Goal: Task Accomplishment & Management: Manage account settings

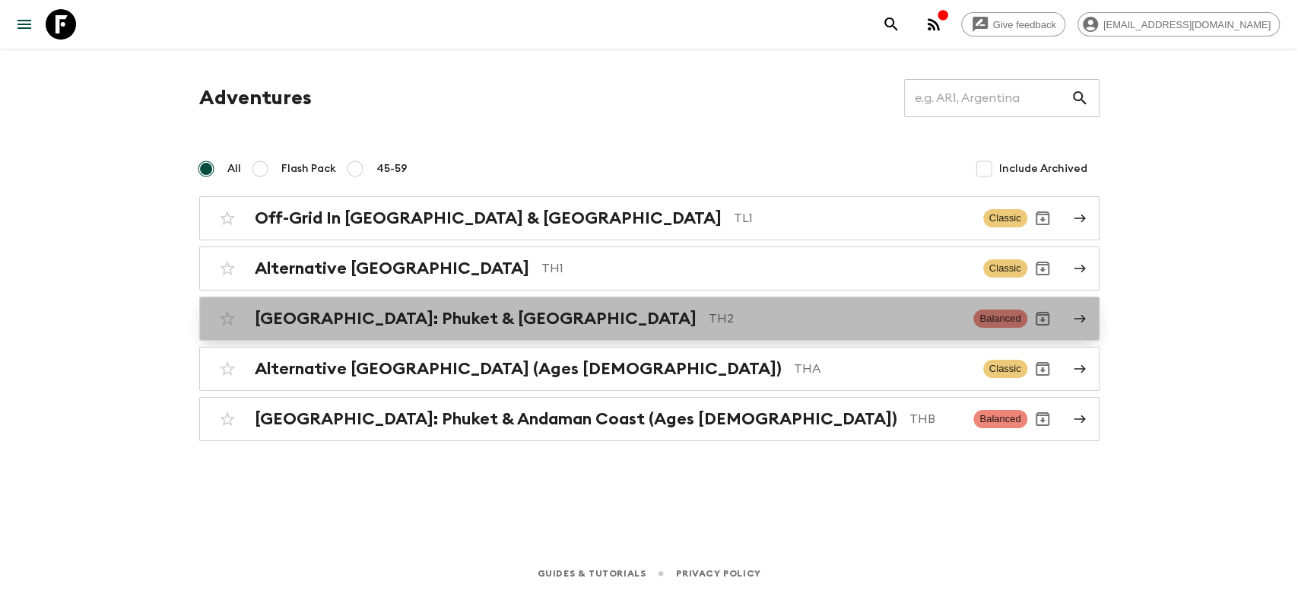
click at [379, 315] on h2 "[GEOGRAPHIC_DATA]: Phuket & [GEOGRAPHIC_DATA]" at bounding box center [476, 319] width 442 height 20
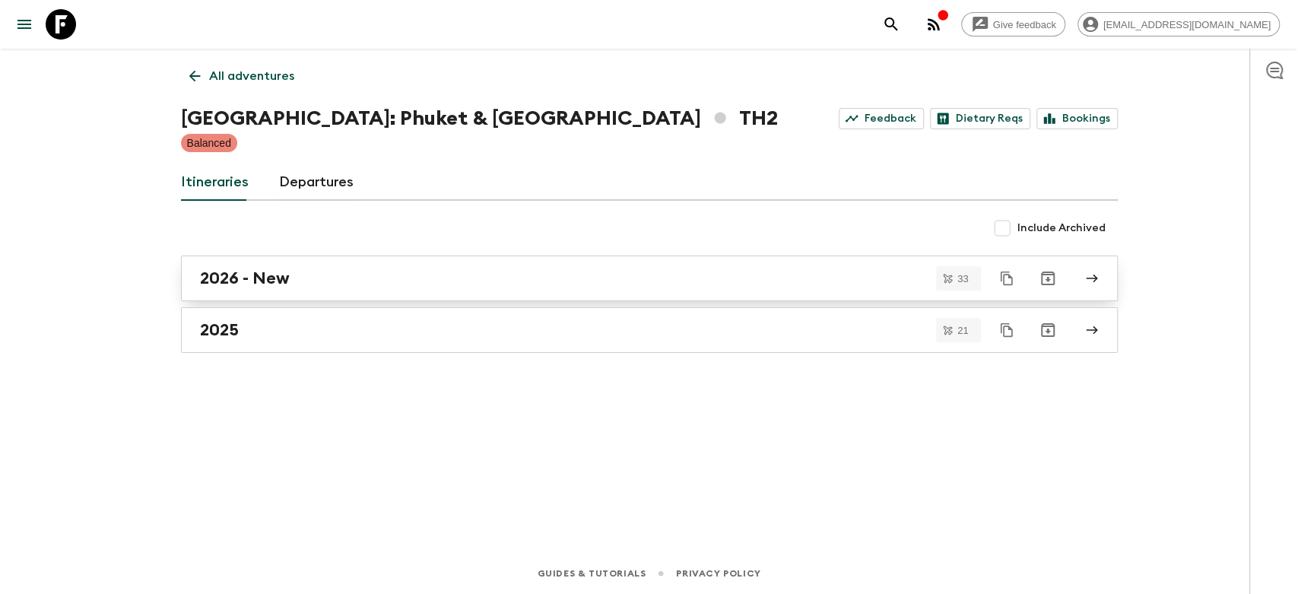
click at [291, 272] on div "2026 - New" at bounding box center [635, 278] width 870 height 20
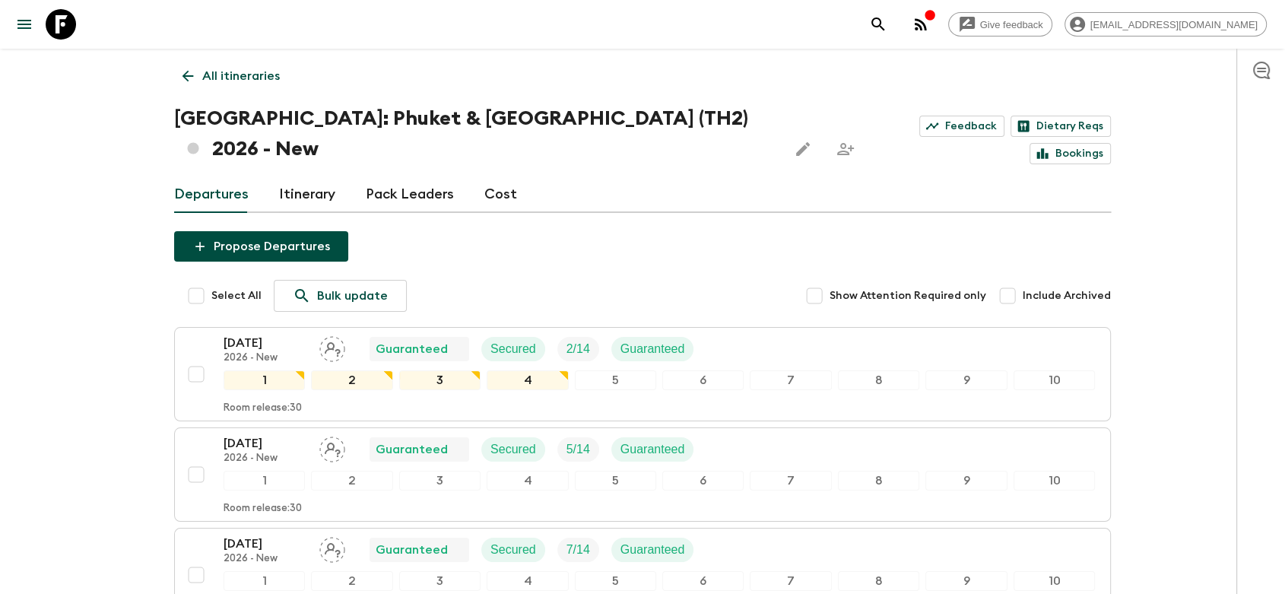
drag, startPoint x: 572, startPoint y: 203, endPoint x: 583, endPoint y: 242, distance: 40.4
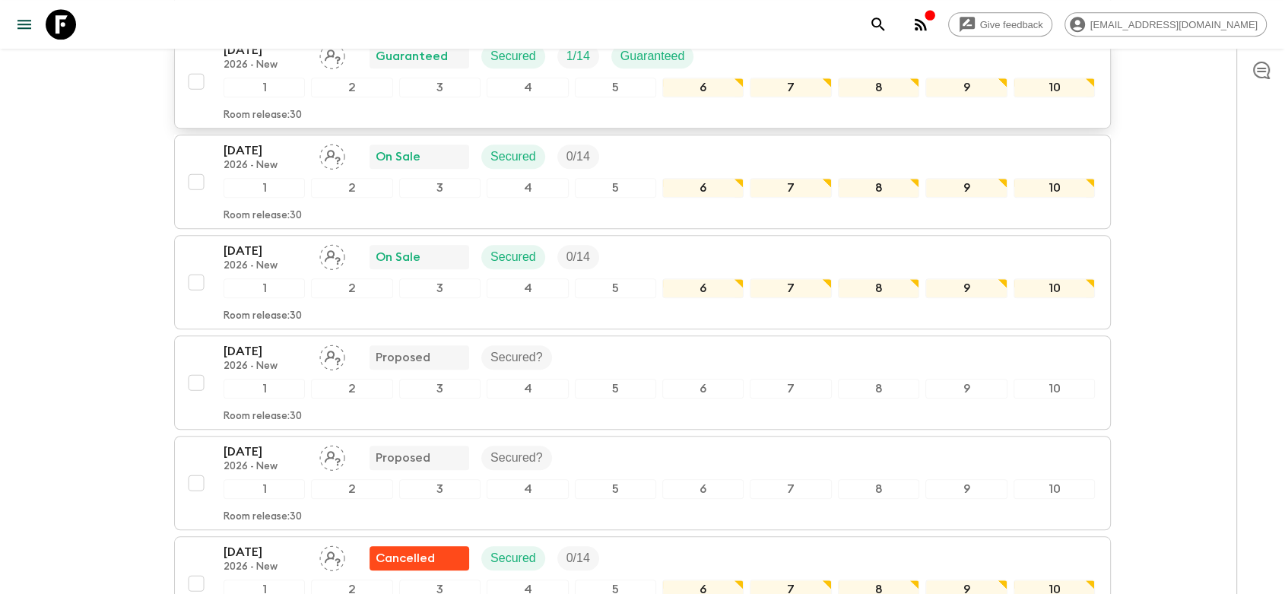
scroll to position [1098, 0]
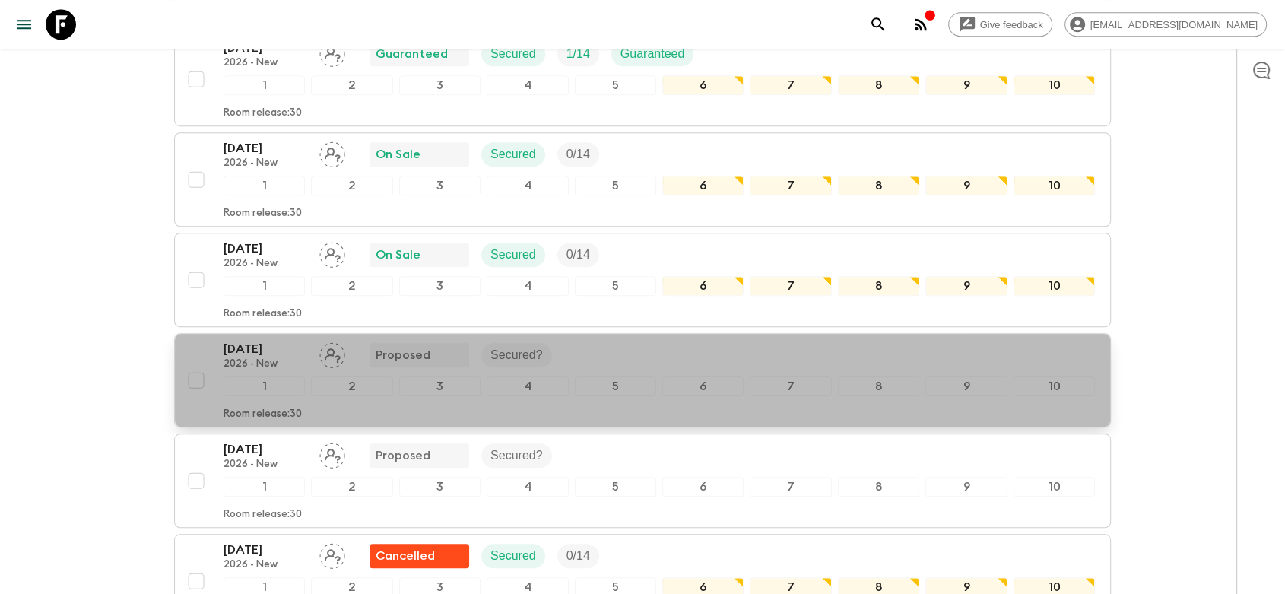
click at [607, 340] on div "[DATE] 2026 - New Proposed Secured?" at bounding box center [658, 355] width 871 height 30
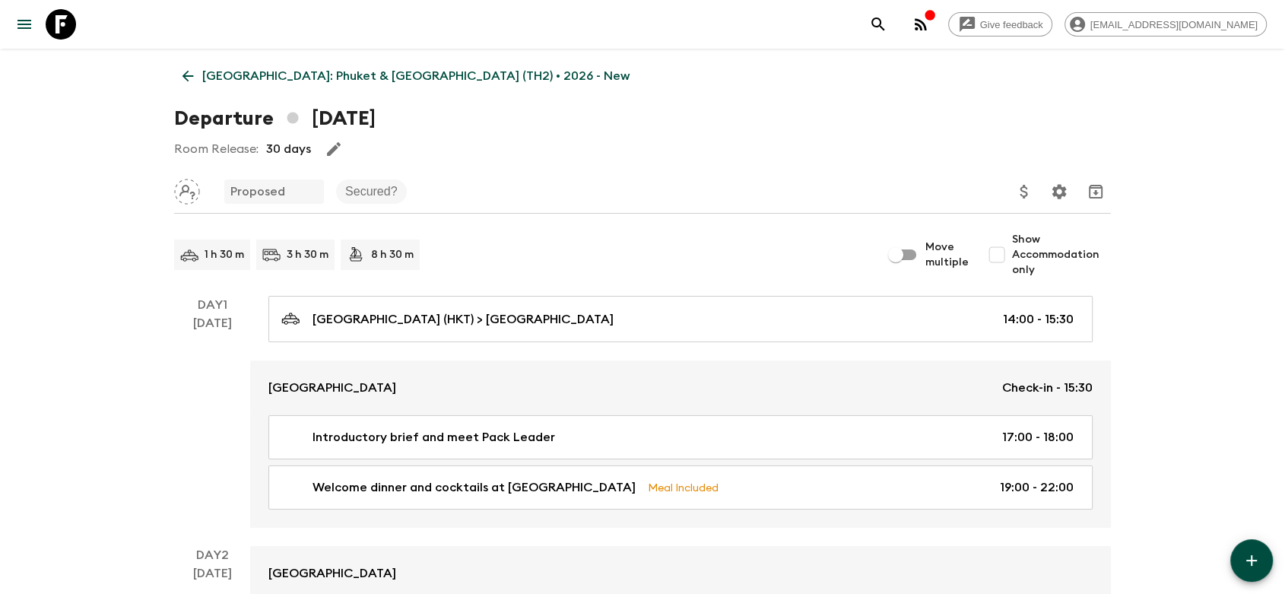
click at [180, 81] on icon at bounding box center [187, 76] width 17 height 17
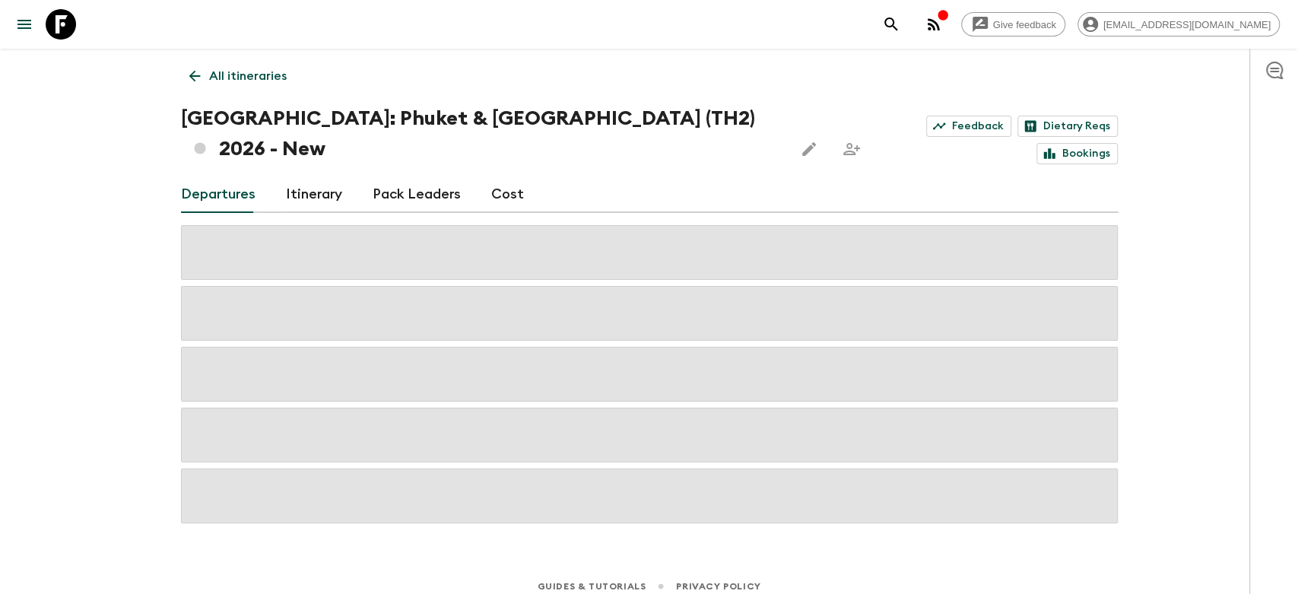
click at [432, 93] on div "All itineraries [GEOGRAPHIC_DATA]: [GEOGRAPHIC_DATA] & [GEOGRAPHIC_DATA] (TH2) …" at bounding box center [649, 286] width 973 height 474
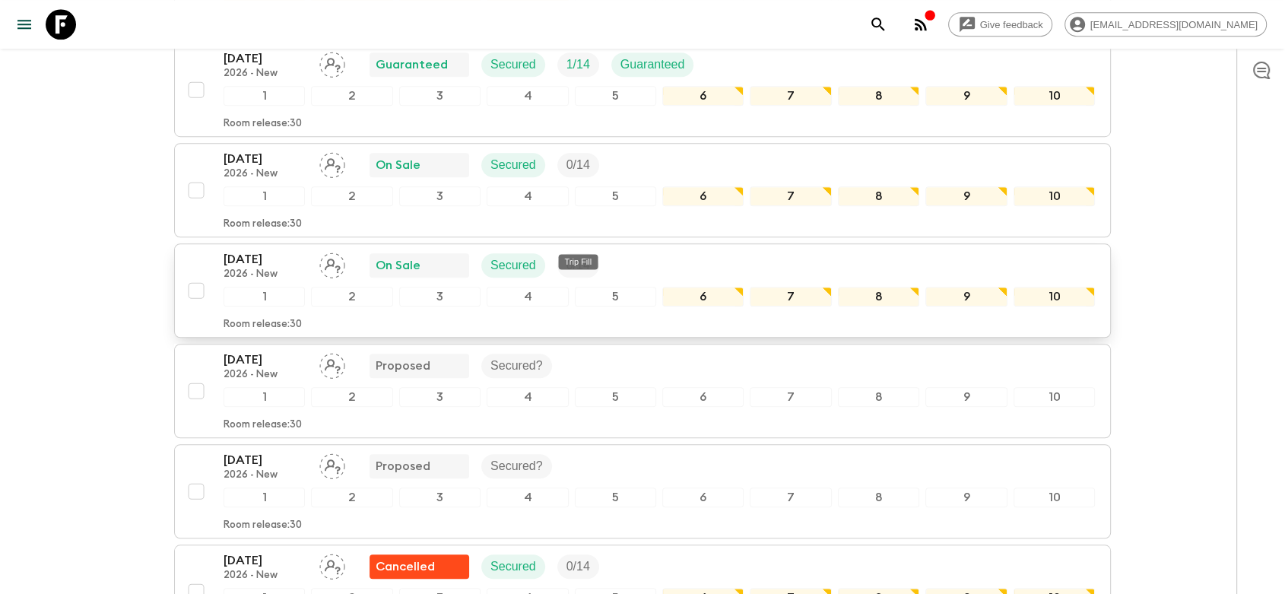
scroll to position [1098, 0]
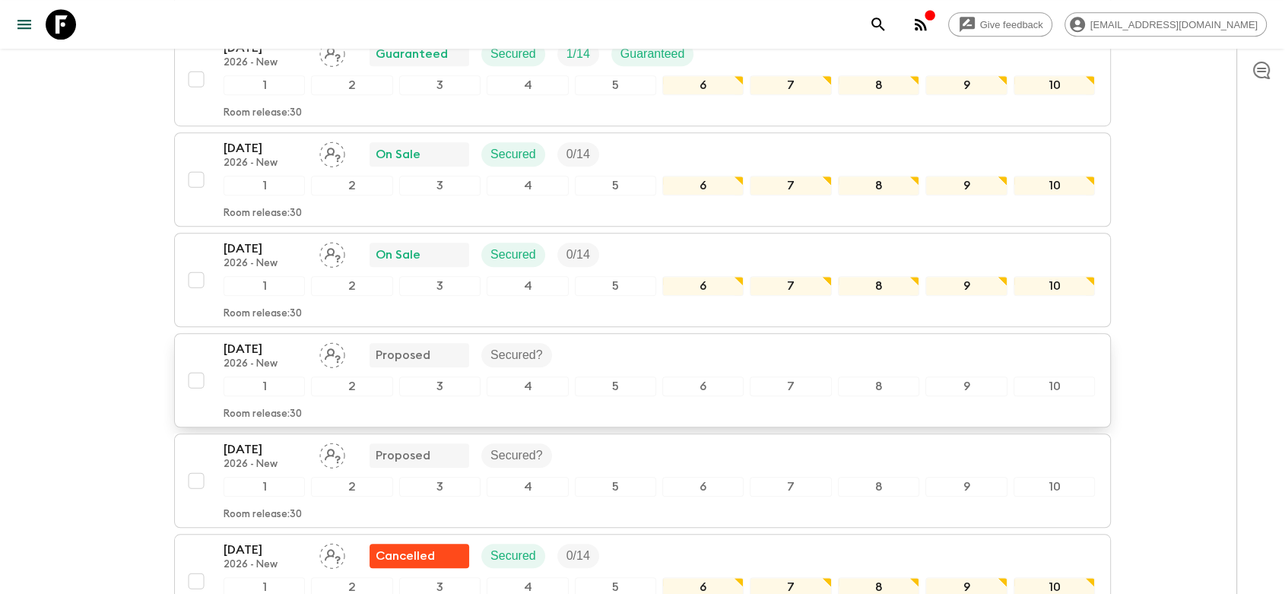
click at [195, 365] on input "checkbox" at bounding box center [196, 380] width 30 height 30
checkbox input "true"
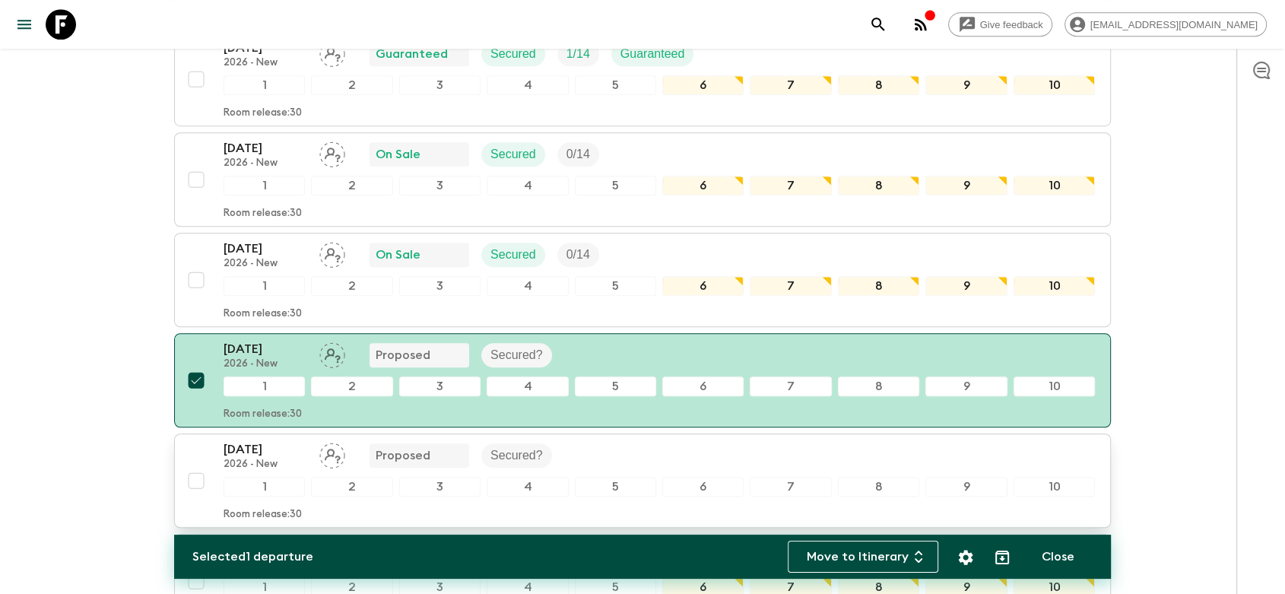
click at [190, 465] on input "checkbox" at bounding box center [196, 480] width 30 height 30
checkbox input "true"
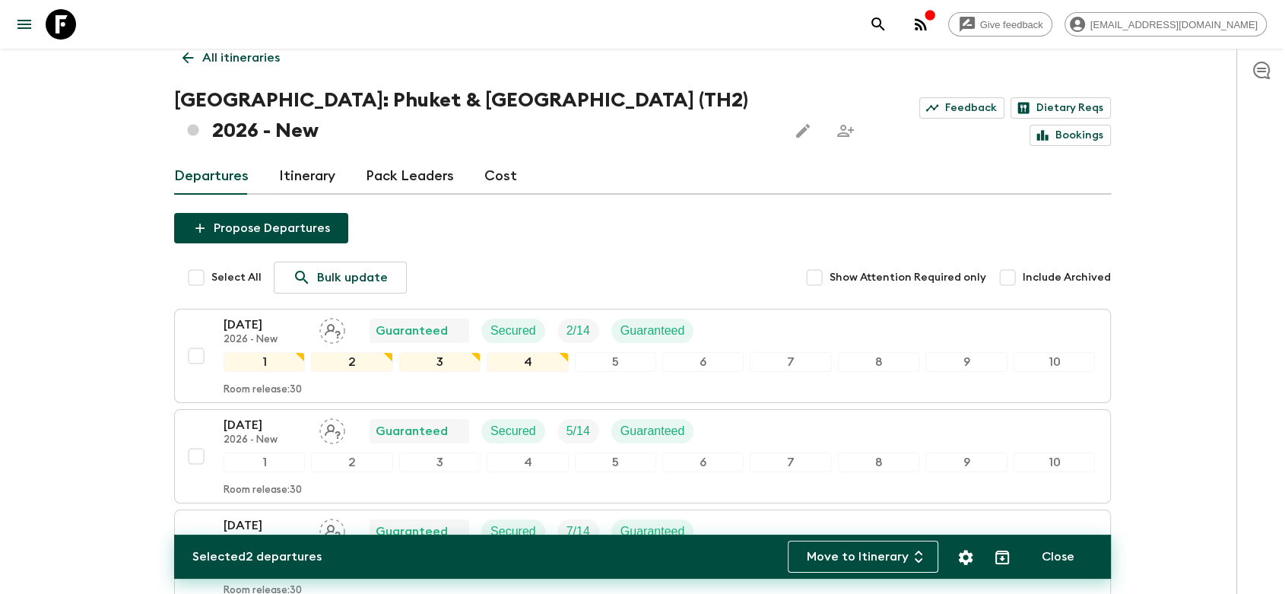
scroll to position [0, 0]
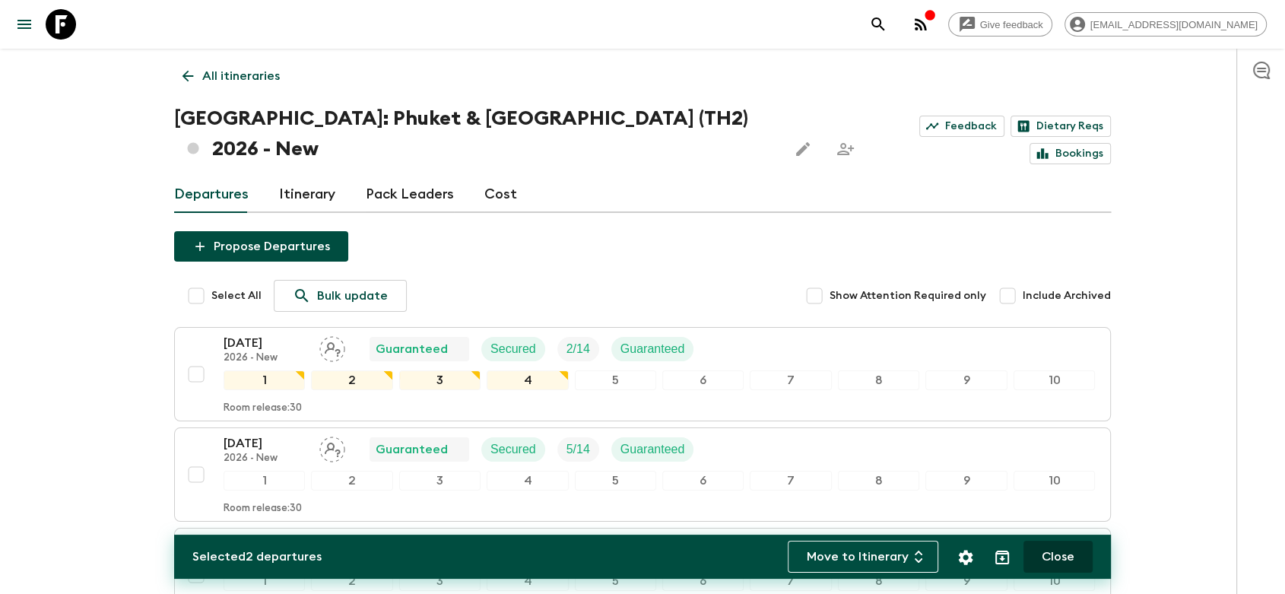
click at [1063, 557] on button "Close" at bounding box center [1057, 556] width 69 height 32
checkbox input "false"
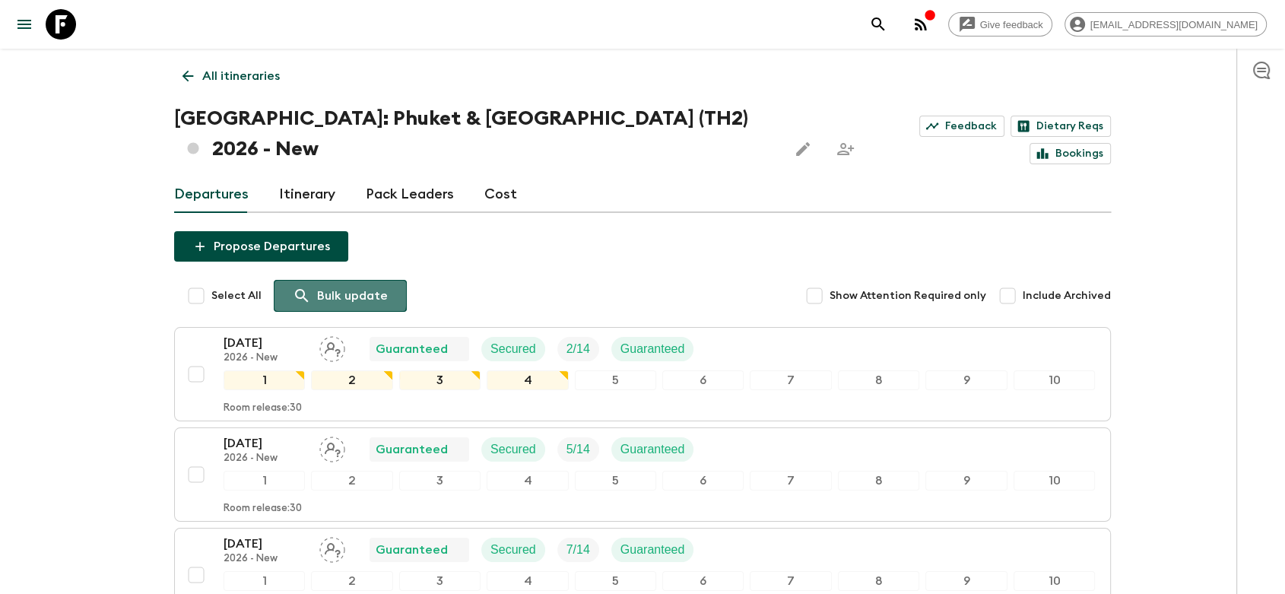
click at [302, 287] on icon at bounding box center [302, 296] width 18 height 18
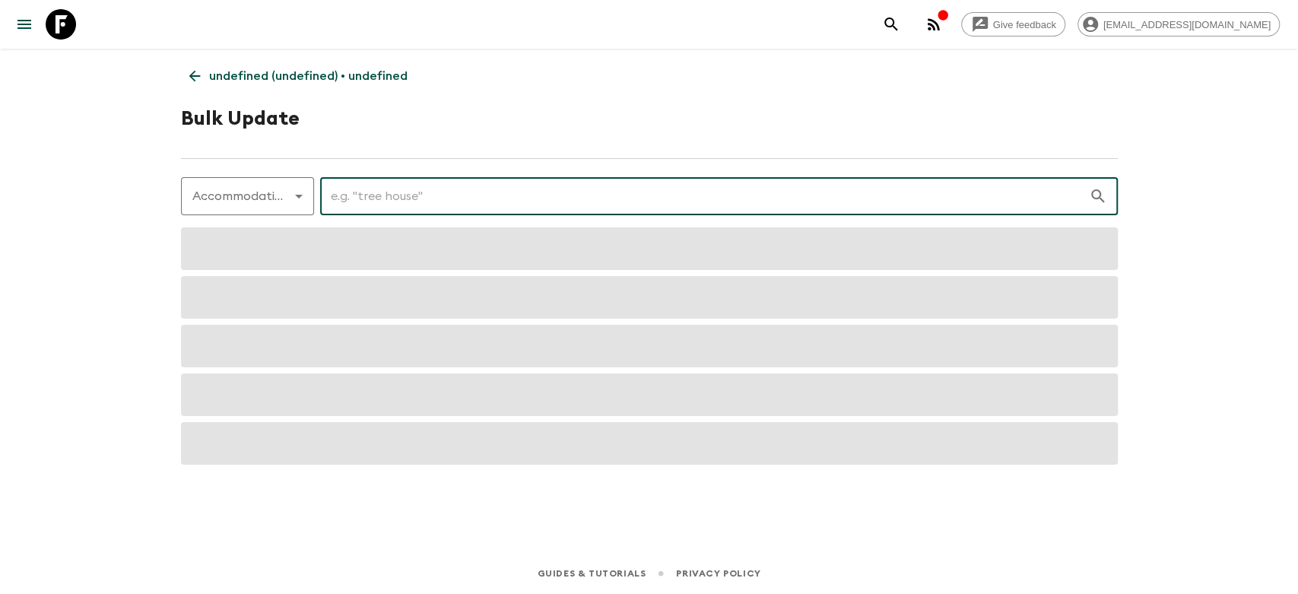
click at [395, 196] on input "text" at bounding box center [704, 196] width 769 height 43
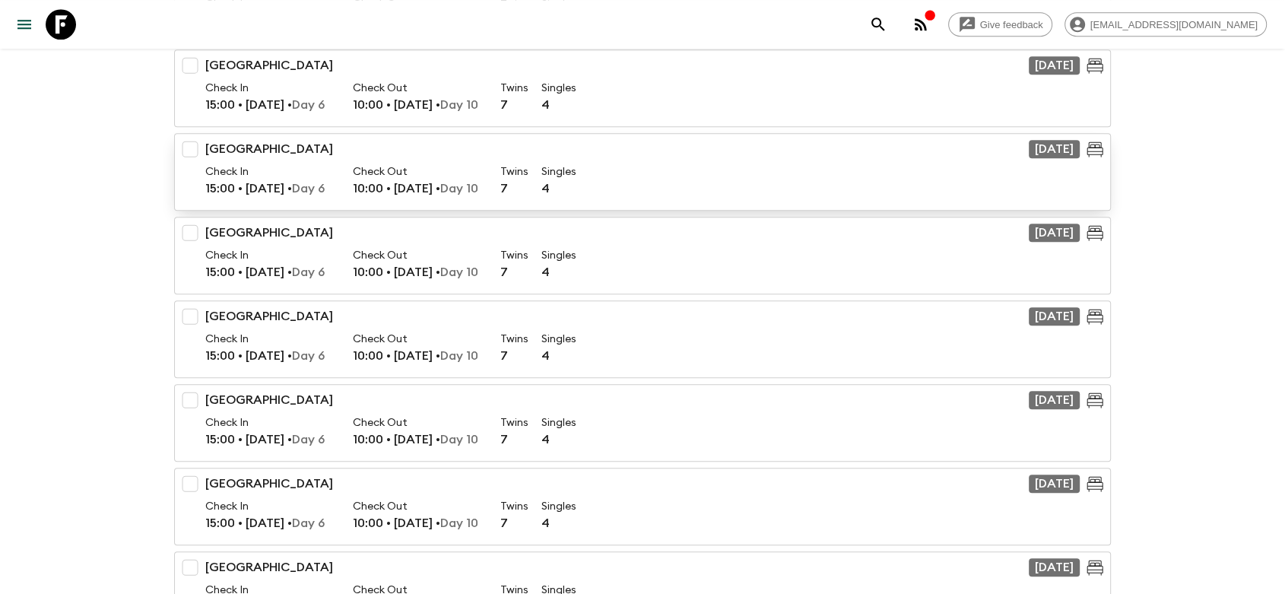
scroll to position [845, 0]
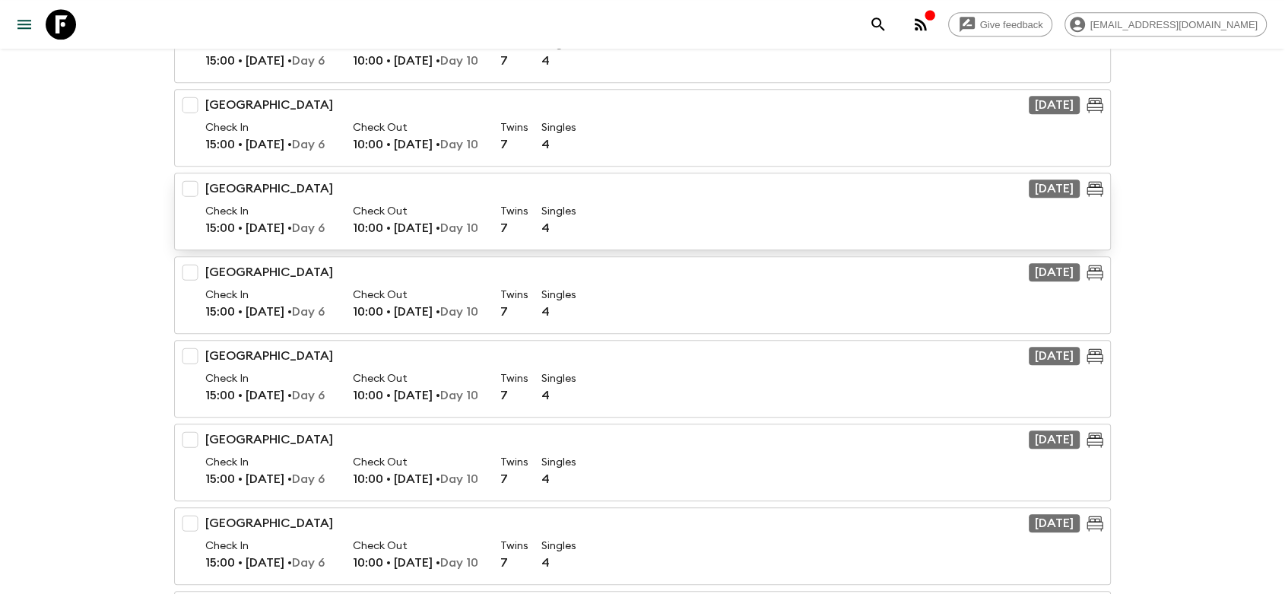
type input "deevan"
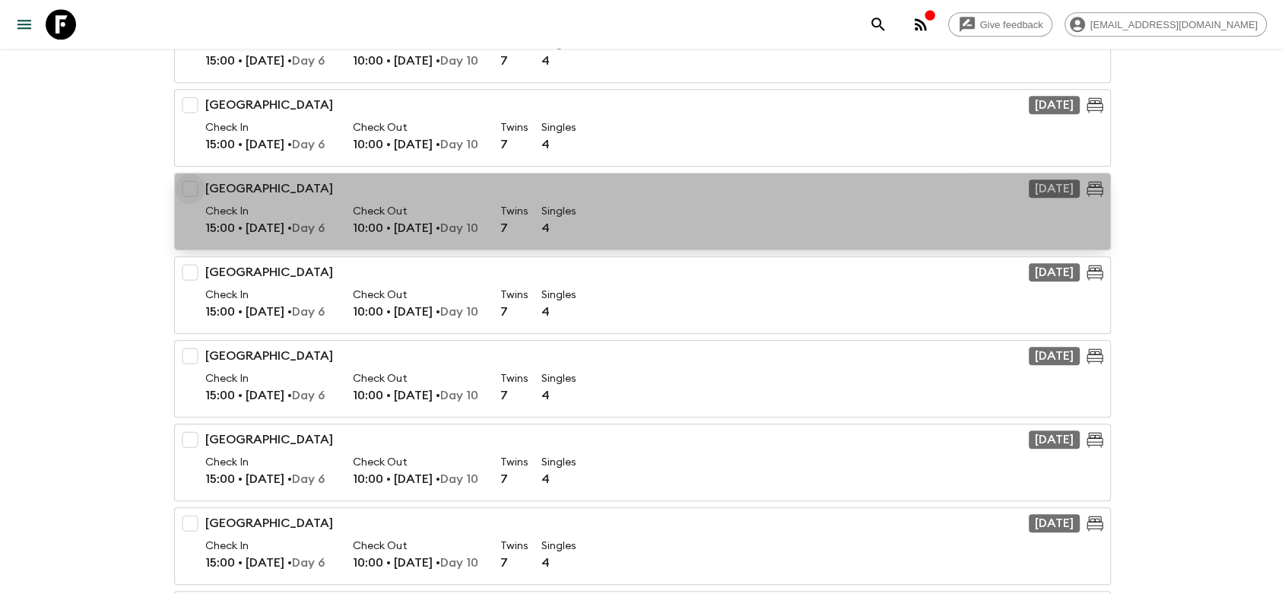
click at [195, 187] on input "checkbox" at bounding box center [190, 188] width 30 height 30
checkbox input "true"
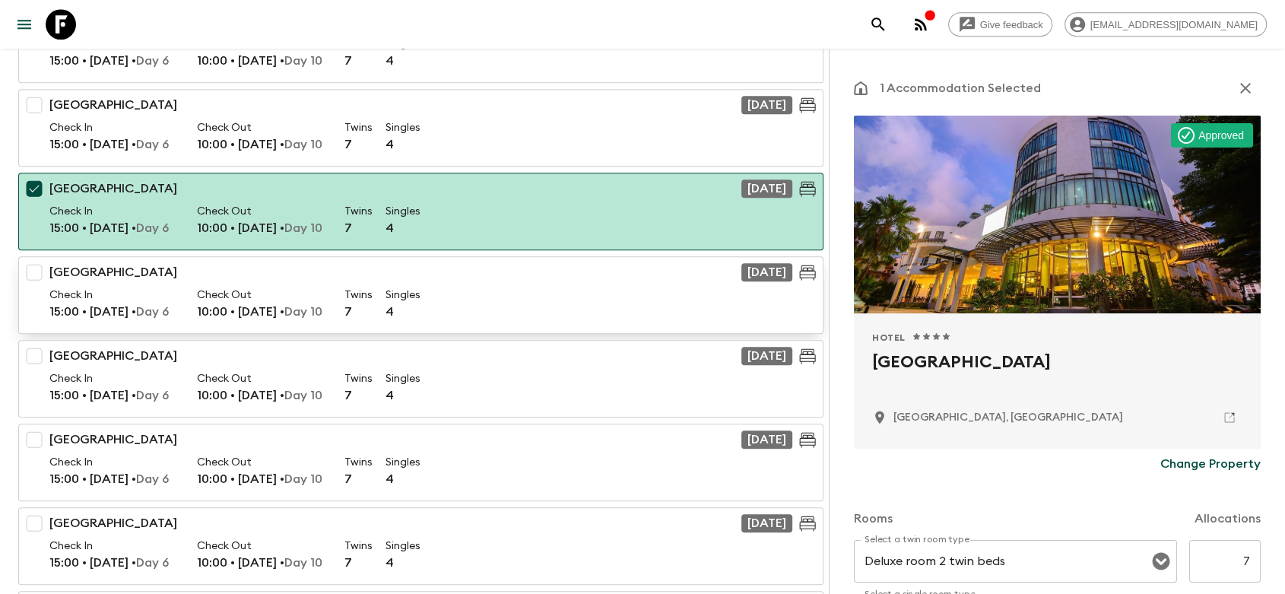
click at [35, 268] on input "checkbox" at bounding box center [34, 272] width 30 height 30
checkbox input "true"
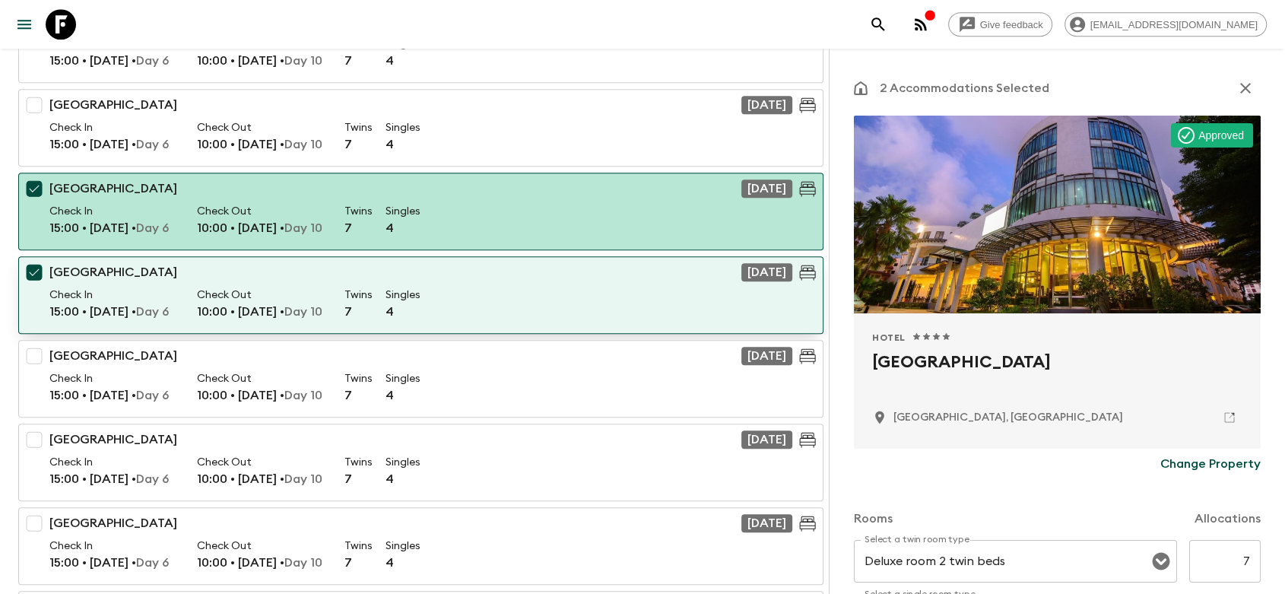
scroll to position [760, 0]
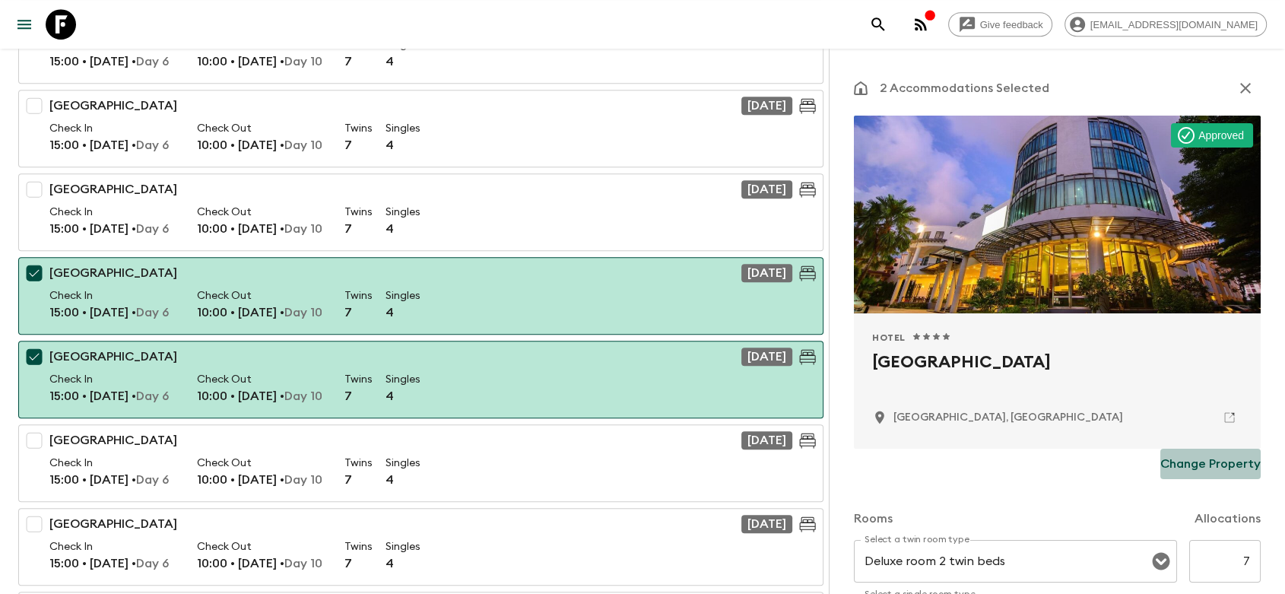
click at [1204, 463] on p "Change Property" at bounding box center [1210, 464] width 100 height 18
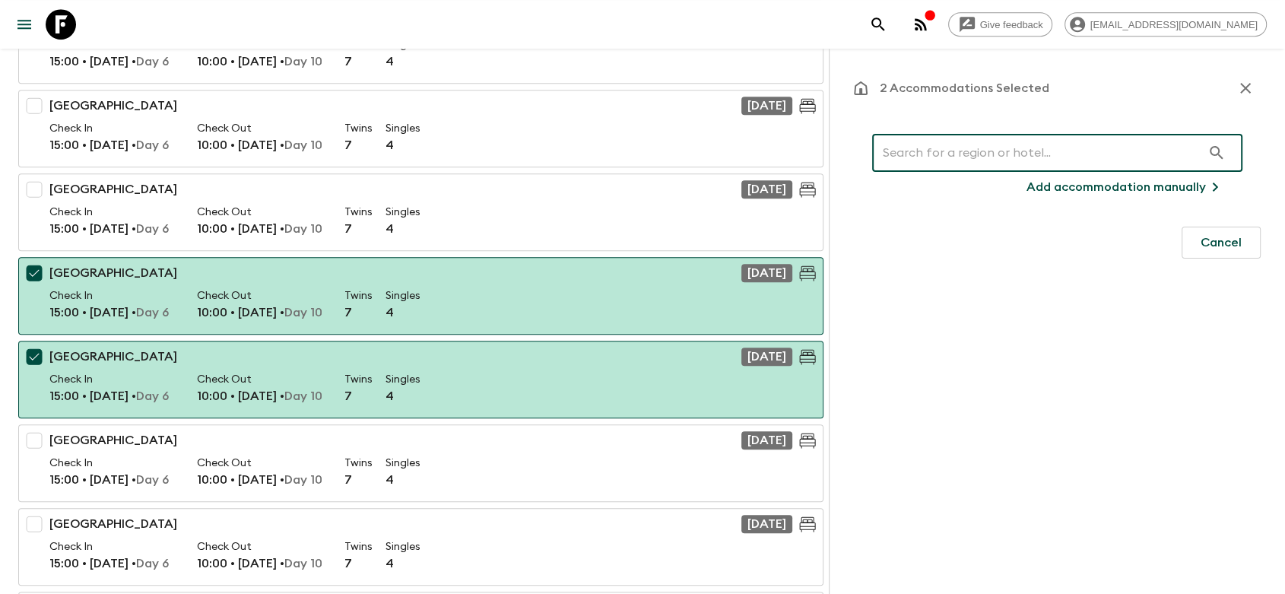
click at [1018, 153] on input "text" at bounding box center [1036, 153] width 329 height 43
click at [1127, 185] on p "Add accommodation manually" at bounding box center [1115, 187] width 179 height 18
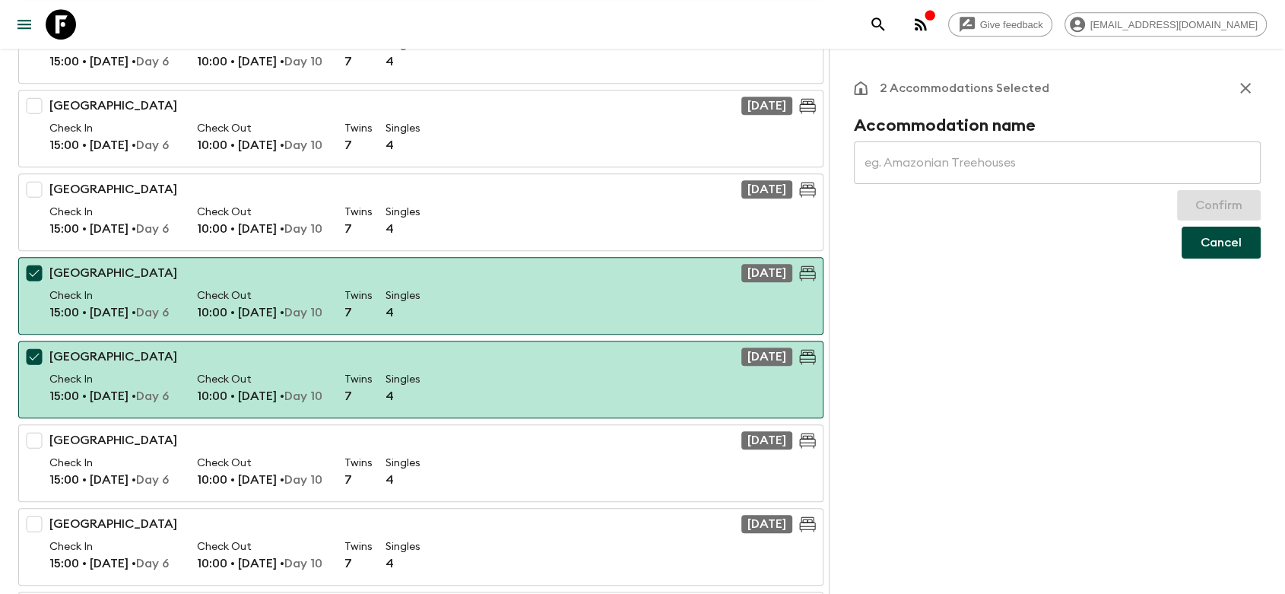
click at [1209, 242] on button "Cancel" at bounding box center [1220, 243] width 79 height 32
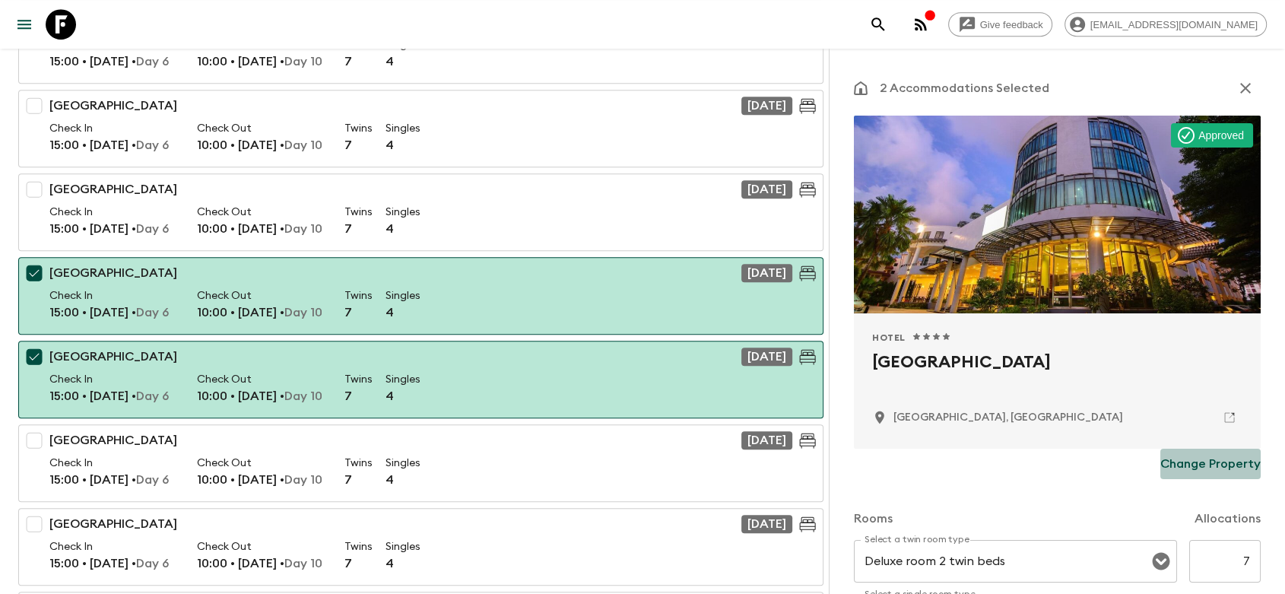
click at [1205, 459] on p "Change Property" at bounding box center [1210, 464] width 100 height 18
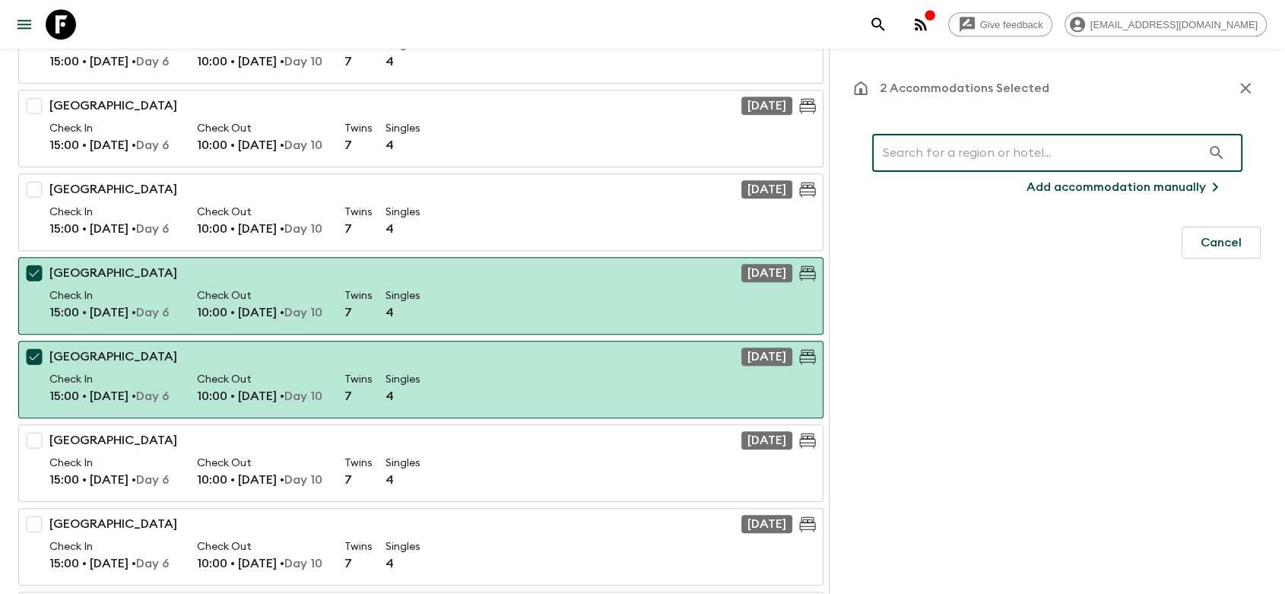
click at [1089, 159] on input "text" at bounding box center [1036, 153] width 329 height 43
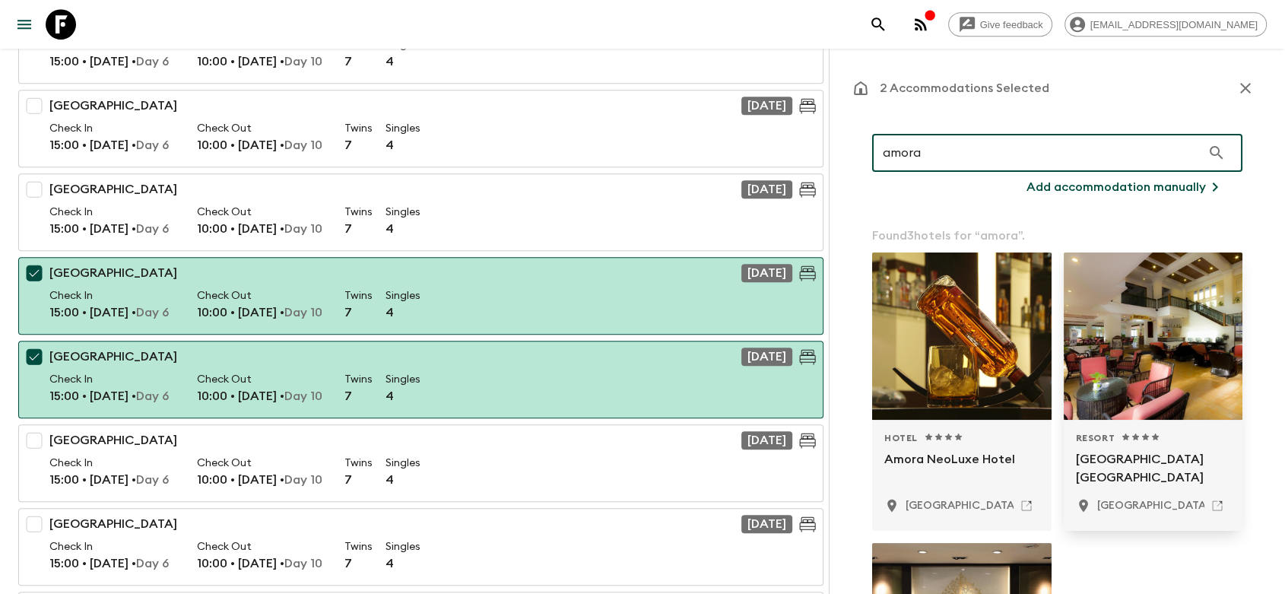
type input "amora"
click at [1121, 466] on p "[GEOGRAPHIC_DATA] [GEOGRAPHIC_DATA]" at bounding box center [1153, 468] width 155 height 36
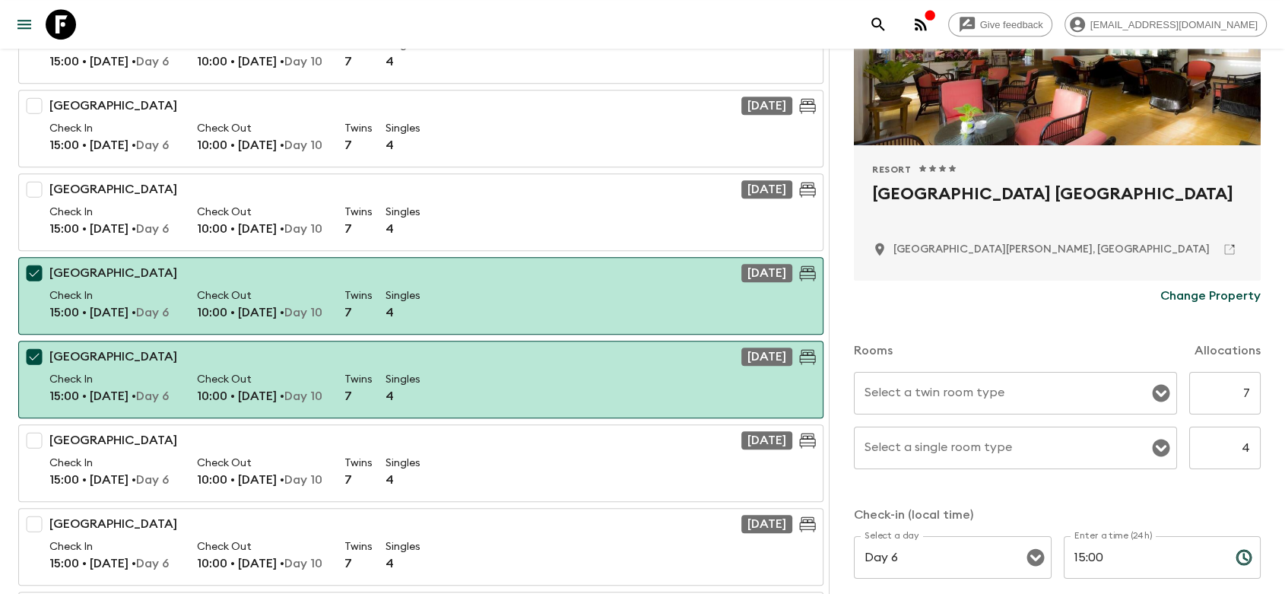
scroll to position [169, 0]
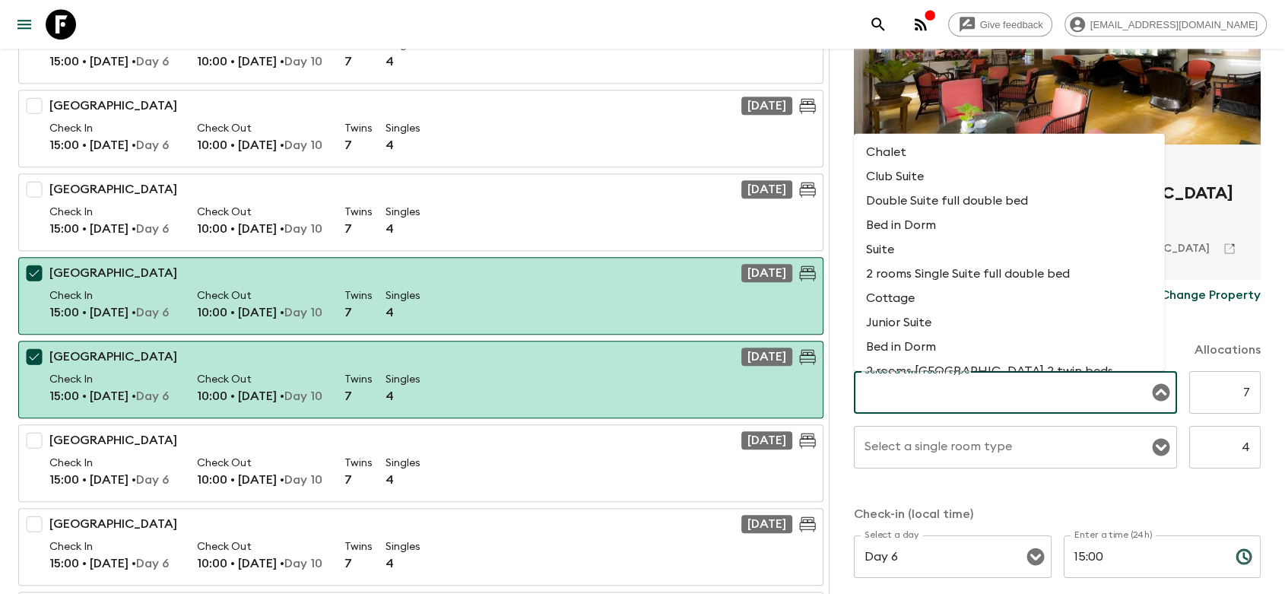
click at [959, 401] on input "Select a twin room type" at bounding box center [1003, 392] width 287 height 29
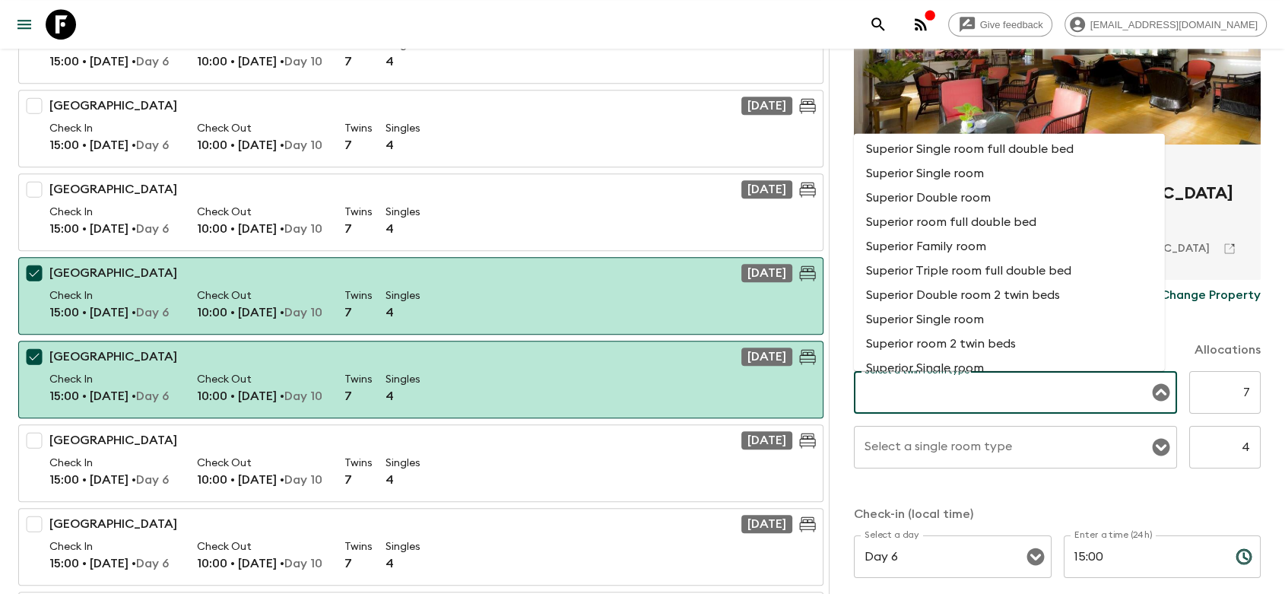
scroll to position [1182, 0]
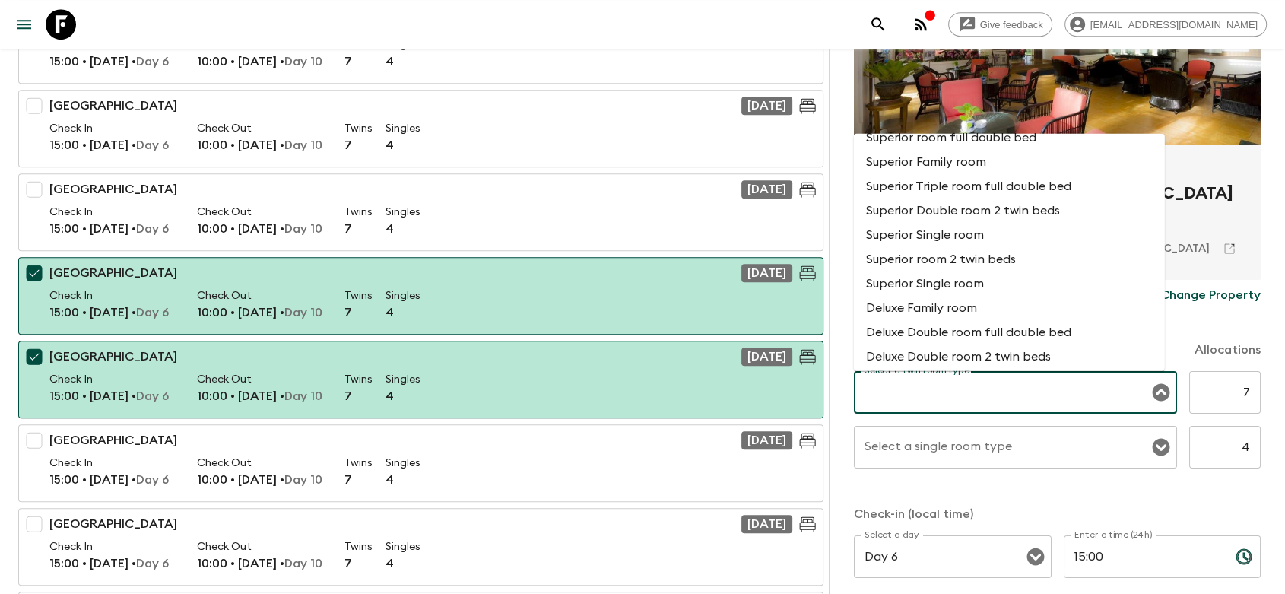
click at [975, 271] on li "Superior room 2 twin beds" at bounding box center [1009, 258] width 311 height 24
type input "Superior room 2 twin beds"
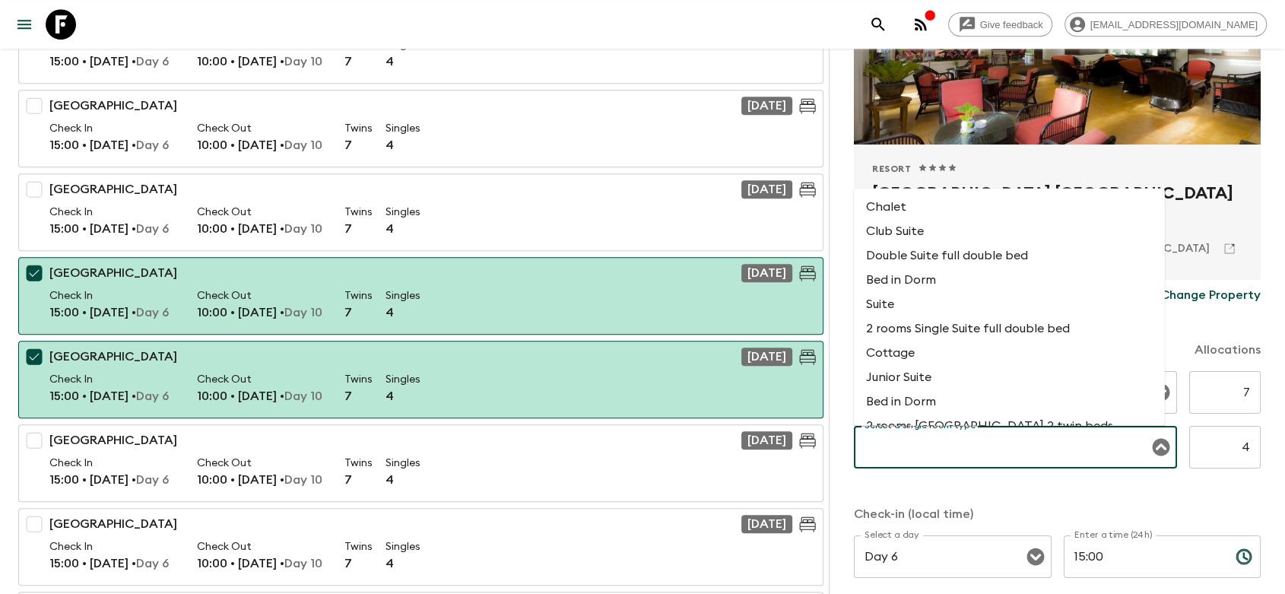
click at [962, 455] on input "Select a single room type" at bounding box center [1003, 447] width 287 height 29
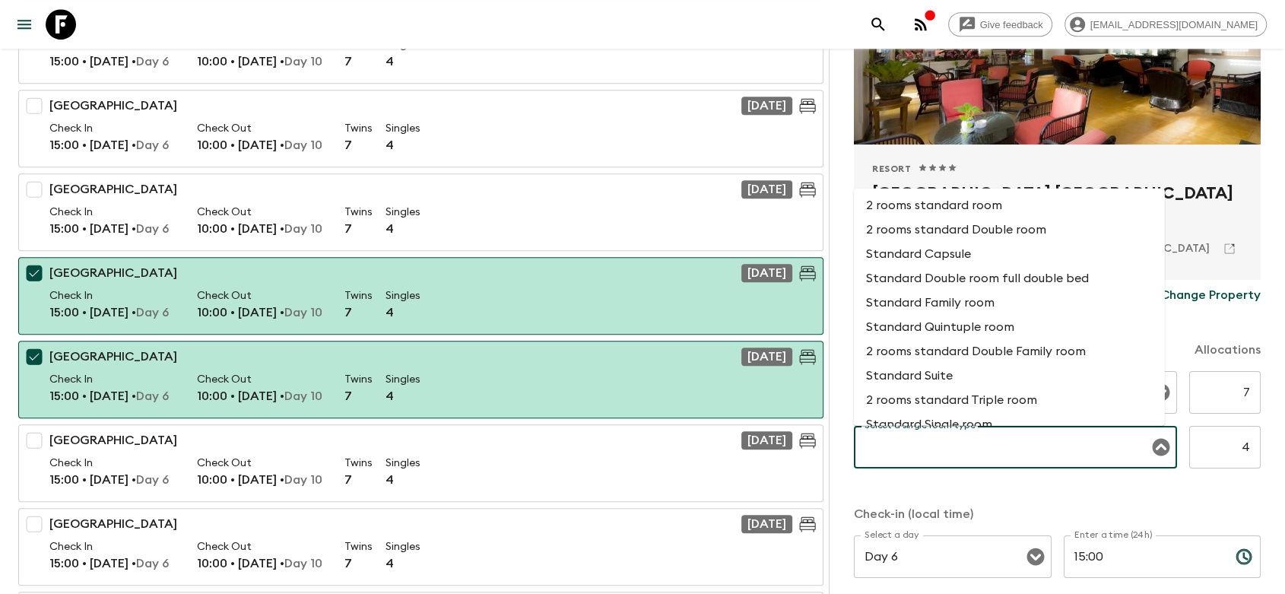
scroll to position [929, 0]
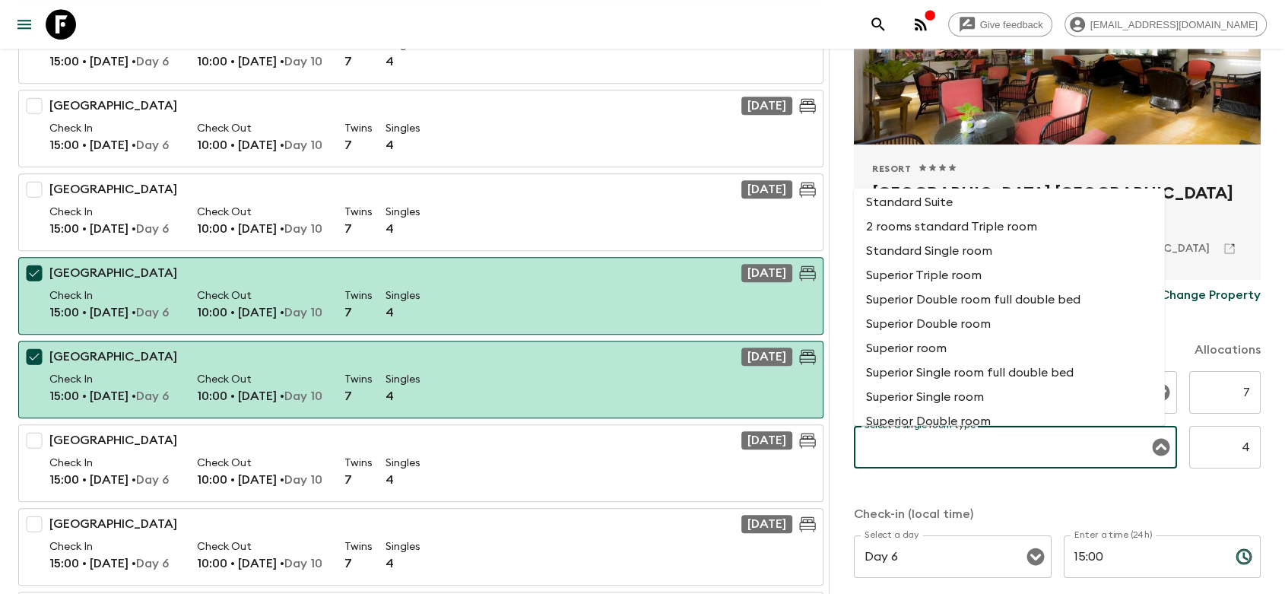
click at [929, 408] on li "Superior Single room" at bounding box center [1009, 396] width 311 height 24
type input "Superior Single room"
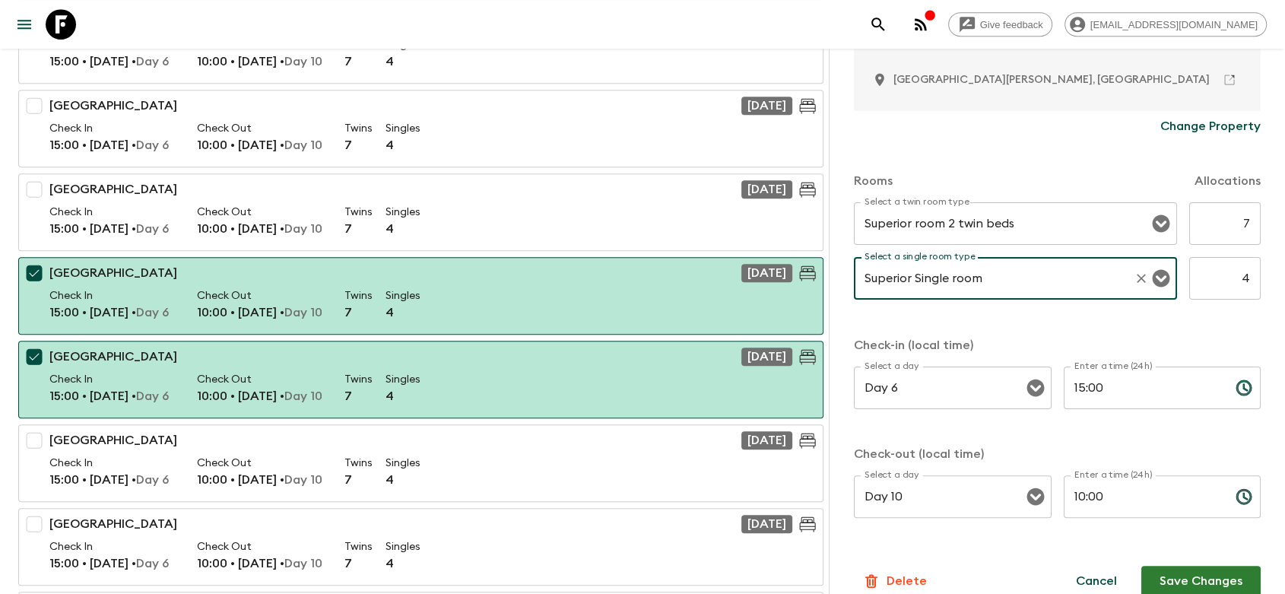
scroll to position [359, 0]
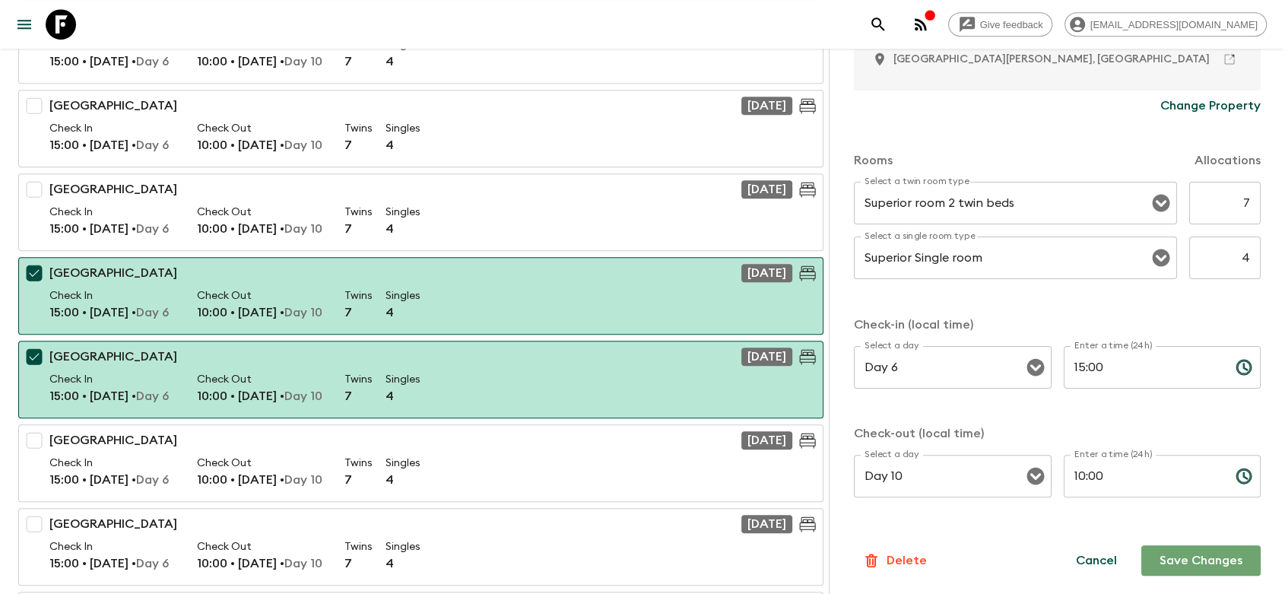
click at [1168, 554] on button "Save Changes" at bounding box center [1200, 560] width 119 height 30
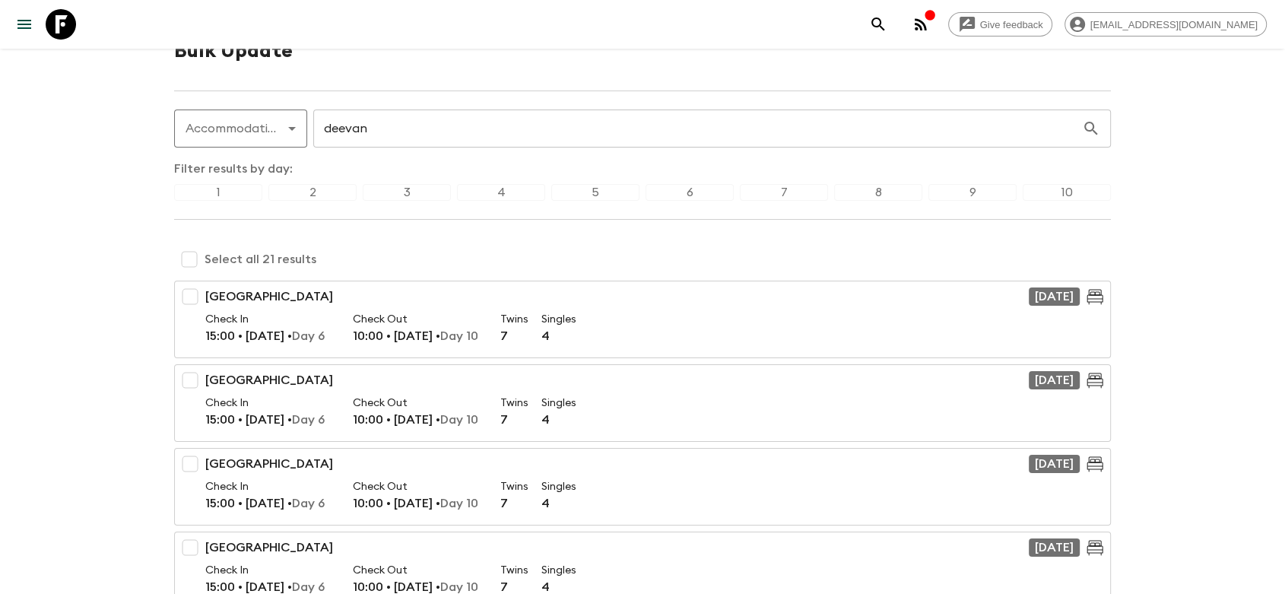
scroll to position [0, 0]
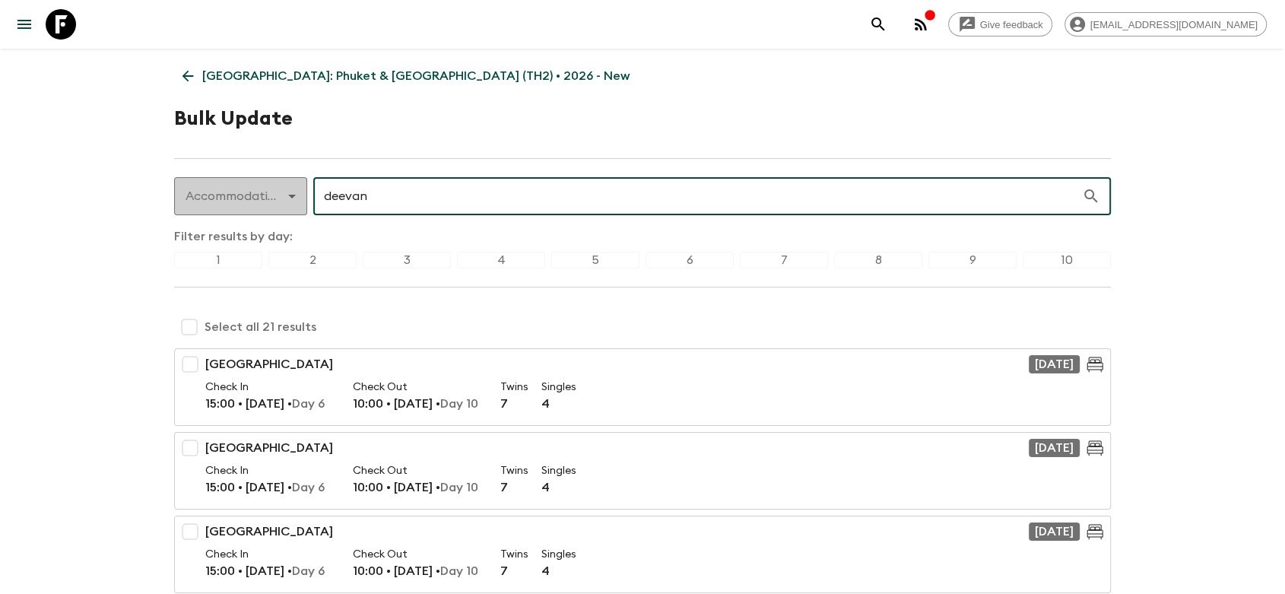
drag, startPoint x: 383, startPoint y: 195, endPoint x: 265, endPoint y: 195, distance: 118.6
click at [265, 195] on div "Accommodation accommodation ​ deevan ​" at bounding box center [642, 196] width 937 height 38
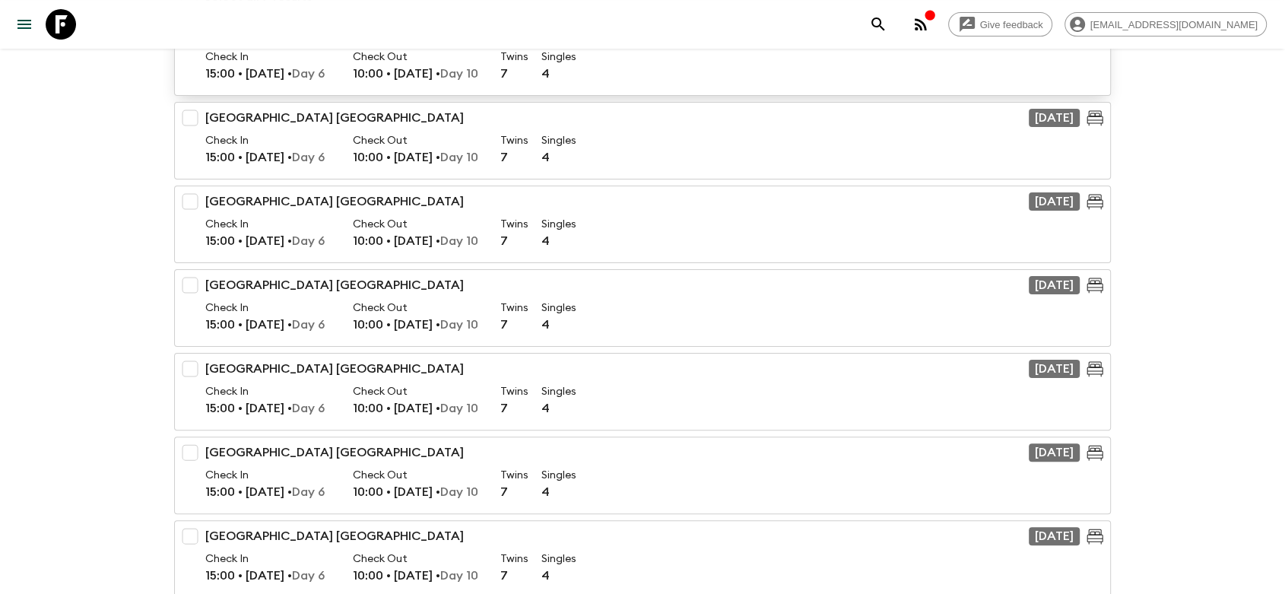
scroll to position [338, 0]
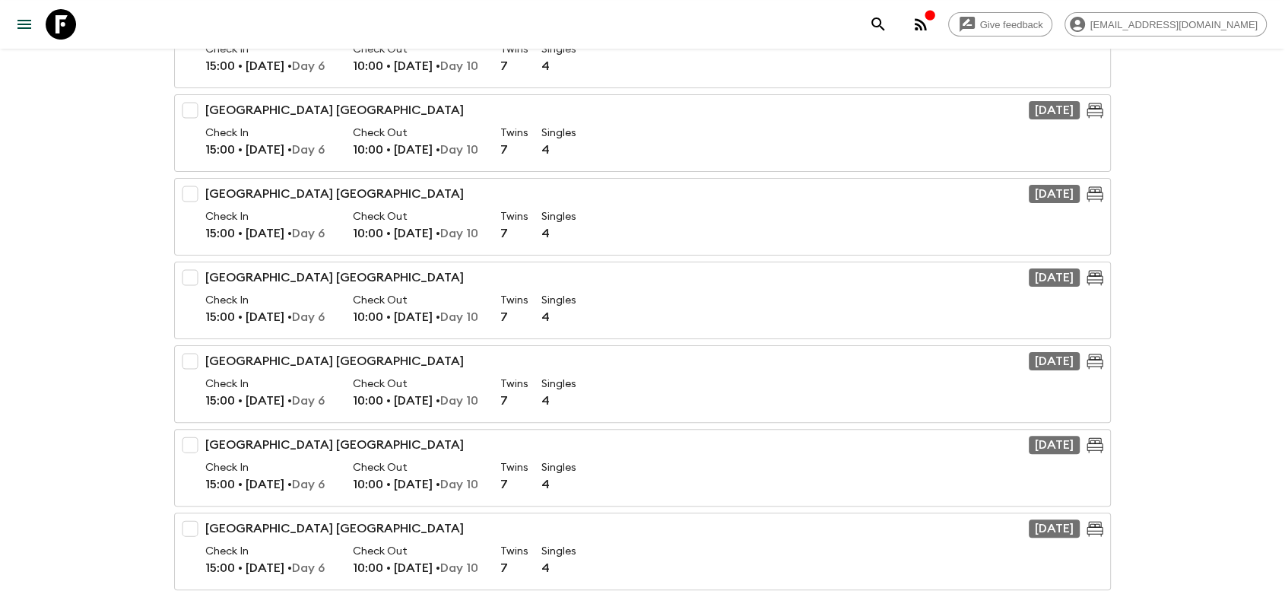
type input "amora"
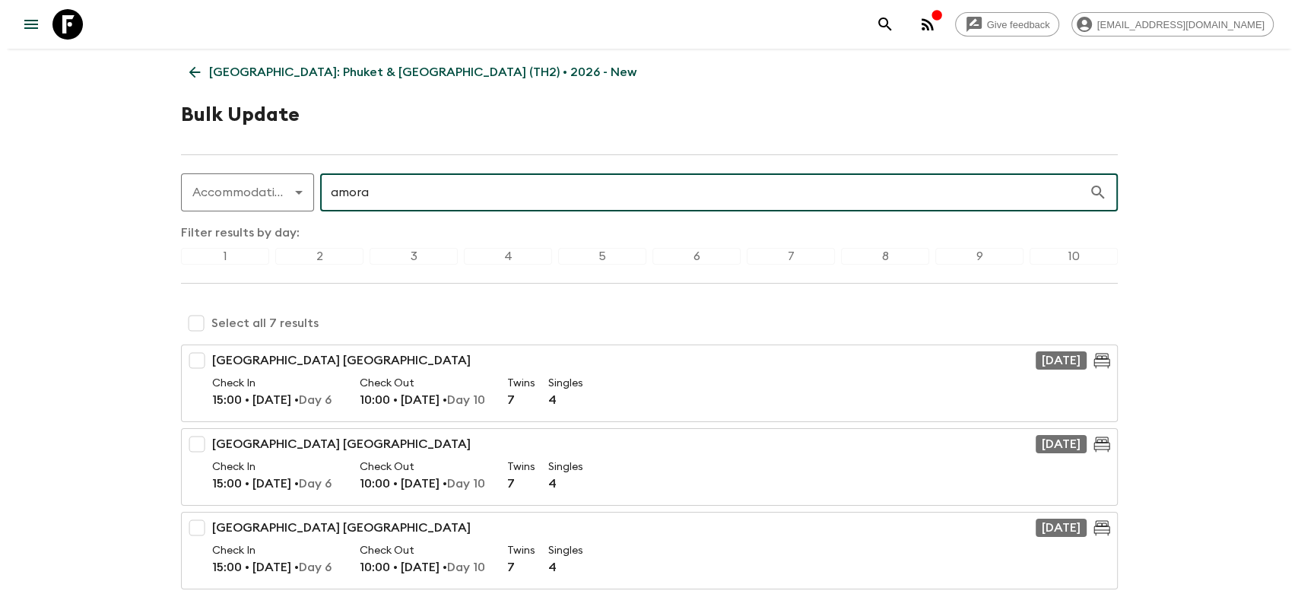
scroll to position [0, 0]
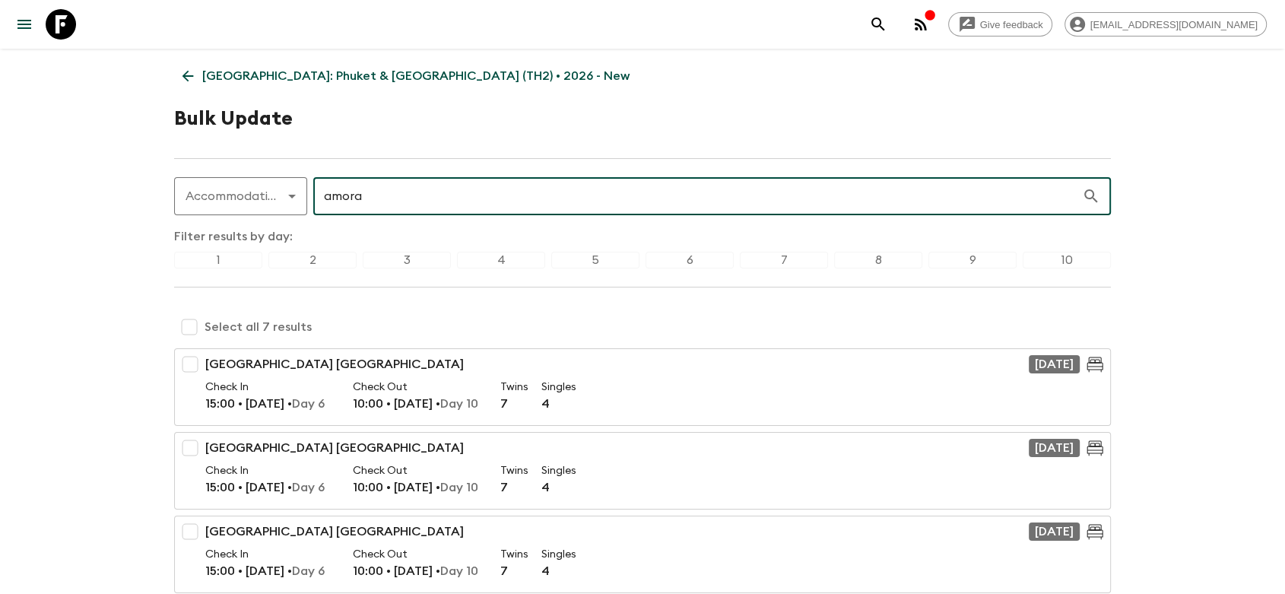
click at [223, 78] on p "[GEOGRAPHIC_DATA]: Phuket & [GEOGRAPHIC_DATA] (TH2) • 2026 - New" at bounding box center [415, 76] width 427 height 18
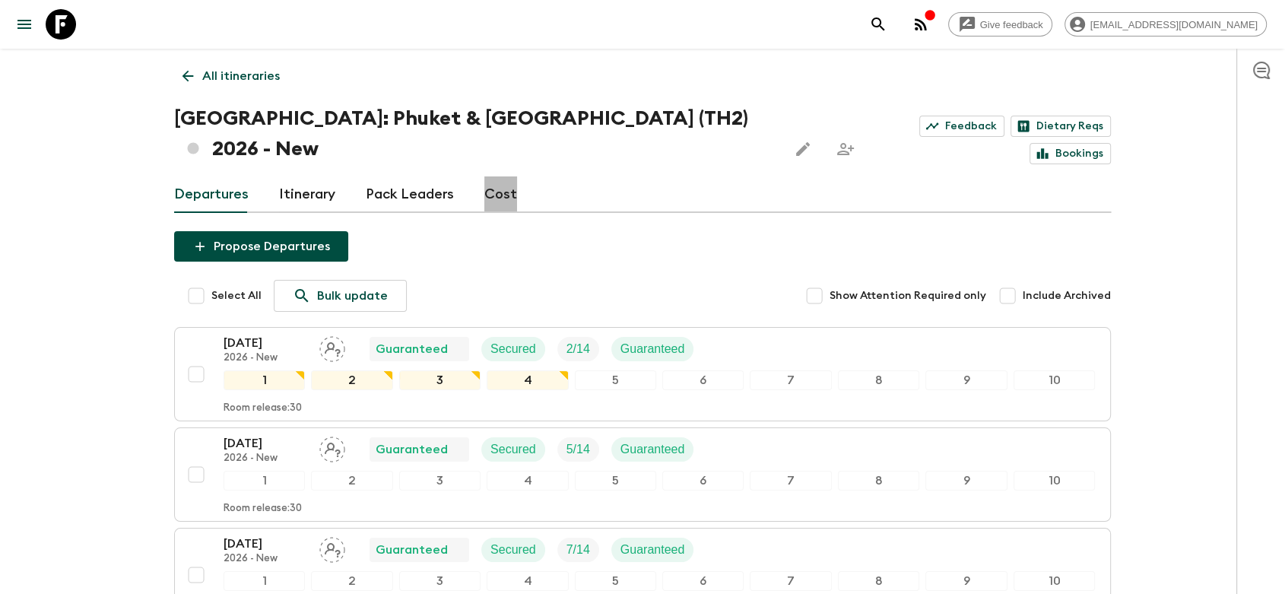
click at [509, 176] on link "Cost" at bounding box center [500, 194] width 33 height 36
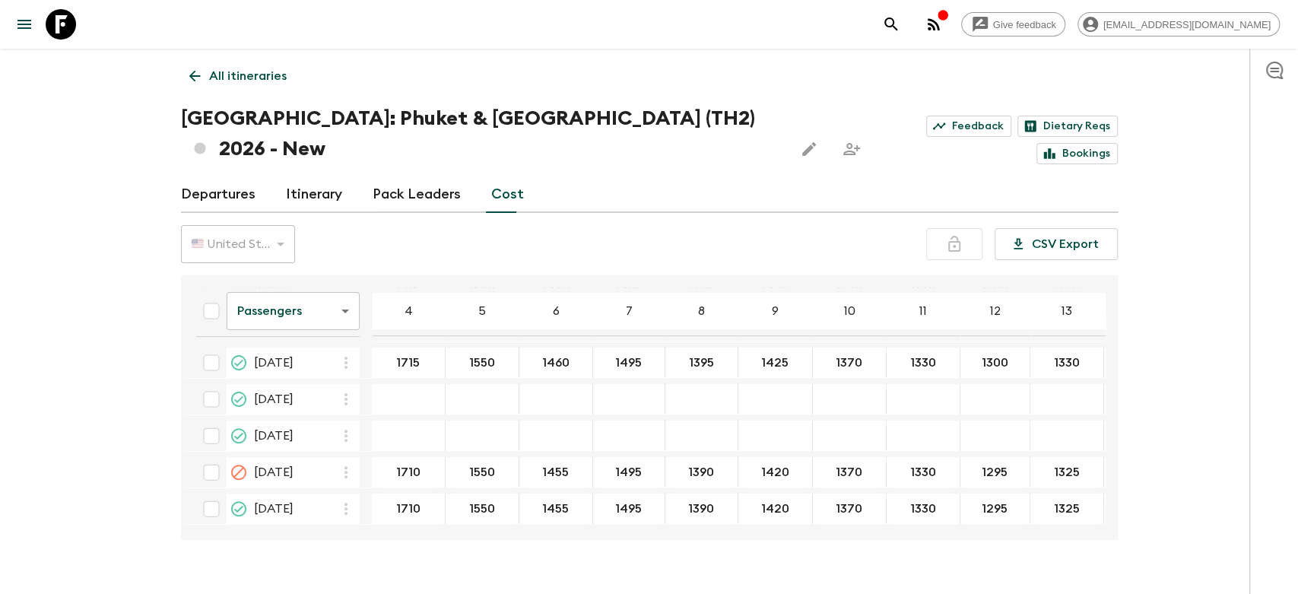
scroll to position [338, 0]
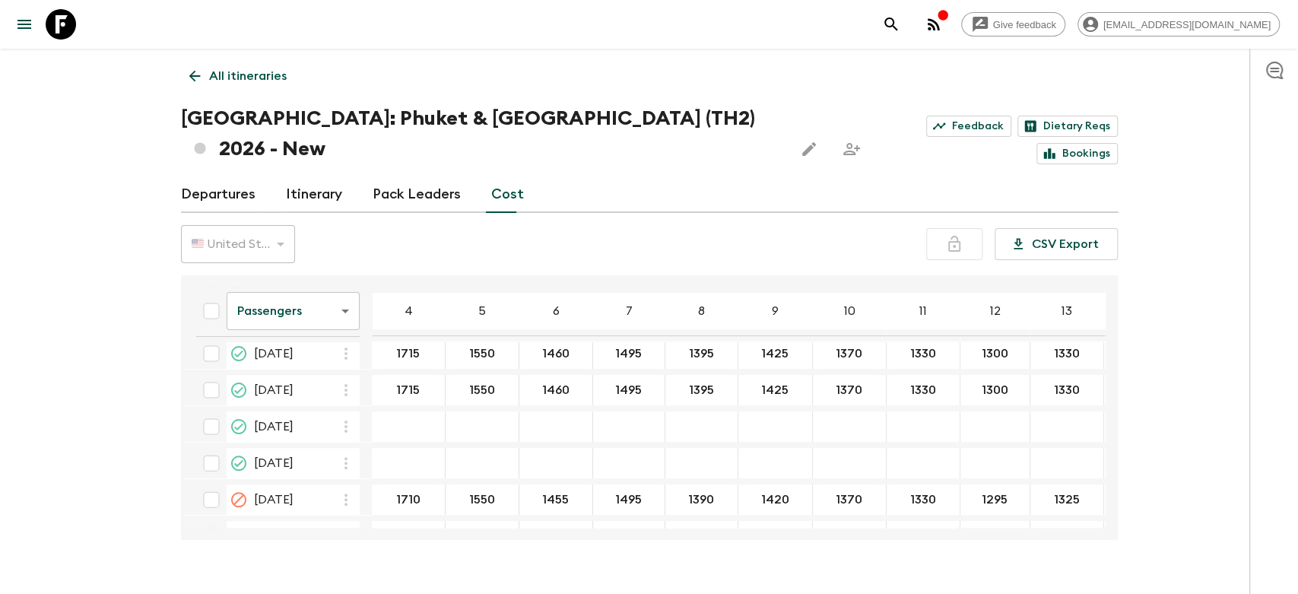
click at [214, 411] on input "checkbox" at bounding box center [211, 426] width 30 height 30
checkbox input "true"
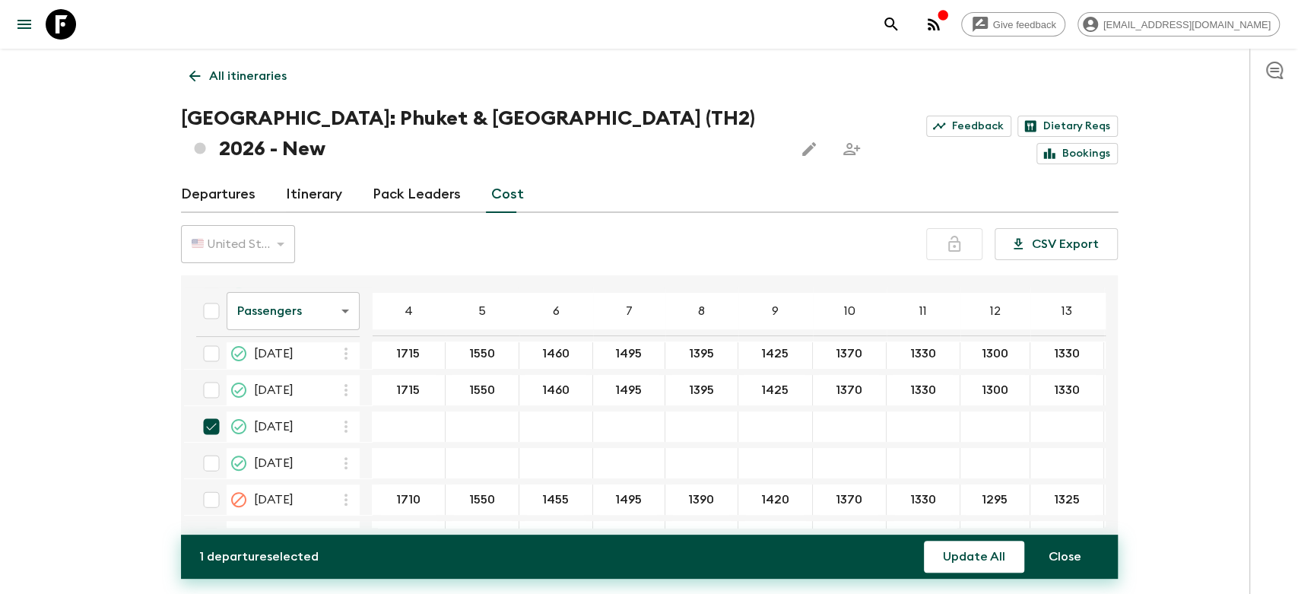
click at [214, 448] on input "checkbox" at bounding box center [211, 463] width 30 height 30
checkbox input "true"
click at [949, 550] on button "Update All" at bounding box center [974, 556] width 100 height 32
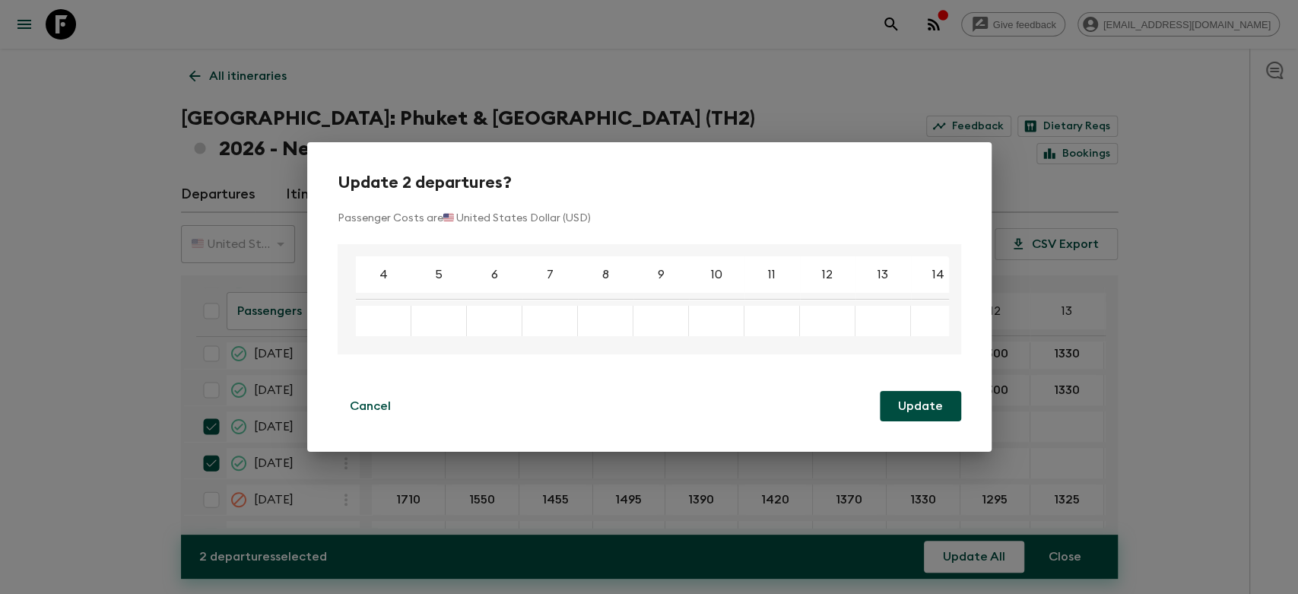
click at [378, 309] on div "Enter a new cost to update all selected instances" at bounding box center [383, 321] width 55 height 30
click at [383, 328] on div "Enter a new cost to update all selected instances" at bounding box center [383, 321] width 55 height 30
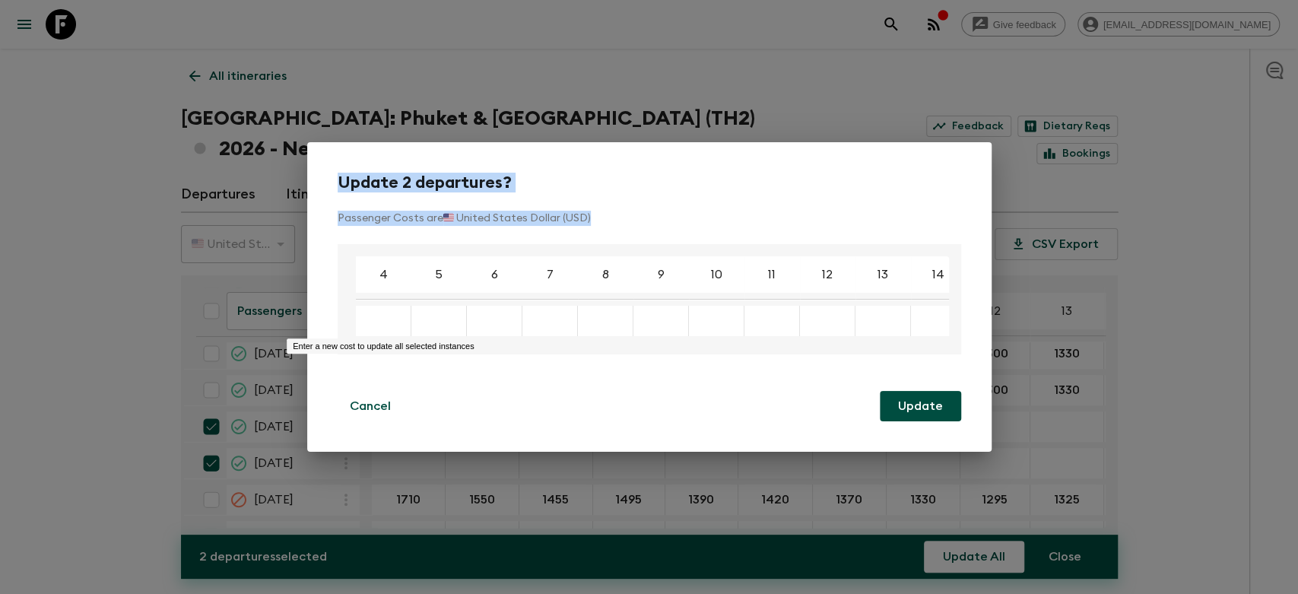
click at [383, 328] on div "Enter a new cost to update all selected instances" at bounding box center [383, 321] width 55 height 30
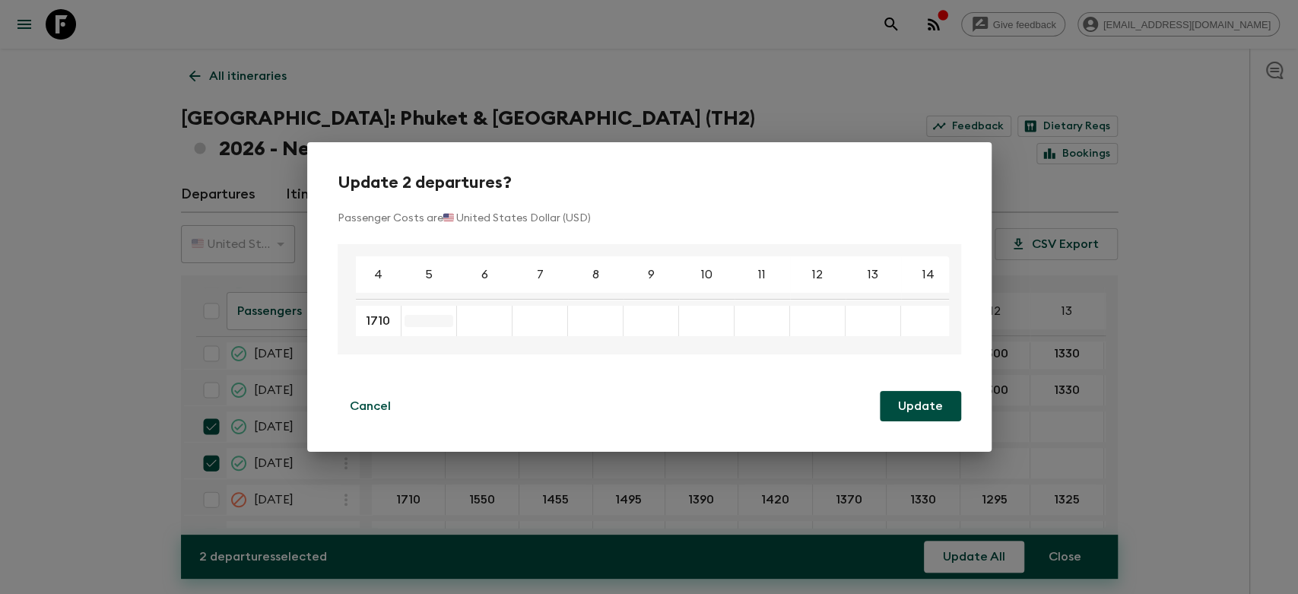
type input "1710"
type input "1550"
type input "1455"
click at [509, 309] on div "Enter a new cost to update all selected instances" at bounding box center [520, 321] width 55 height 30
type input "1495"
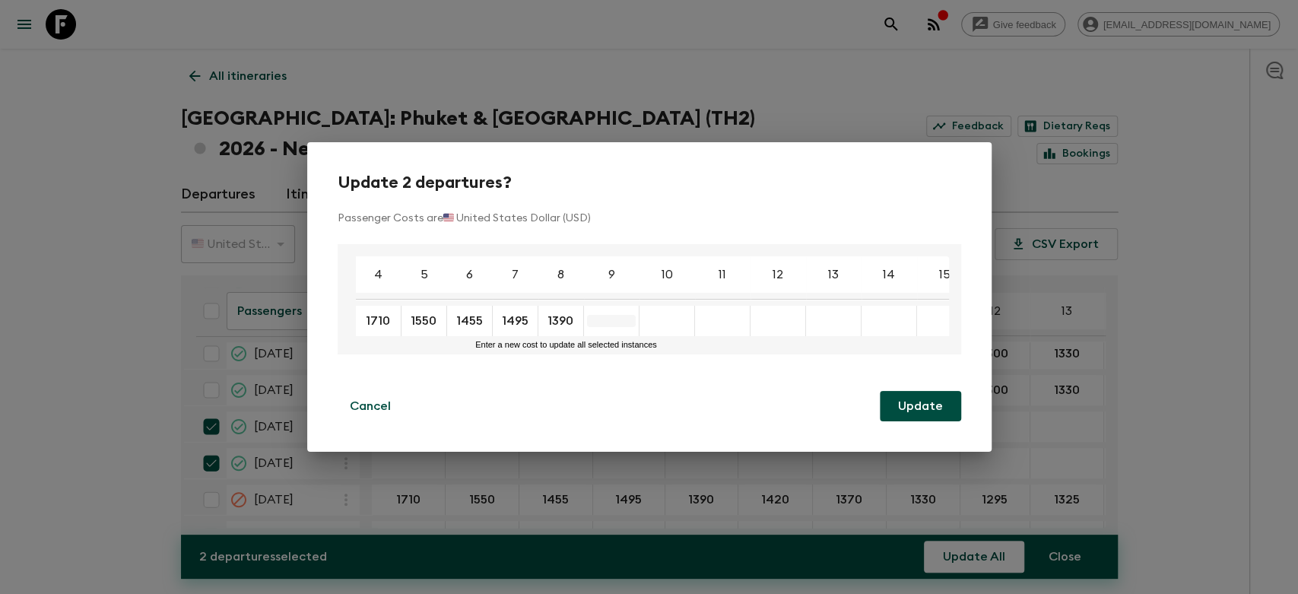
type input "1390"
type input "1420"
click at [629, 319] on div "Enter a new cost to update all selected instances" at bounding box center [656, 321] width 55 height 30
type input "1370"
type input "1330"
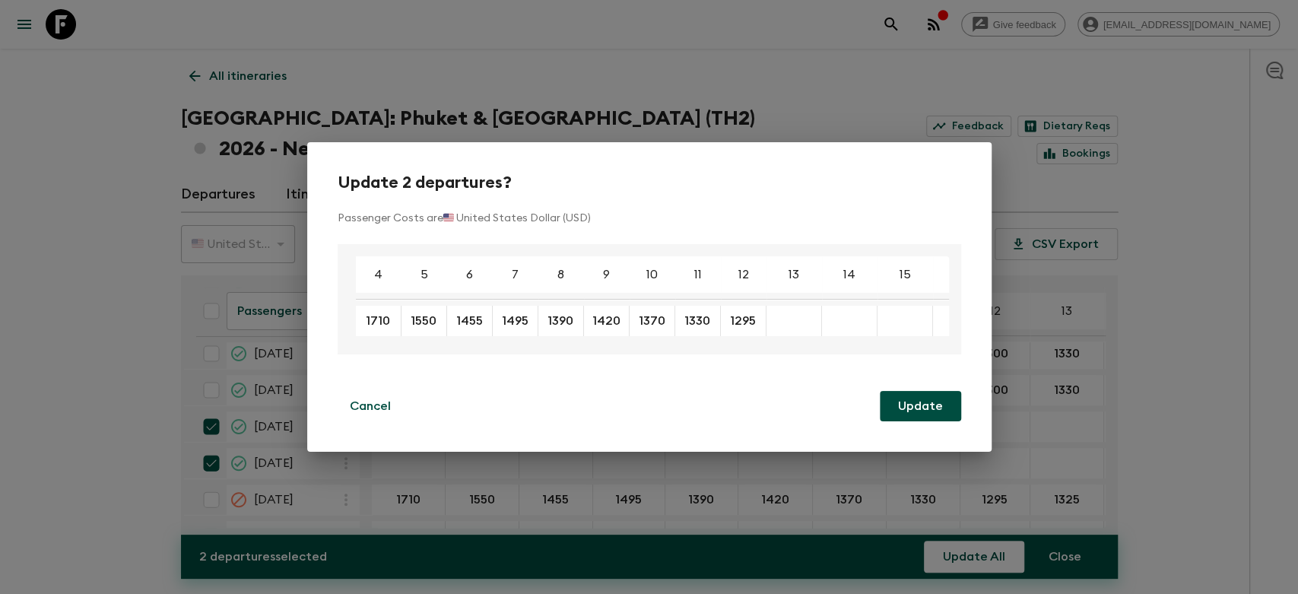
type input "1295"
type input "1325"
type input "1320"
click at [904, 402] on button "Update" at bounding box center [920, 406] width 81 height 30
checkbox input "false"
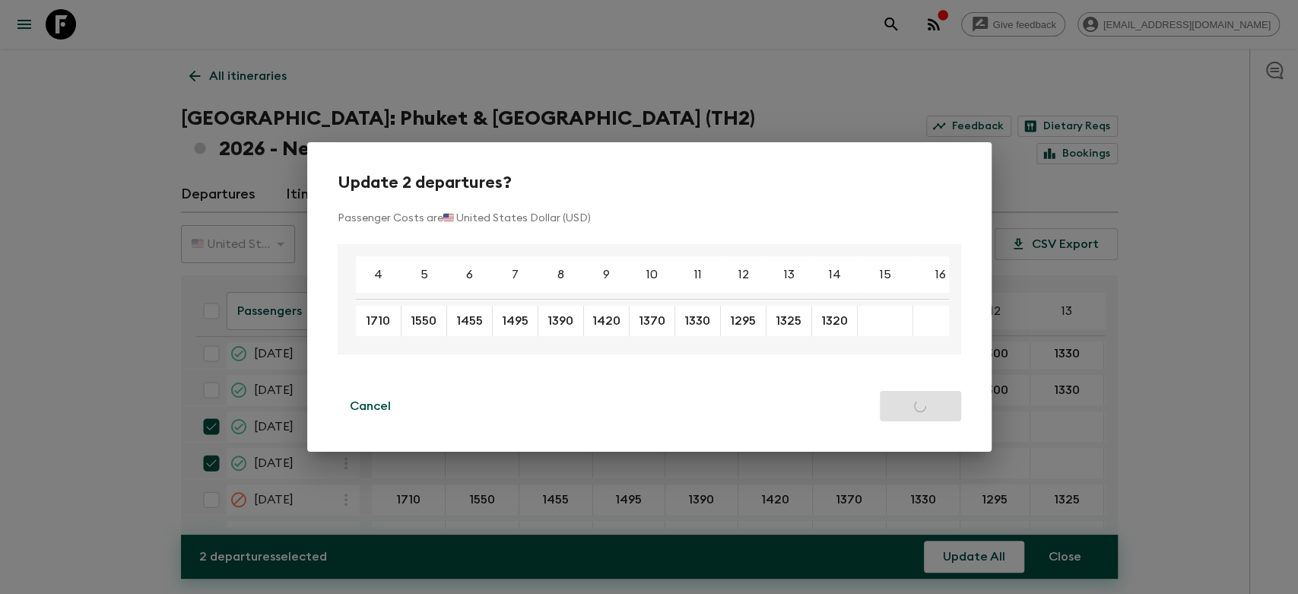
checkbox input "false"
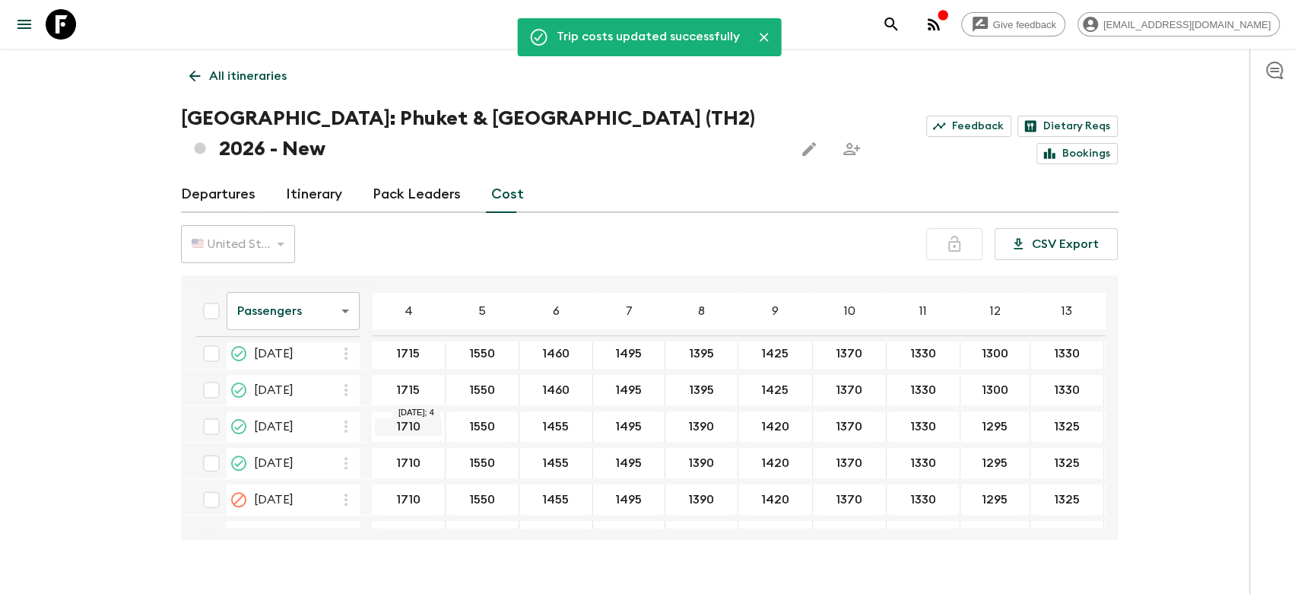
click at [427, 418] on input "1710" at bounding box center [408, 426] width 67 height 17
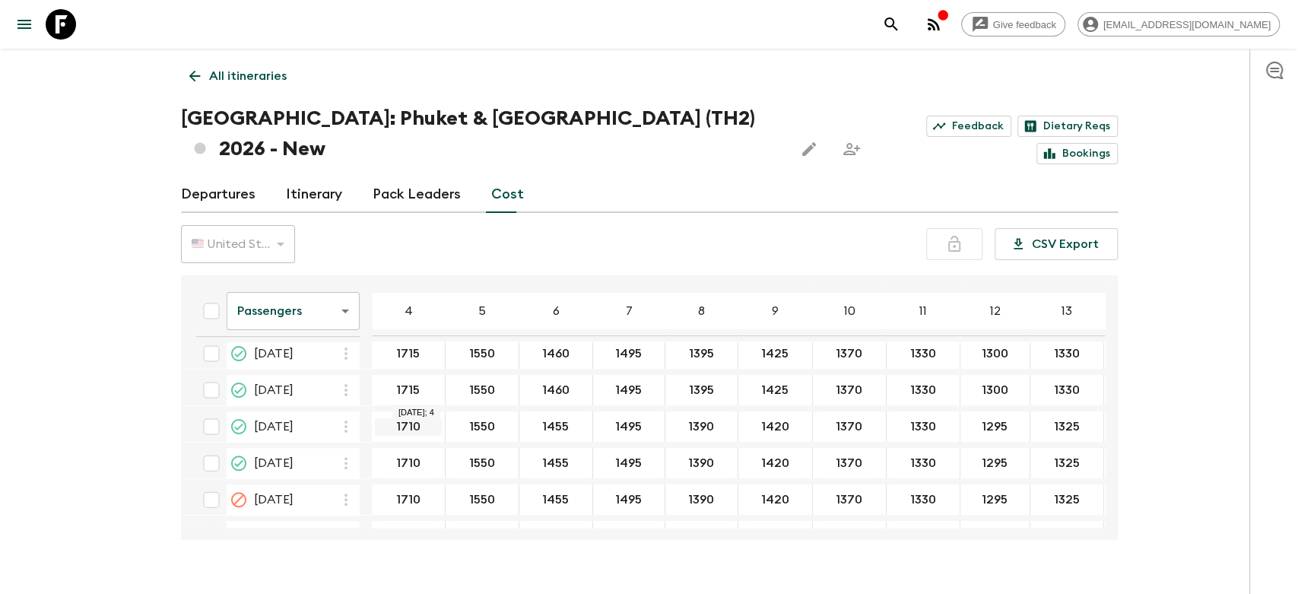
click at [427, 418] on input "1710" at bounding box center [408, 426] width 67 height 17
click at [436, 418] on input "1710" at bounding box center [408, 426] width 67 height 17
click at [417, 418] on input "1710" at bounding box center [408, 426] width 67 height 17
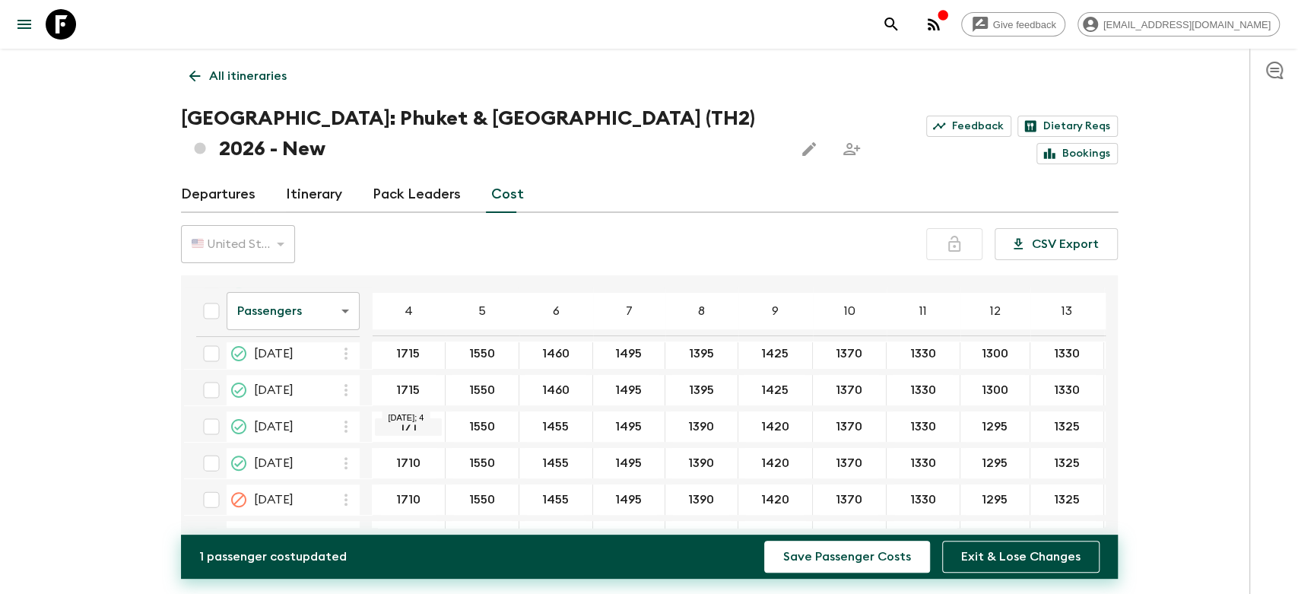
type input "1710"
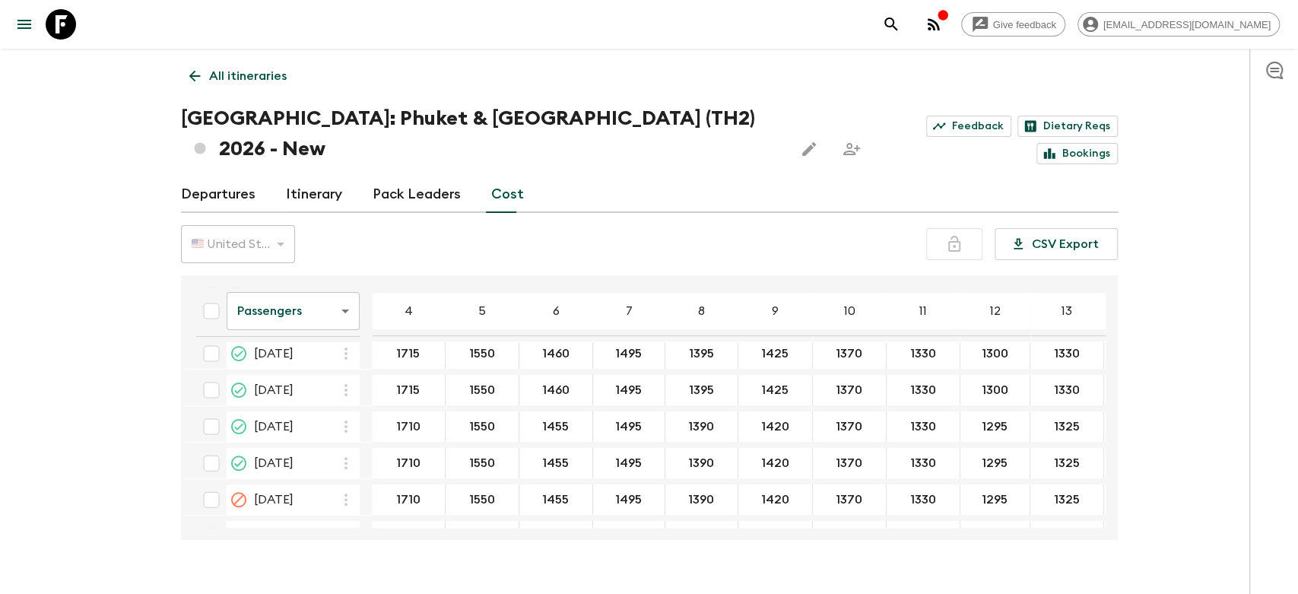
click at [512, 411] on div "1550" at bounding box center [482, 426] width 74 height 30
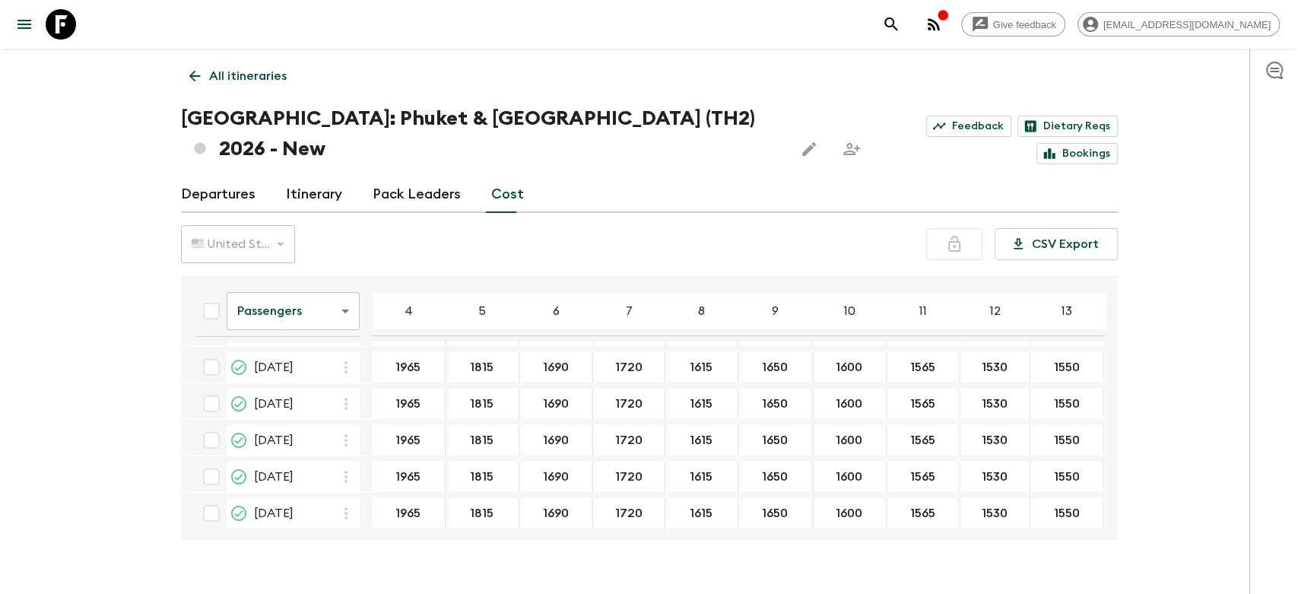
scroll to position [0, 0]
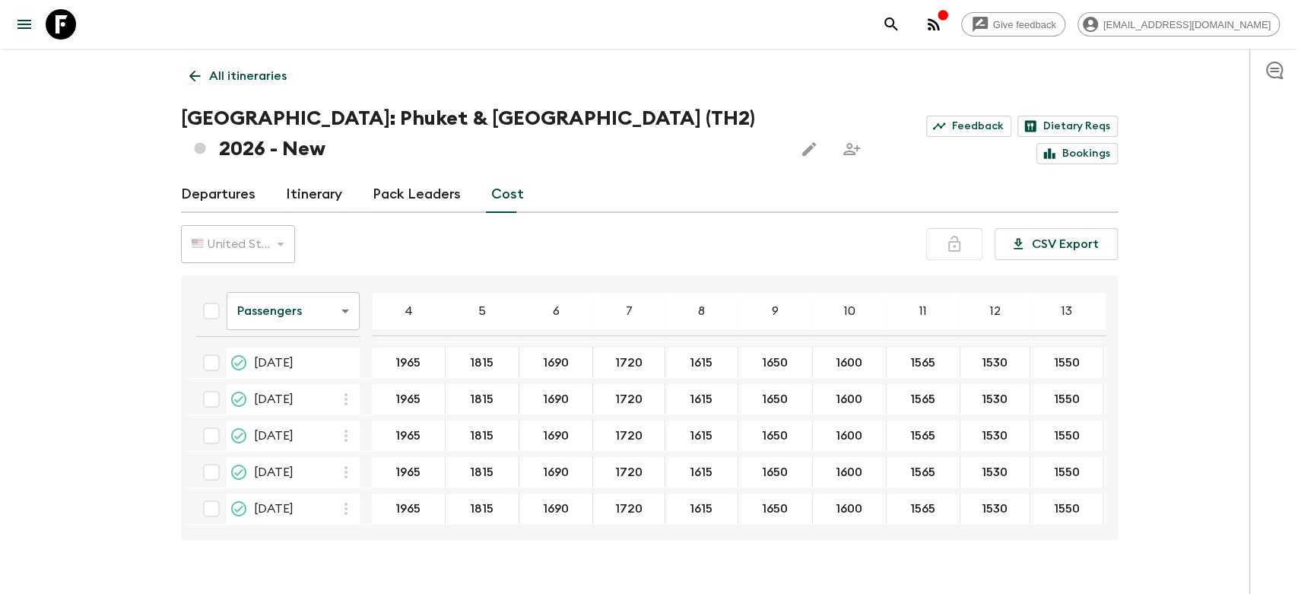
drag, startPoint x: 227, startPoint y: 254, endPoint x: 241, endPoint y: 270, distance: 21.0
click at [233, 275] on div "Passengers passengersCost ​ 4 5 6 7 8 9 10 11 12 13 14 15 16 17 18 [DATE] 1965 …" at bounding box center [649, 407] width 937 height 265
click at [246, 272] on body "Give feedback [EMAIL_ADDRESS][DOMAIN_NAME] All itineraries [GEOGRAPHIC_DATA]: […" at bounding box center [649, 311] width 1298 height 623
click at [271, 339] on li "Extras" at bounding box center [292, 342] width 133 height 24
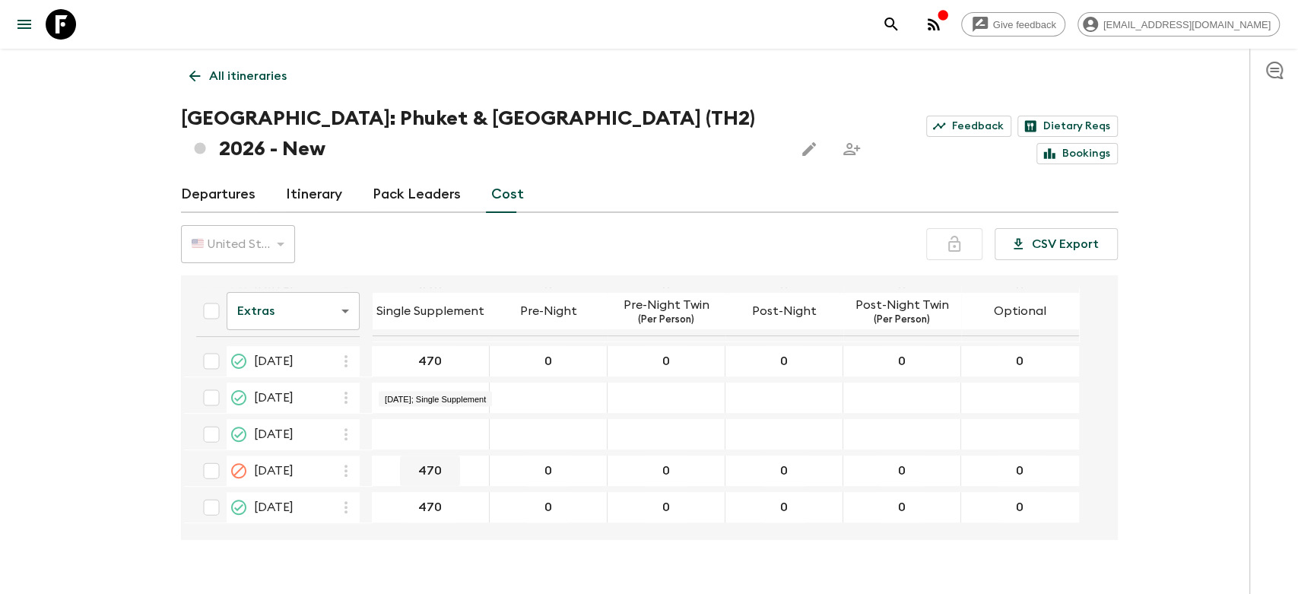
scroll to position [338, 0]
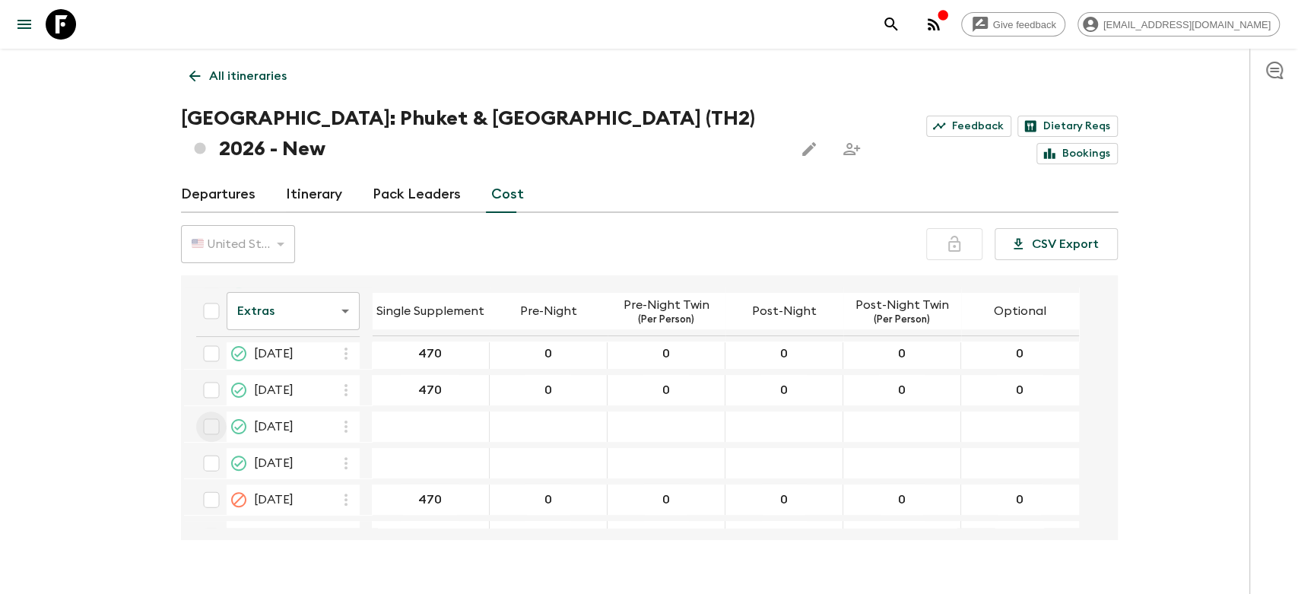
drag, startPoint x: 217, startPoint y: 393, endPoint x: 213, endPoint y: 414, distance: 21.8
click at [217, 411] on input "checkbox" at bounding box center [211, 426] width 30 height 30
checkbox input "true"
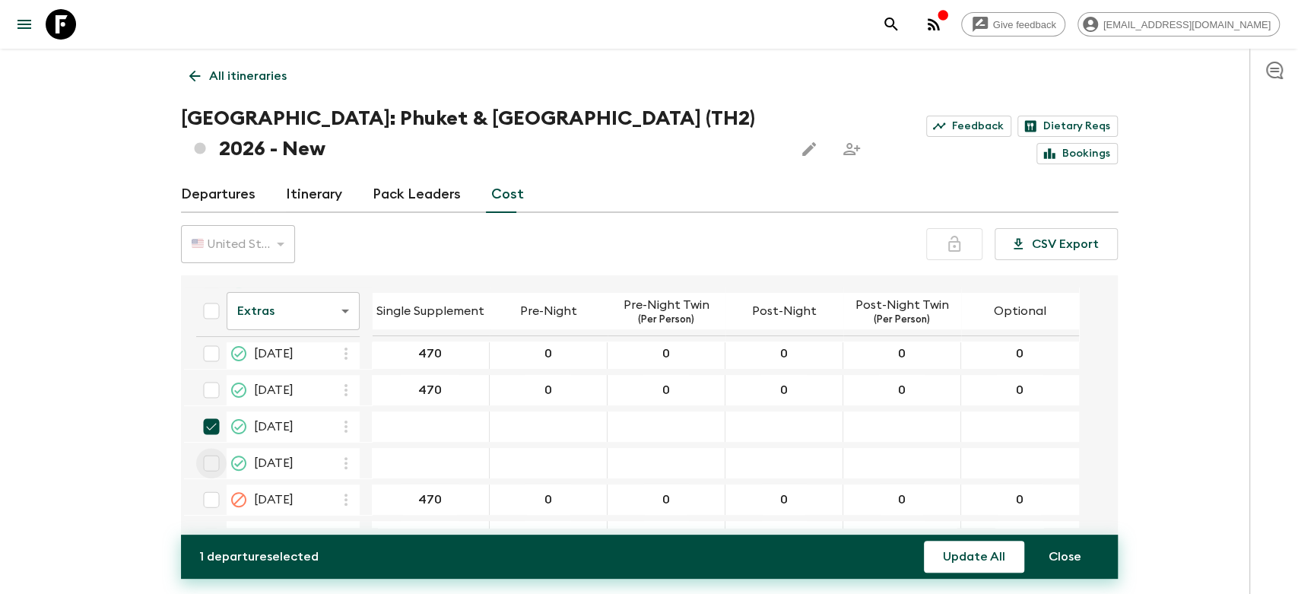
click at [213, 448] on input "checkbox" at bounding box center [211, 463] width 30 height 30
checkbox input "true"
click at [950, 561] on button "Update All" at bounding box center [974, 556] width 100 height 32
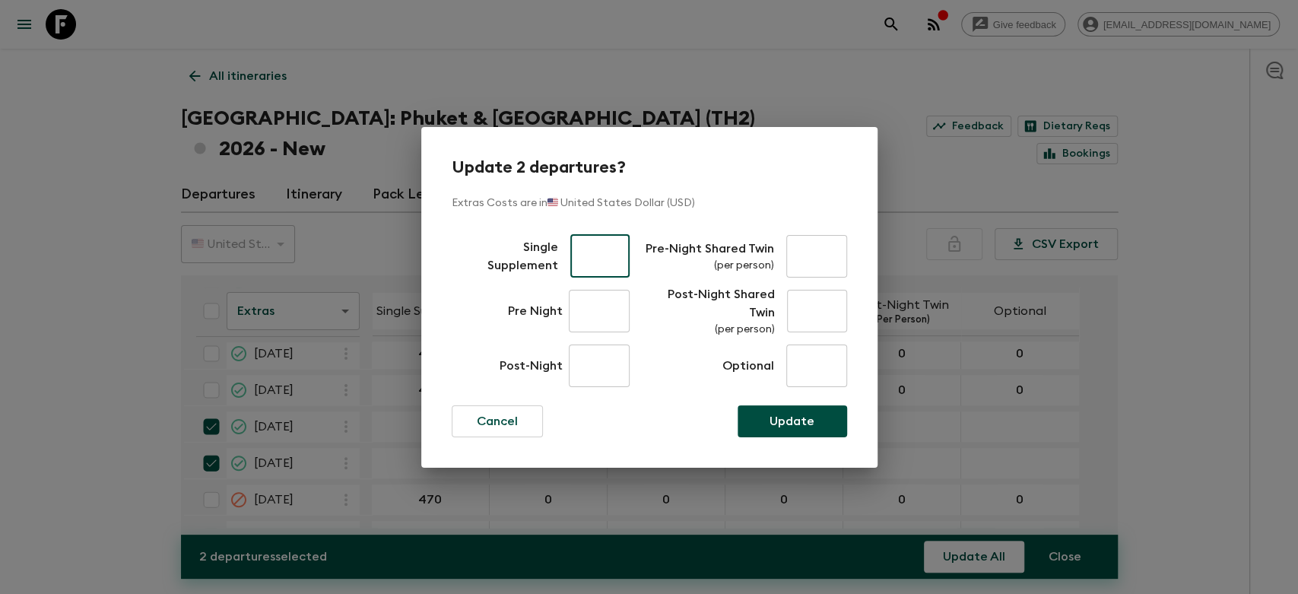
click at [582, 246] on input "text" at bounding box center [600, 256] width 60 height 43
type input "470"
click at [610, 291] on input "text" at bounding box center [599, 311] width 61 height 43
type input "0"
click at [596, 363] on input "text" at bounding box center [599, 365] width 61 height 43
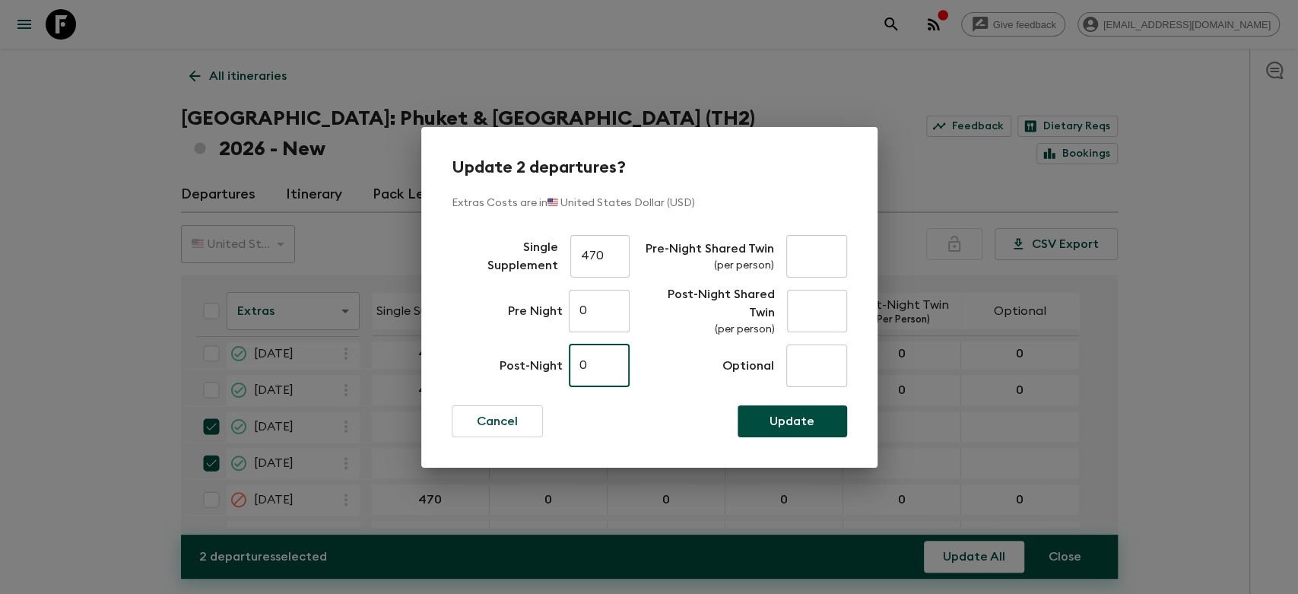
type input "0"
click at [818, 357] on input "text" at bounding box center [816, 365] width 61 height 43
type input "0"
click at [818, 318] on input "text" at bounding box center [817, 311] width 60 height 43
type input "0"
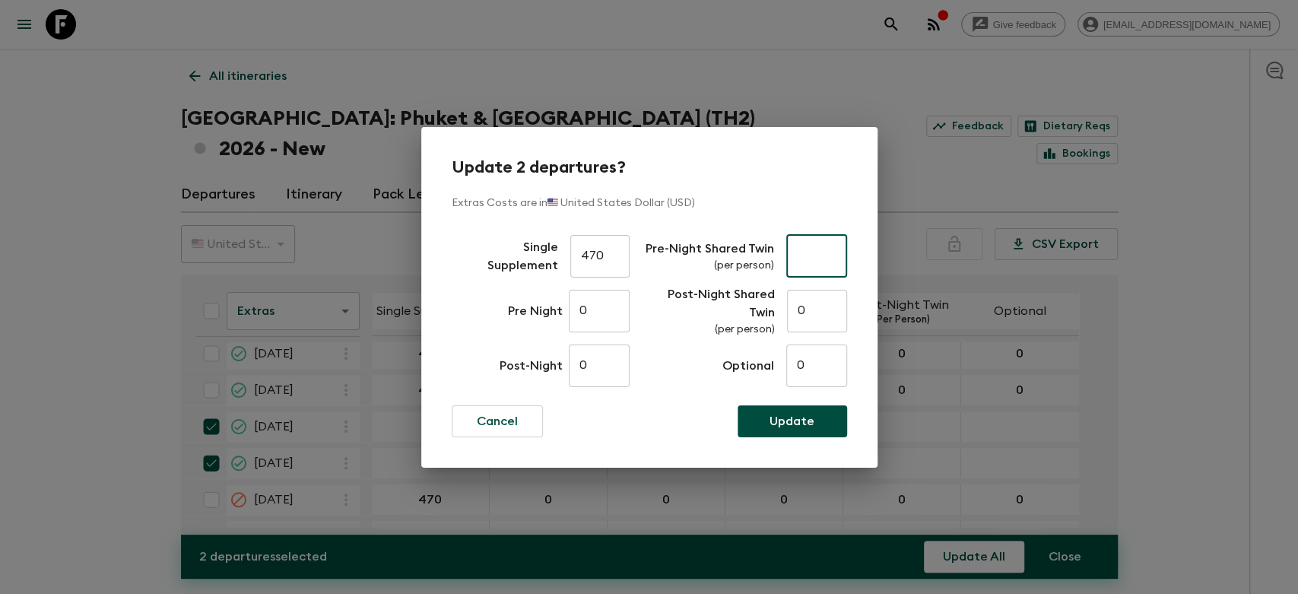
click at [818, 265] on input "text" at bounding box center [816, 256] width 61 height 43
type input "0"
click at [803, 418] on p "Update" at bounding box center [791, 421] width 45 height 18
checkbox input "false"
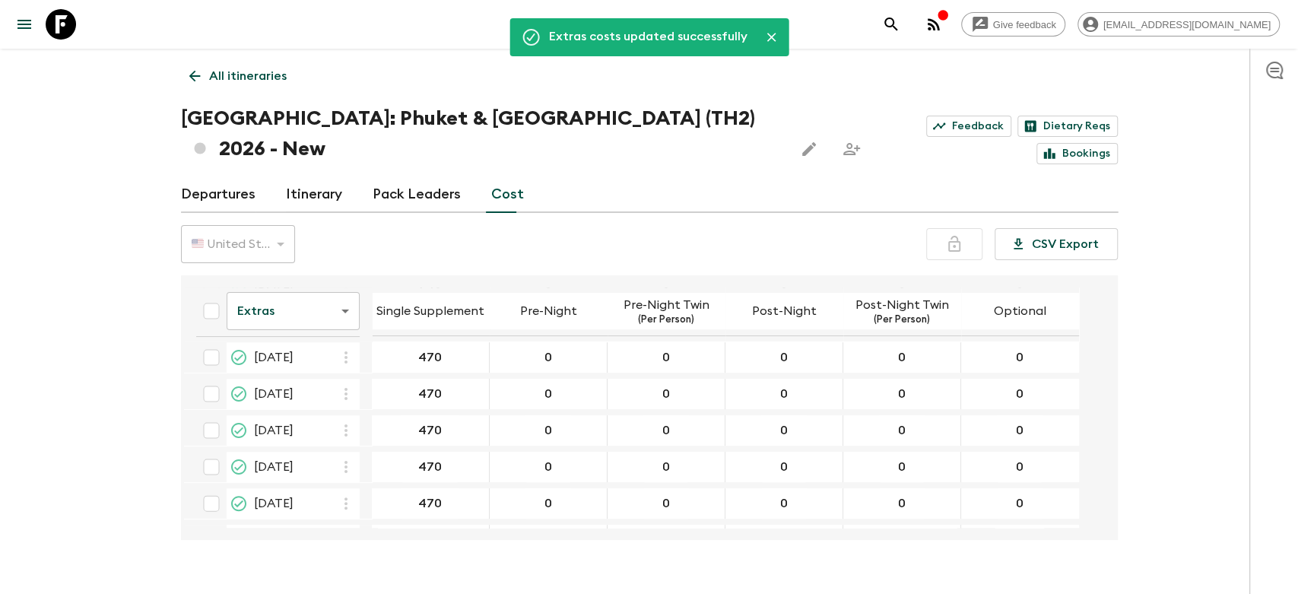
scroll to position [169, 0]
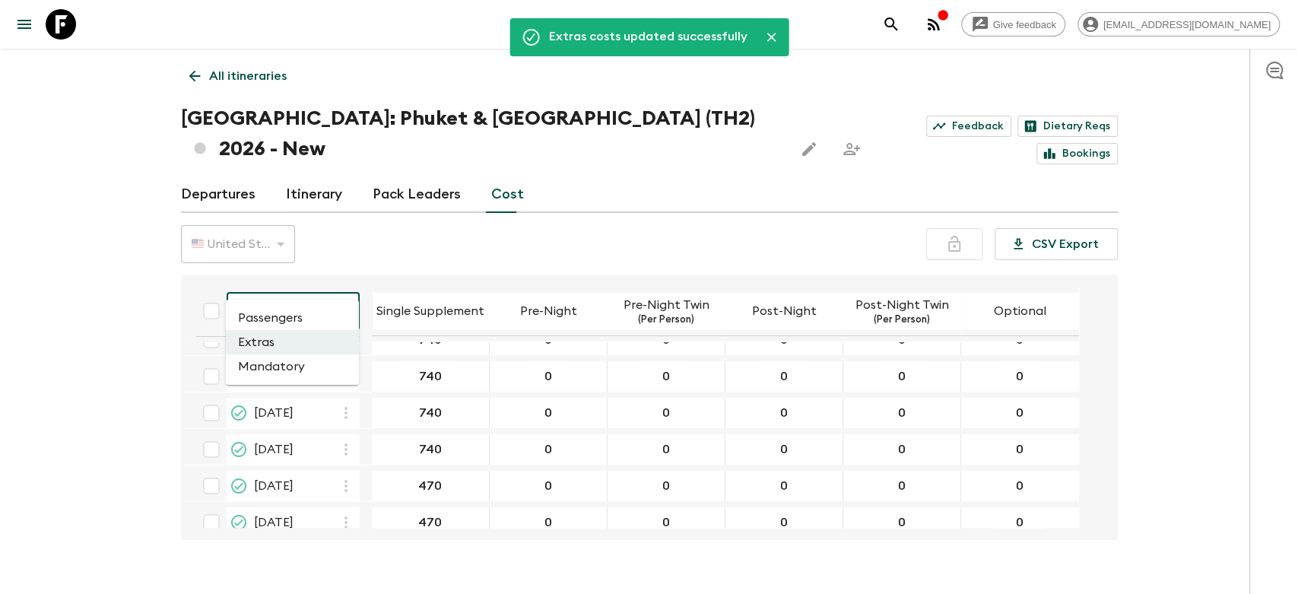
click at [295, 290] on body "Give feedback [EMAIL_ADDRESS][DOMAIN_NAME] Extras costs updated successfully Al…" at bounding box center [649, 311] width 1298 height 623
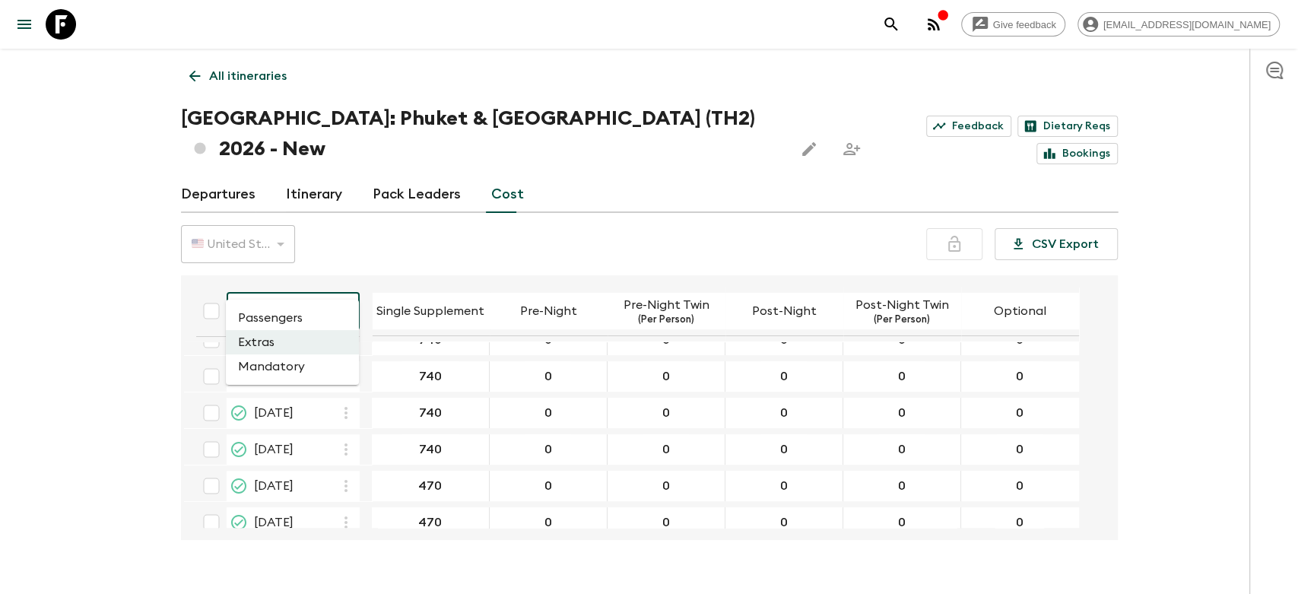
click at [292, 367] on li "Mandatory" at bounding box center [292, 366] width 133 height 24
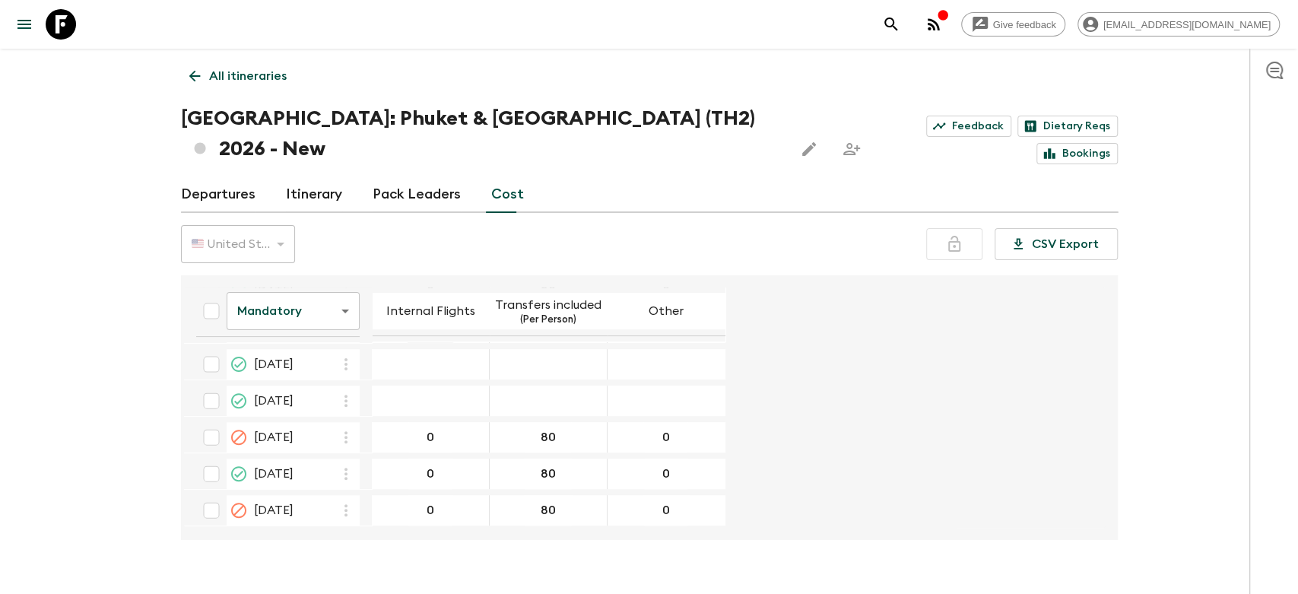
scroll to position [338, 0]
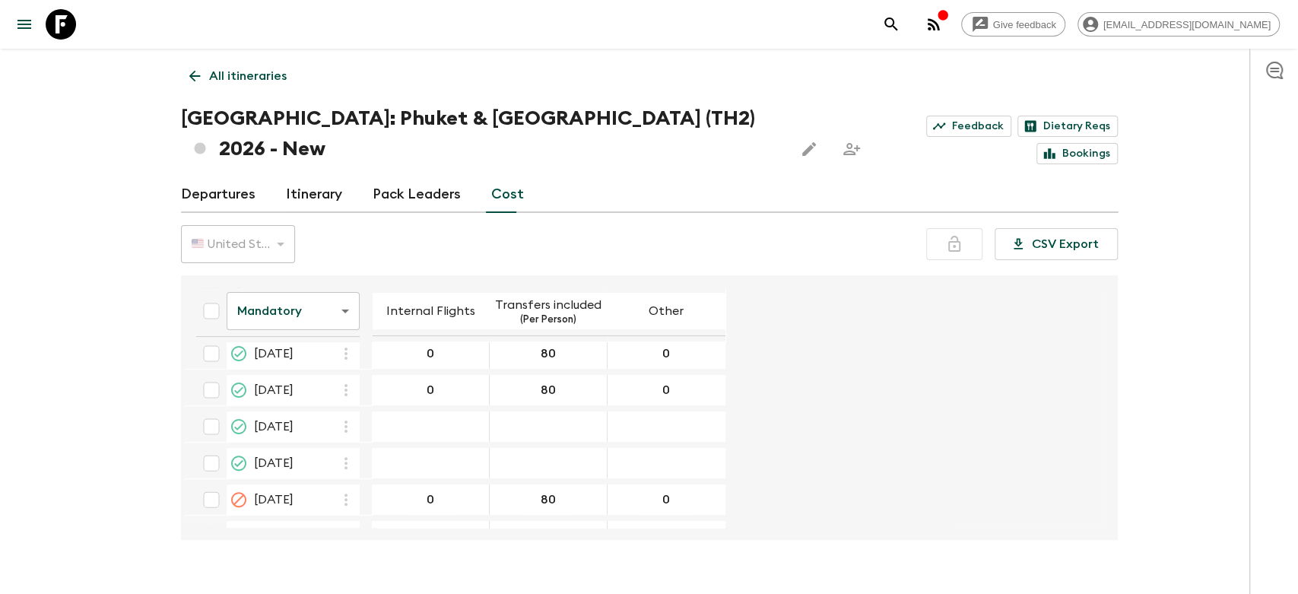
click at [444, 411] on div "09 May 2026; Internal Flights" at bounding box center [431, 426] width 118 height 30
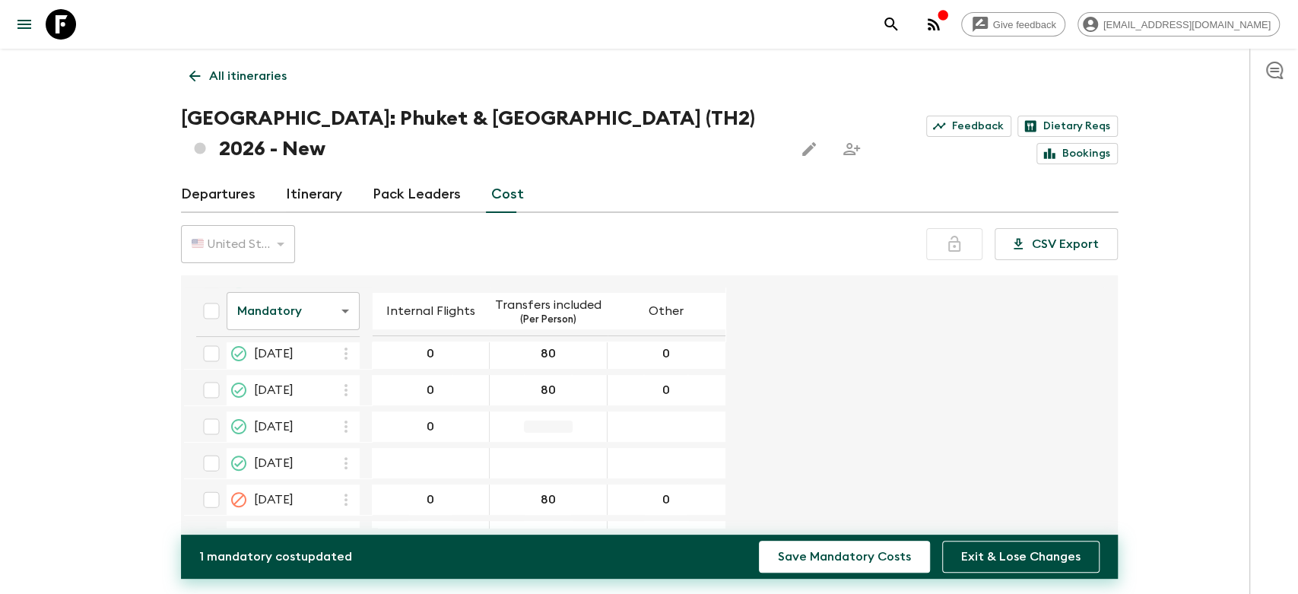
type input "0"
type input "80"
click at [647, 411] on div "09 May 2026; Other" at bounding box center [666, 426] width 118 height 30
type input "0"
click at [662, 448] on div "14 May 2026; Other" at bounding box center [666, 463] width 118 height 30
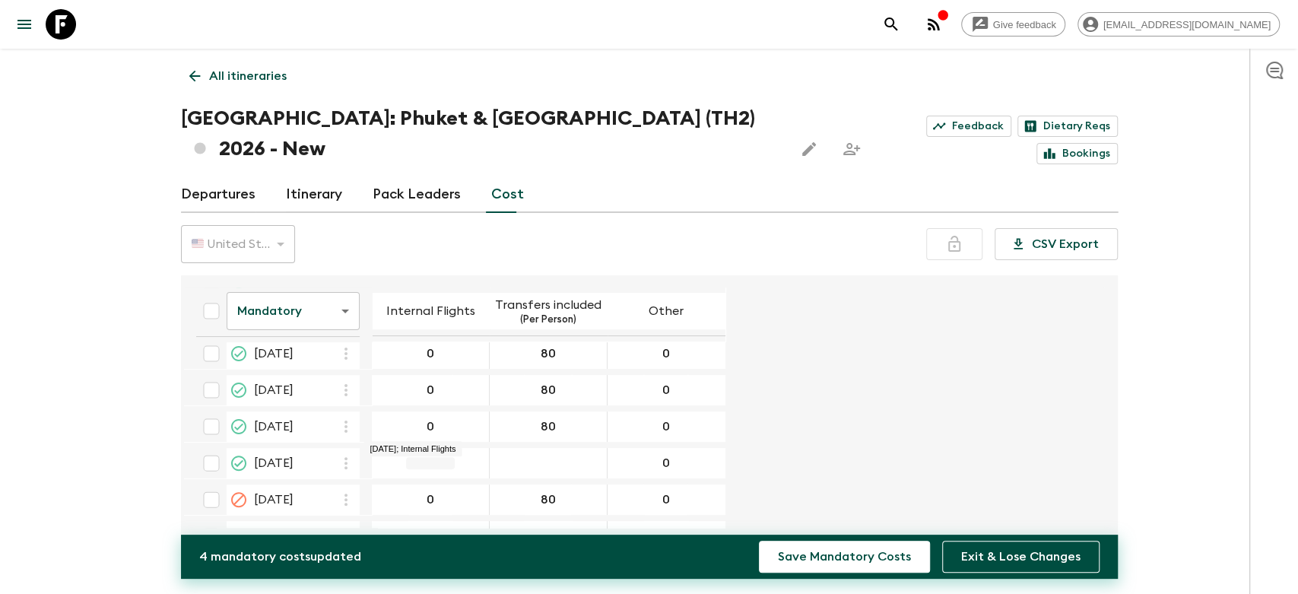
type input "0"
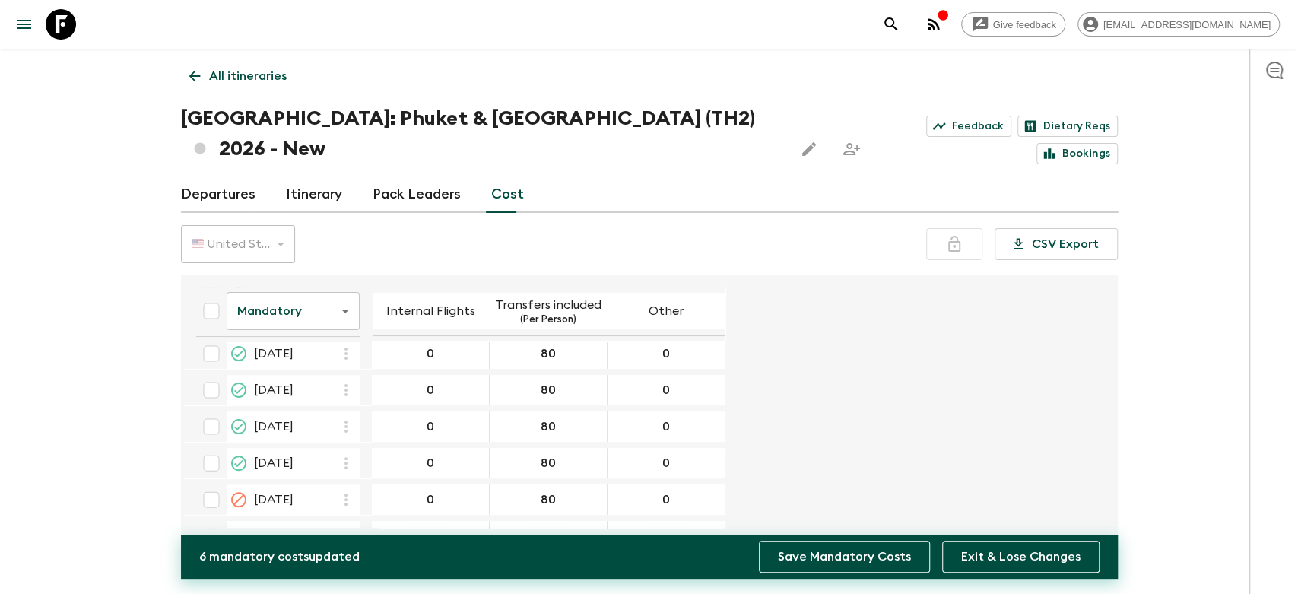
type input "80"
click at [875, 562] on button "Save Mandatory Costs" at bounding box center [844, 556] width 171 height 32
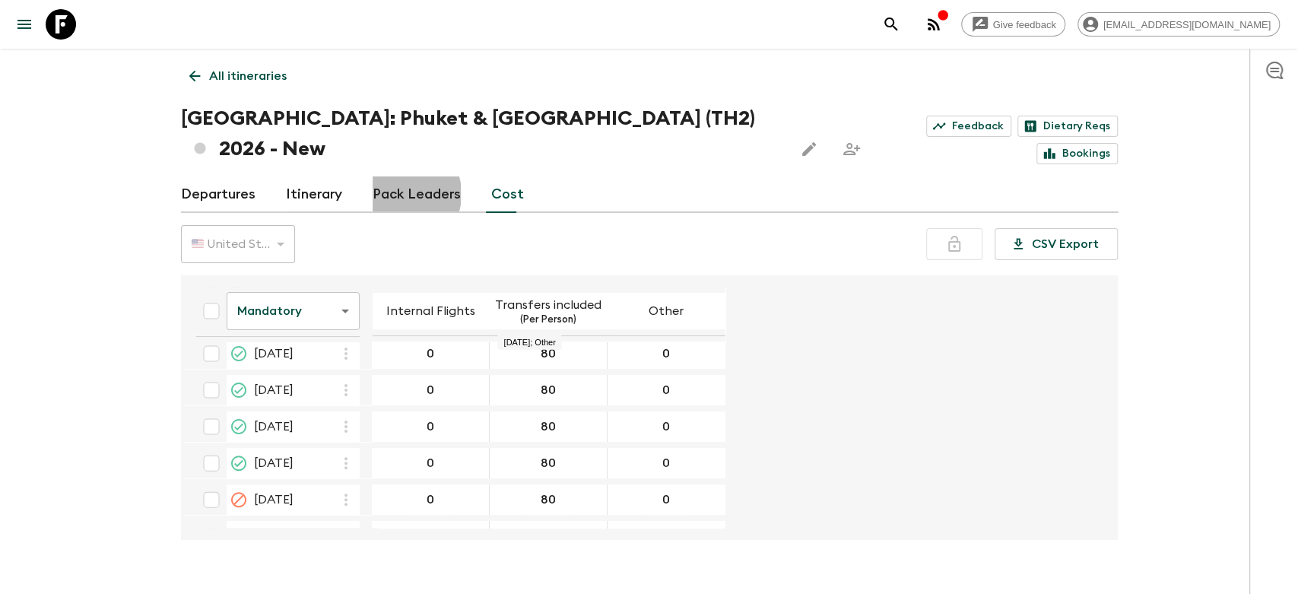
click at [398, 176] on link "Pack Leaders" at bounding box center [416, 194] width 88 height 36
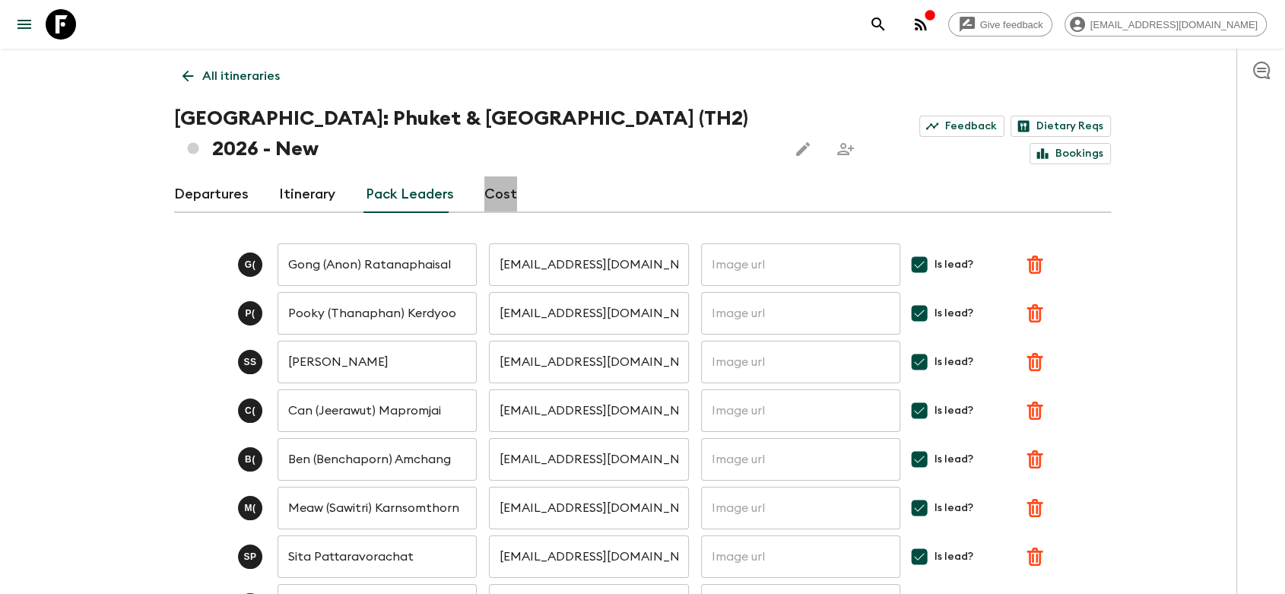
click at [499, 176] on link "Cost" at bounding box center [500, 194] width 33 height 36
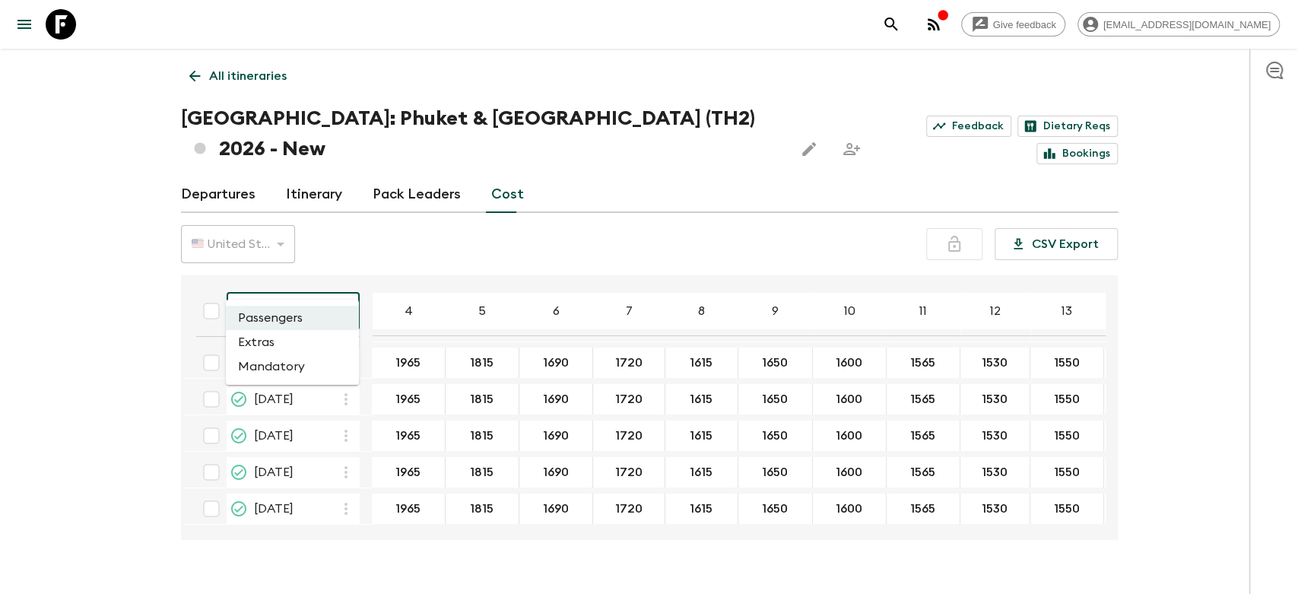
click at [292, 280] on body "Give feedback [EMAIL_ADDRESS][DOMAIN_NAME] All itineraries [GEOGRAPHIC_DATA]: […" at bounding box center [649, 311] width 1298 height 623
click at [482, 225] on div at bounding box center [649, 297] width 1298 height 594
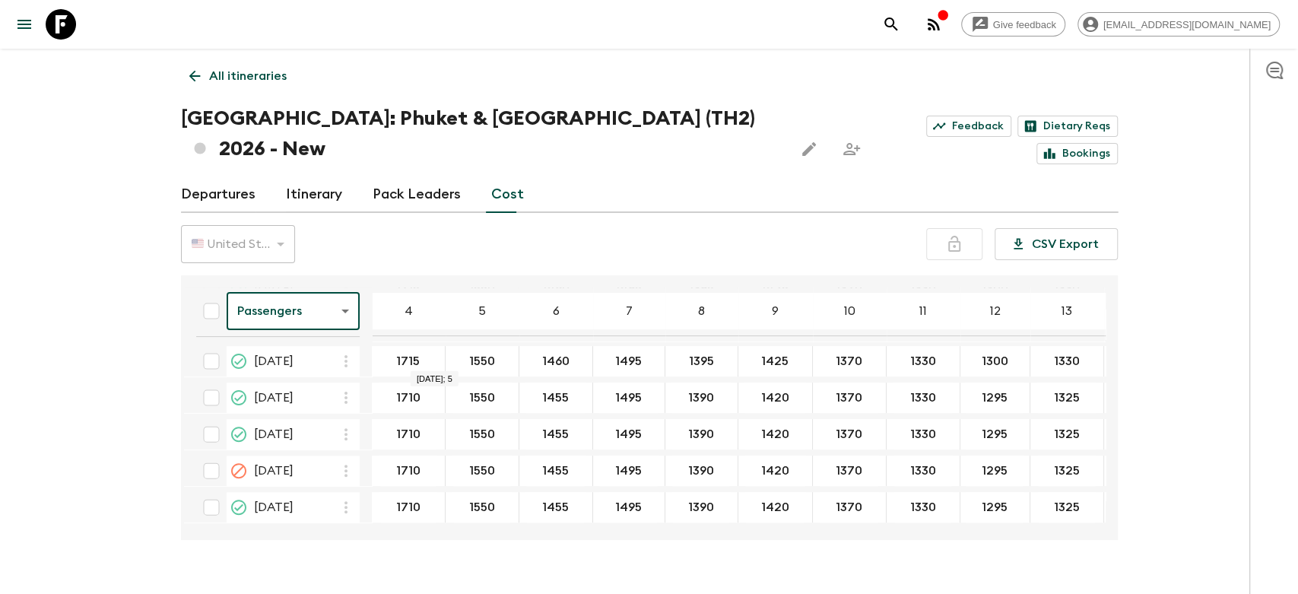
scroll to position [338, 0]
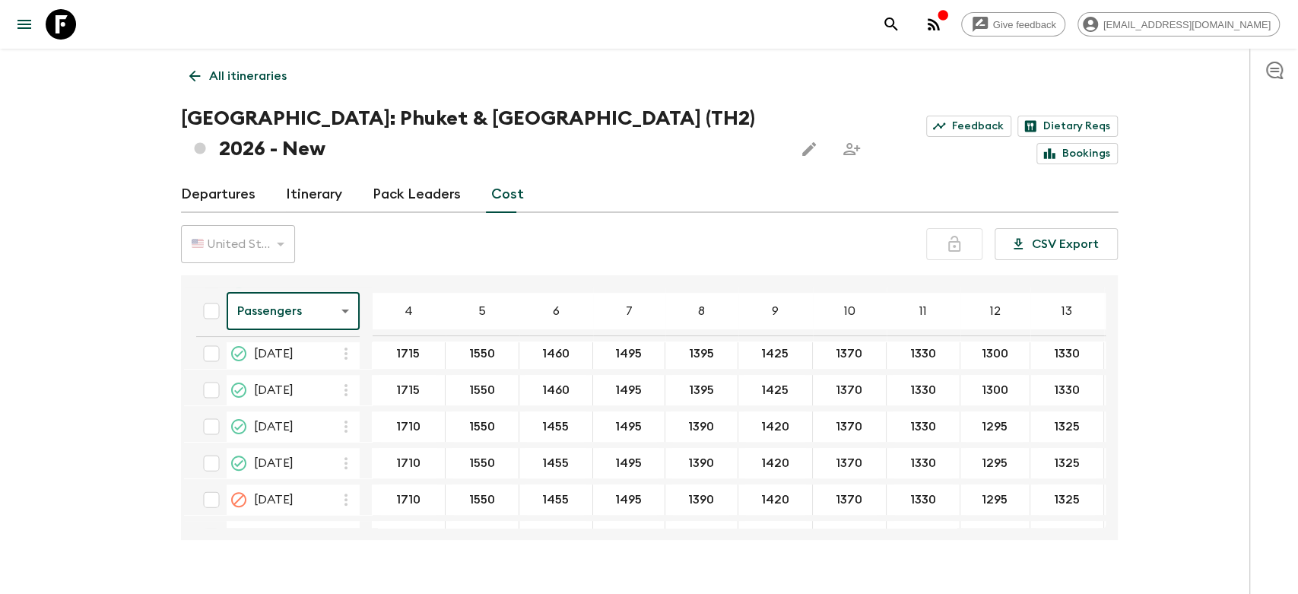
click at [294, 279] on body "Give feedback [EMAIL_ADDRESS][DOMAIN_NAME] All itineraries [GEOGRAPHIC_DATA]: […" at bounding box center [649, 311] width 1298 height 623
click at [292, 334] on li "Extras" at bounding box center [292, 342] width 133 height 24
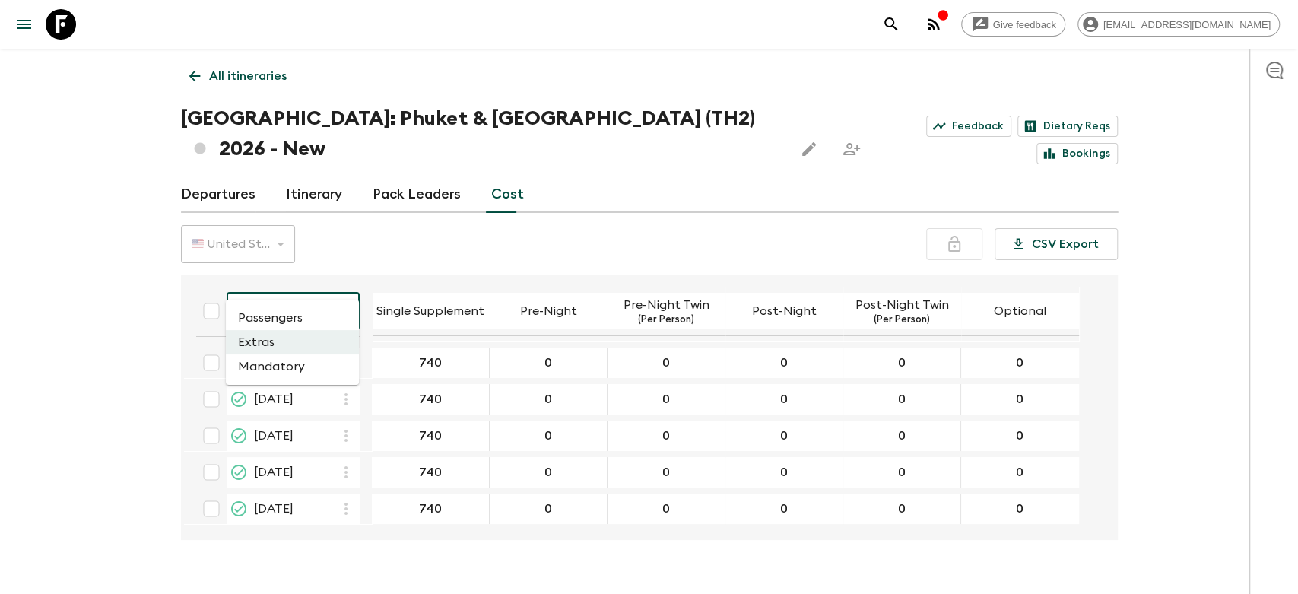
click at [296, 284] on body "Give feedback [EMAIL_ADDRESS][DOMAIN_NAME] All itineraries [GEOGRAPHIC_DATA]: […" at bounding box center [649, 311] width 1298 height 623
click at [505, 384] on div at bounding box center [649, 297] width 1298 height 594
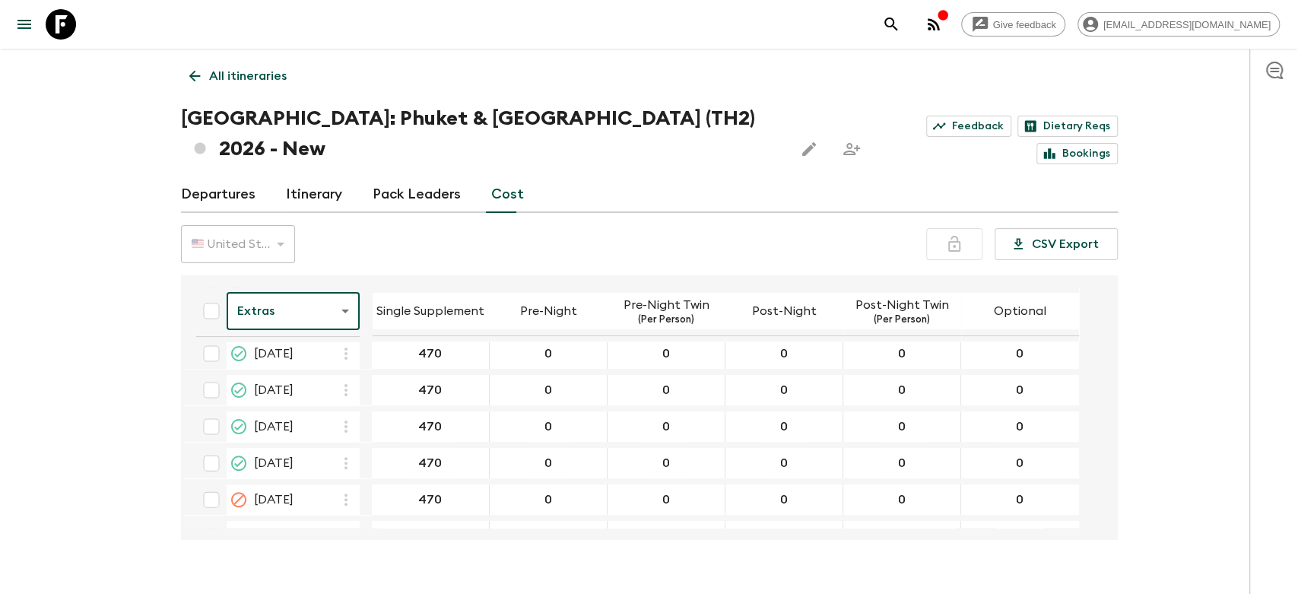
click at [295, 280] on body "Give feedback [EMAIL_ADDRESS][DOMAIN_NAME] All itineraries [GEOGRAPHIC_DATA]: […" at bounding box center [649, 311] width 1298 height 623
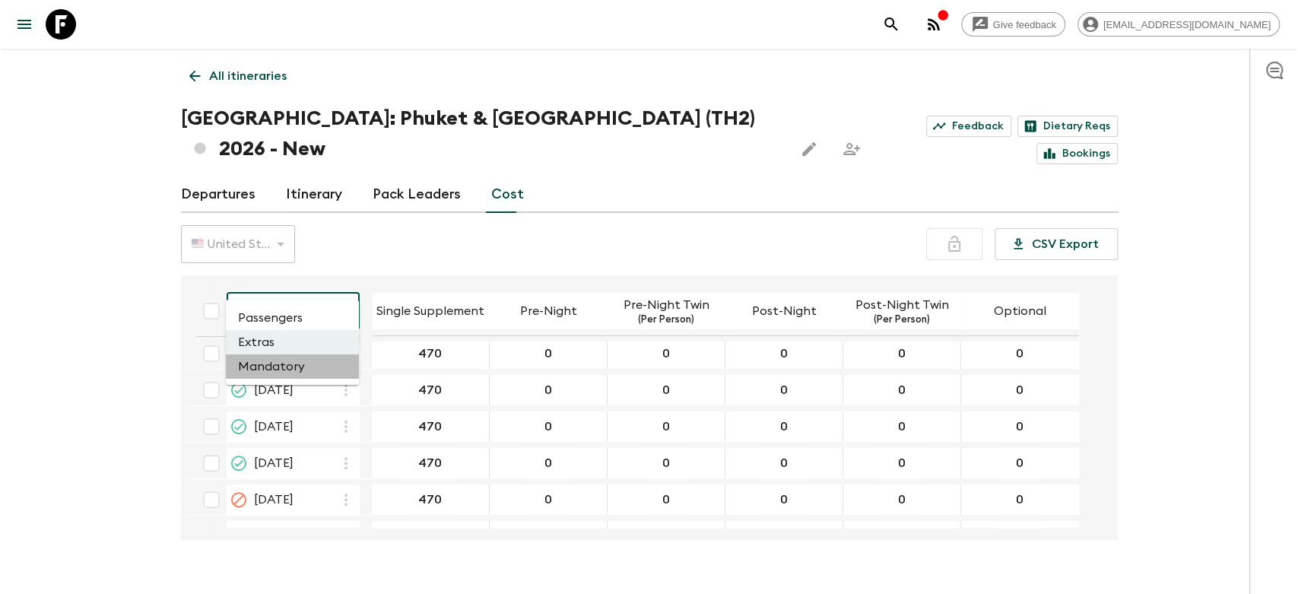
click at [293, 357] on li "Mandatory" at bounding box center [292, 366] width 133 height 24
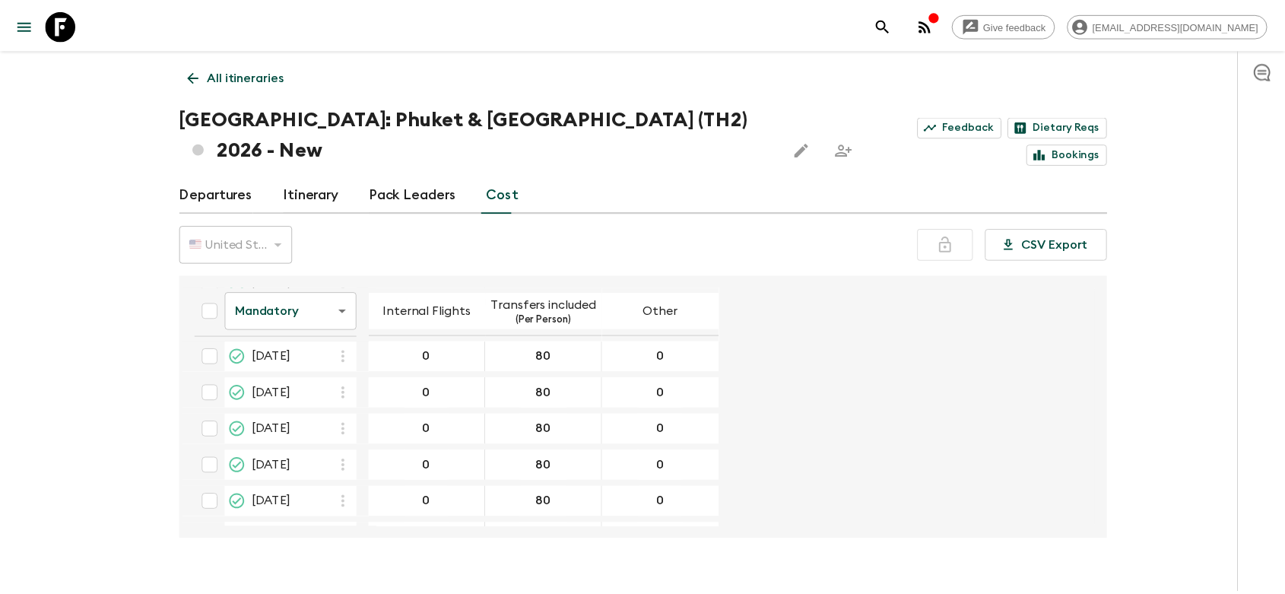
scroll to position [1023, 0]
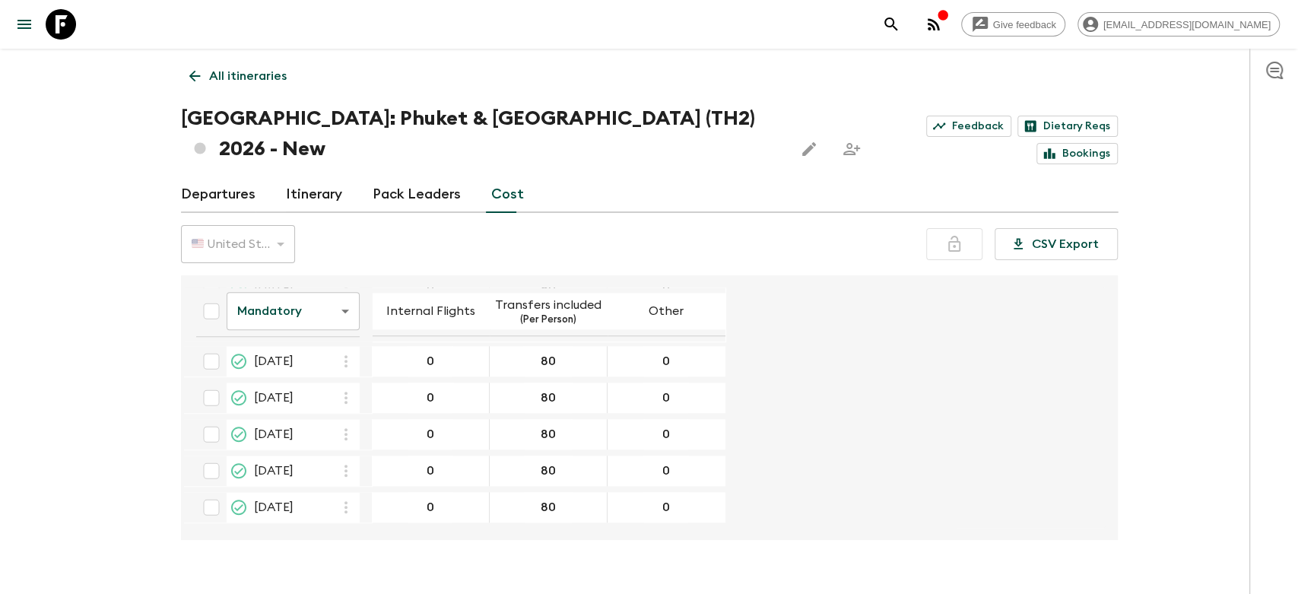
click at [227, 176] on link "Departures" at bounding box center [218, 194] width 74 height 36
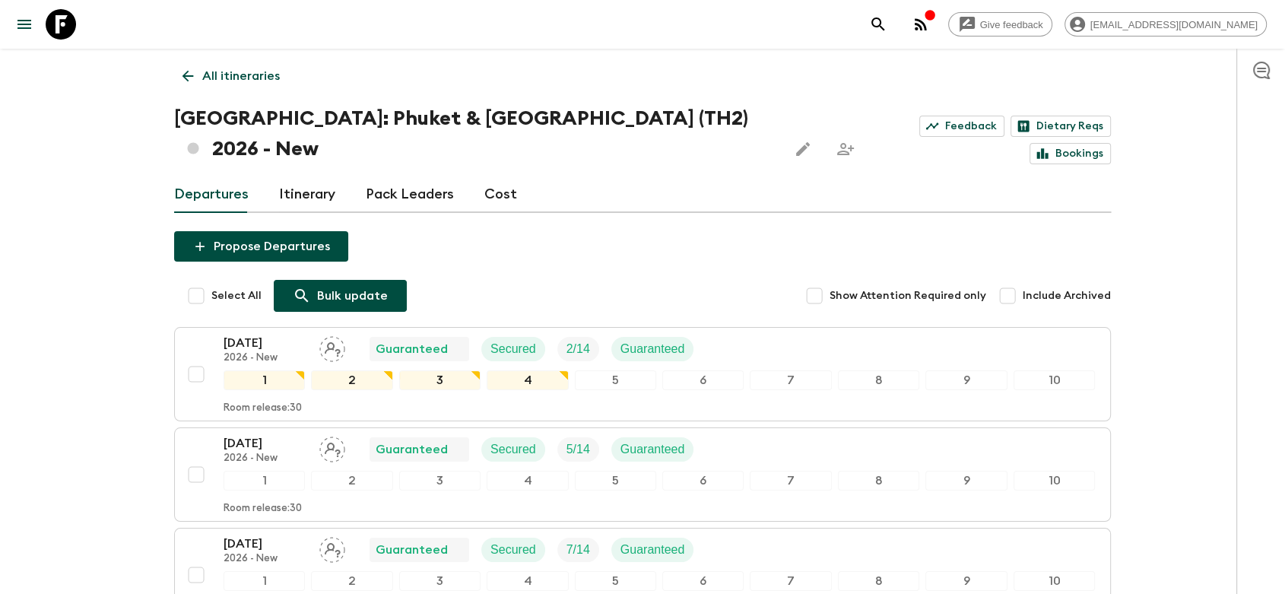
click at [321, 287] on p "Bulk update" at bounding box center [352, 296] width 71 height 18
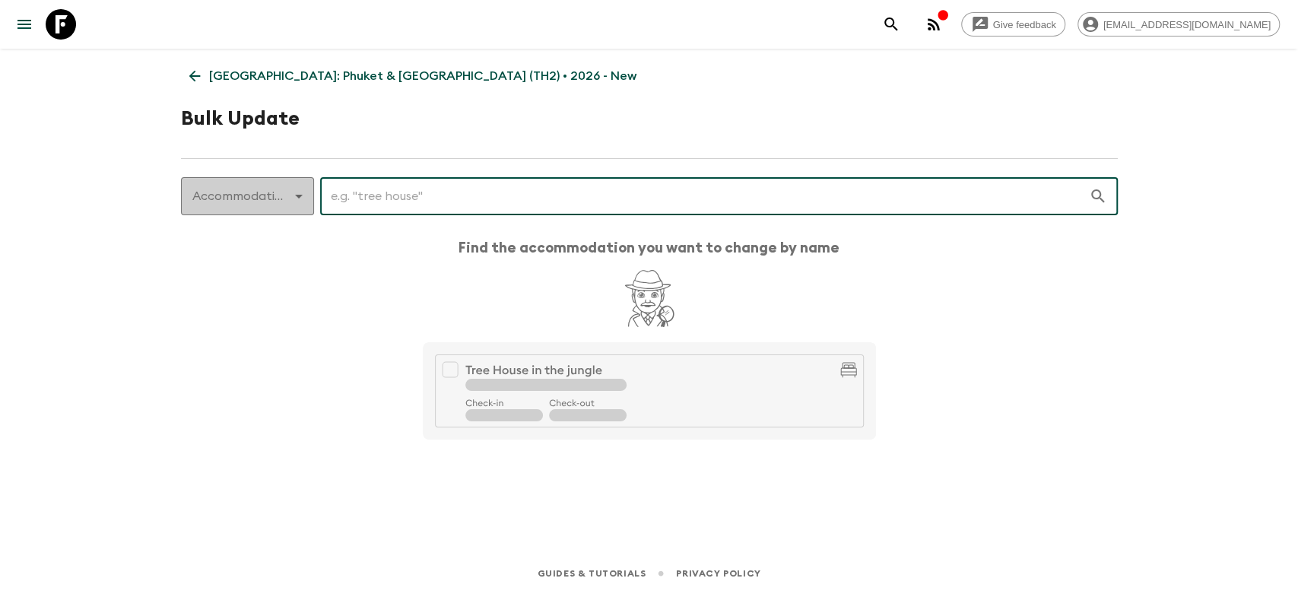
click at [293, 183] on body "Give feedback [EMAIL_ADDRESS][DOMAIN_NAME] [GEOGRAPHIC_DATA]: [GEOGRAPHIC_DATA]…" at bounding box center [649, 297] width 1298 height 594
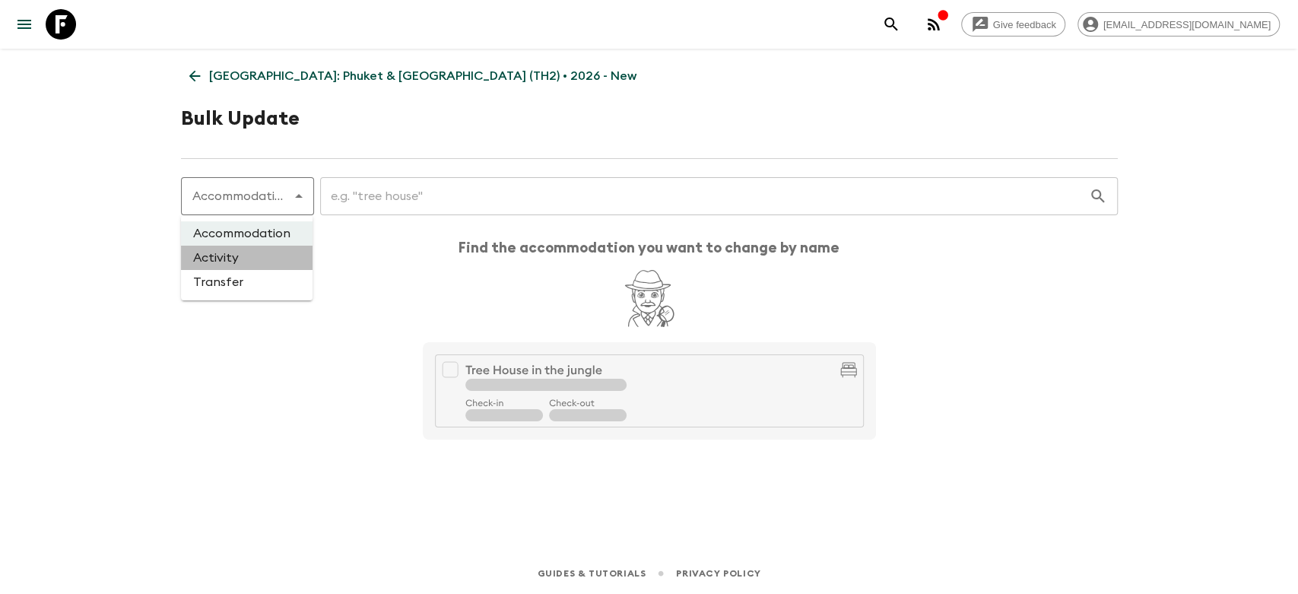
click at [256, 254] on li "Activity" at bounding box center [247, 258] width 132 height 24
type input "activity"
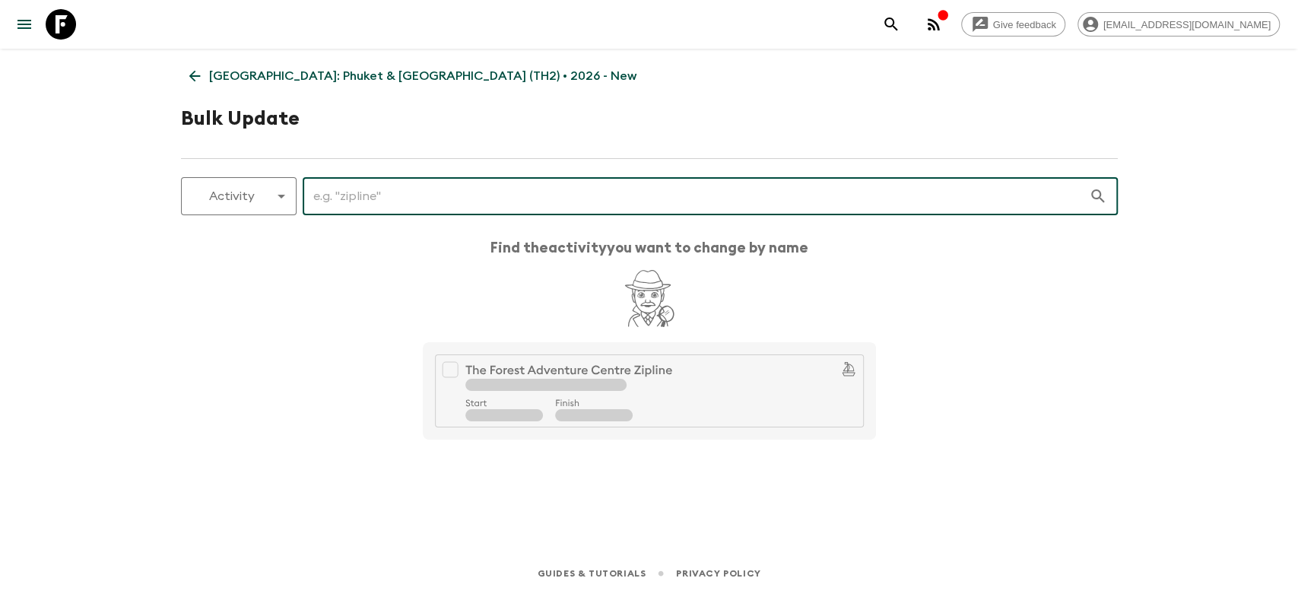
click at [395, 193] on input "text" at bounding box center [696, 196] width 786 height 43
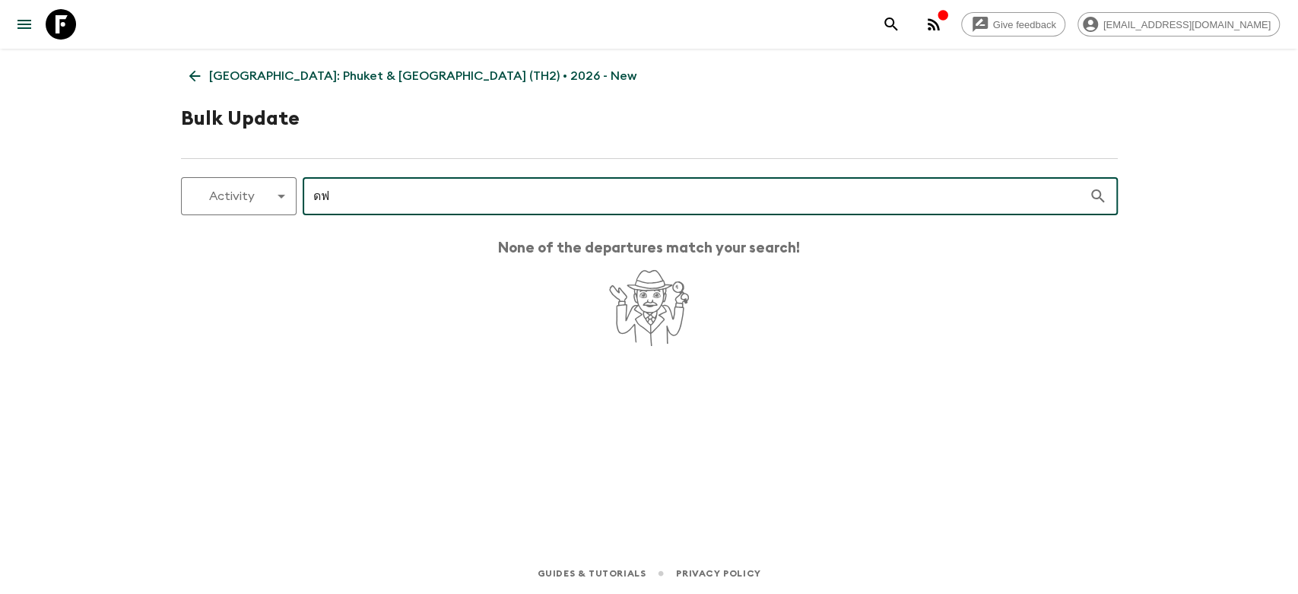
type input "ด"
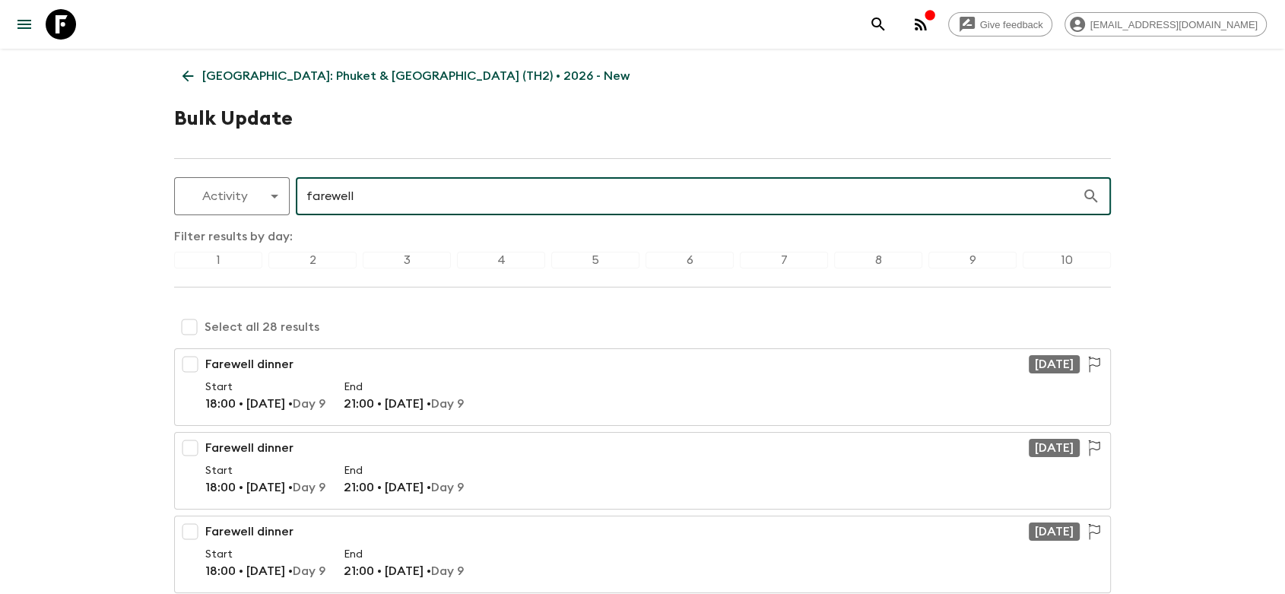
type input "farewell"
click at [185, 321] on input "checkbox" at bounding box center [189, 327] width 30 height 30
checkbox input "true"
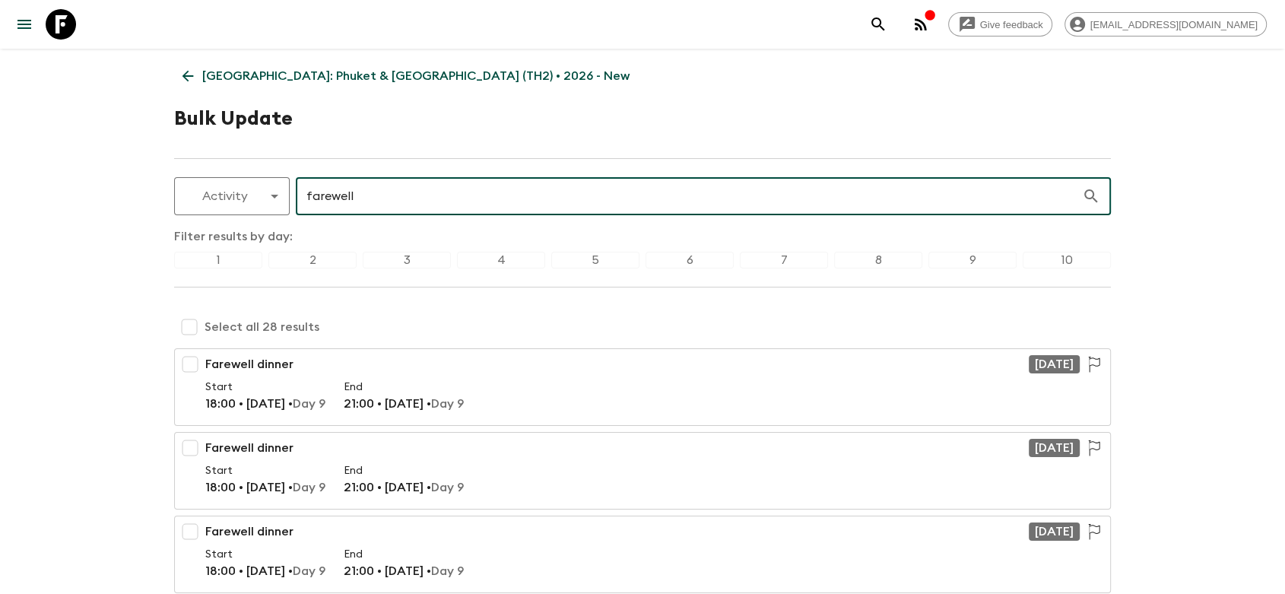
checkbox input "true"
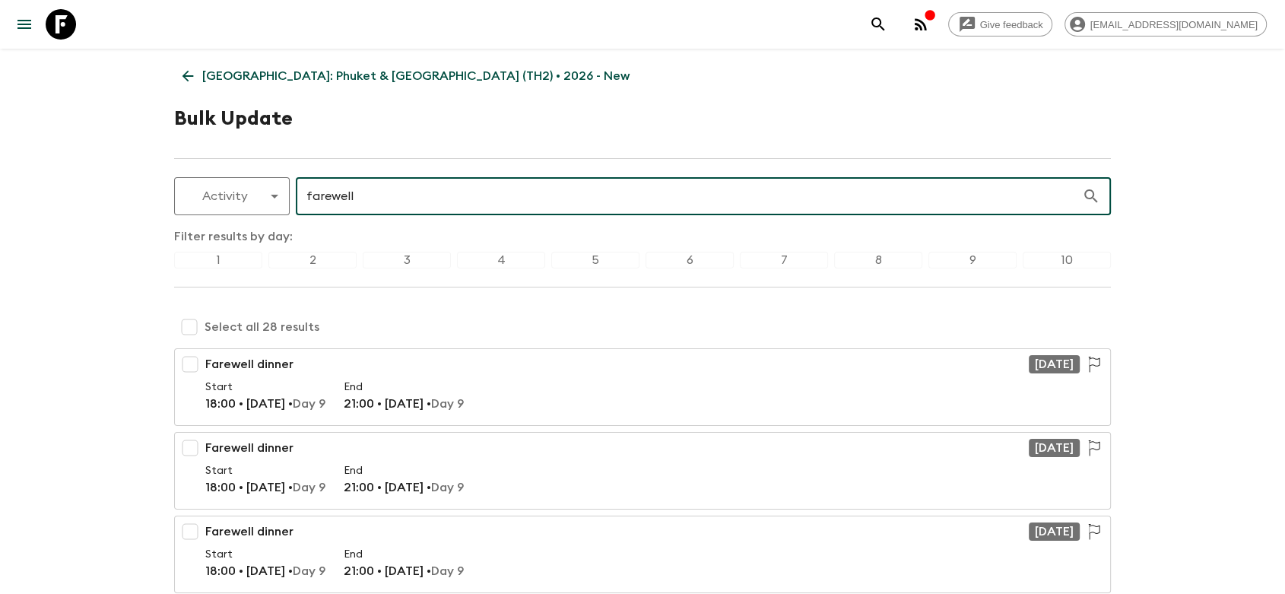
checkbox input "true"
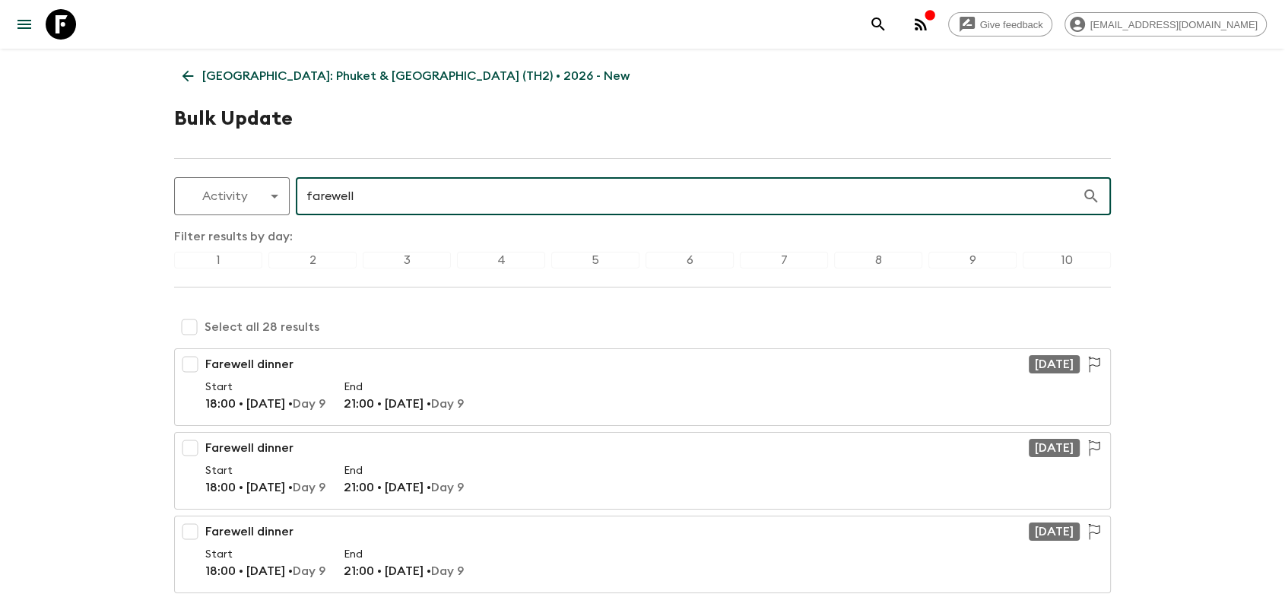
checkbox input "true"
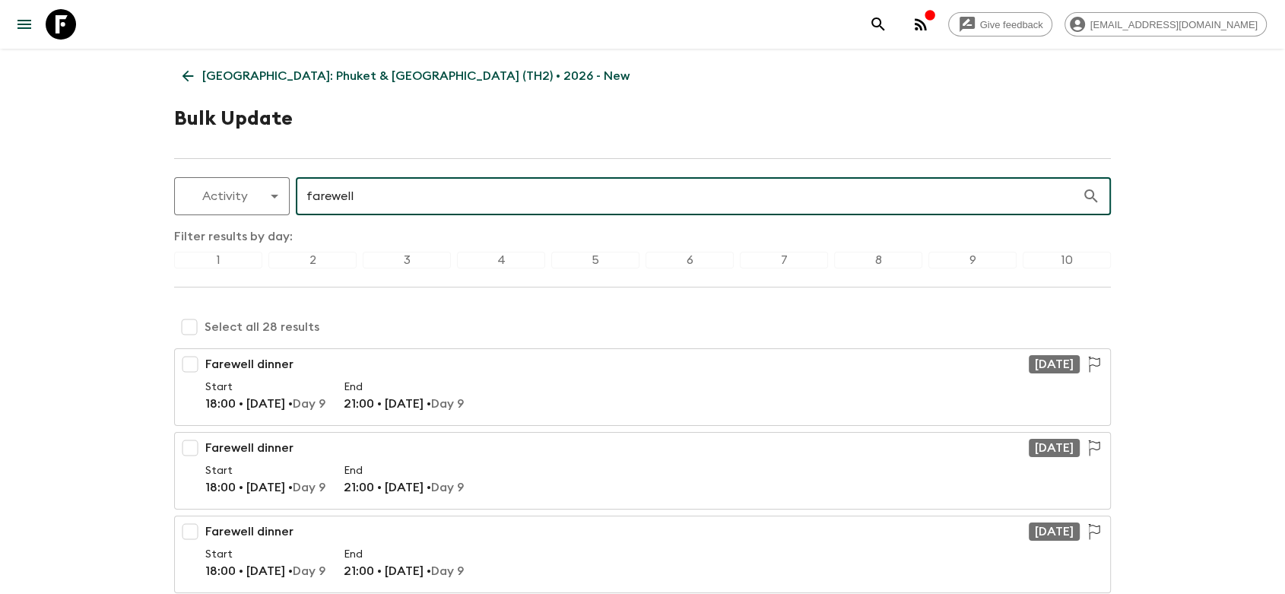
checkbox input "true"
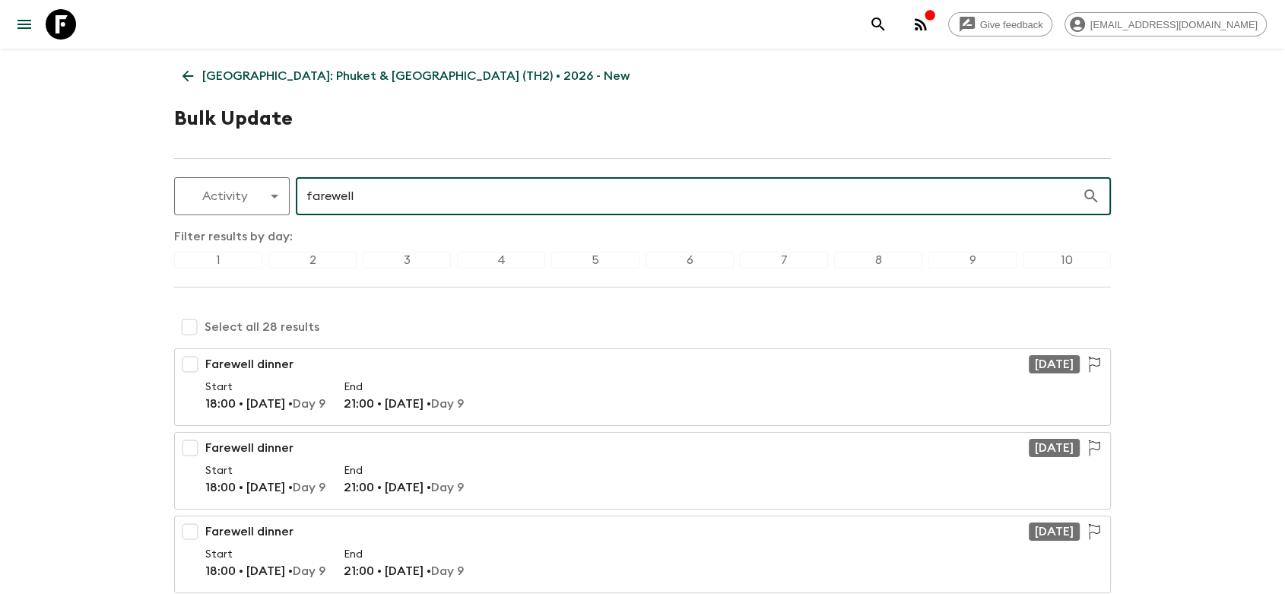
checkbox input "true"
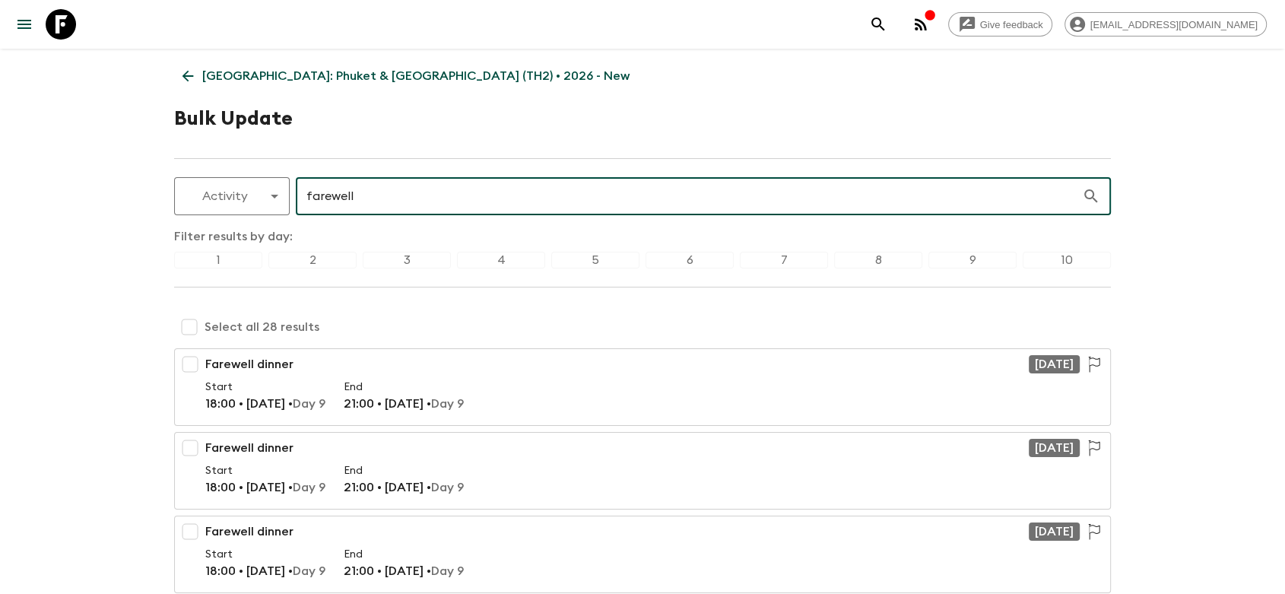
checkbox input "true"
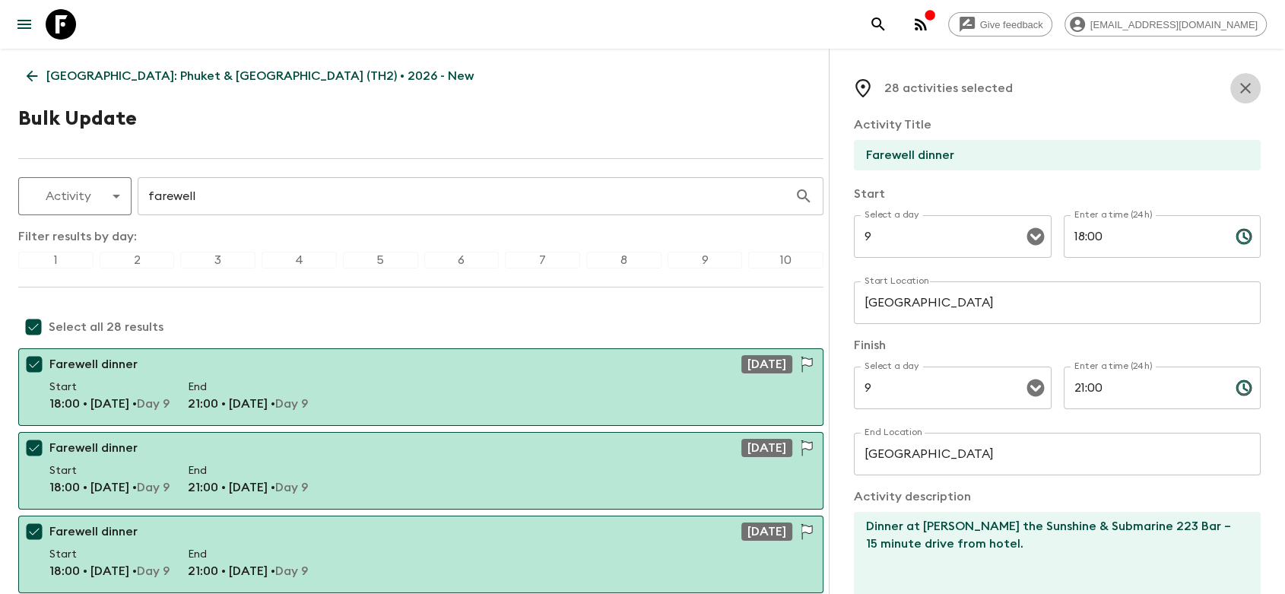
click at [1238, 78] on button "button" at bounding box center [1245, 88] width 30 height 30
checkbox input "false"
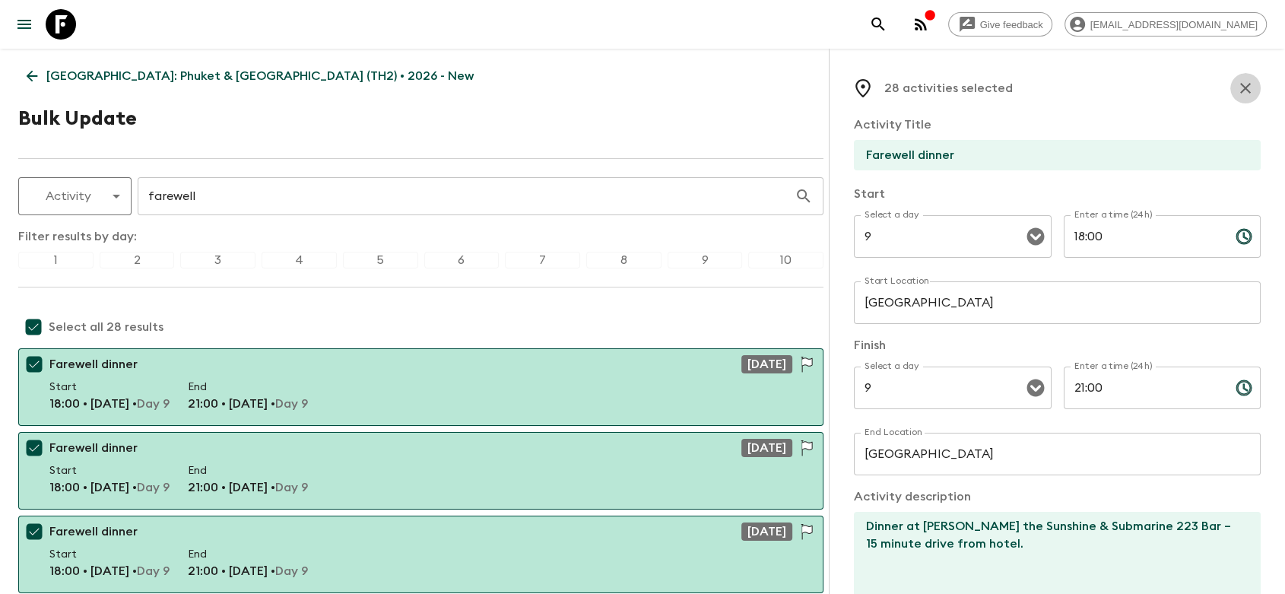
checkbox input "false"
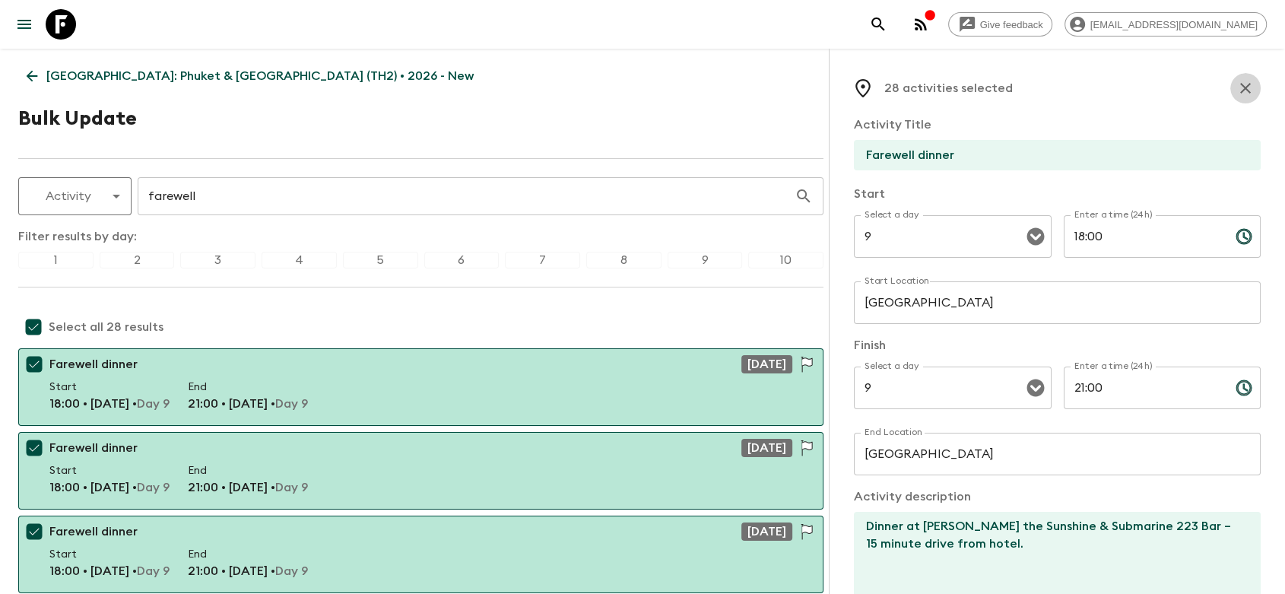
checkbox input "false"
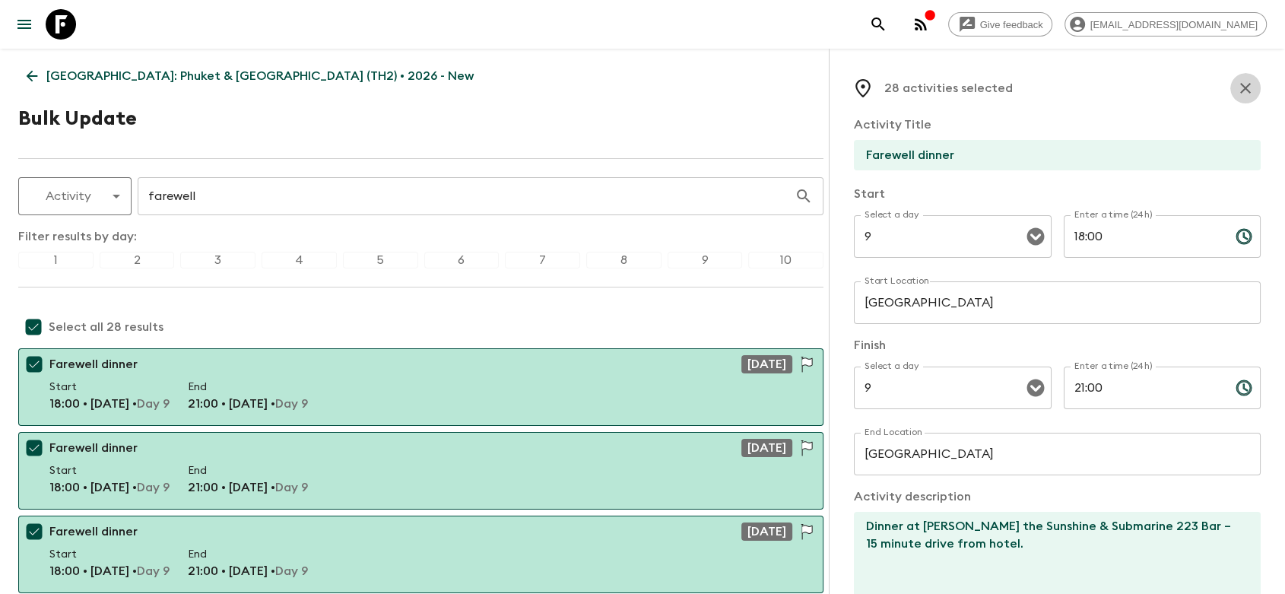
checkbox input "false"
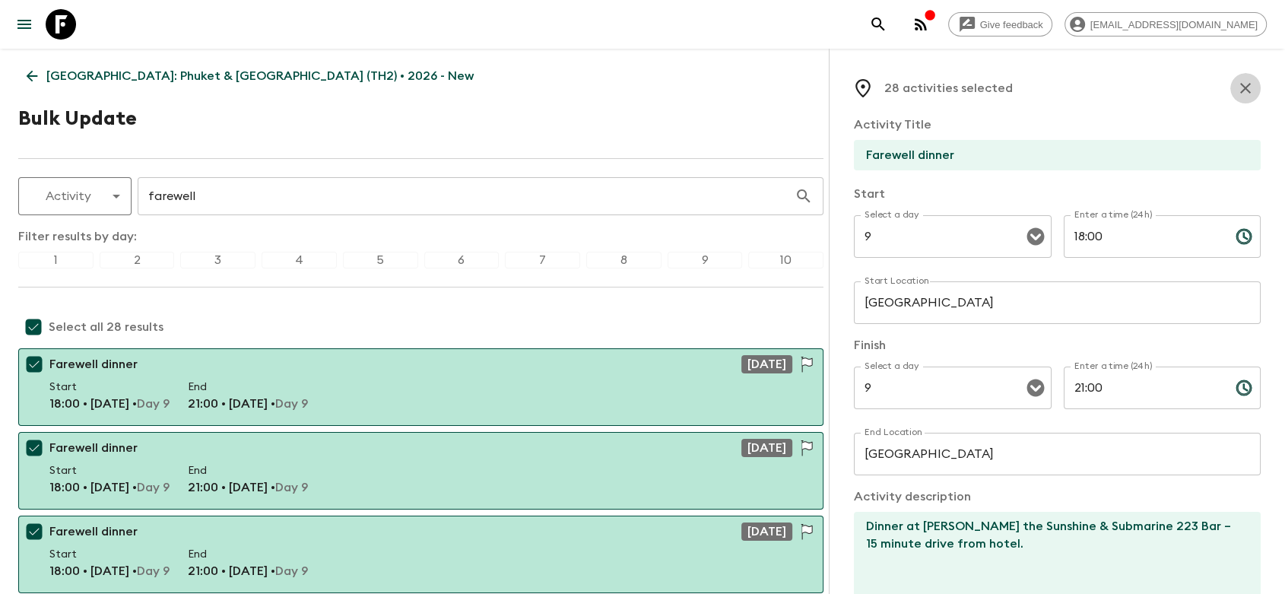
checkbox input "false"
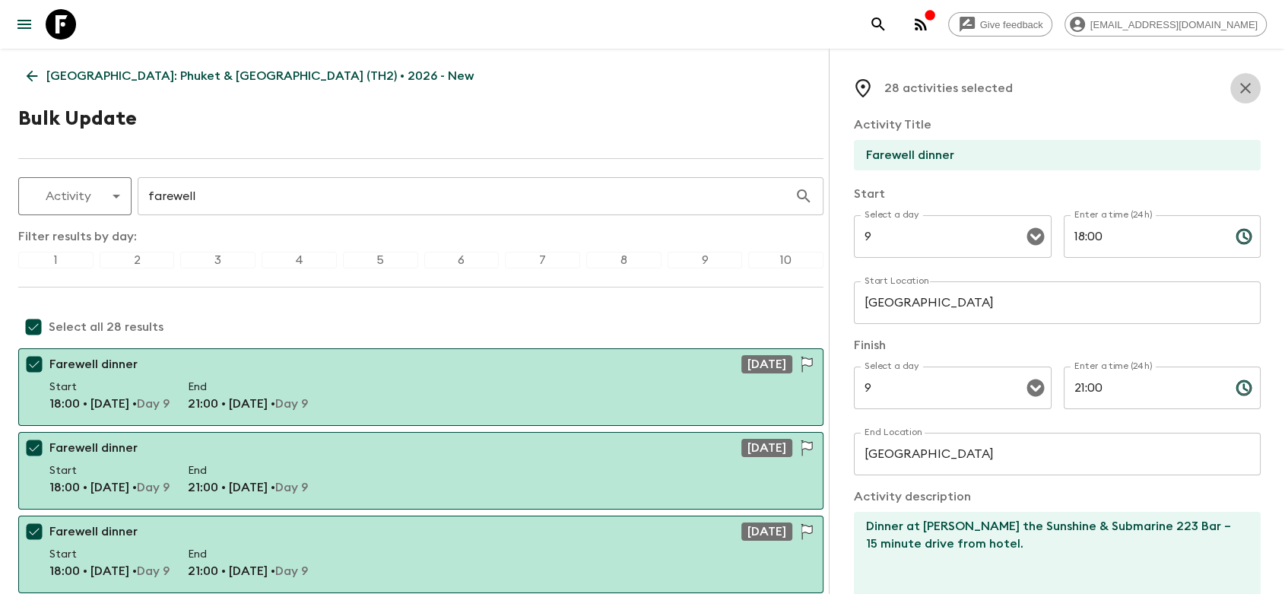
checkbox input "false"
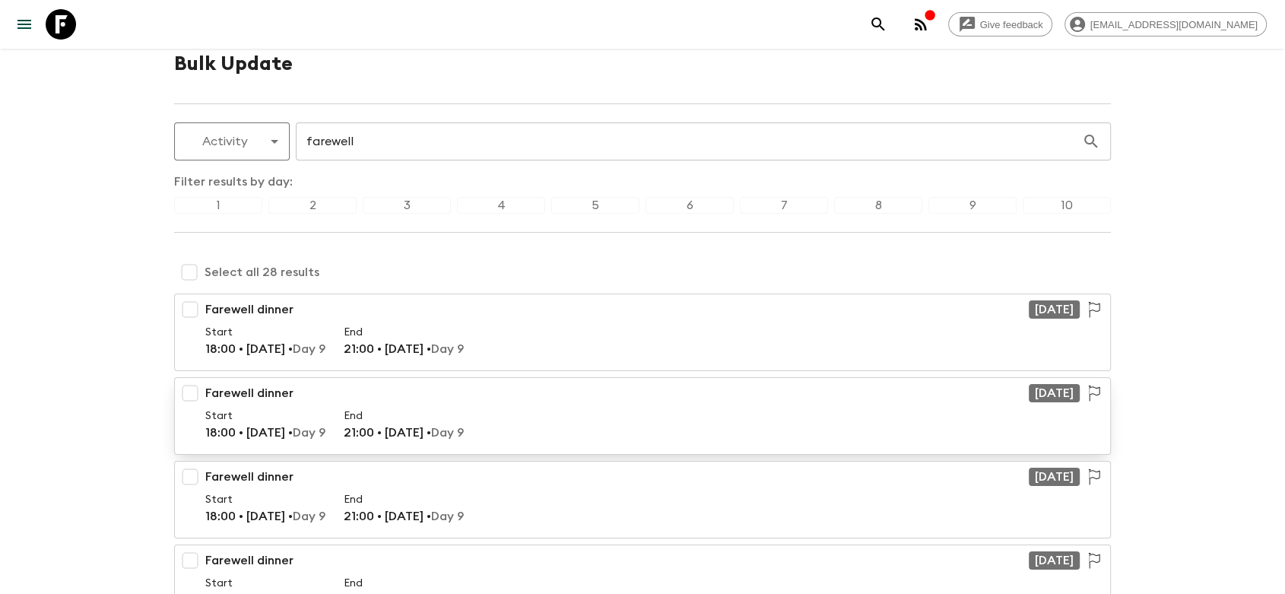
scroll to position [84, 0]
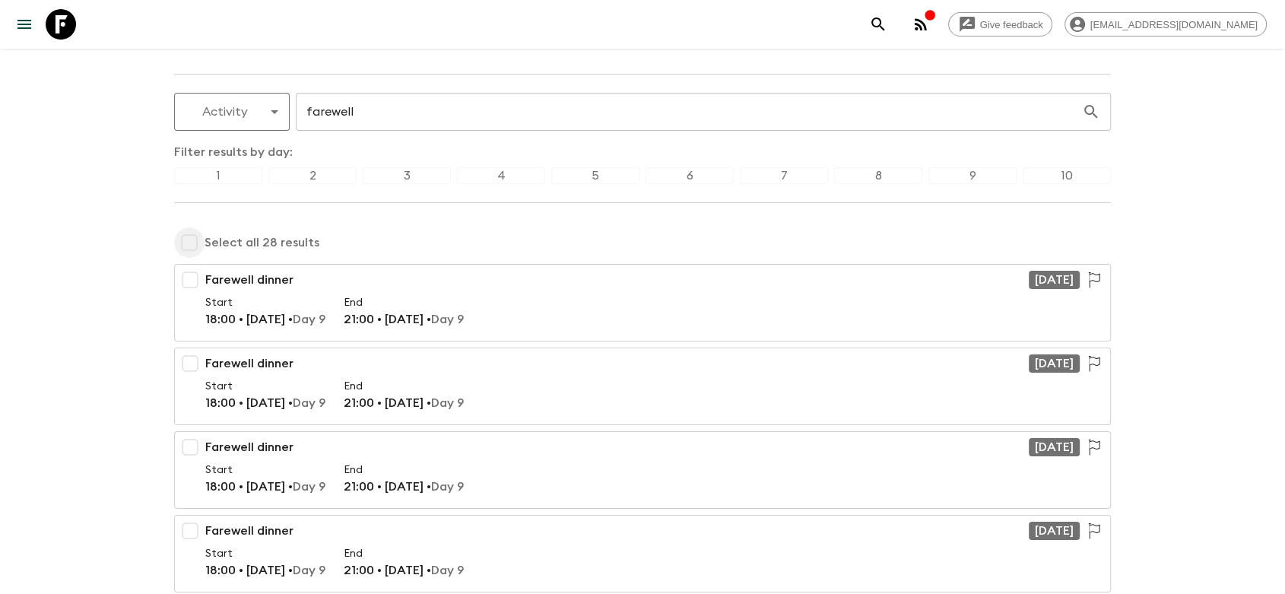
click at [188, 239] on input "checkbox" at bounding box center [189, 242] width 30 height 30
checkbox input "true"
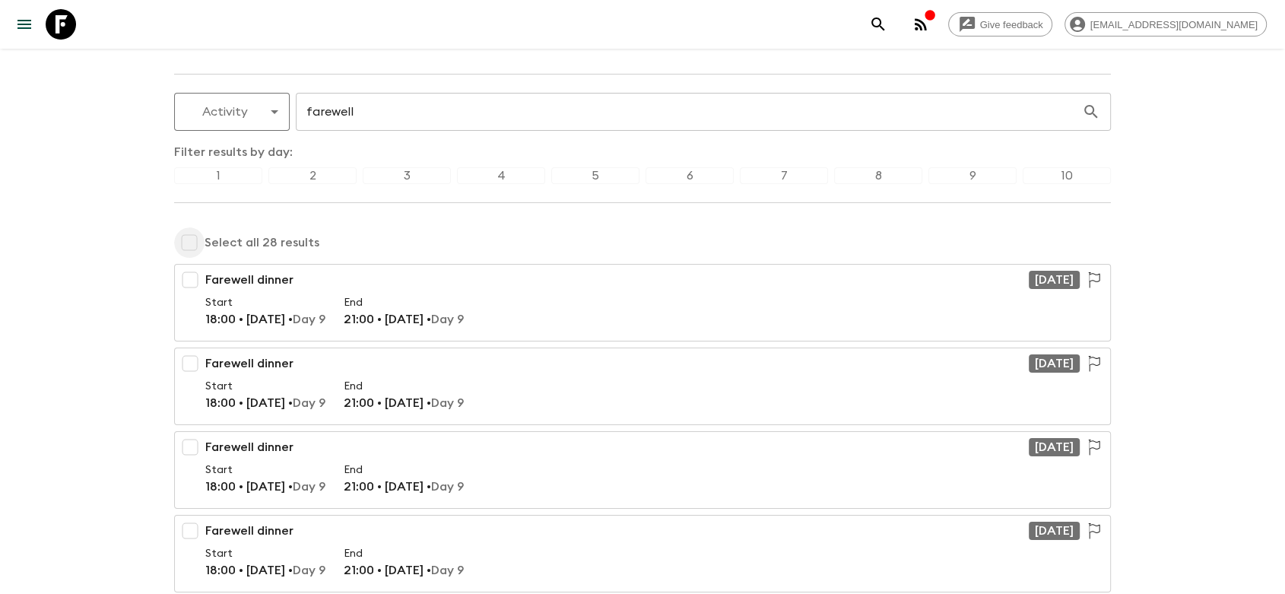
checkbox input "true"
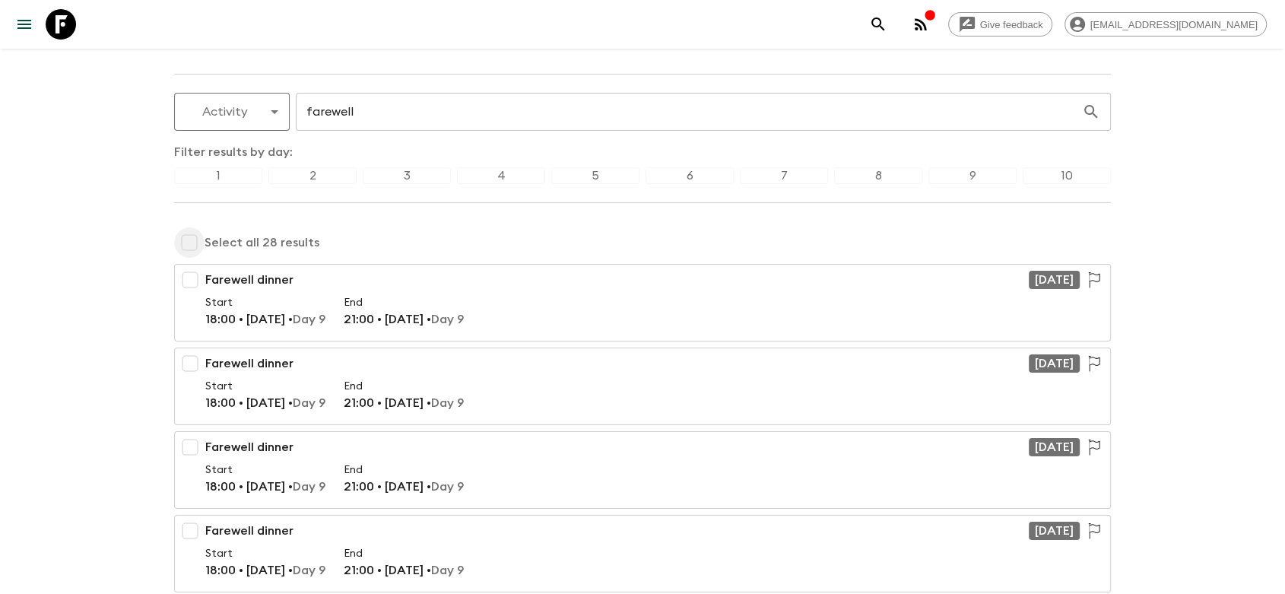
checkbox input "true"
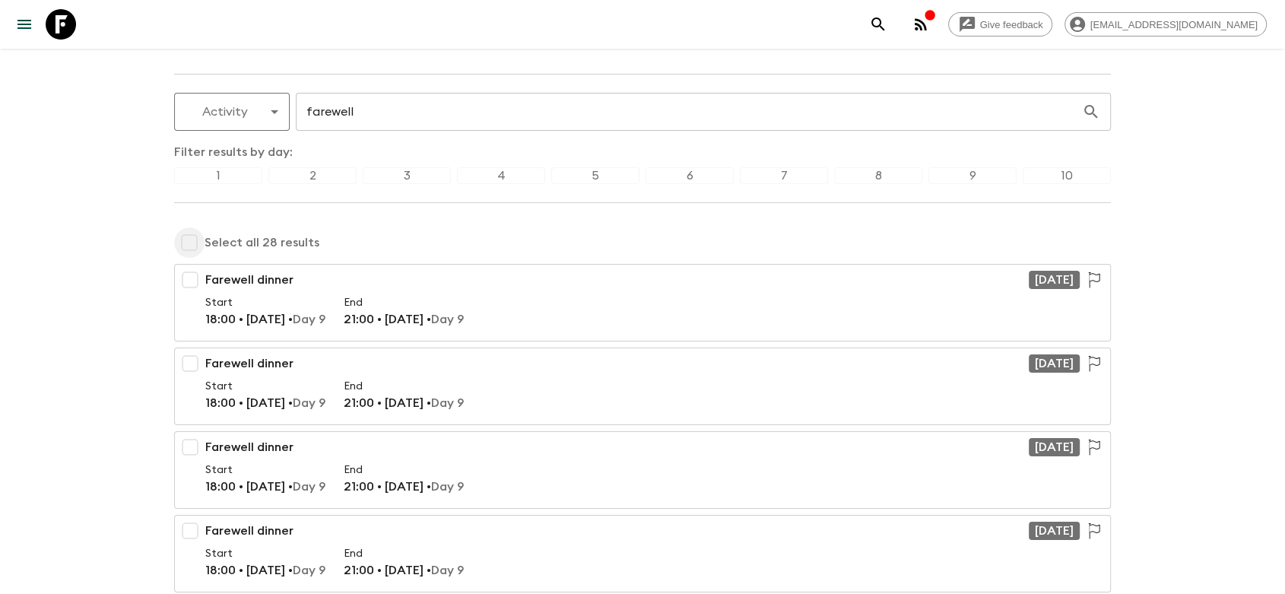
checkbox input "true"
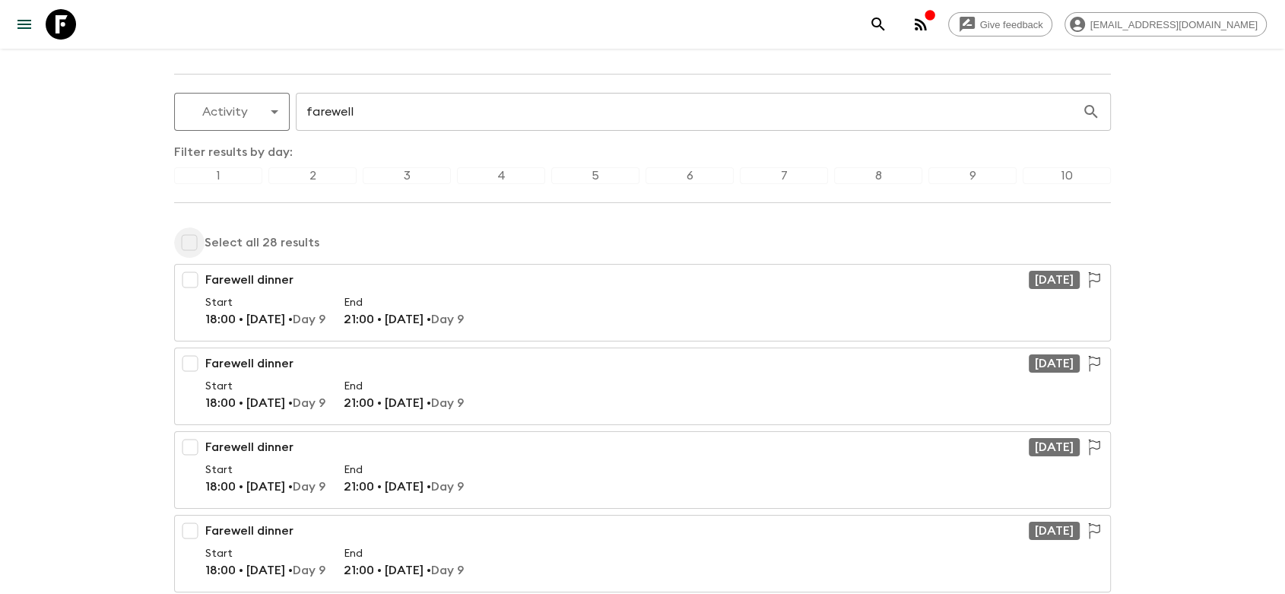
checkbox input "true"
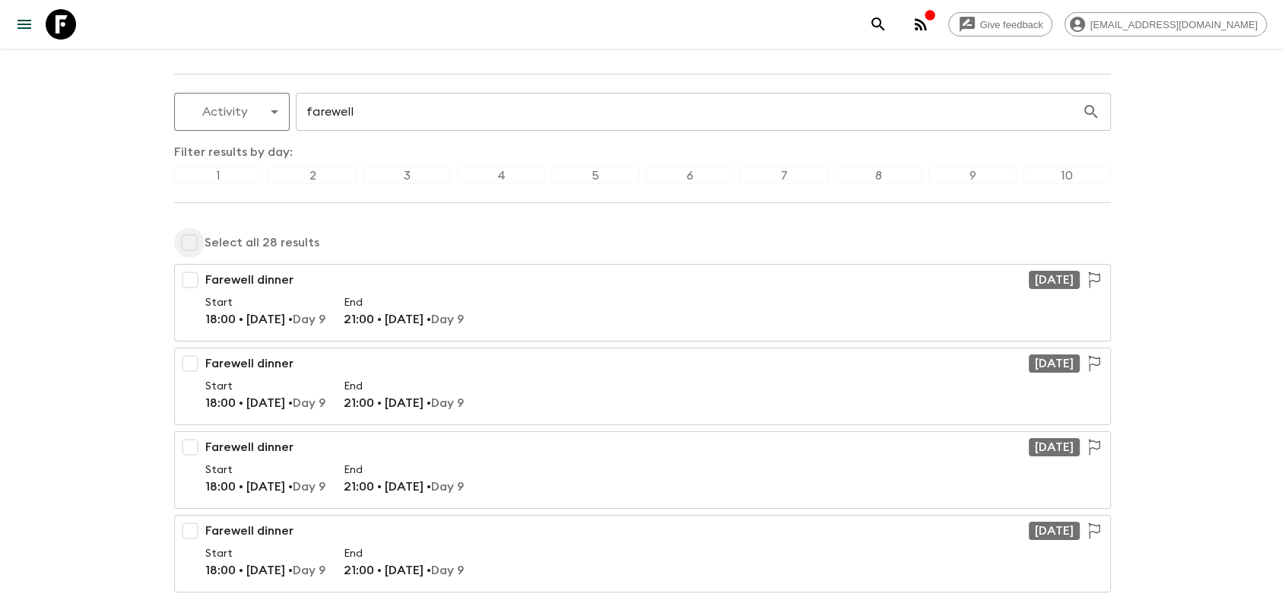
checkbox input "true"
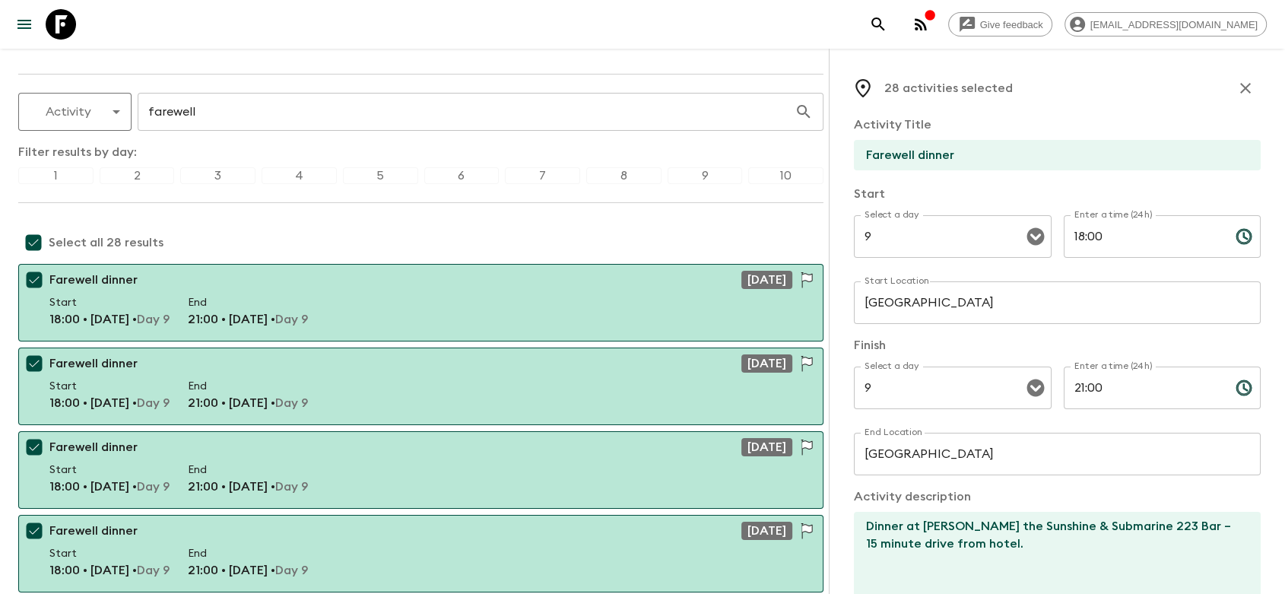
drag, startPoint x: 1233, startPoint y: 89, endPoint x: 1199, endPoint y: 111, distance: 40.7
click at [1240, 89] on icon "button" at bounding box center [1245, 88] width 11 height 11
checkbox input "false"
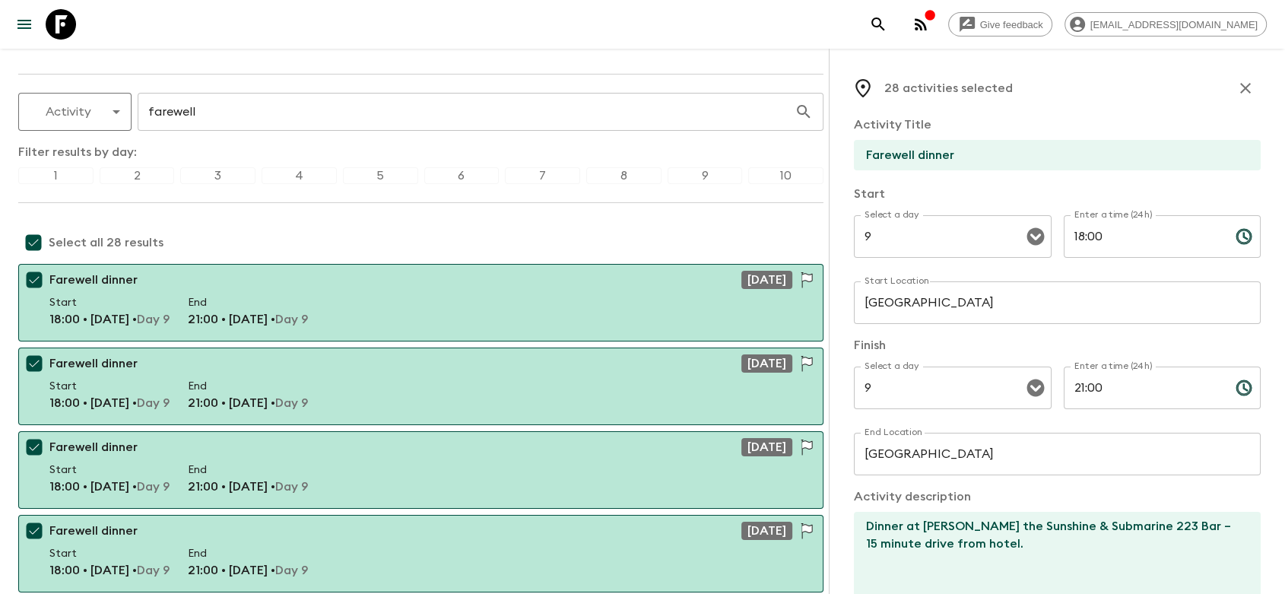
checkbox input "false"
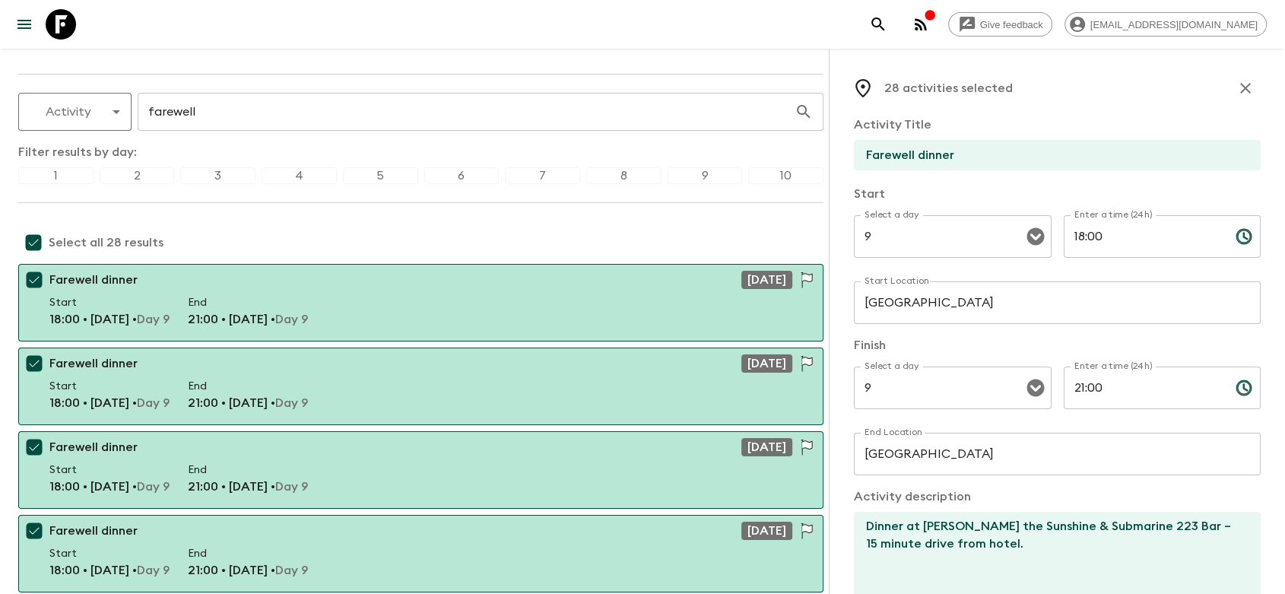
checkbox input "false"
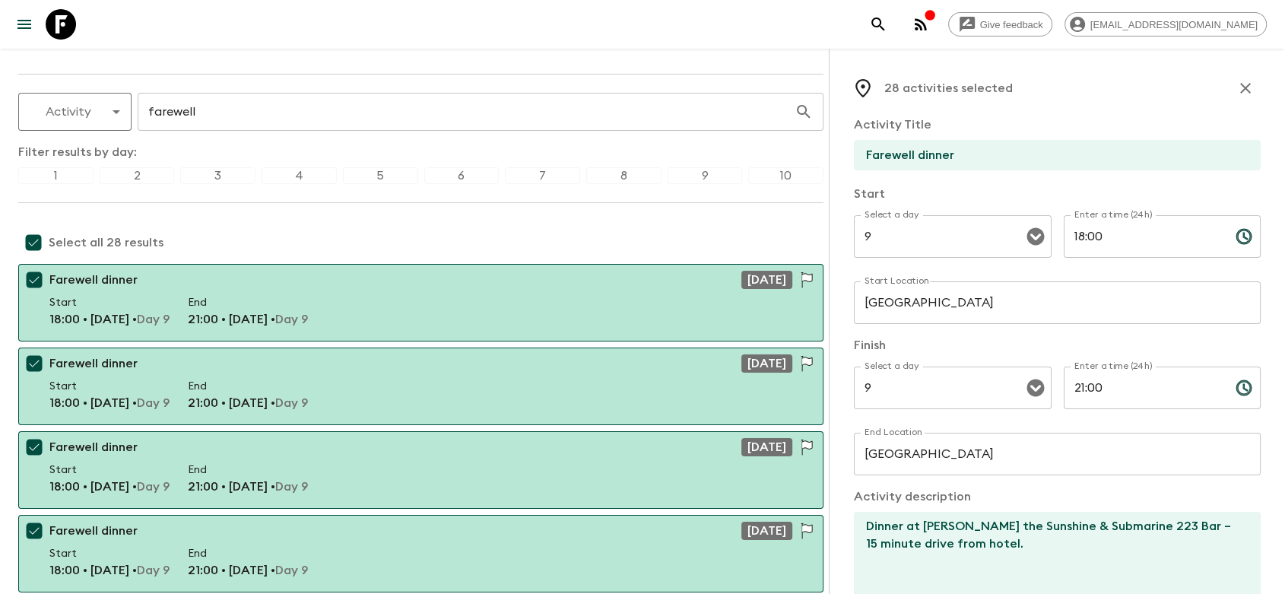
checkbox input "false"
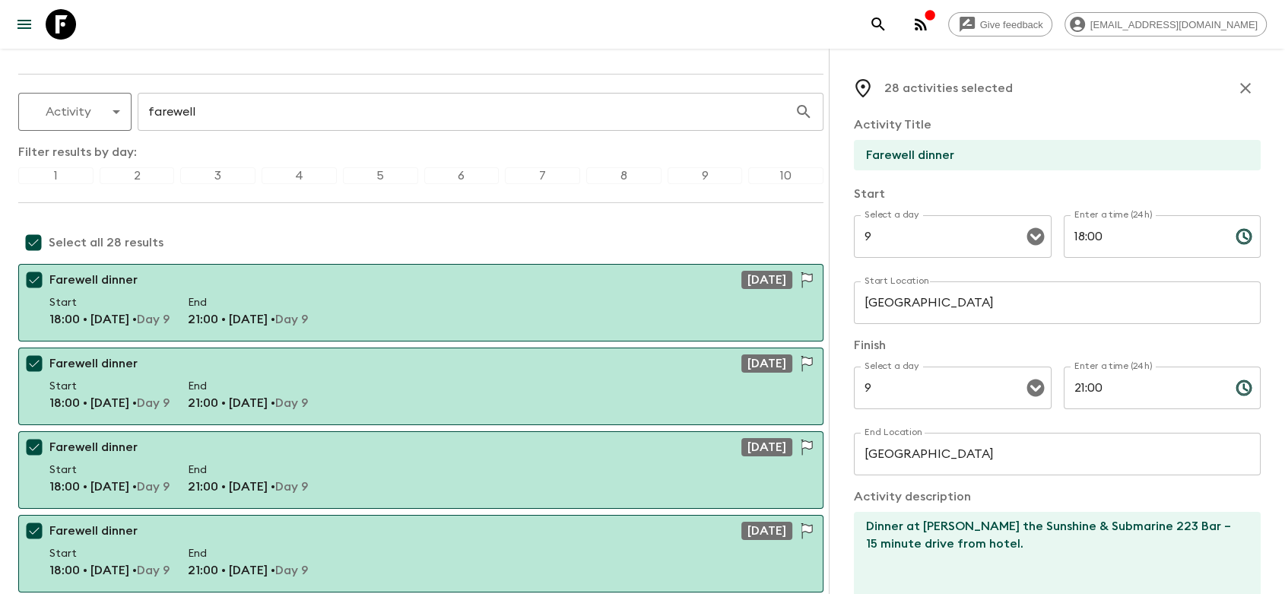
checkbox input "false"
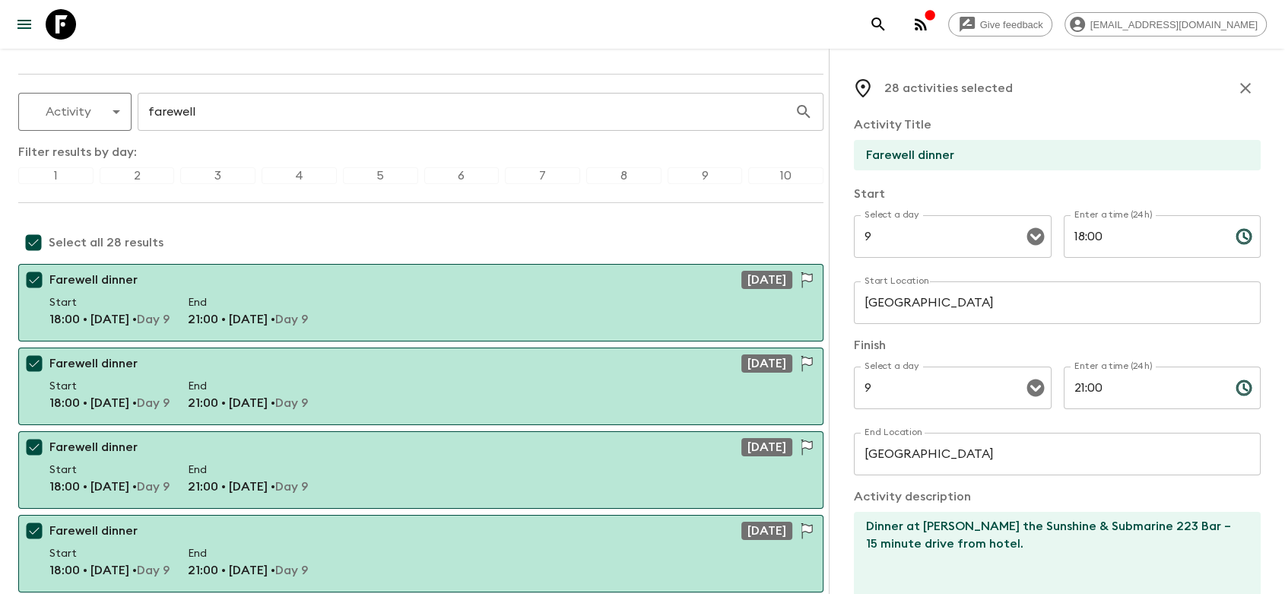
checkbox input "false"
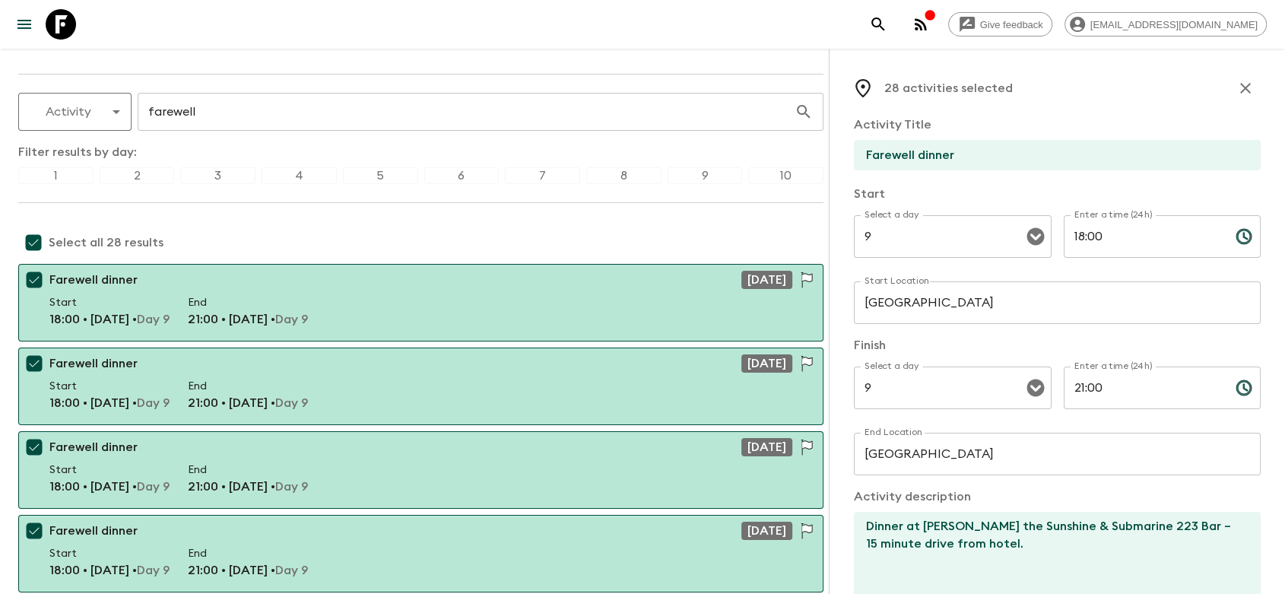
checkbox input "false"
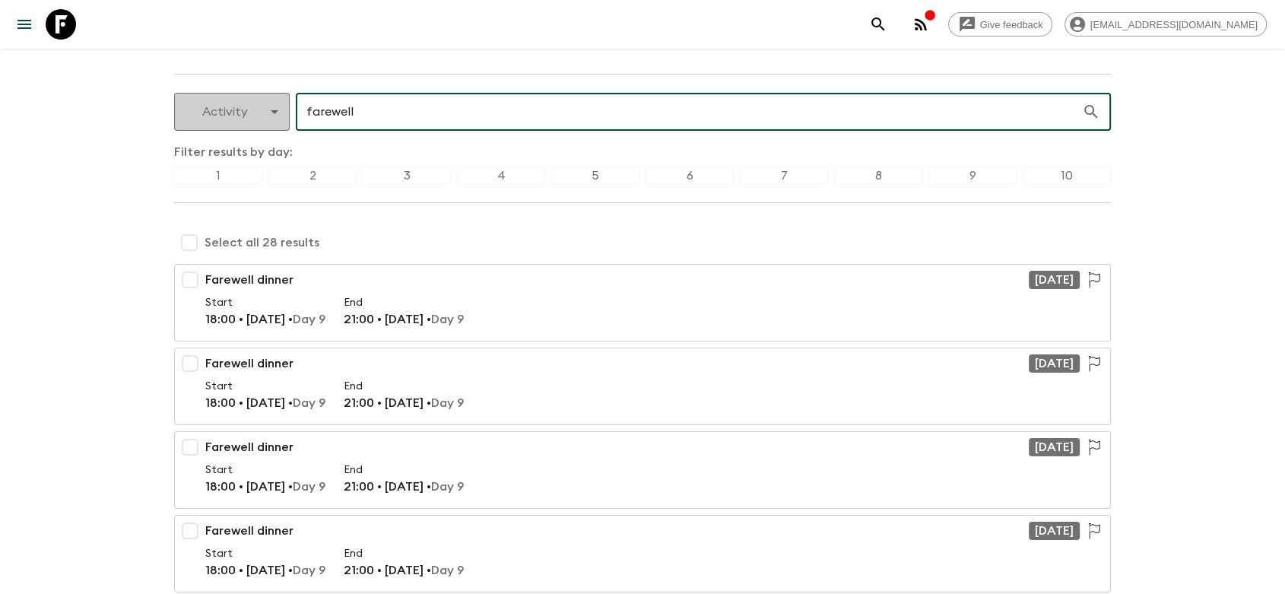
drag, startPoint x: 398, startPoint y: 111, endPoint x: 276, endPoint y: 117, distance: 121.8
click at [276, 117] on div "Activity activity ​ farewell ​" at bounding box center [642, 112] width 937 height 38
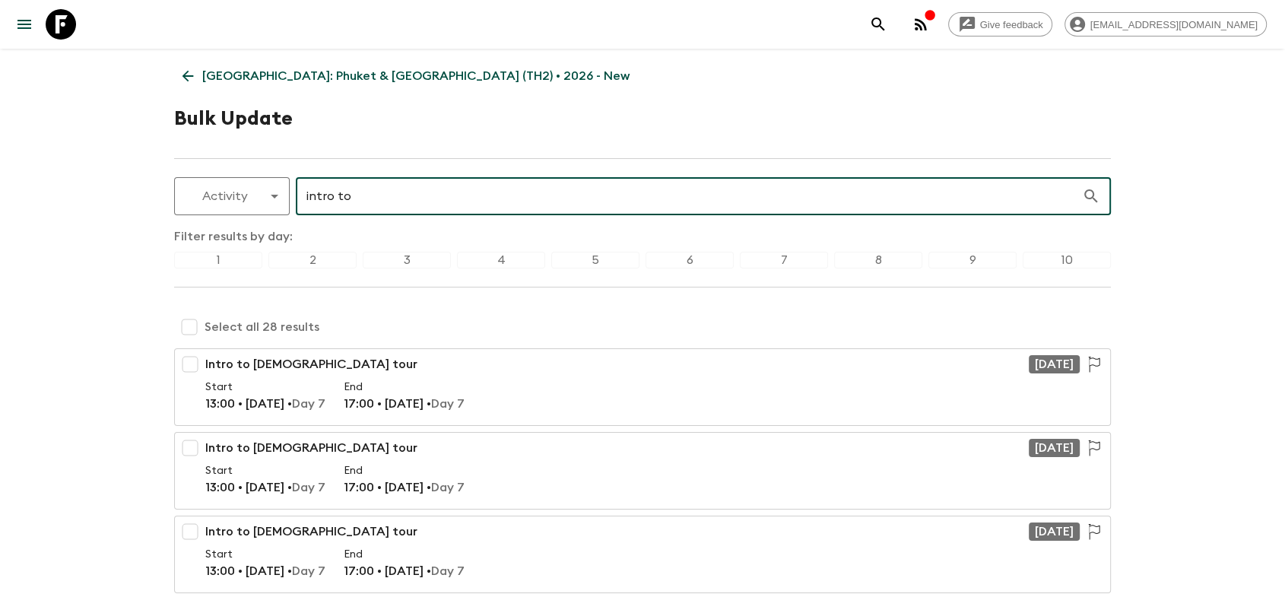
type input "intro to"
click at [192, 322] on input "checkbox" at bounding box center [189, 327] width 30 height 30
checkbox input "true"
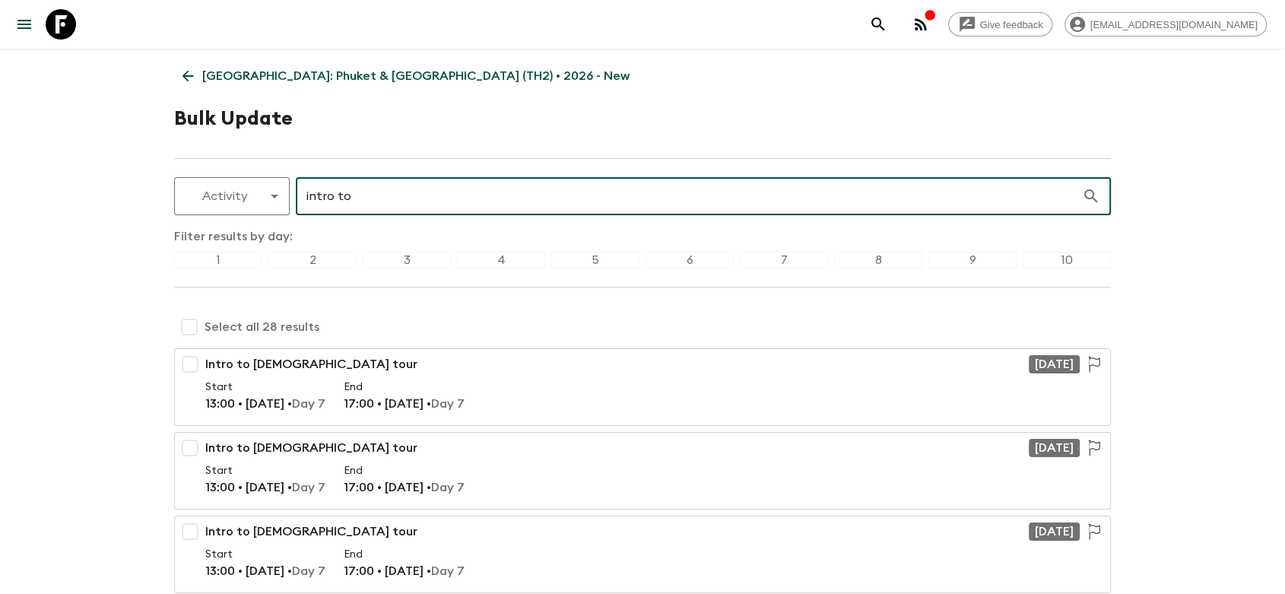
checkbox input "true"
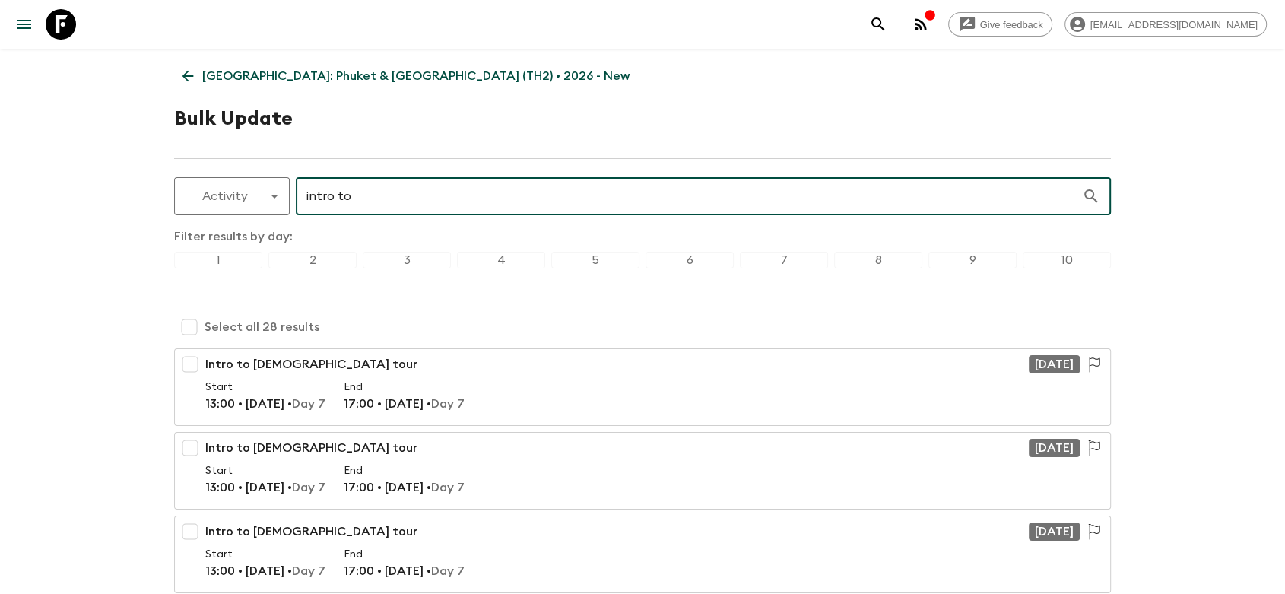
checkbox input "true"
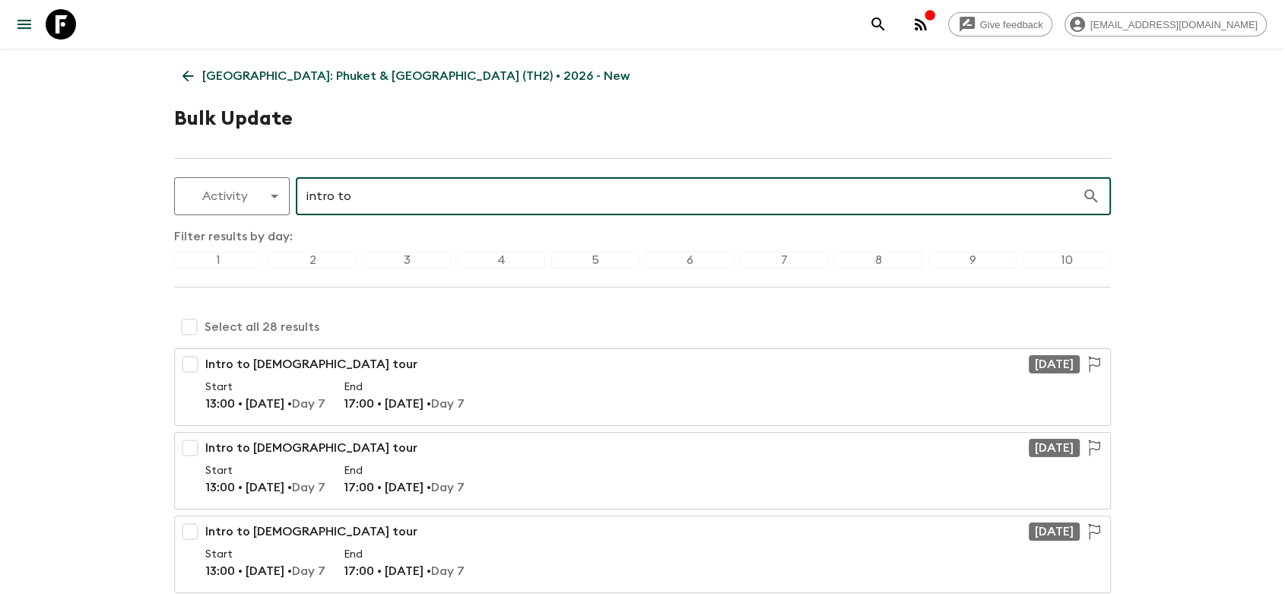
checkbox input "true"
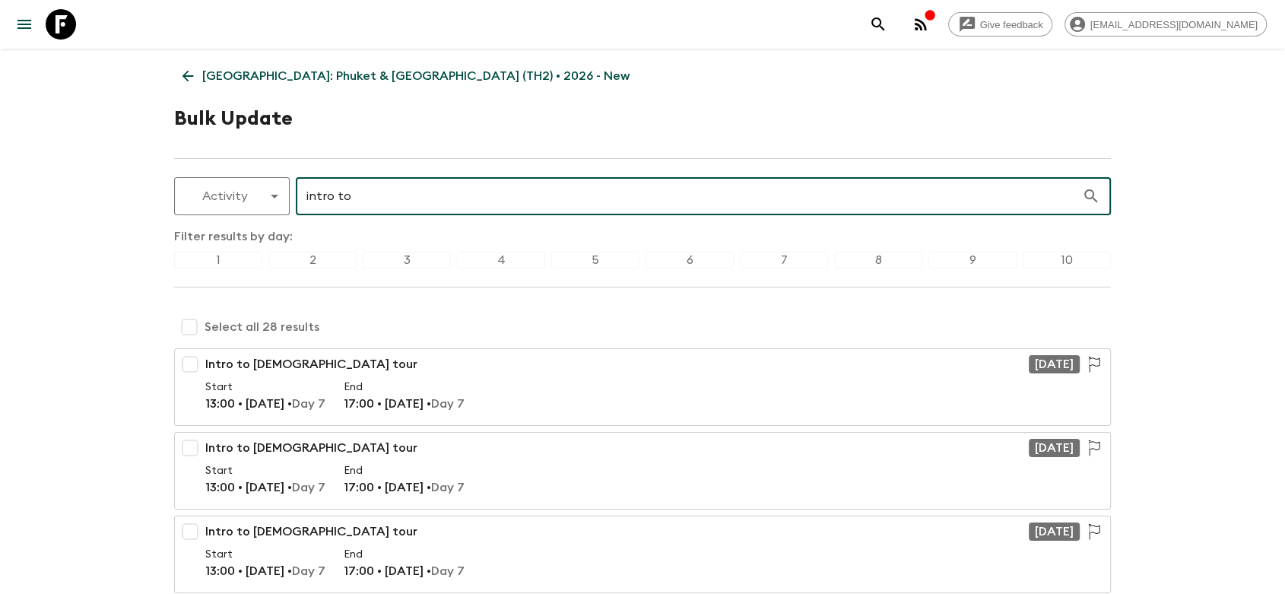
checkbox input "true"
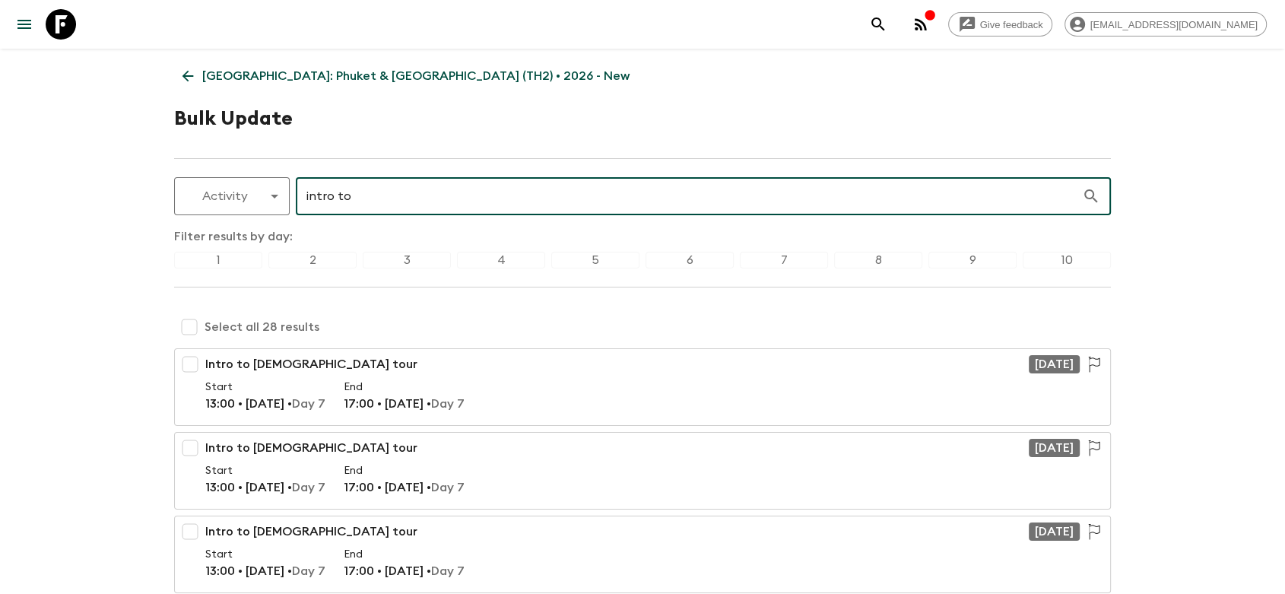
checkbox input "true"
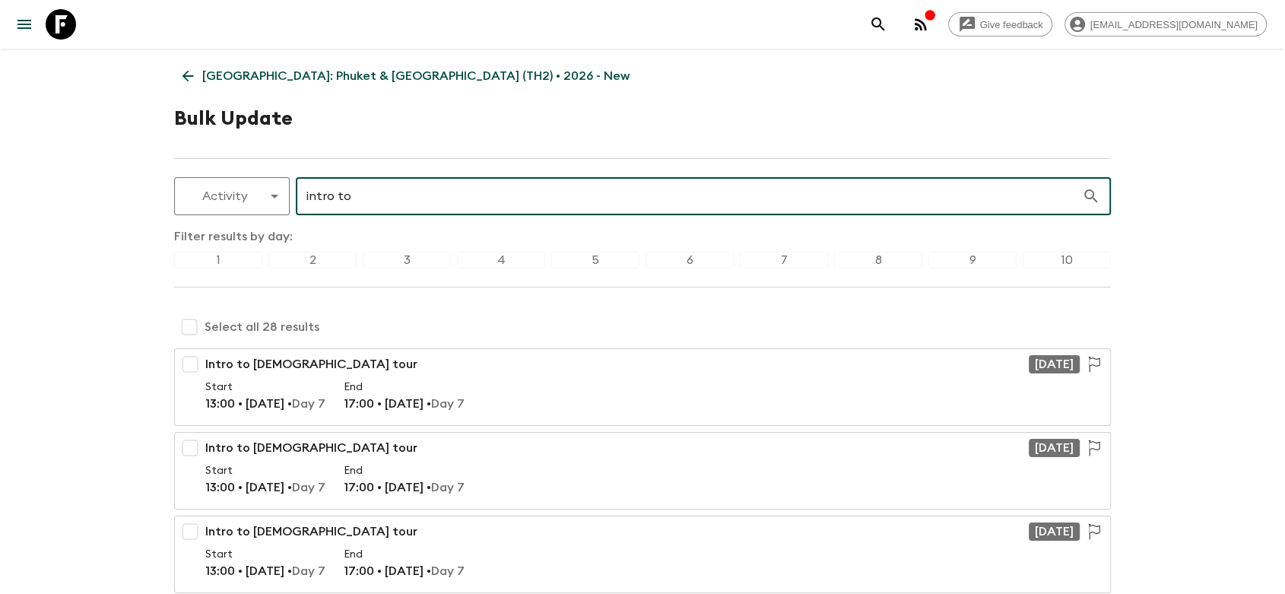
checkbox input "true"
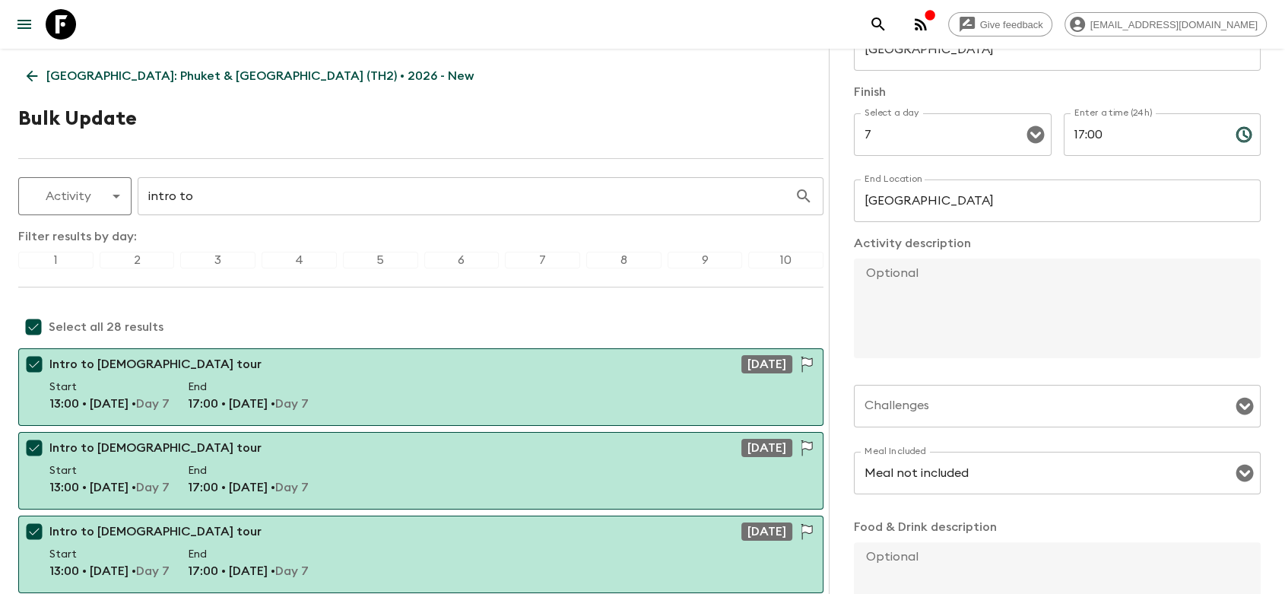
paste textarea "- Flashpackers will embark on a [DEMOGRAPHIC_DATA] tour, visiting sacred sites …"
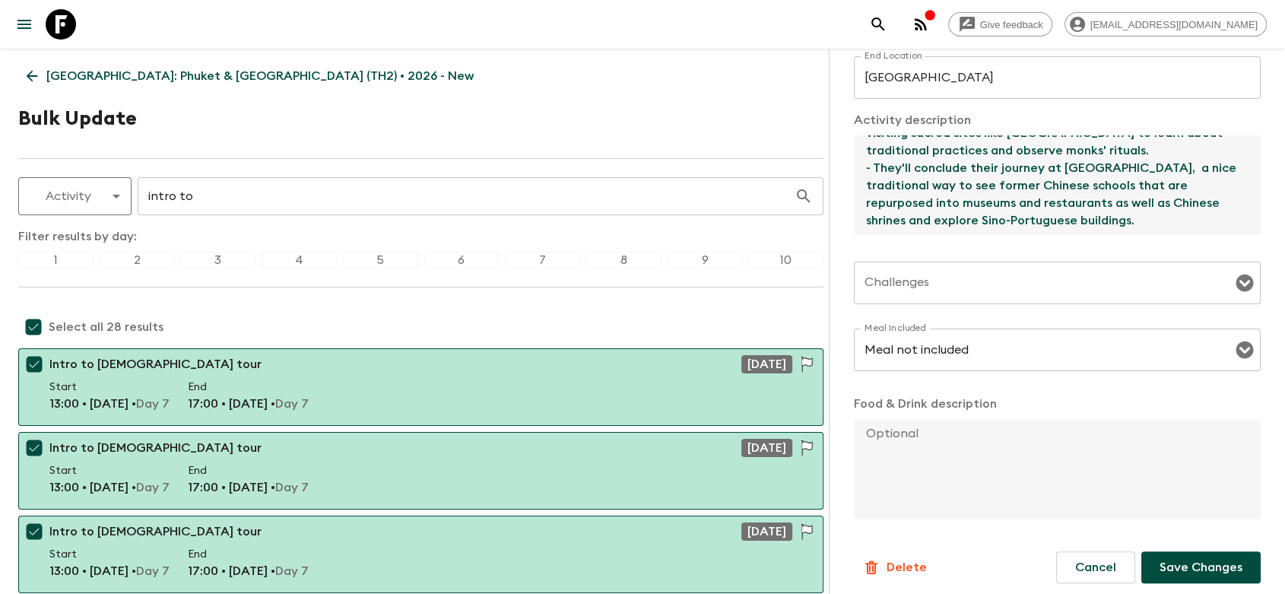
scroll to position [384, 0]
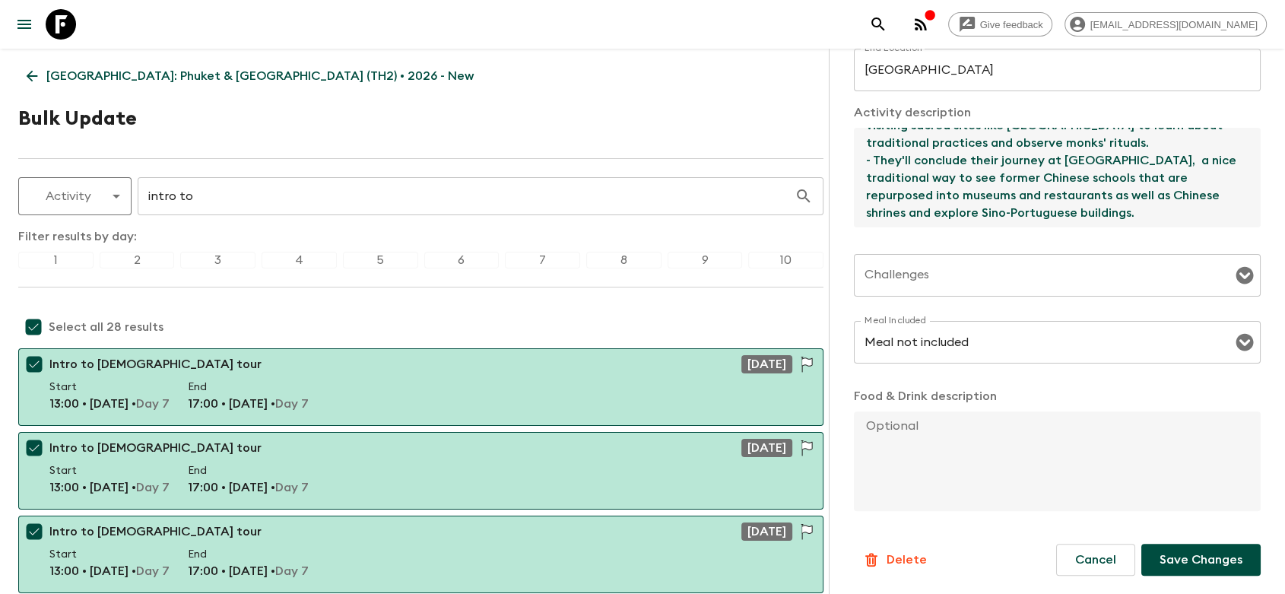
type textarea "- Flashpackers will embark on a [DEMOGRAPHIC_DATA] tour, visiting sacred sites …"
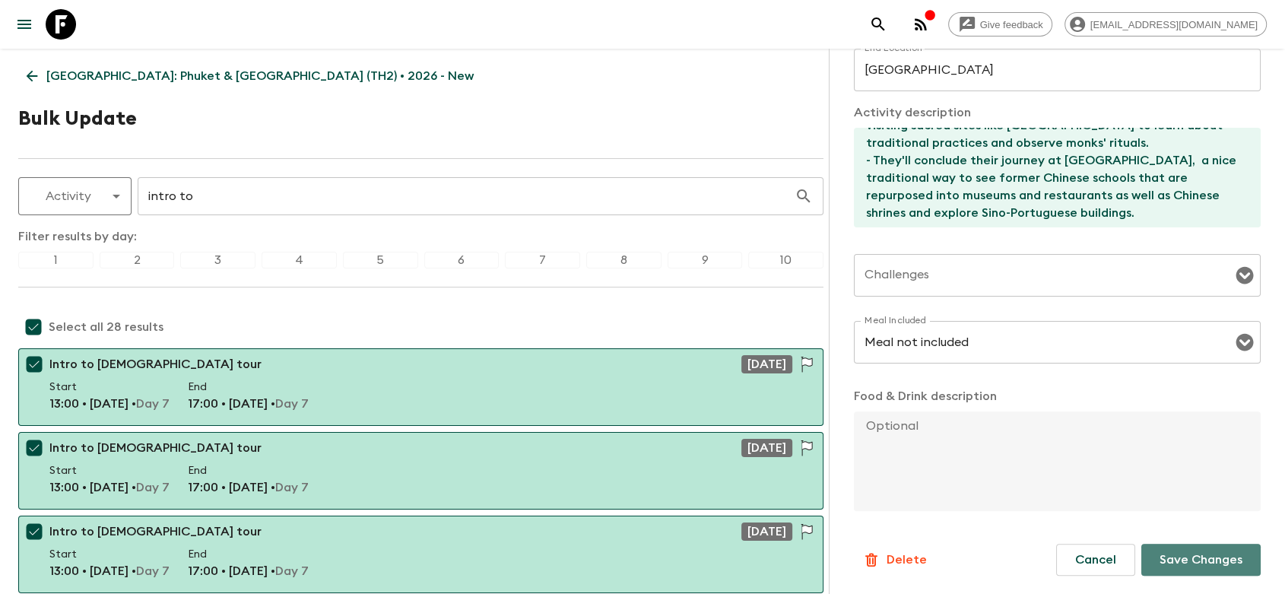
click at [1184, 562] on p "Save Changes" at bounding box center [1200, 559] width 83 height 18
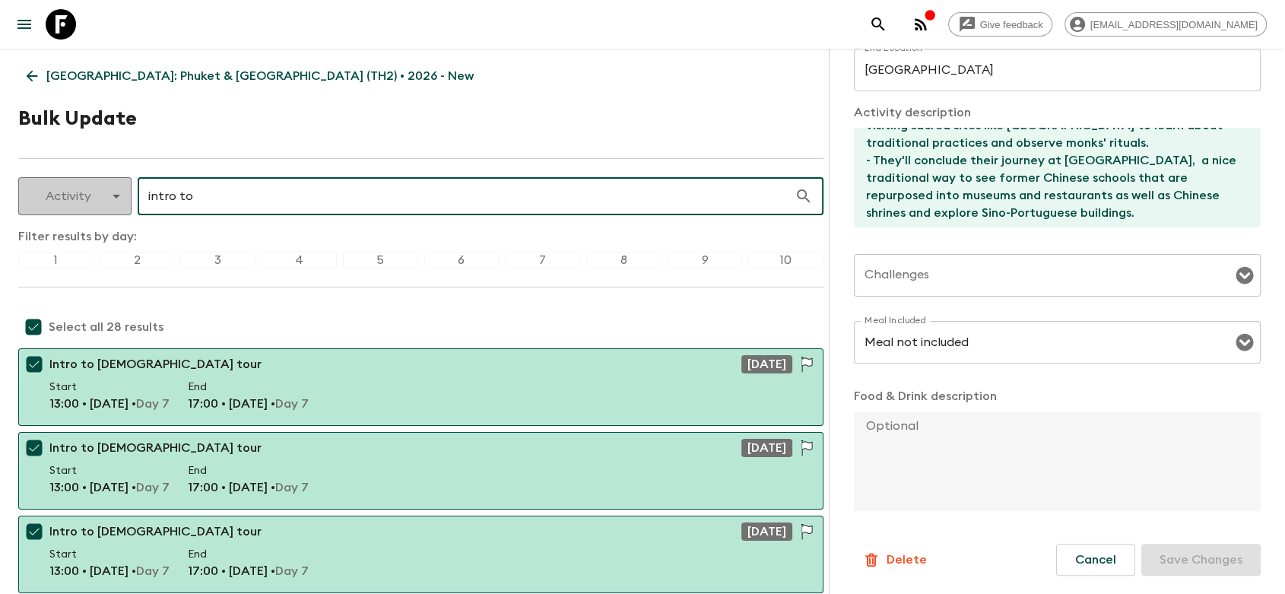
drag, startPoint x: 176, startPoint y: 199, endPoint x: 115, endPoint y: 199, distance: 60.8
click at [115, 199] on div "Activity activity ​ intro to ​" at bounding box center [420, 196] width 805 height 38
type input "fare"
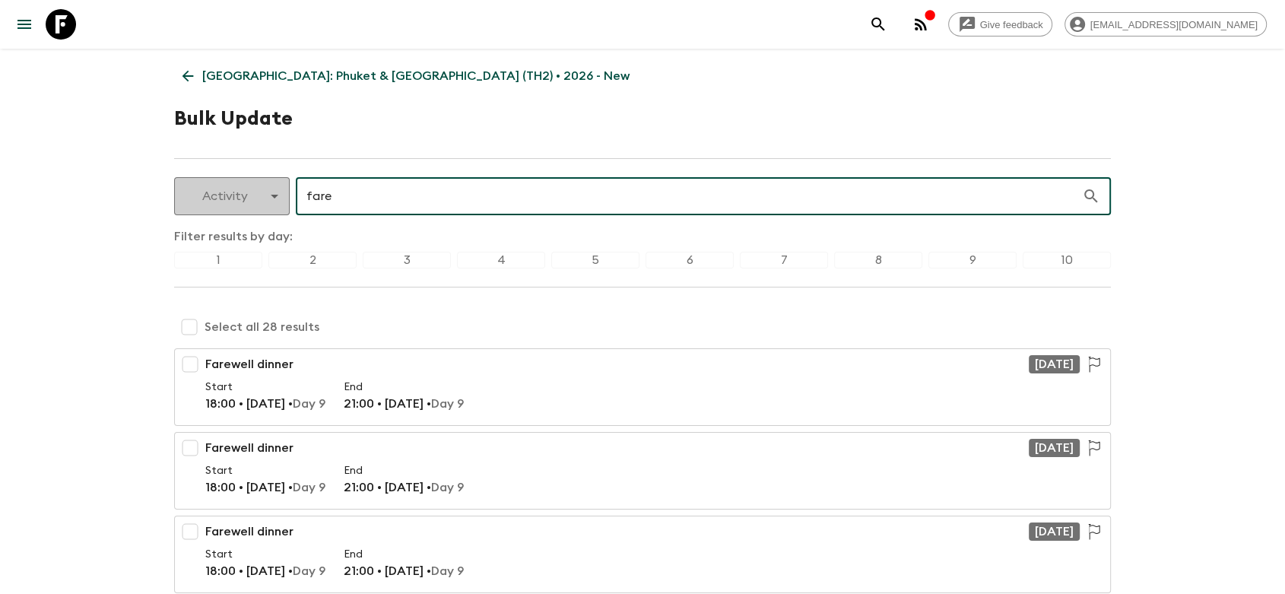
checkbox input "false"
type input "farewell"
click at [192, 328] on input "checkbox" at bounding box center [189, 327] width 30 height 30
checkbox input "true"
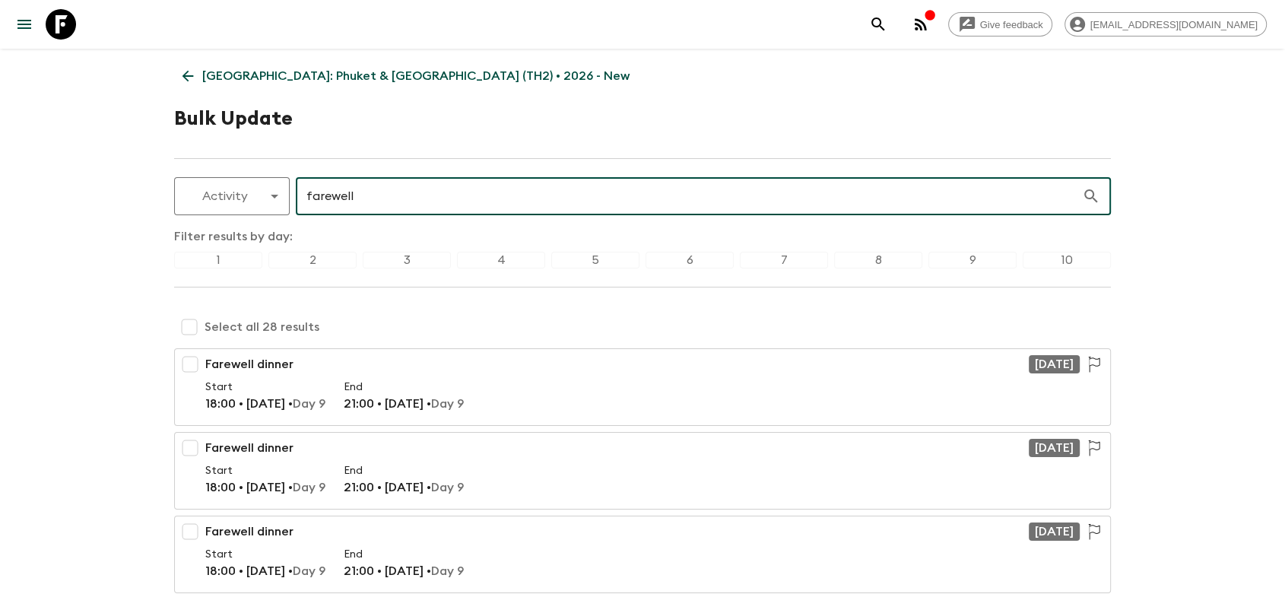
checkbox input "true"
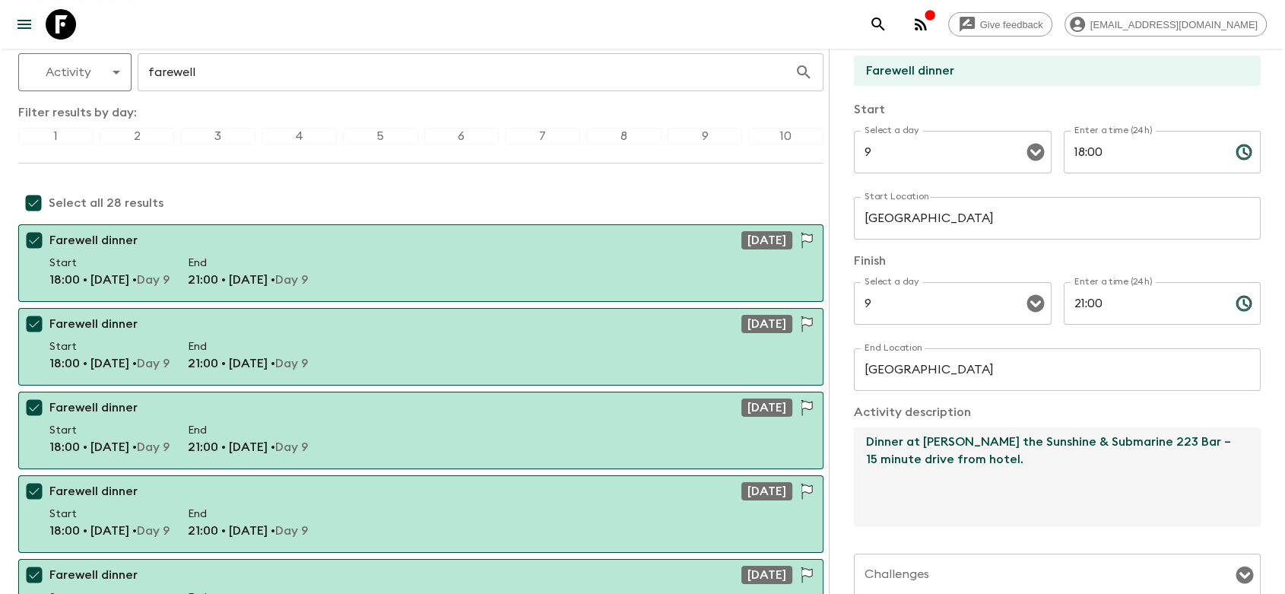
scroll to position [0, 0]
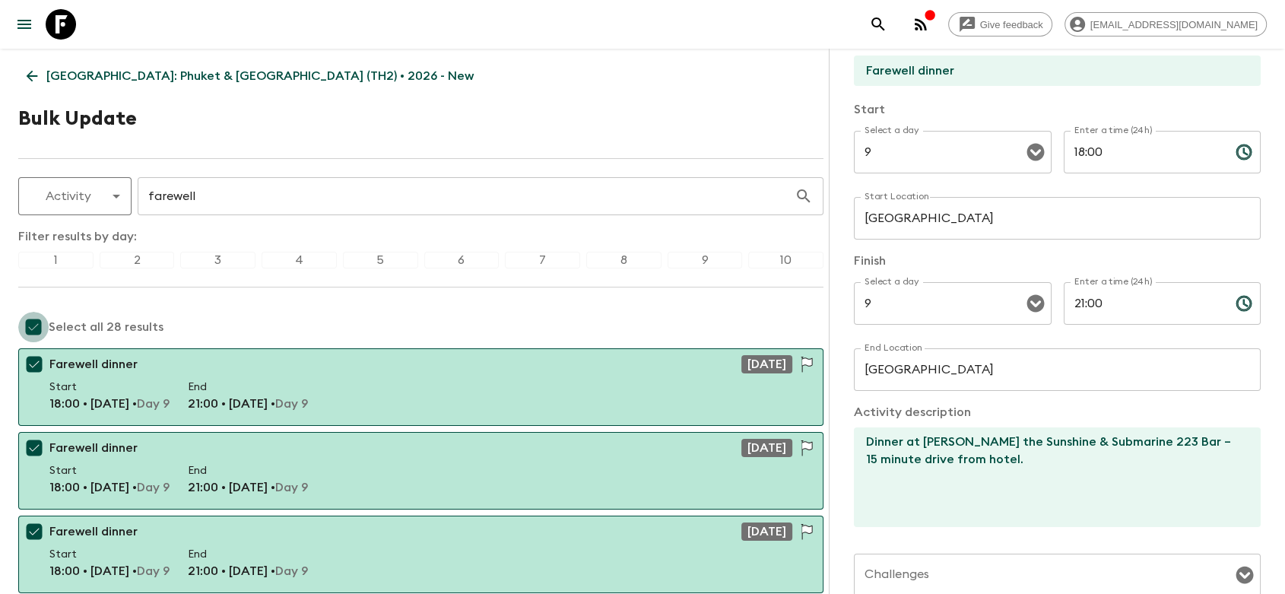
click at [30, 318] on input "checkbox" at bounding box center [33, 327] width 30 height 30
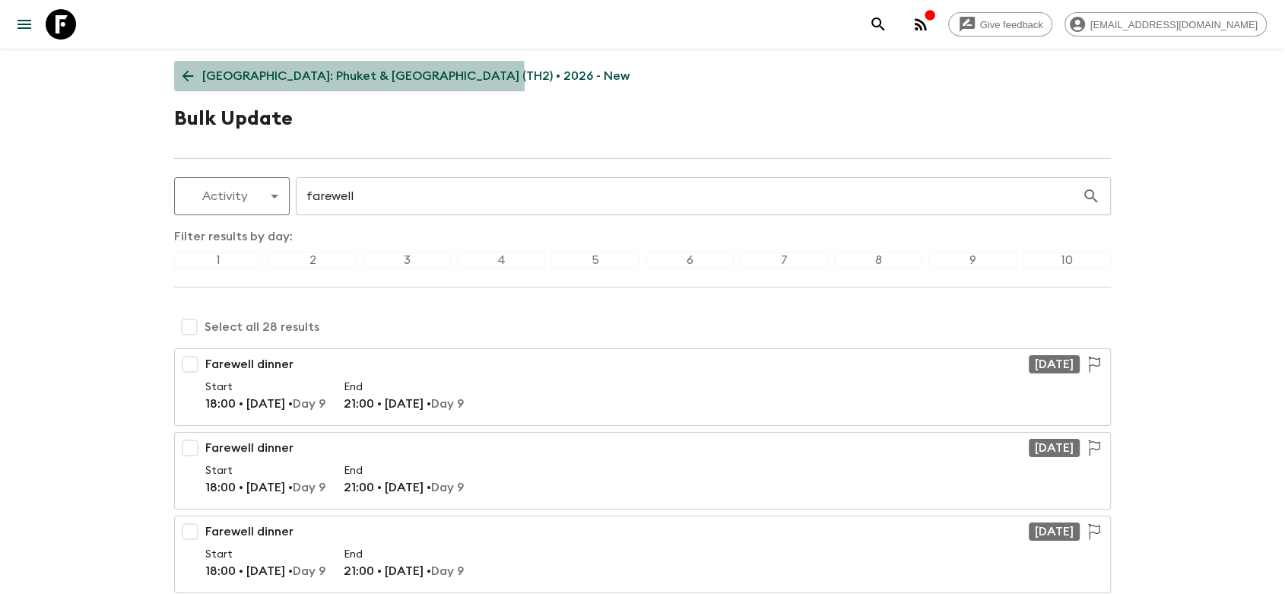
click at [195, 81] on icon at bounding box center [187, 76] width 17 height 17
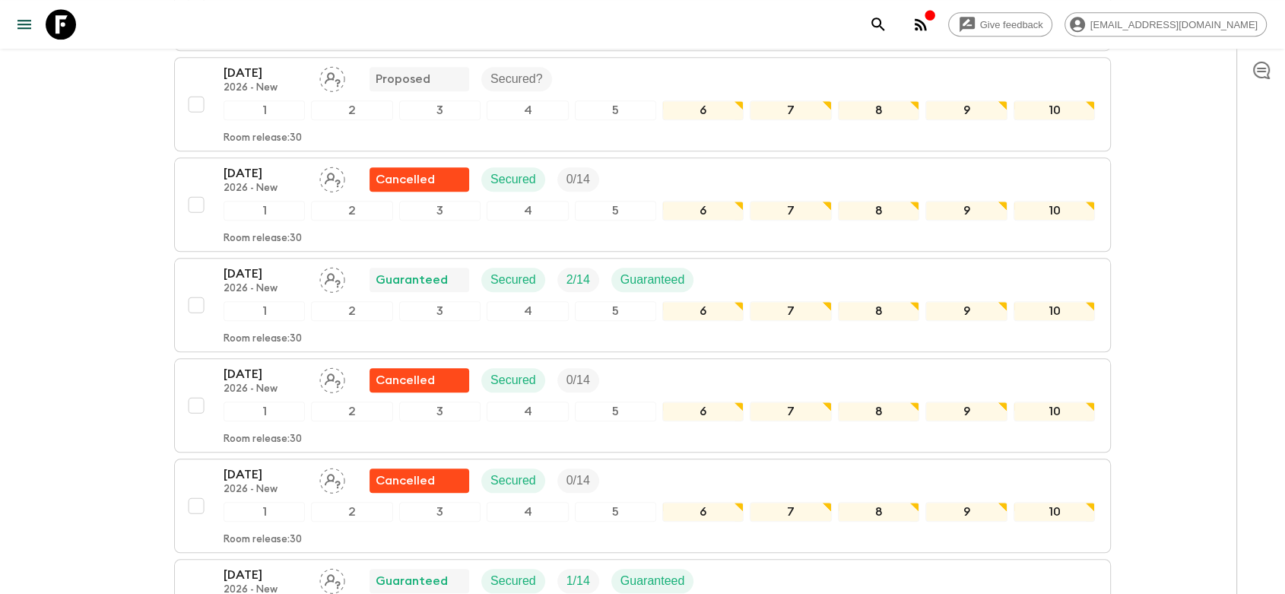
scroll to position [1689, 0]
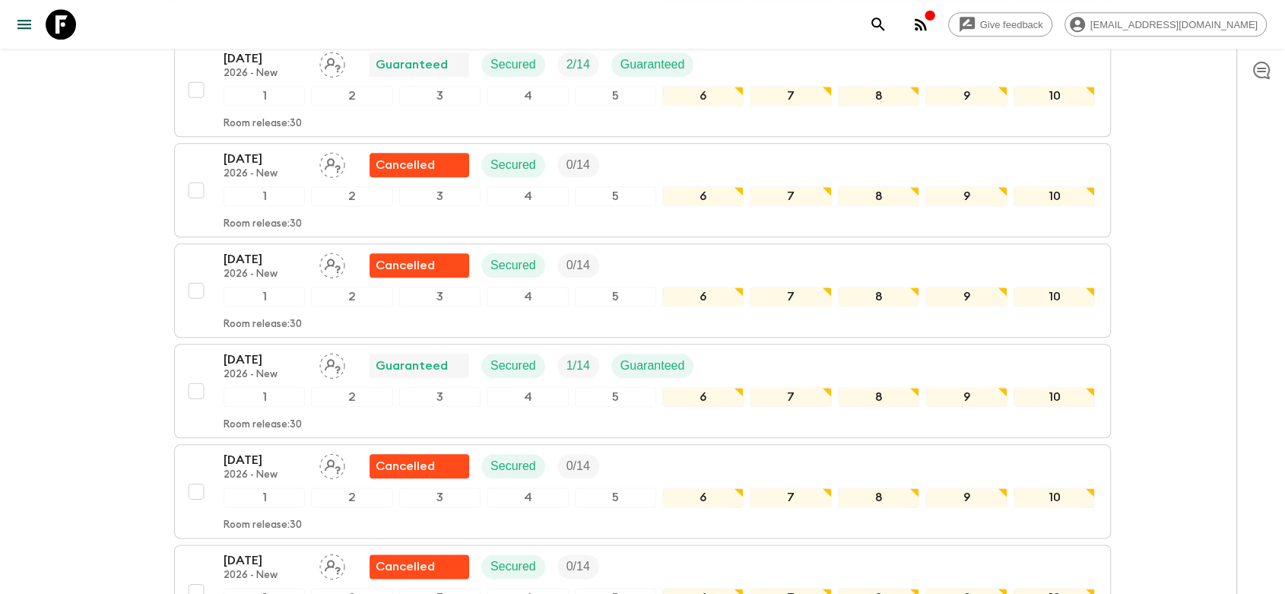
click at [56, 192] on div "Give feedback [EMAIL_ADDRESS][DOMAIN_NAME] All itineraries [GEOGRAPHIC_DATA]: […" at bounding box center [642, 196] width 1285 height 3770
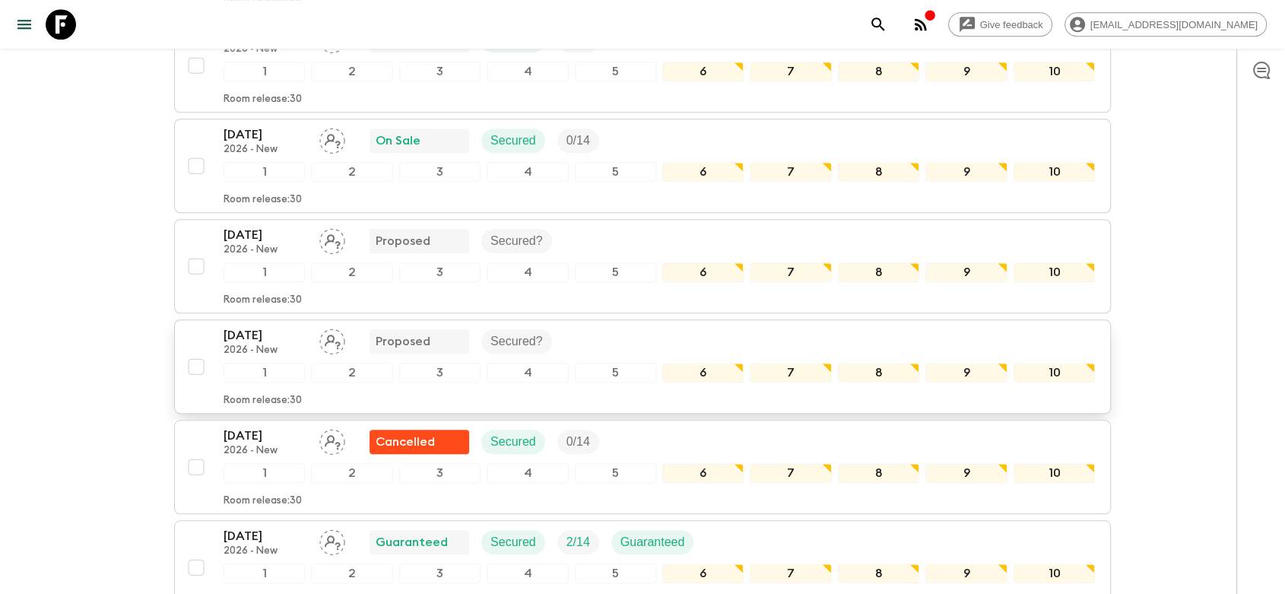
scroll to position [1182, 0]
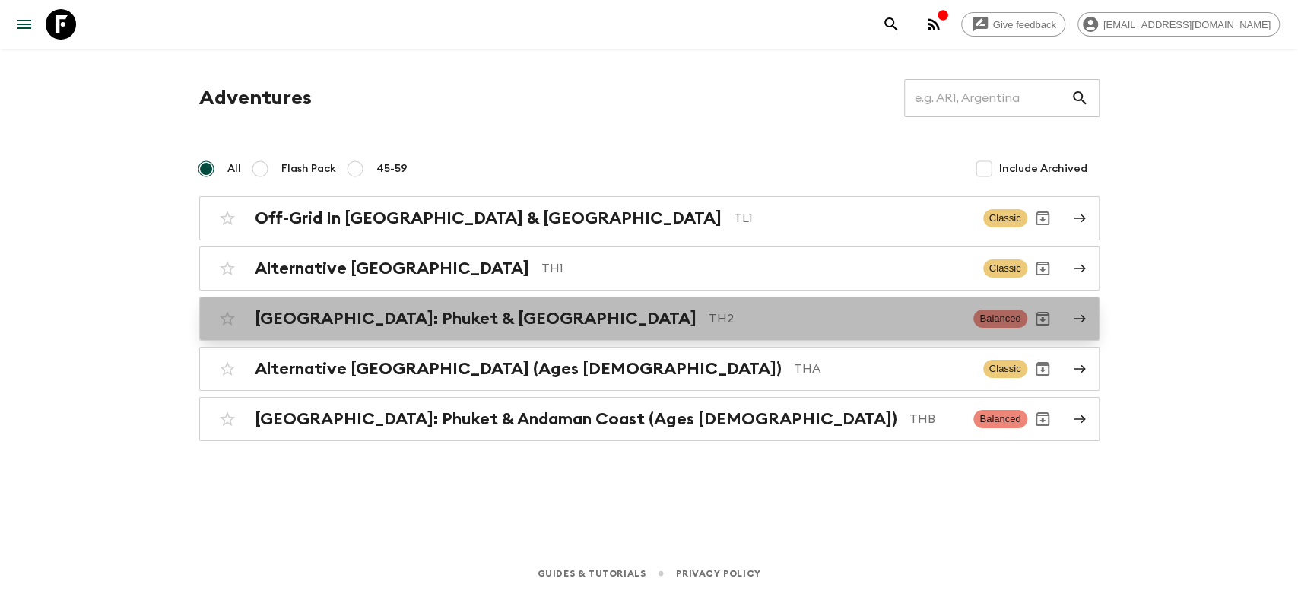
click at [471, 319] on h2 "[GEOGRAPHIC_DATA]: Phuket & [GEOGRAPHIC_DATA]" at bounding box center [476, 319] width 442 height 20
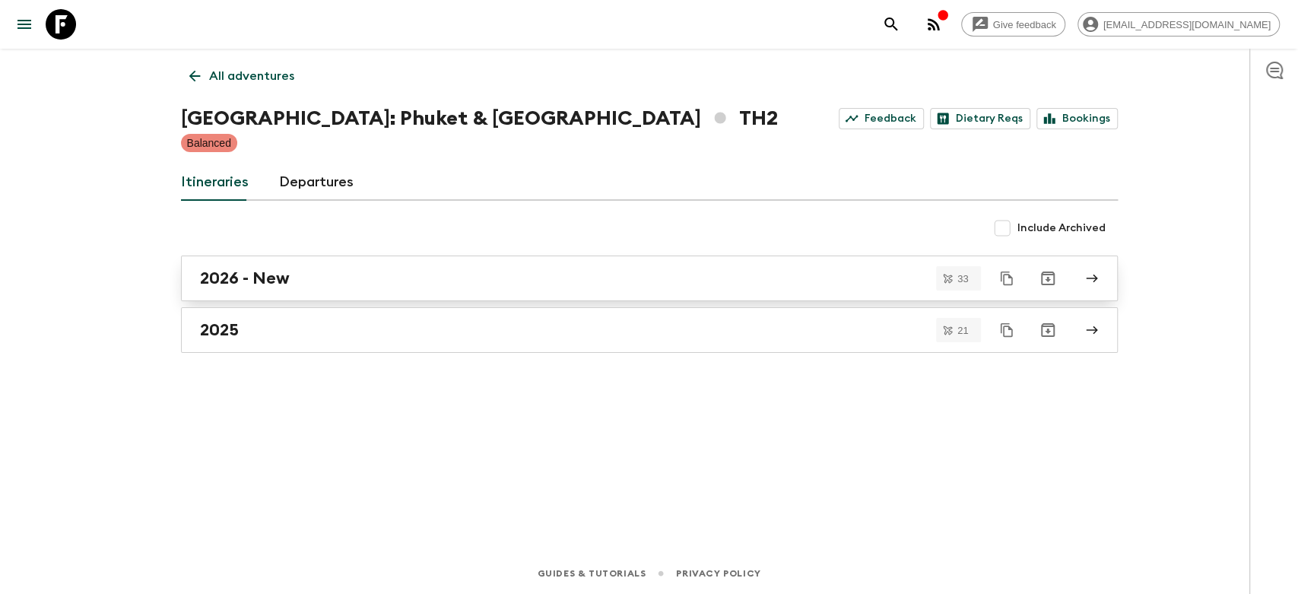
click at [305, 284] on div "2026 - New" at bounding box center [635, 278] width 870 height 20
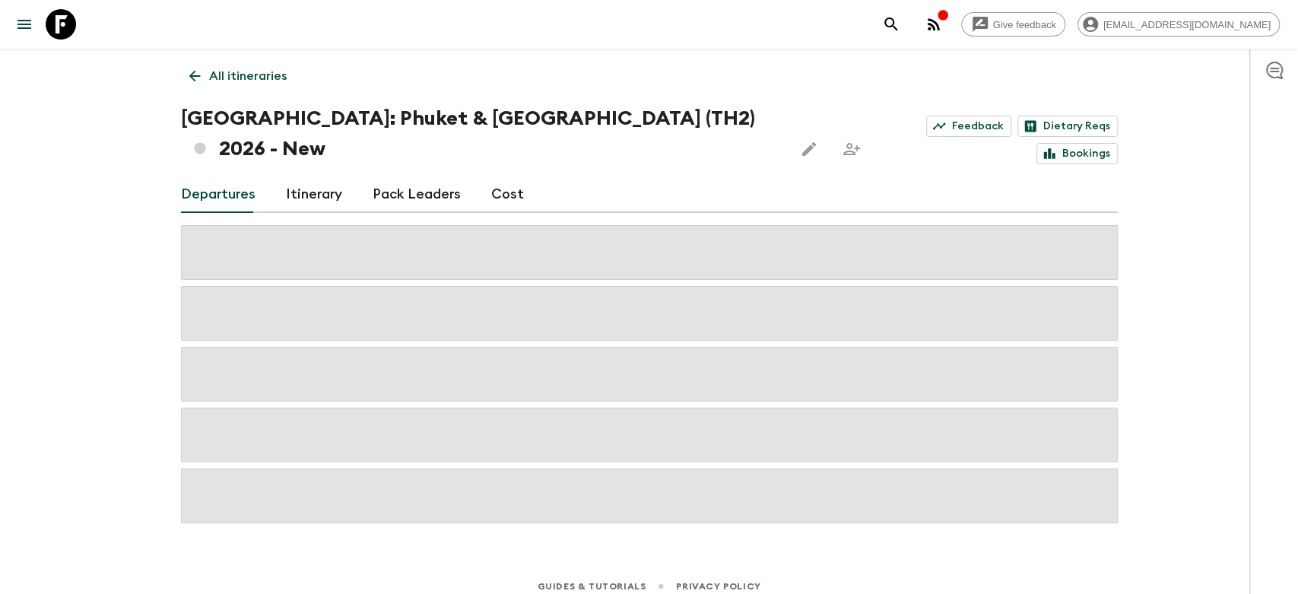
click at [201, 74] on icon at bounding box center [194, 76] width 17 height 17
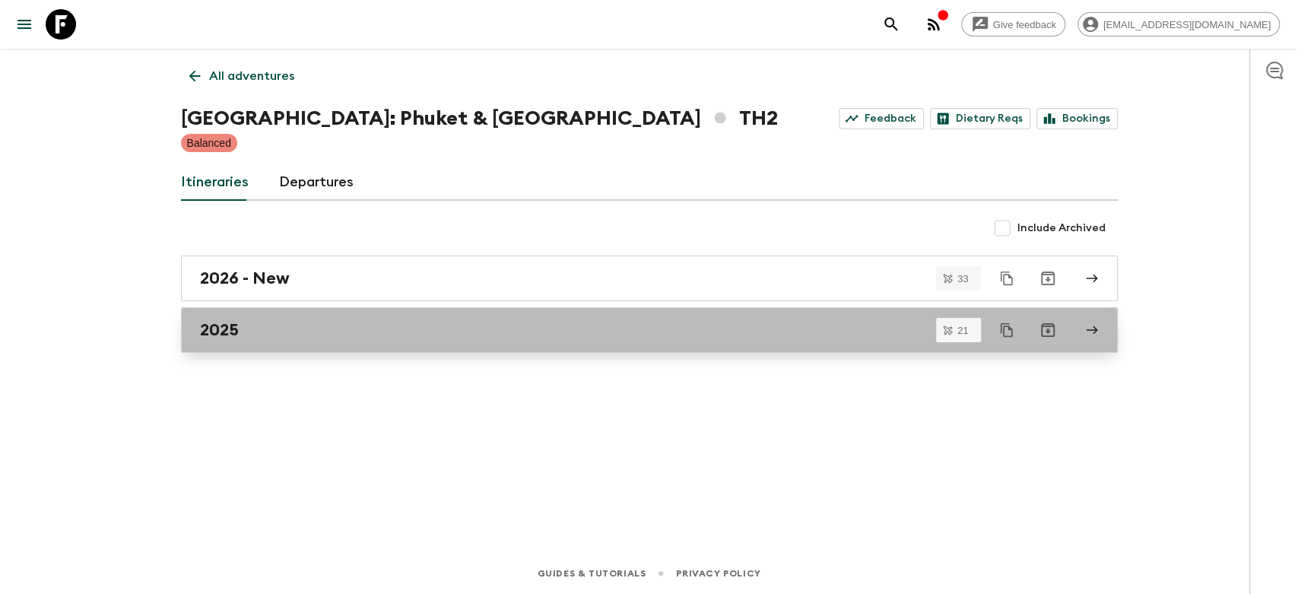
click at [382, 335] on div "2025" at bounding box center [635, 330] width 870 height 20
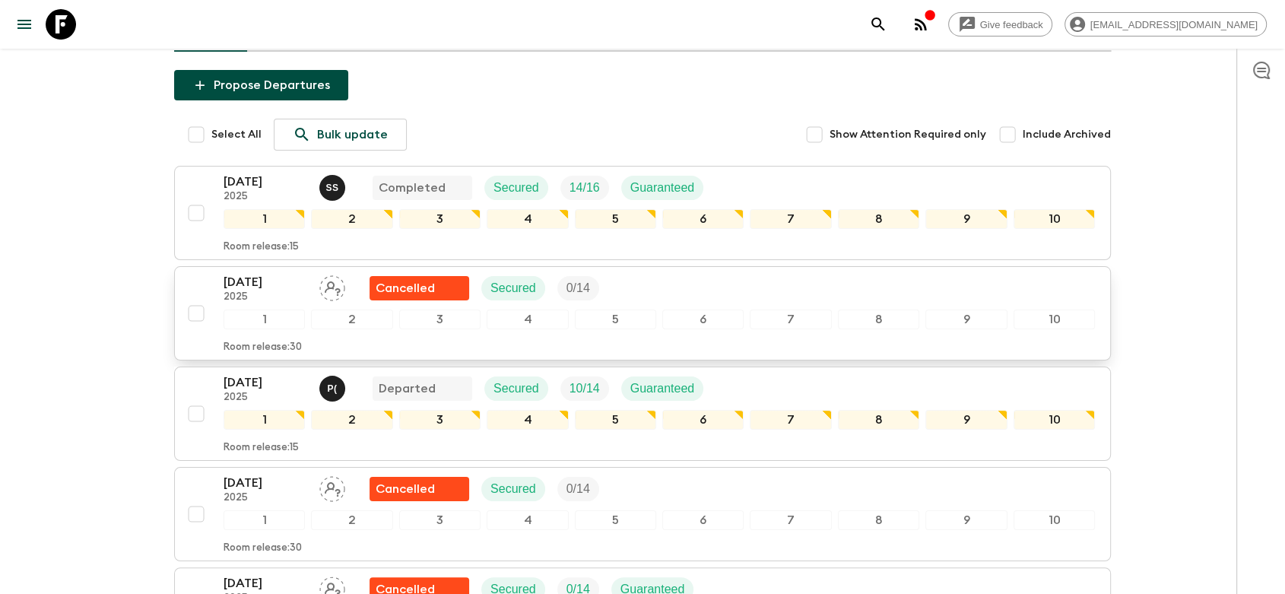
scroll to position [169, 0]
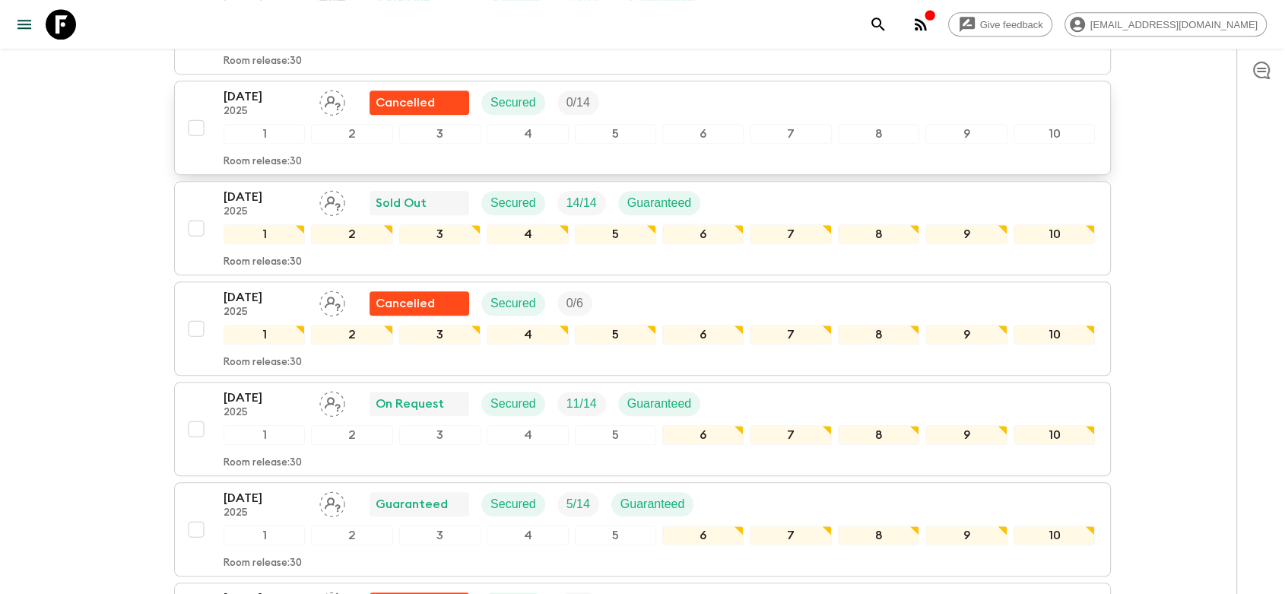
scroll to position [1098, 0]
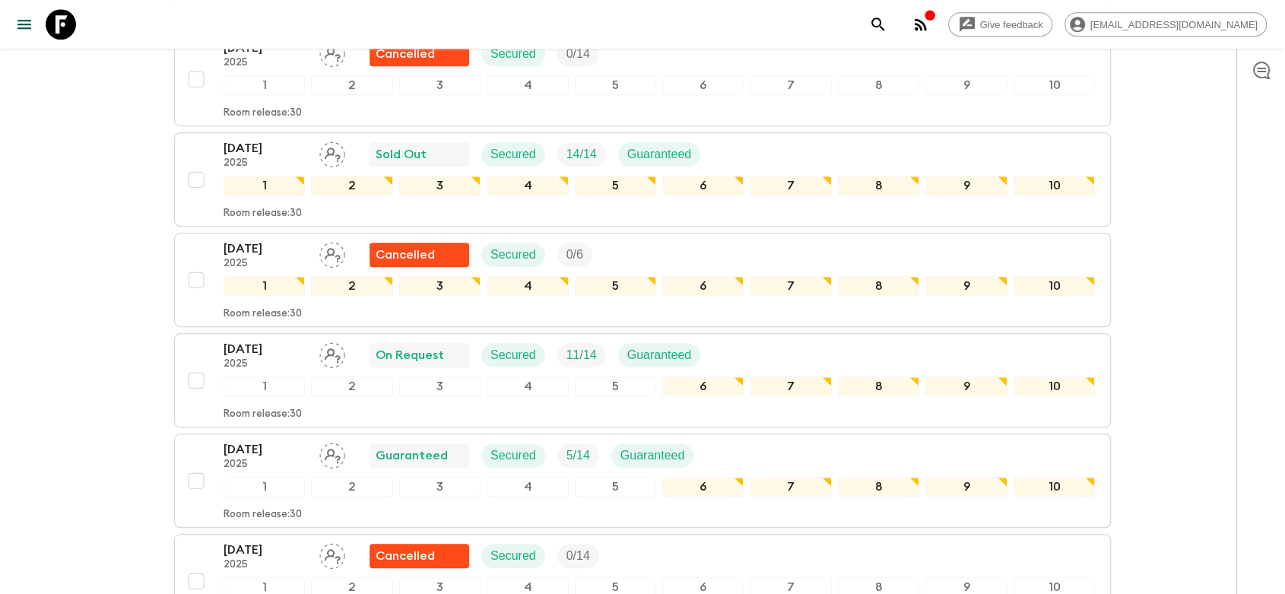
click at [1126, 224] on div "All itineraries Thailand: Phuket & Andaman Coast (TH2) 2025 Feedback Dietary Re…" at bounding box center [642, 168] width 973 height 2434
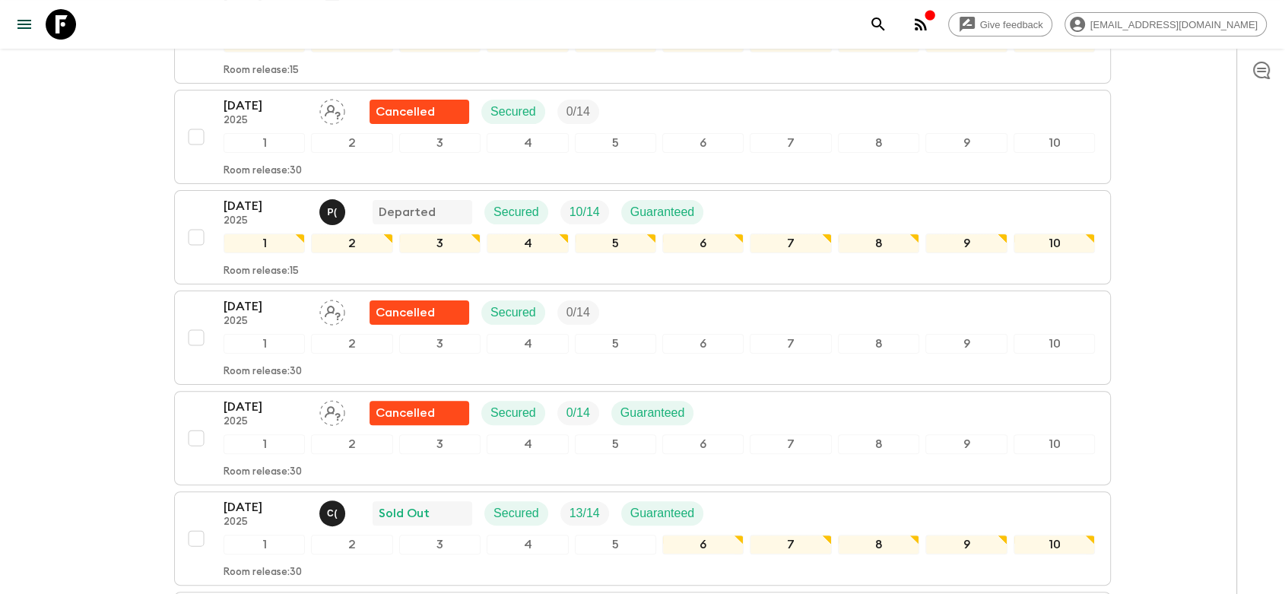
scroll to position [422, 0]
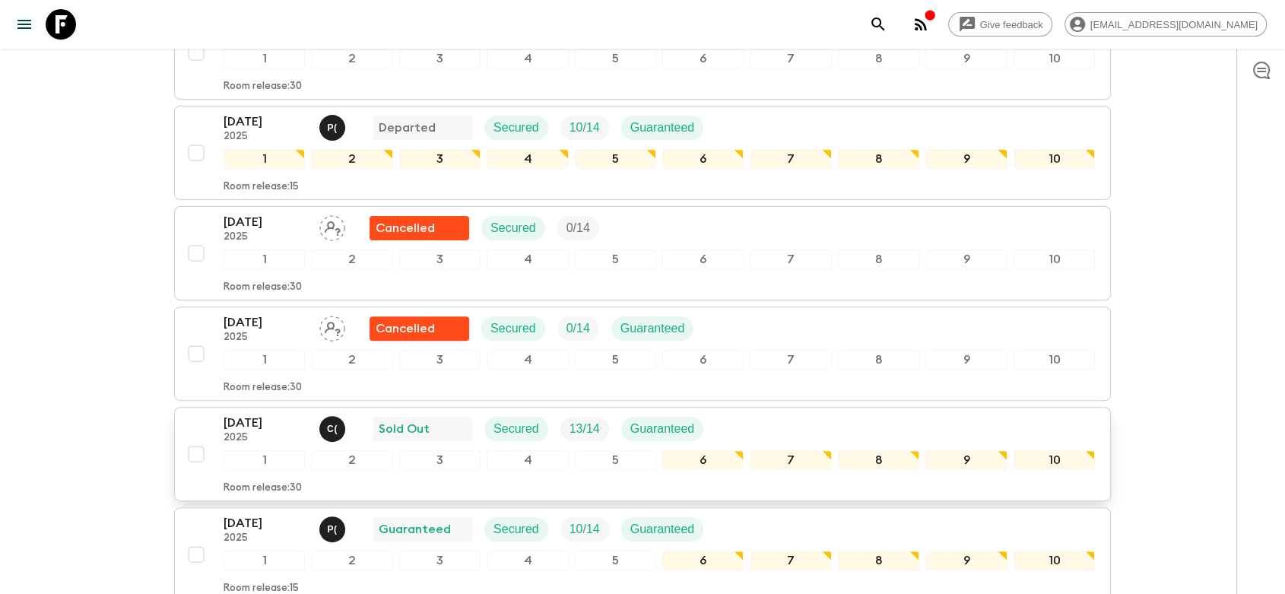
click at [775, 414] on div "23 Oct 2025 2025 C ( Sold Out Secured 13 / 14 Guaranteed" at bounding box center [658, 429] width 871 height 30
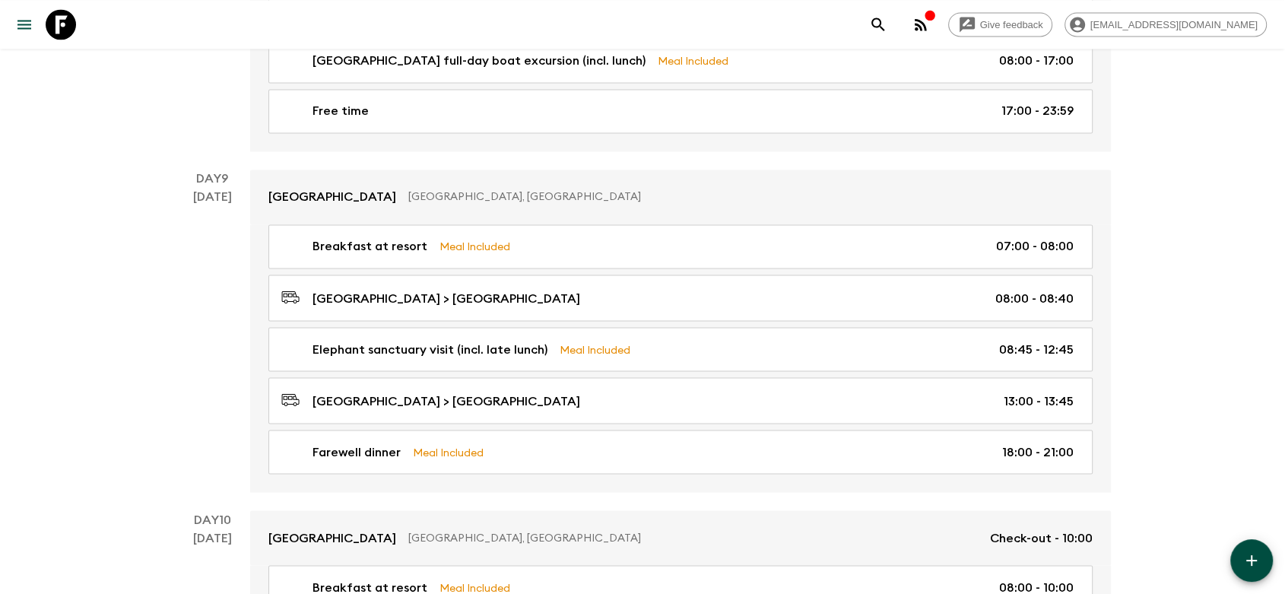
scroll to position [2730, 0]
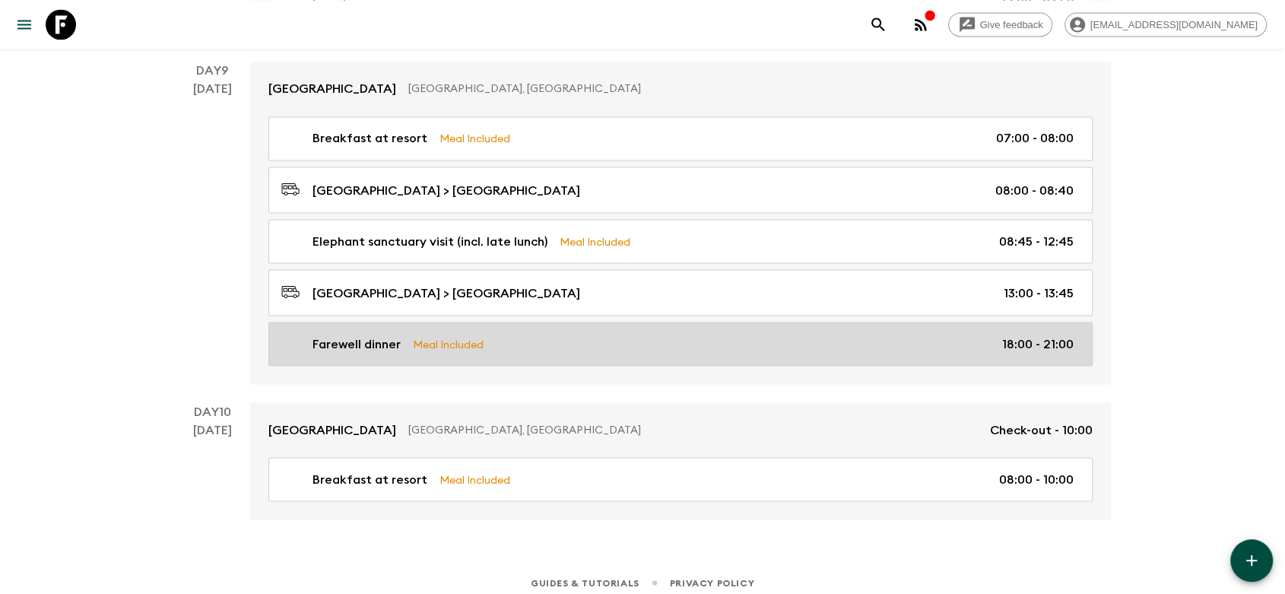
click at [547, 343] on div "Farewell dinner Meal Included 18:00 - 21:00" at bounding box center [677, 343] width 792 height 18
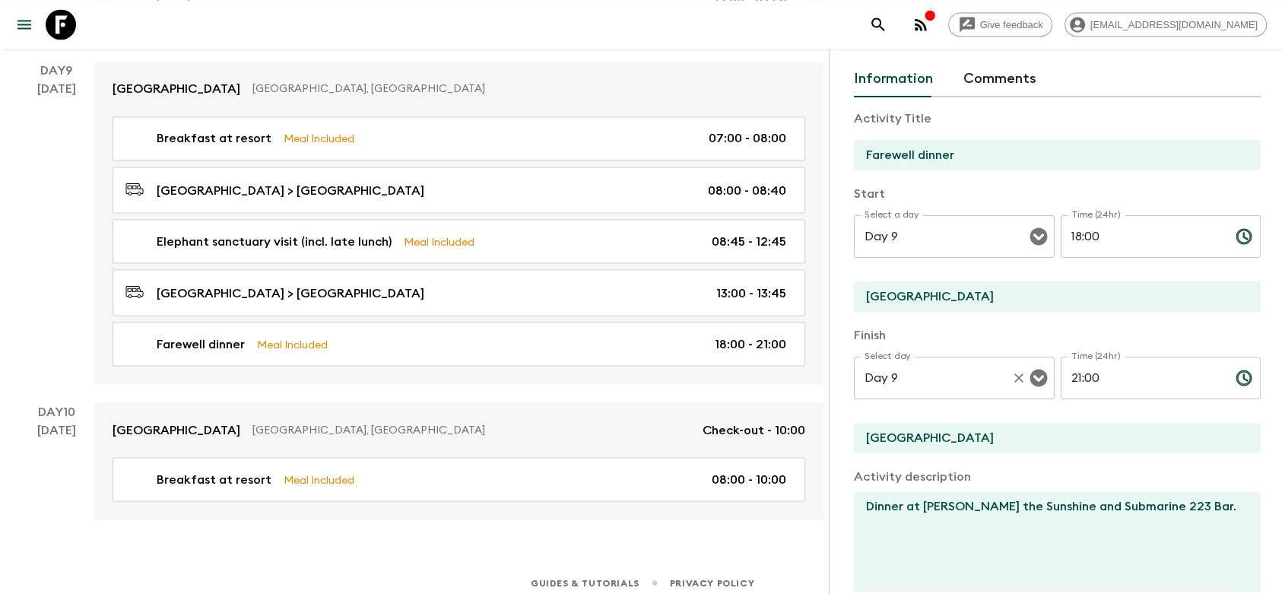
scroll to position [84, 0]
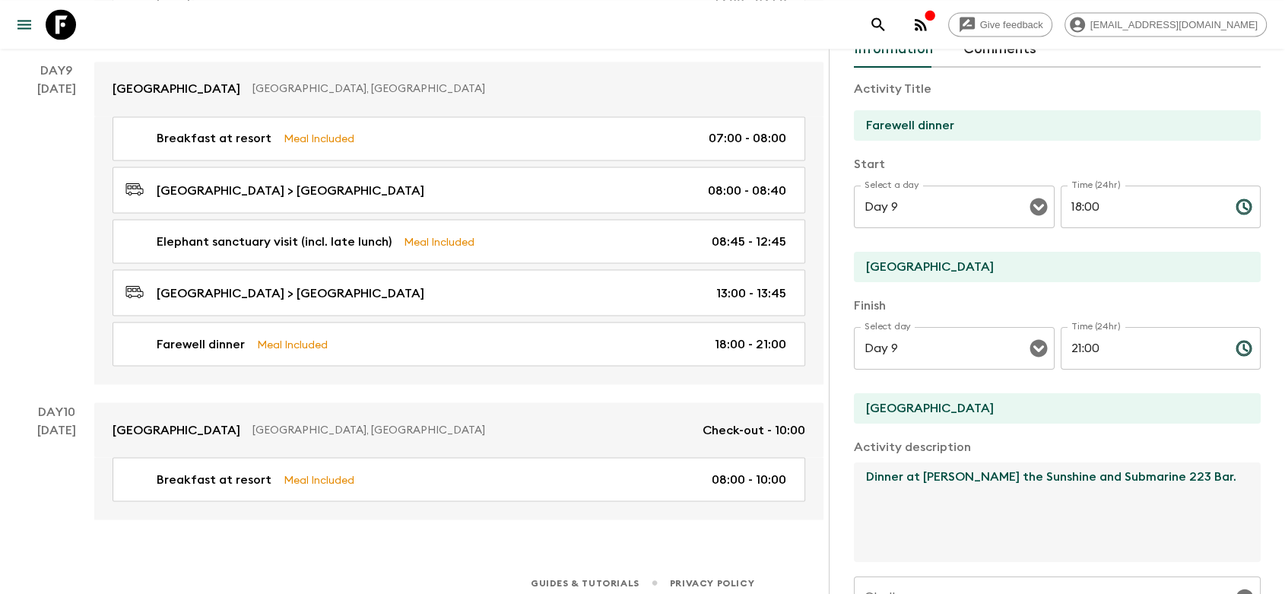
drag, startPoint x: 1206, startPoint y: 476, endPoint x: 851, endPoint y: 474, distance: 355.8
click at [851, 474] on div "Activity Information Comments Activity Title Farewell dinner Start Select a day…" at bounding box center [1057, 346] width 456 height 594
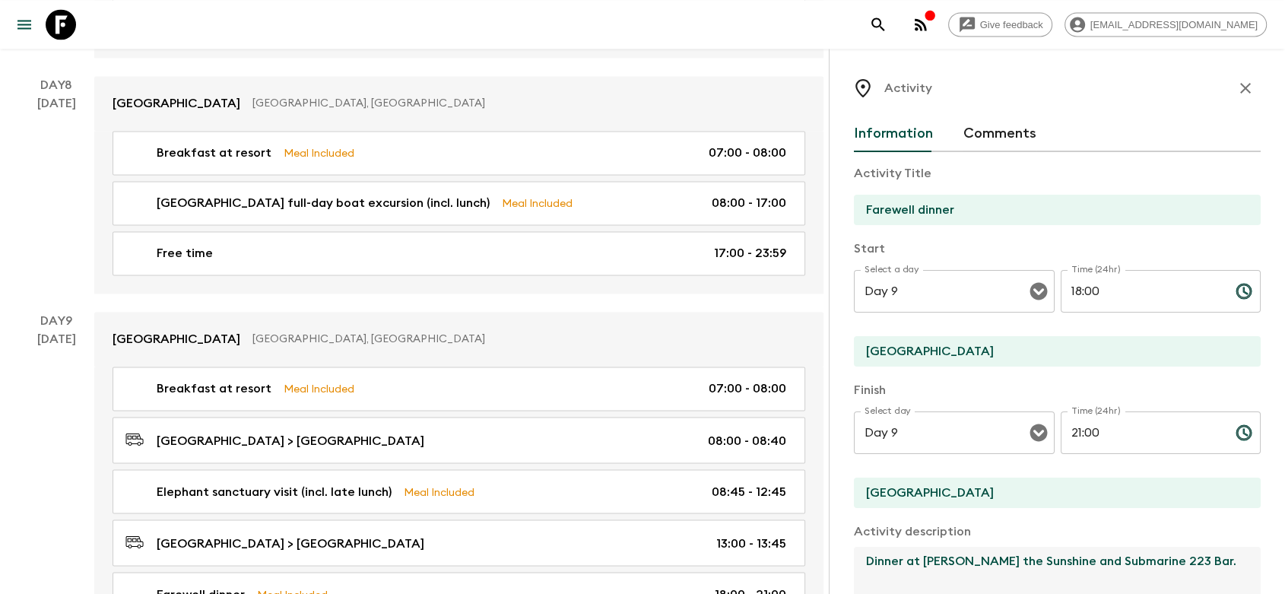
scroll to position [2476, 0]
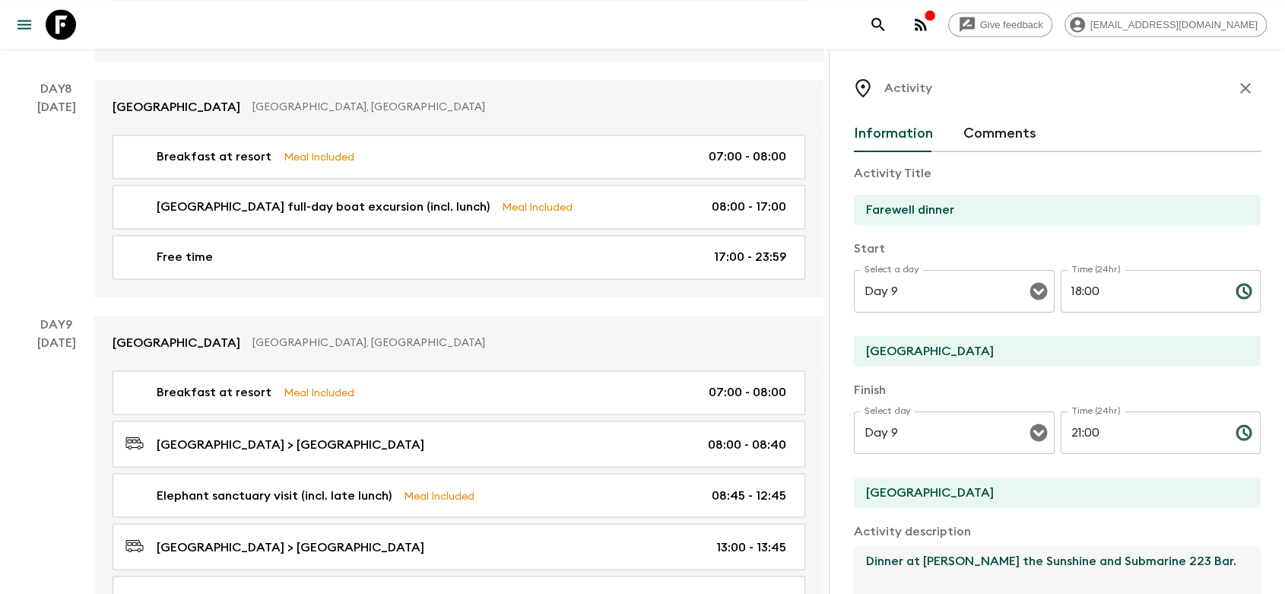
drag, startPoint x: 1237, startPoint y: 80, endPoint x: 1196, endPoint y: 119, distance: 56.5
click at [1237, 79] on icon "button" at bounding box center [1245, 88] width 18 height 18
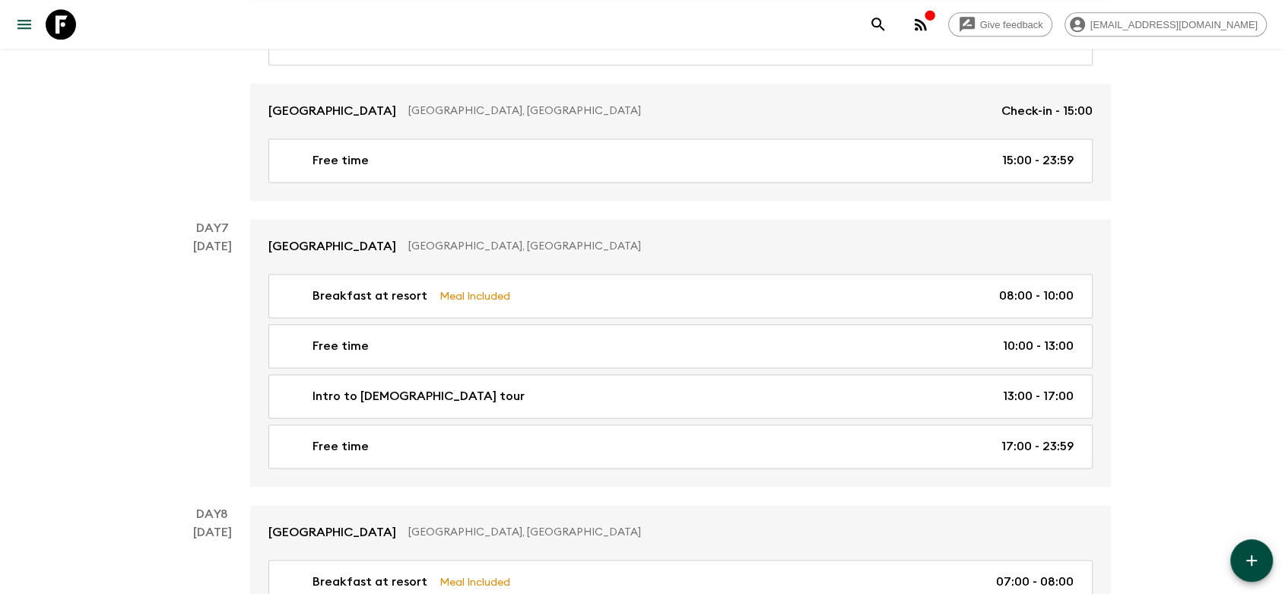
scroll to position [2138, 0]
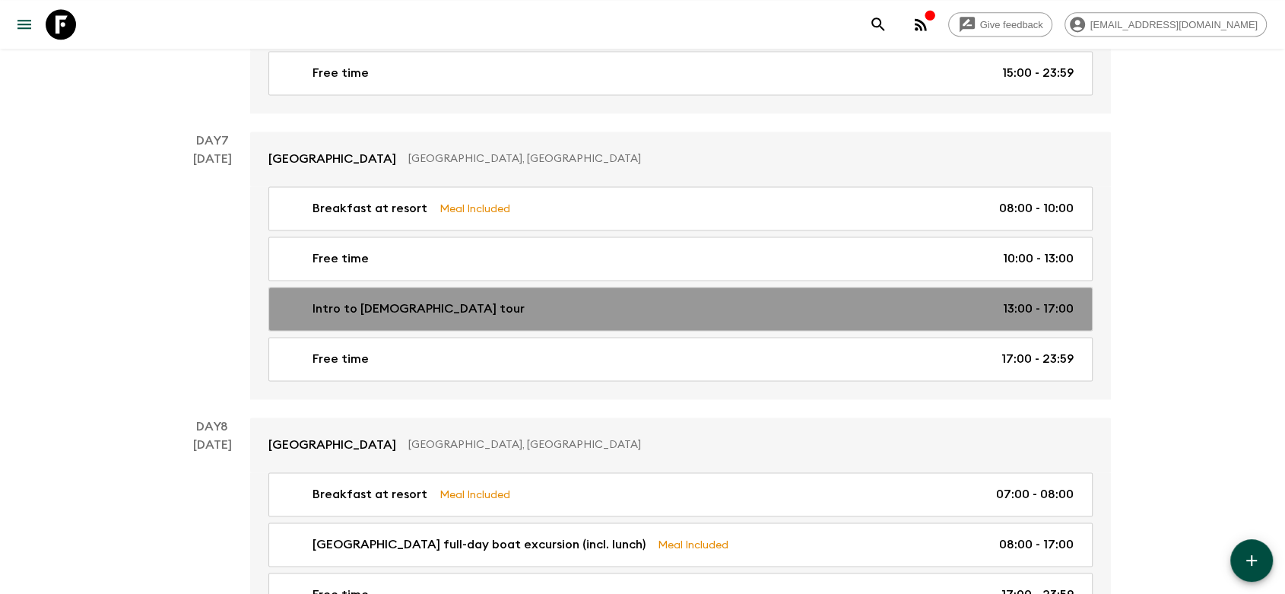
click at [436, 300] on p "Intro to [DEMOGRAPHIC_DATA] tour" at bounding box center [418, 309] width 212 height 18
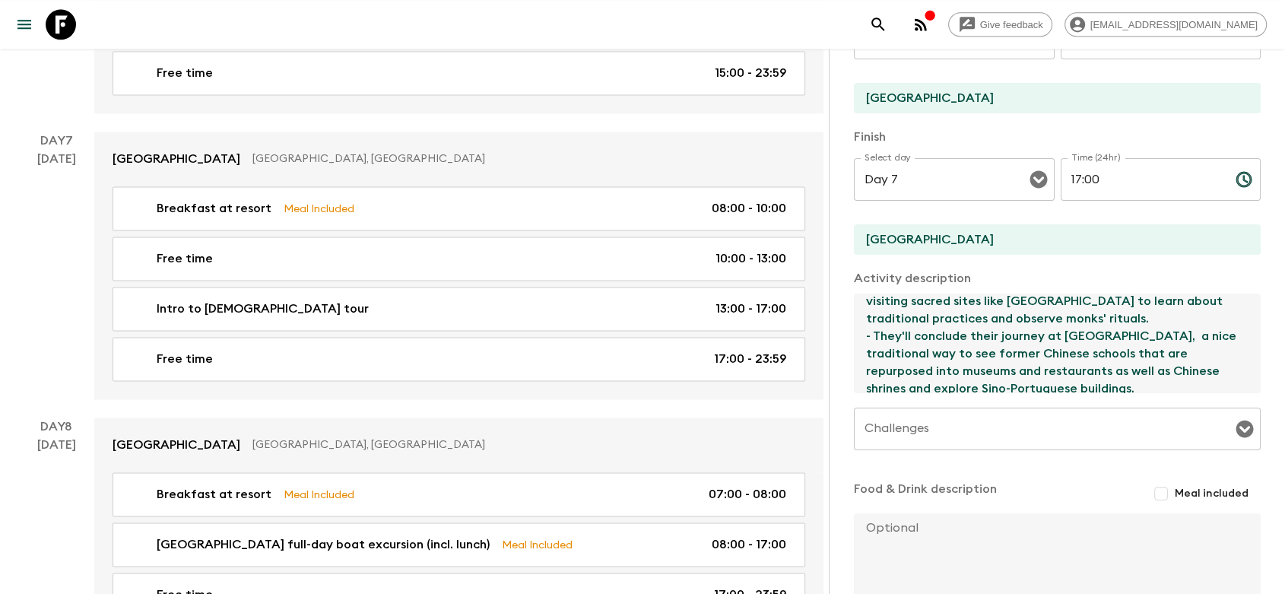
scroll to position [35, 0]
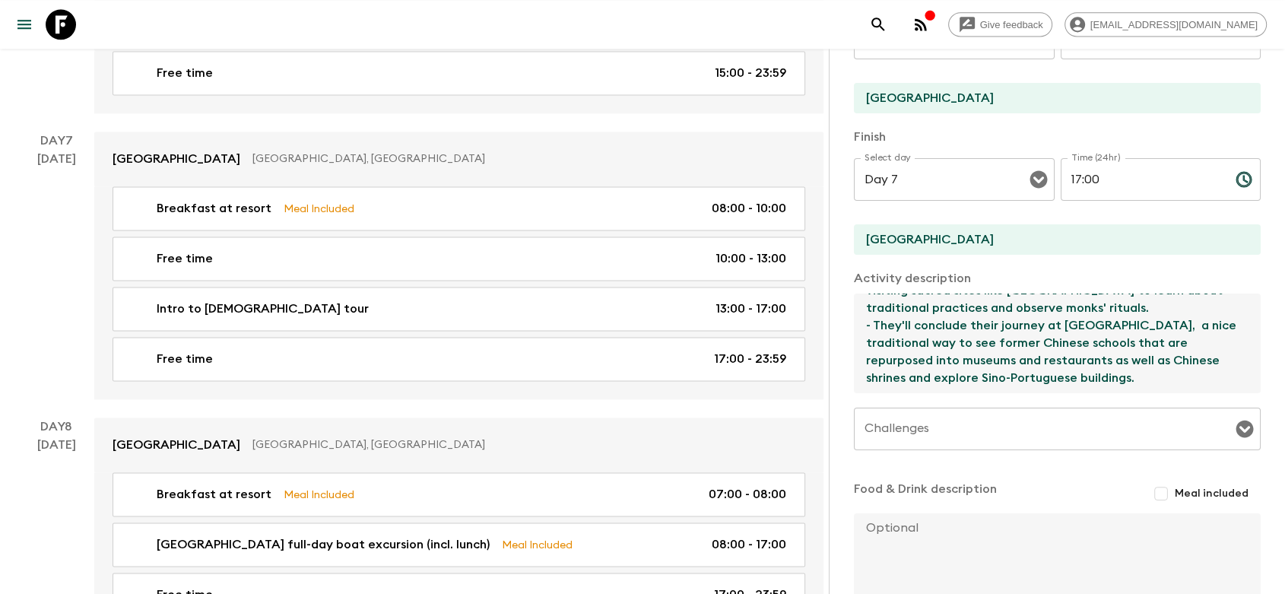
drag, startPoint x: 865, startPoint y: 309, endPoint x: 1155, endPoint y: 382, distance: 299.6
click at [1155, 382] on textarea "- Flashpackers will embark on a [DEMOGRAPHIC_DATA] tour, visiting sacred sites …" at bounding box center [1051, 343] width 395 height 100
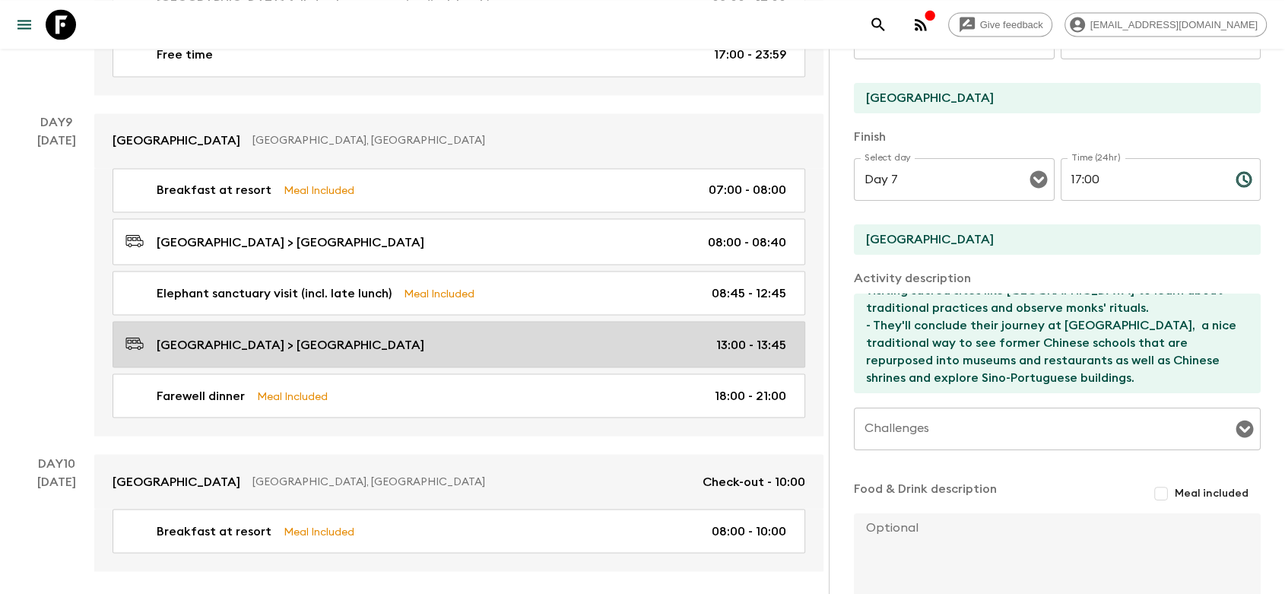
scroll to position [2730, 0]
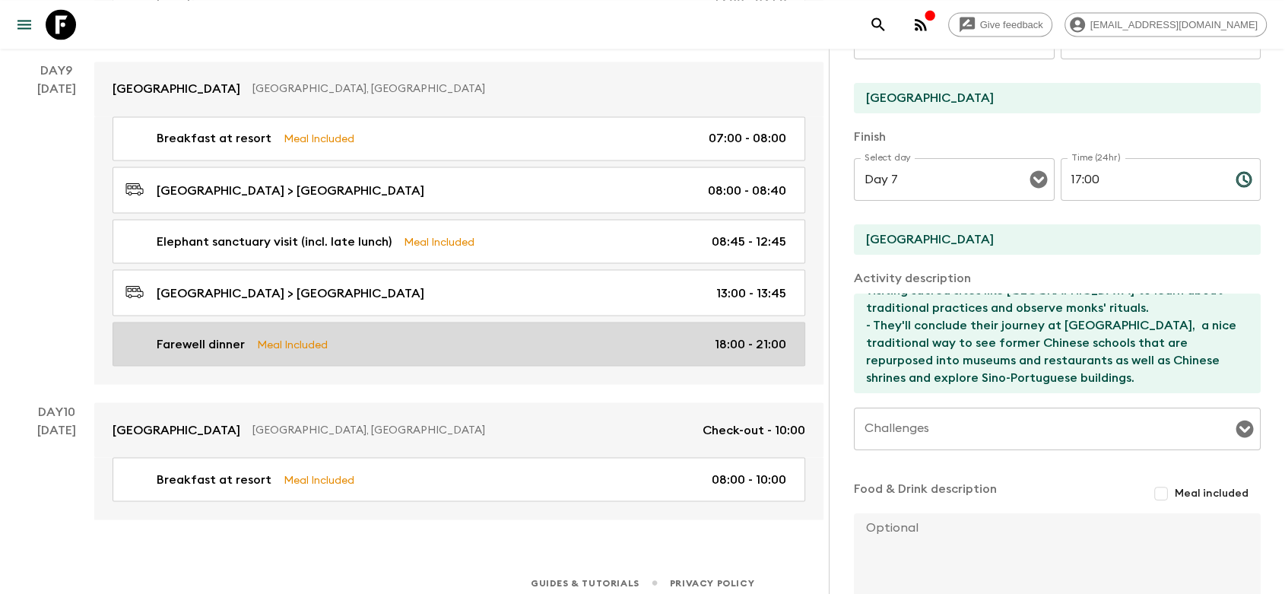
click at [420, 336] on div "Farewell dinner Meal Included 18:00 - 21:00" at bounding box center [455, 343] width 661 height 18
type input "Farewell dinner"
type textarea "Dinner at Meg Khram the Sunshine and Submarine 223 Bar."
checkbox input "true"
type textarea ""The dinner will feature a set menu served in a shared style reminiscent of a t…"
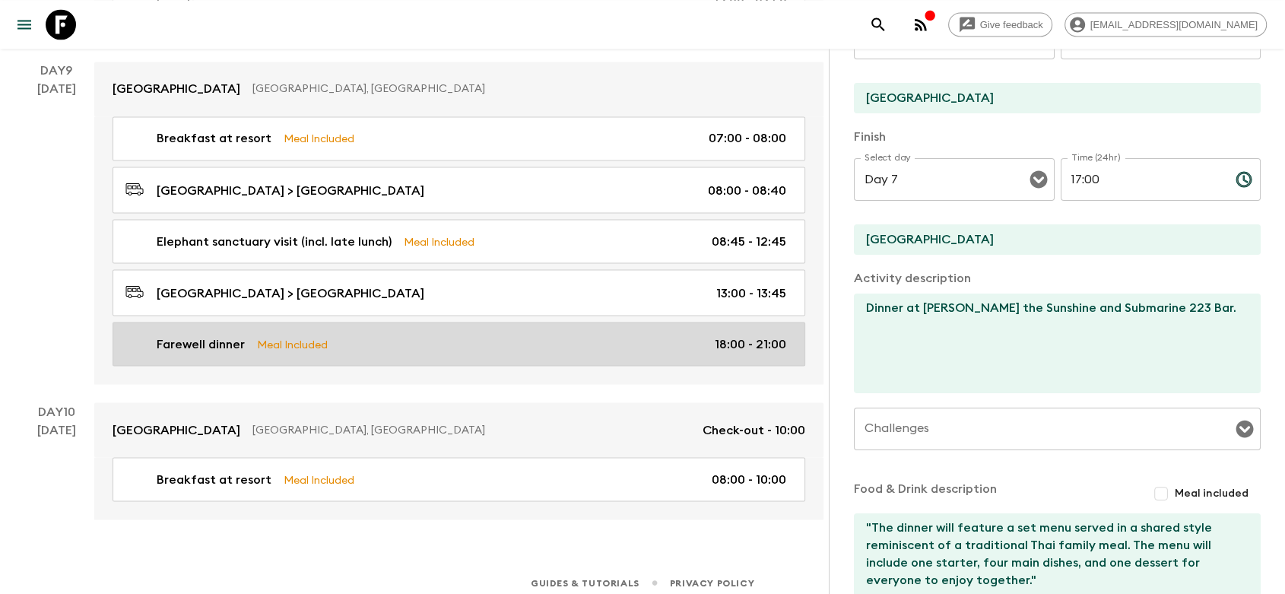
type input "Day 9"
type input "18:00"
type input "Day 9"
type input "21:00"
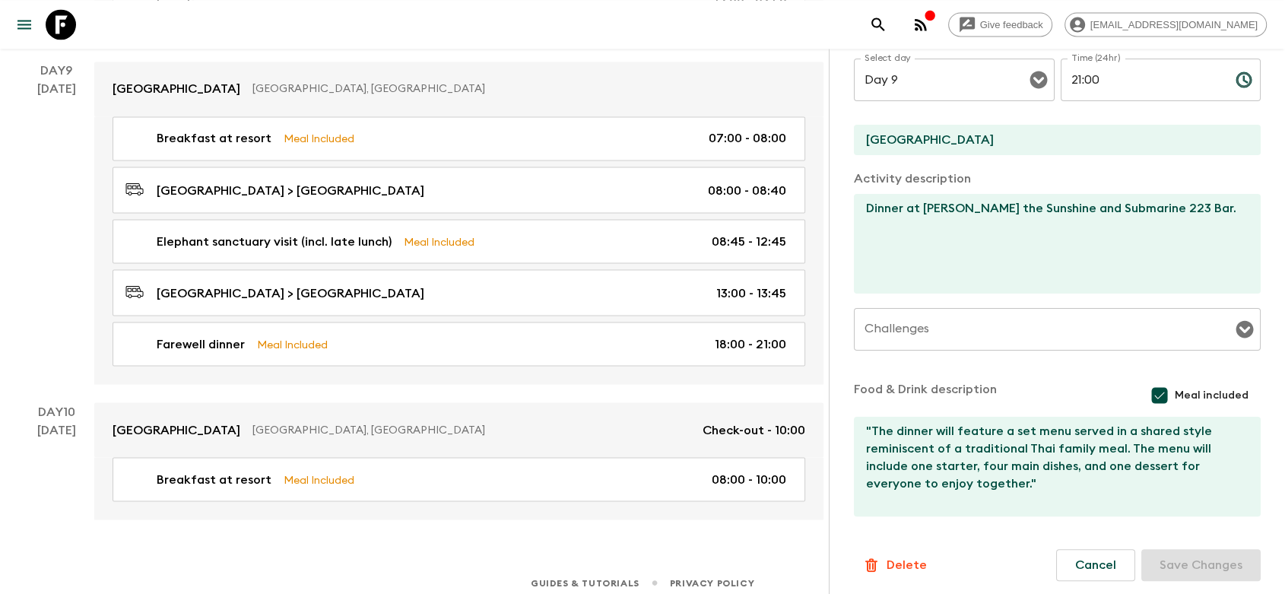
scroll to position [359, 0]
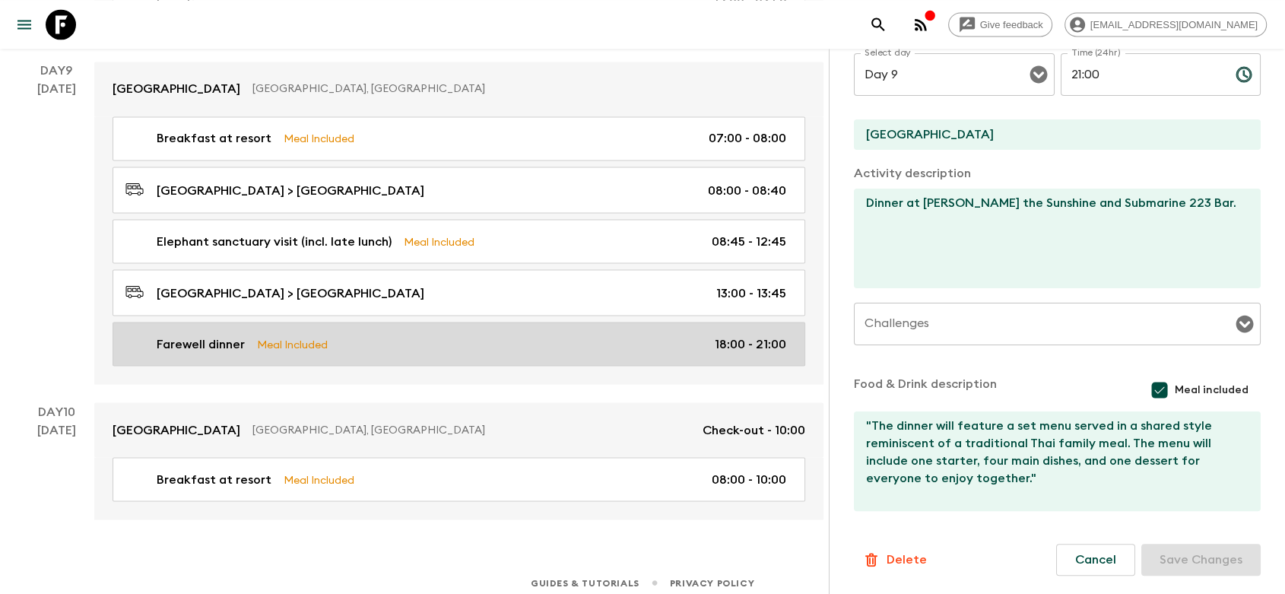
click at [382, 344] on link "Farewell dinner Meal Included 18:00 - 21:00" at bounding box center [459, 344] width 693 height 44
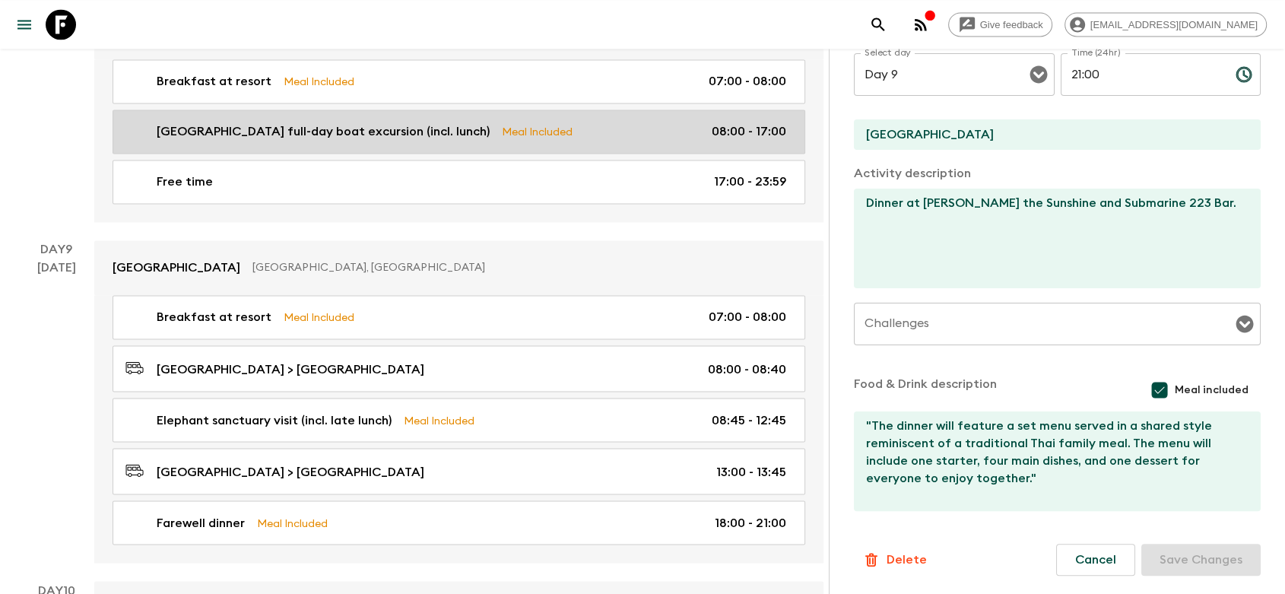
scroll to position [2560, 0]
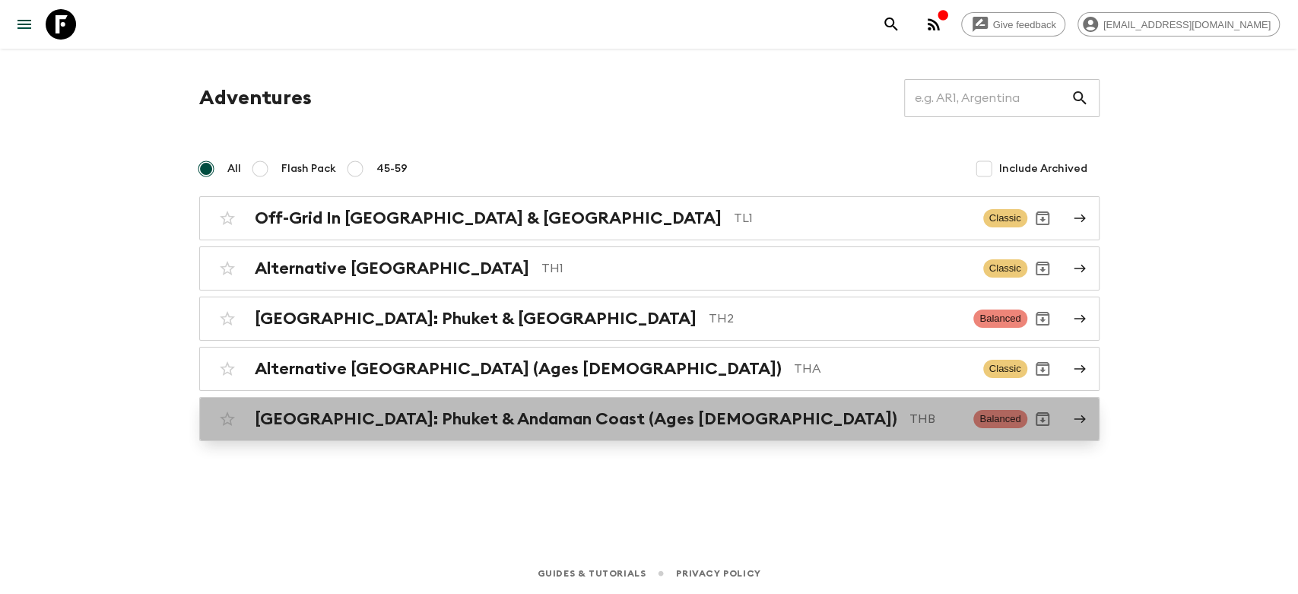
click at [427, 414] on h2 "[GEOGRAPHIC_DATA]: Phuket & Andaman Coast (Ages [DEMOGRAPHIC_DATA])" at bounding box center [576, 419] width 642 height 20
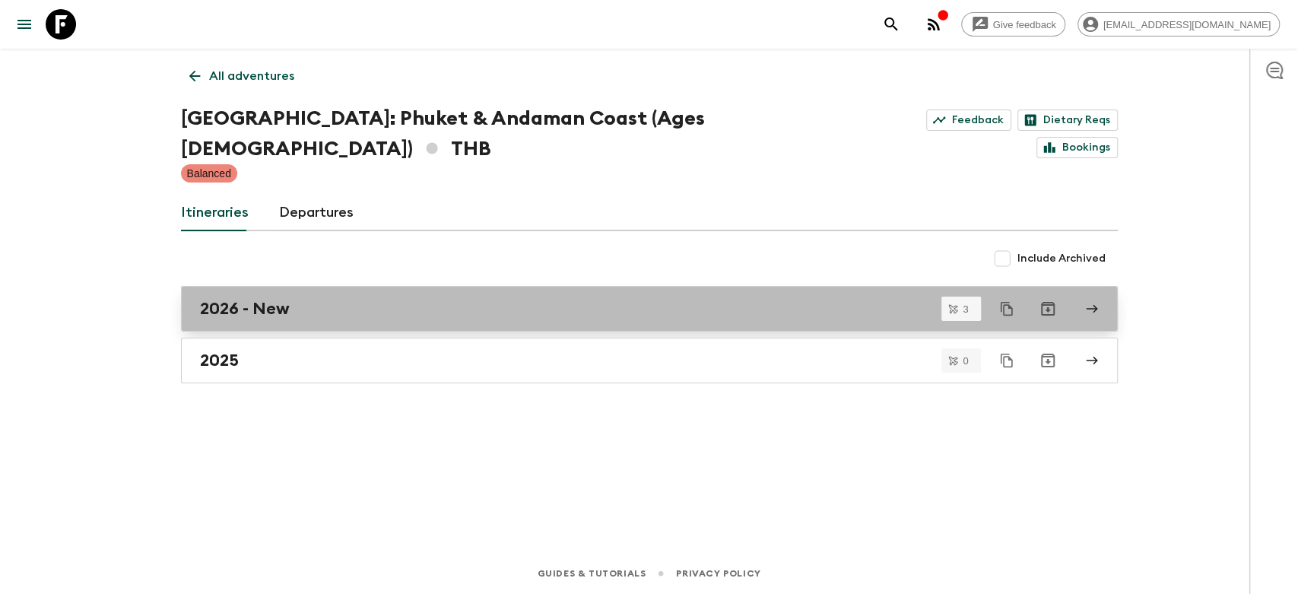
click at [559, 299] on div "2026 - New" at bounding box center [635, 309] width 870 height 20
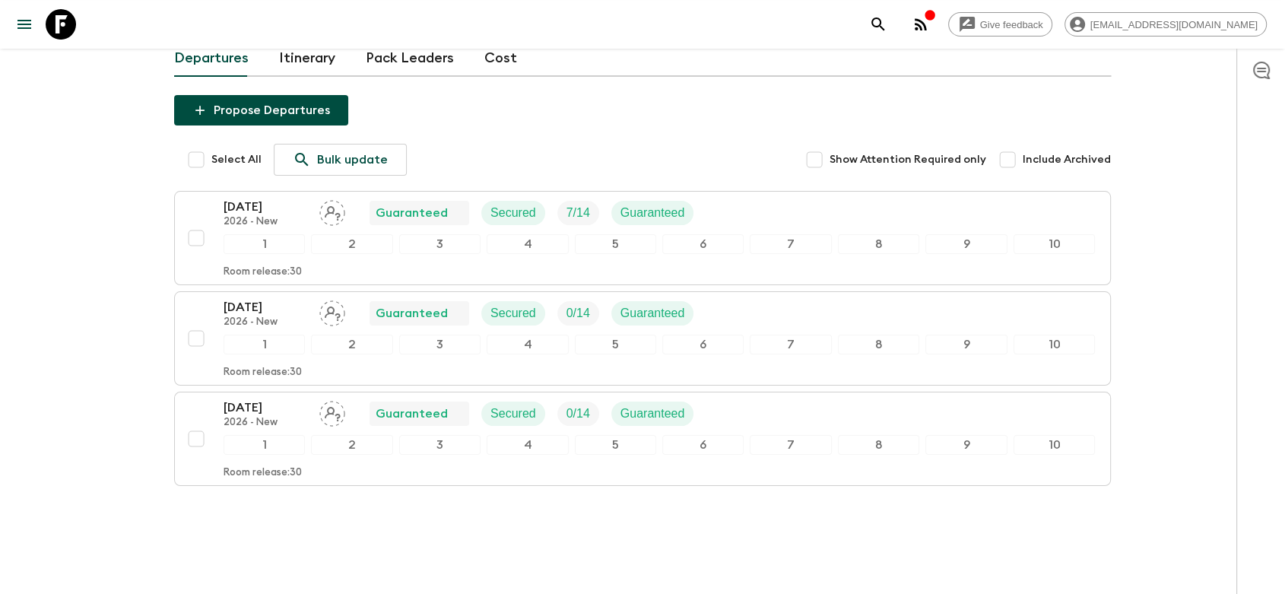
scroll to position [164, 0]
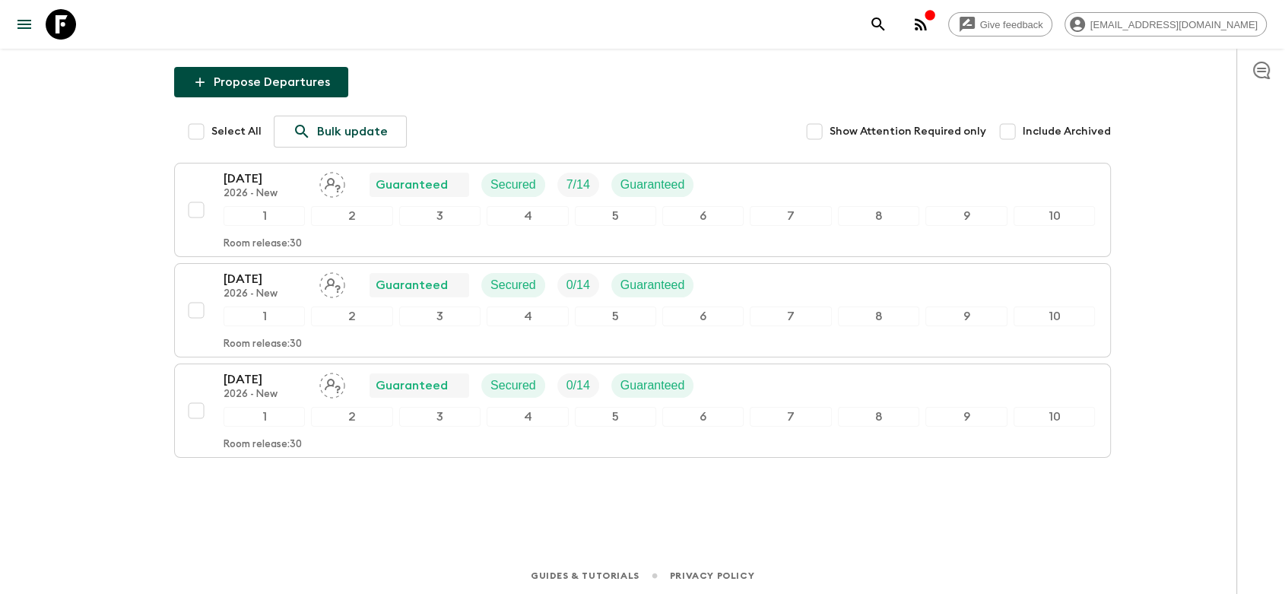
click at [195, 132] on input "Select All" at bounding box center [196, 131] width 30 height 30
checkbox input "true"
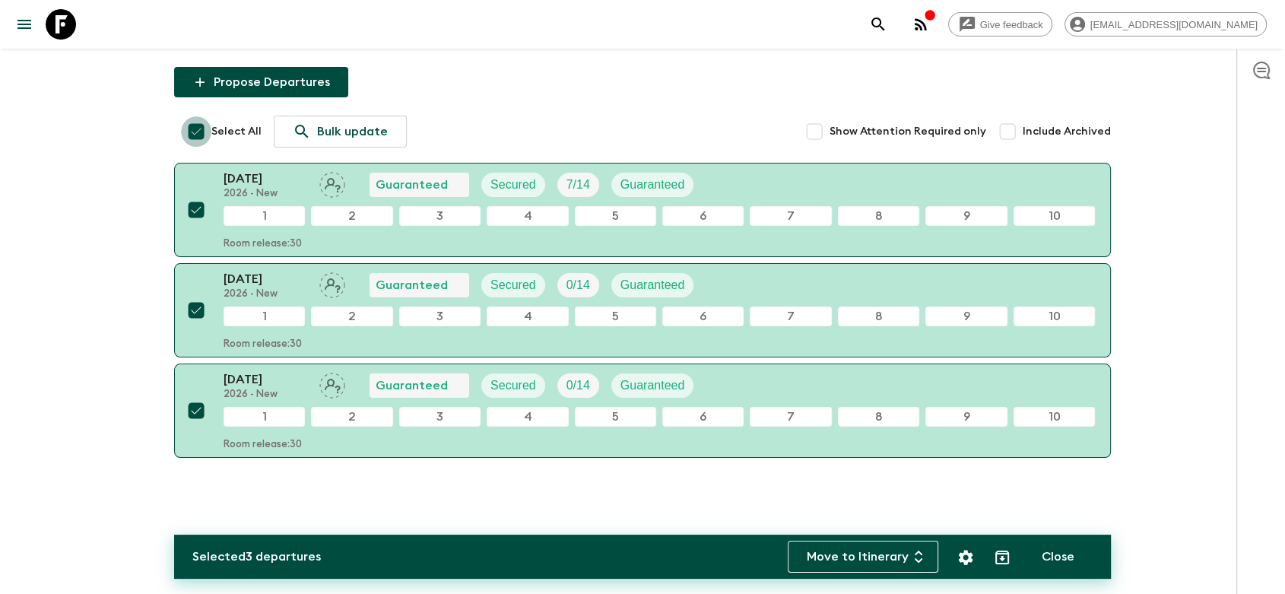
click at [198, 132] on input "Select All" at bounding box center [196, 131] width 30 height 30
checkbox input "false"
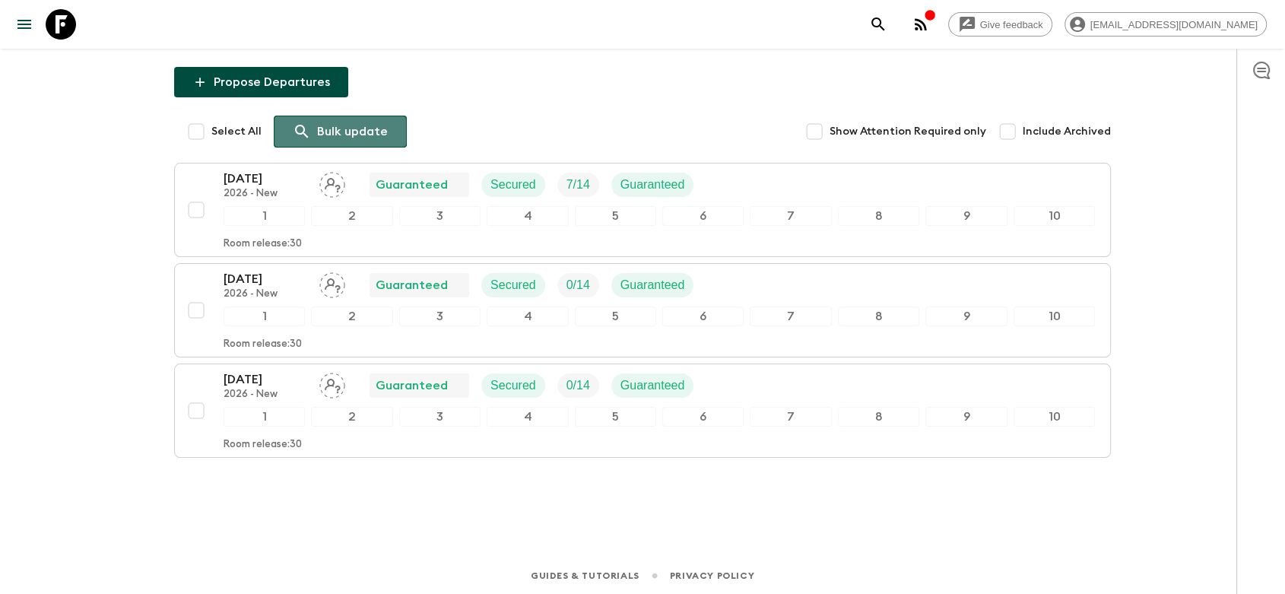
click at [319, 119] on link "Bulk update" at bounding box center [340, 132] width 133 height 32
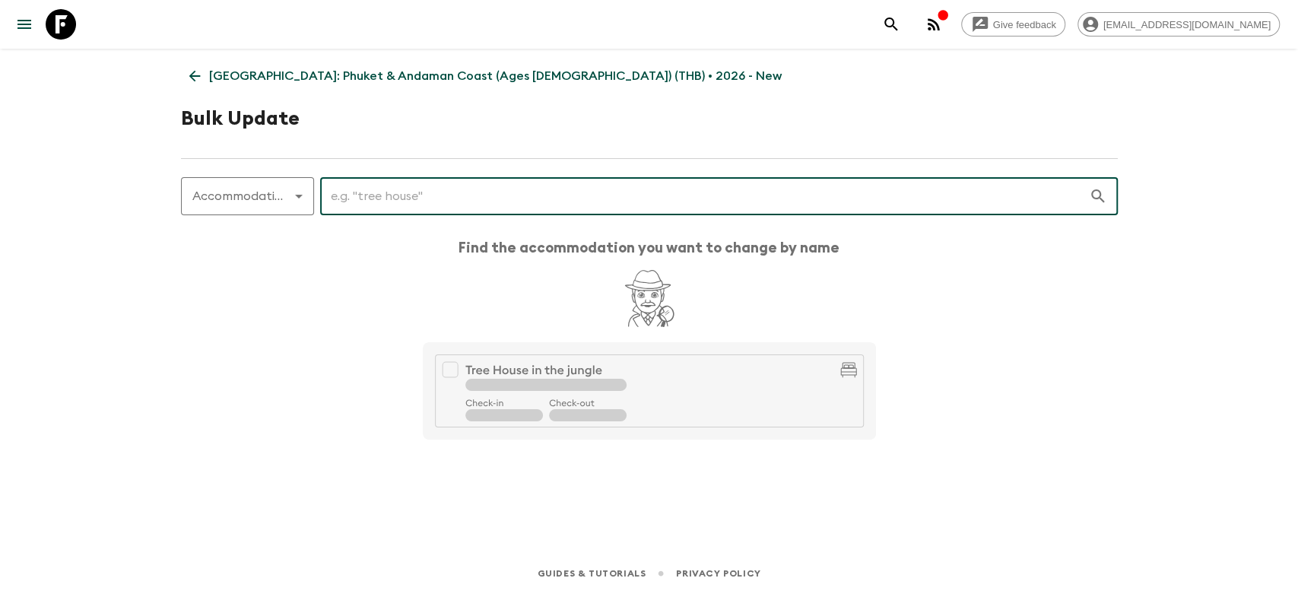
click at [357, 191] on input "text" at bounding box center [704, 196] width 769 height 43
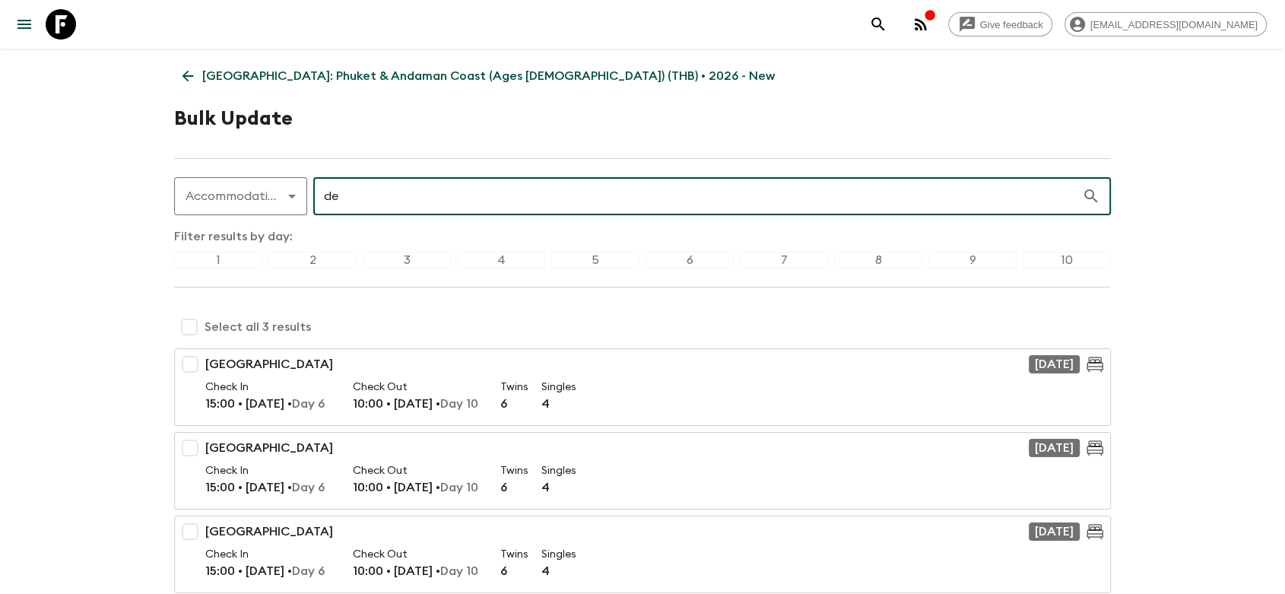
type input "d"
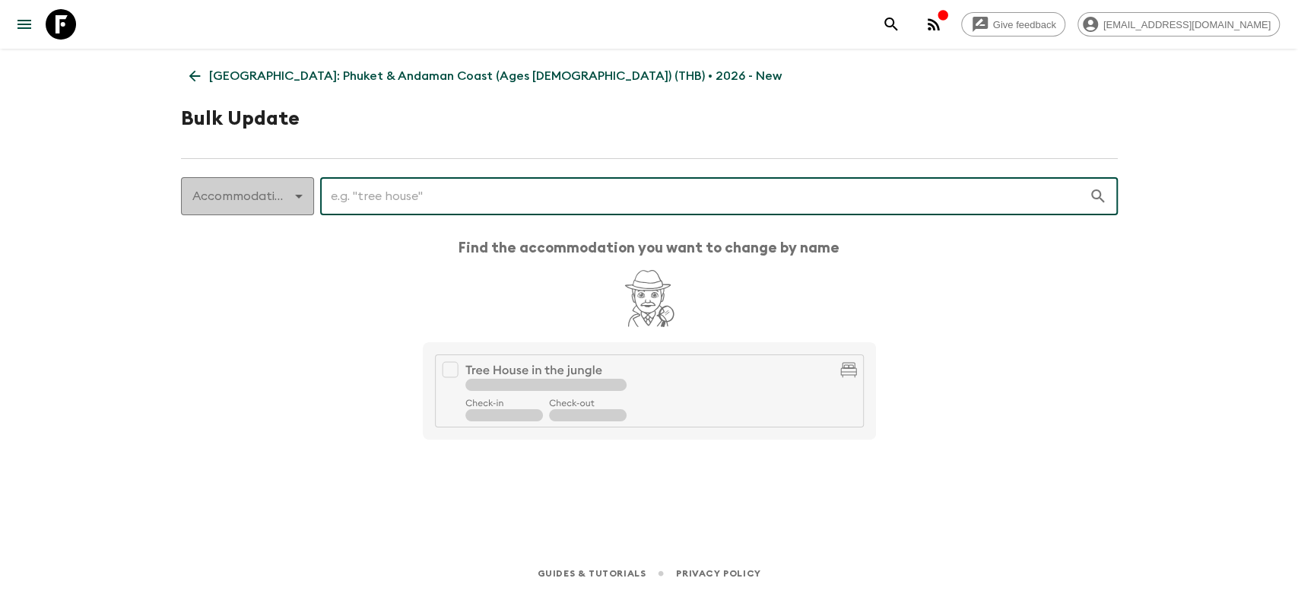
click at [280, 203] on body "Give feedback bopit@exotravel.com Thailand: Phuket & Andaman Coast (Ages 45-59)…" at bounding box center [649, 297] width 1298 height 594
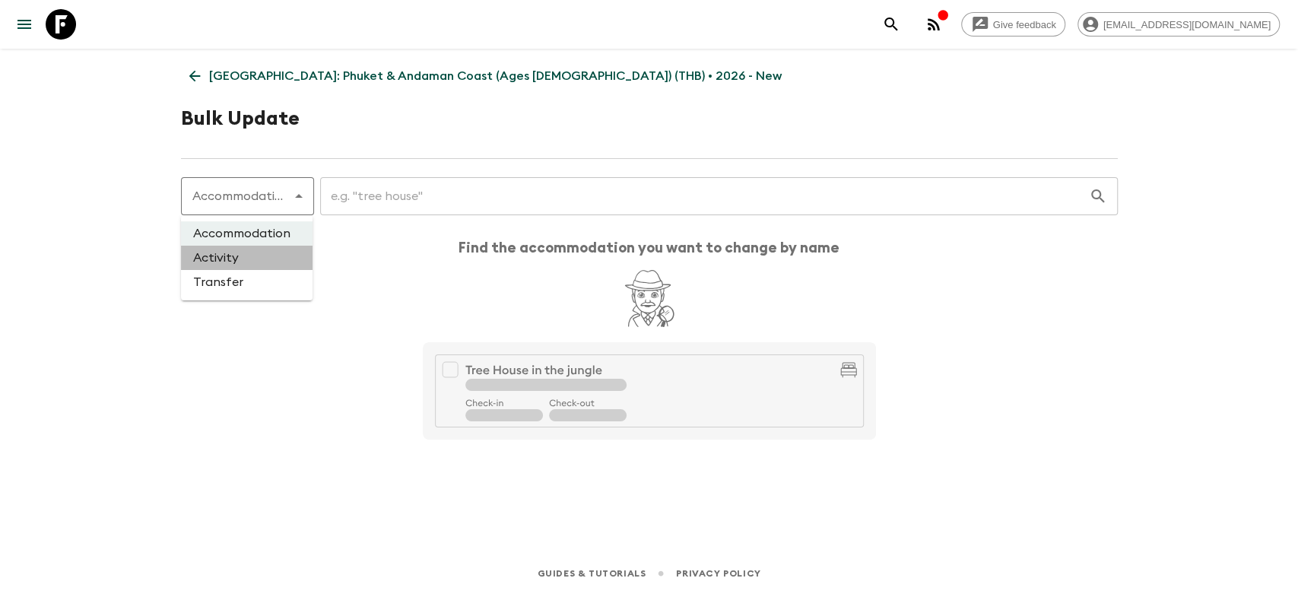
click at [261, 256] on li "Activity" at bounding box center [247, 258] width 132 height 24
type input "activity"
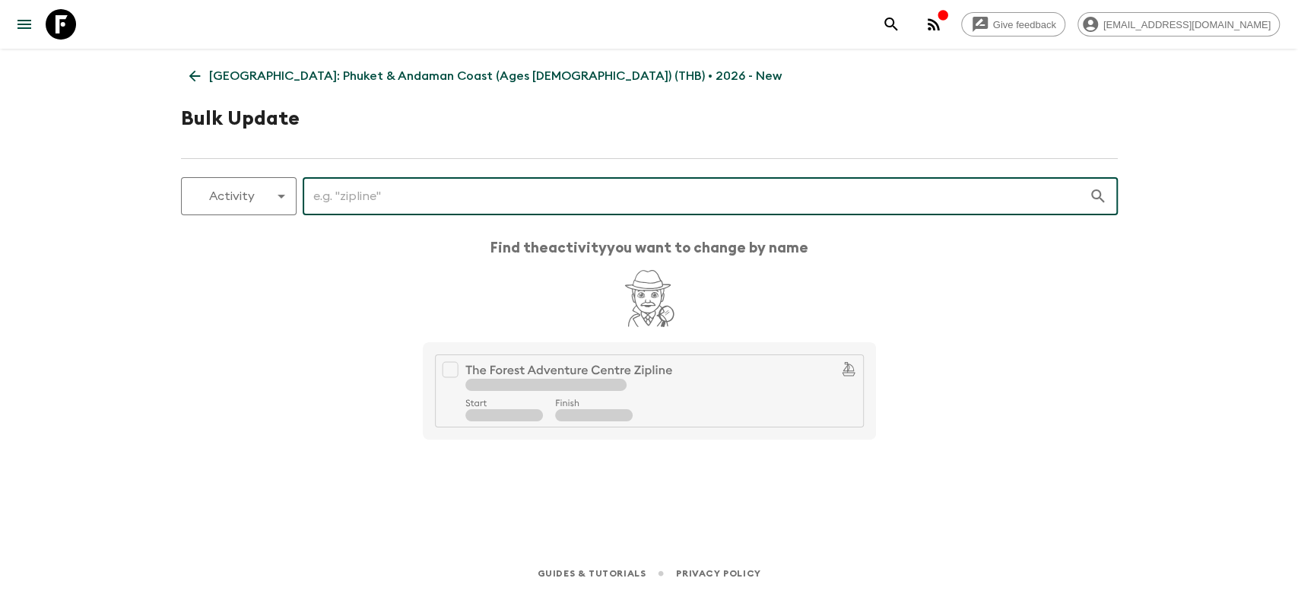
click at [349, 199] on input "text" at bounding box center [696, 196] width 786 height 43
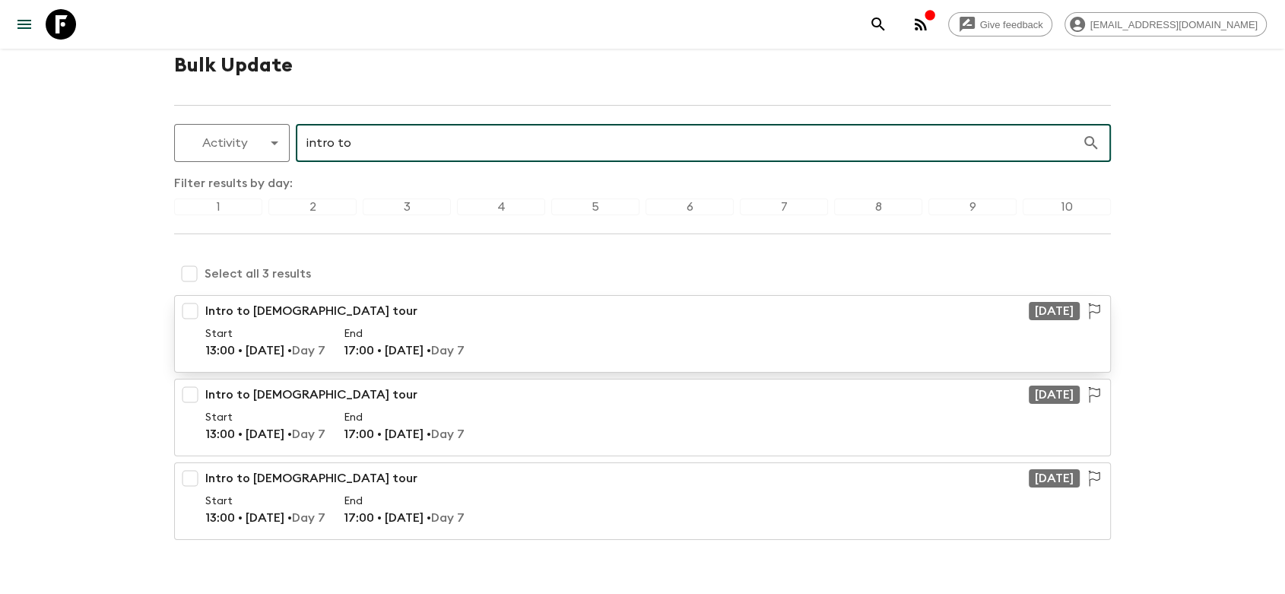
scroll to position [82, 0]
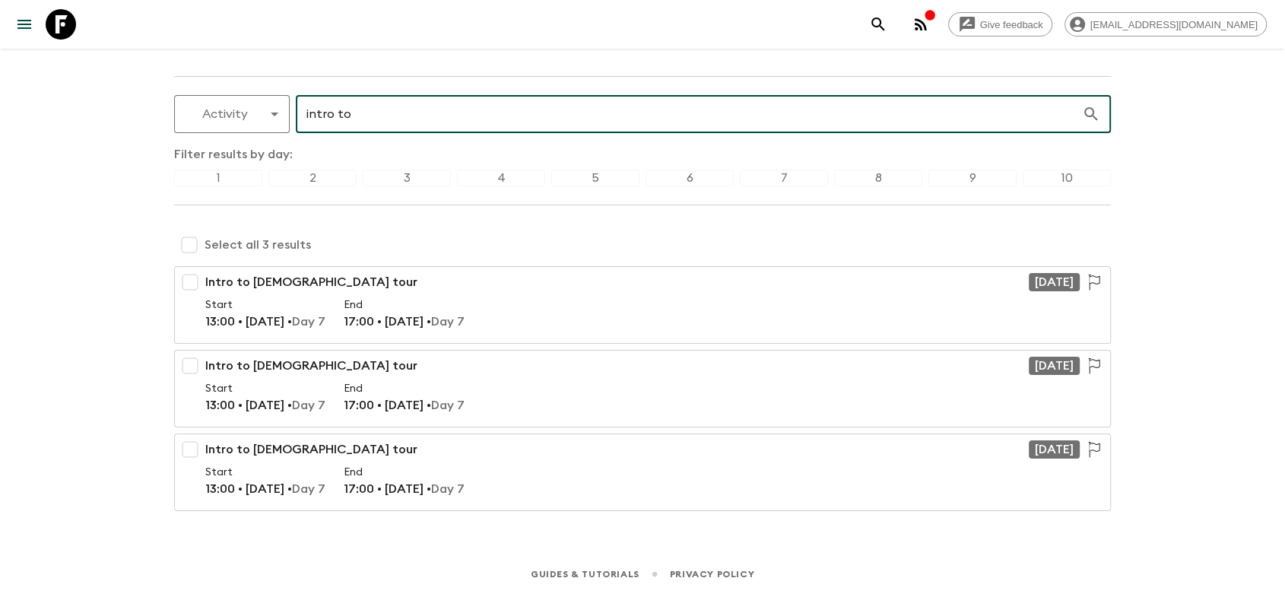
type input "intro to"
click at [185, 249] on input "checkbox" at bounding box center [189, 245] width 30 height 30
checkbox input "true"
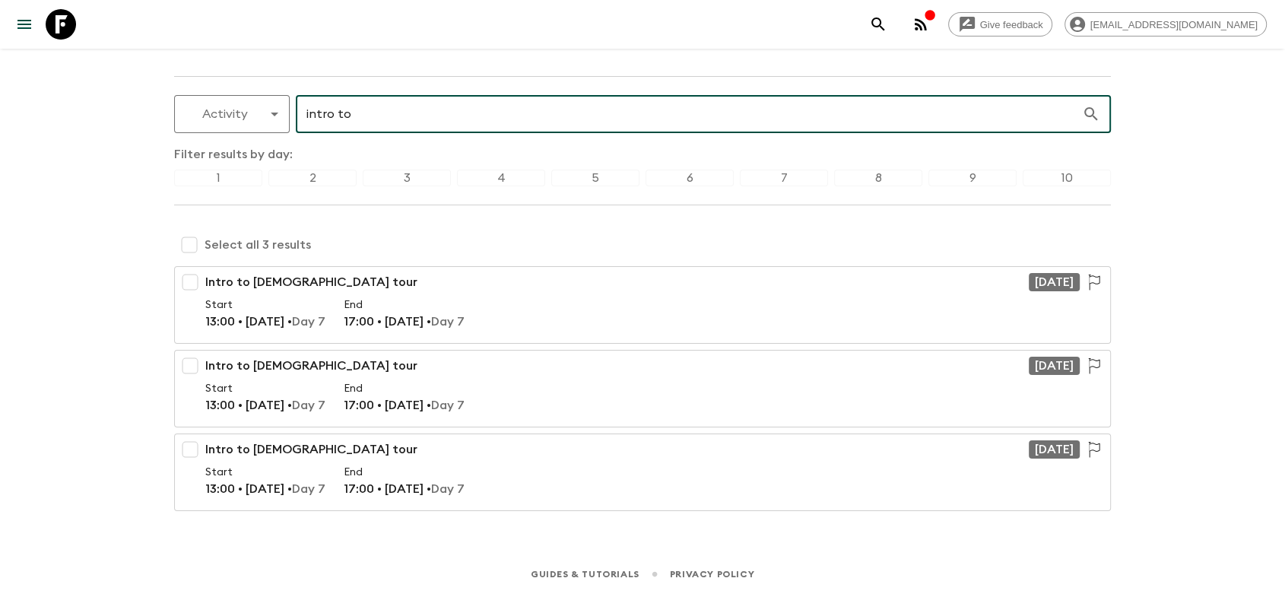
checkbox input "true"
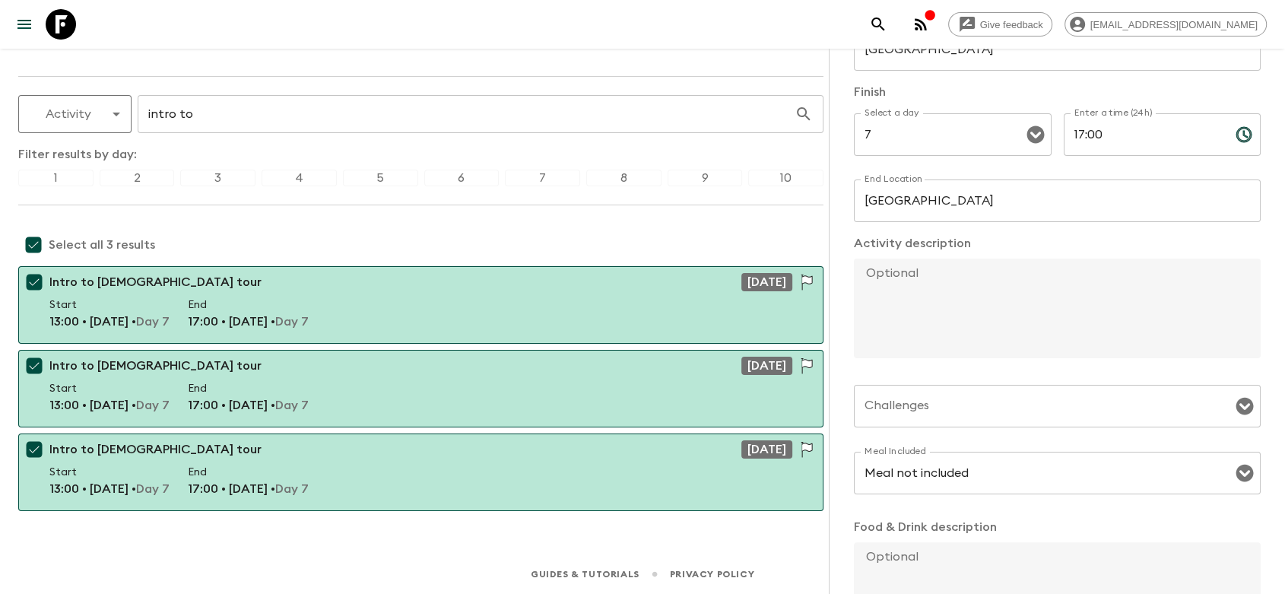
scroll to position [0, 0]
paste textarea "- Flashpackers will embark on a [DEMOGRAPHIC_DATA] tour, visiting sacred sites …"
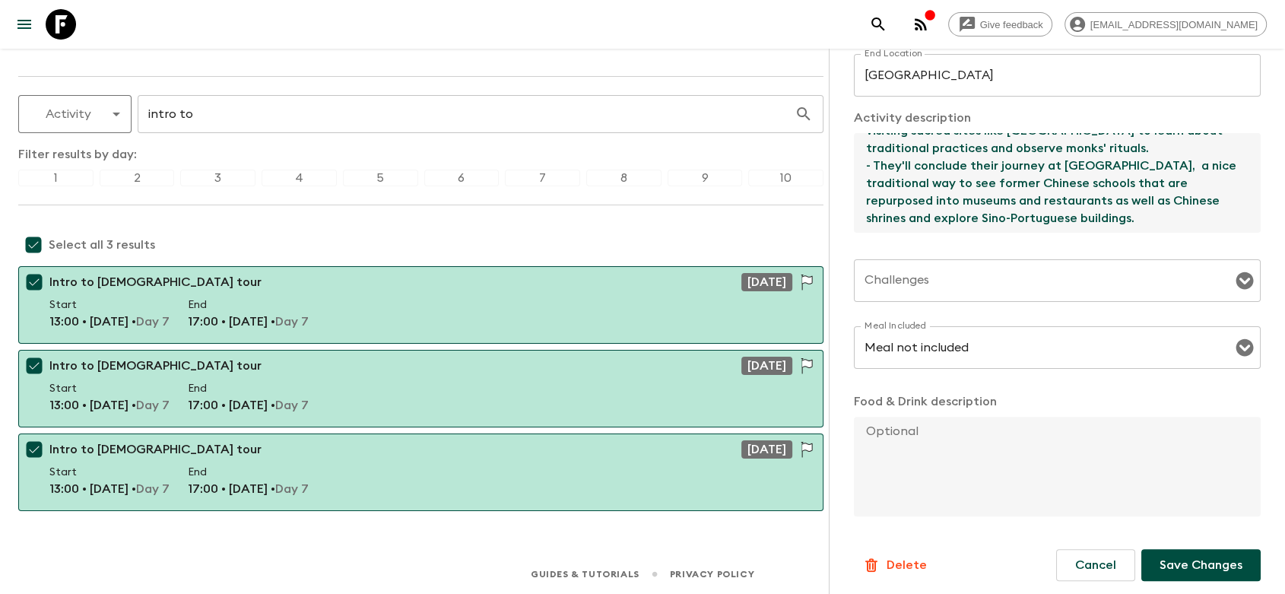
scroll to position [384, 0]
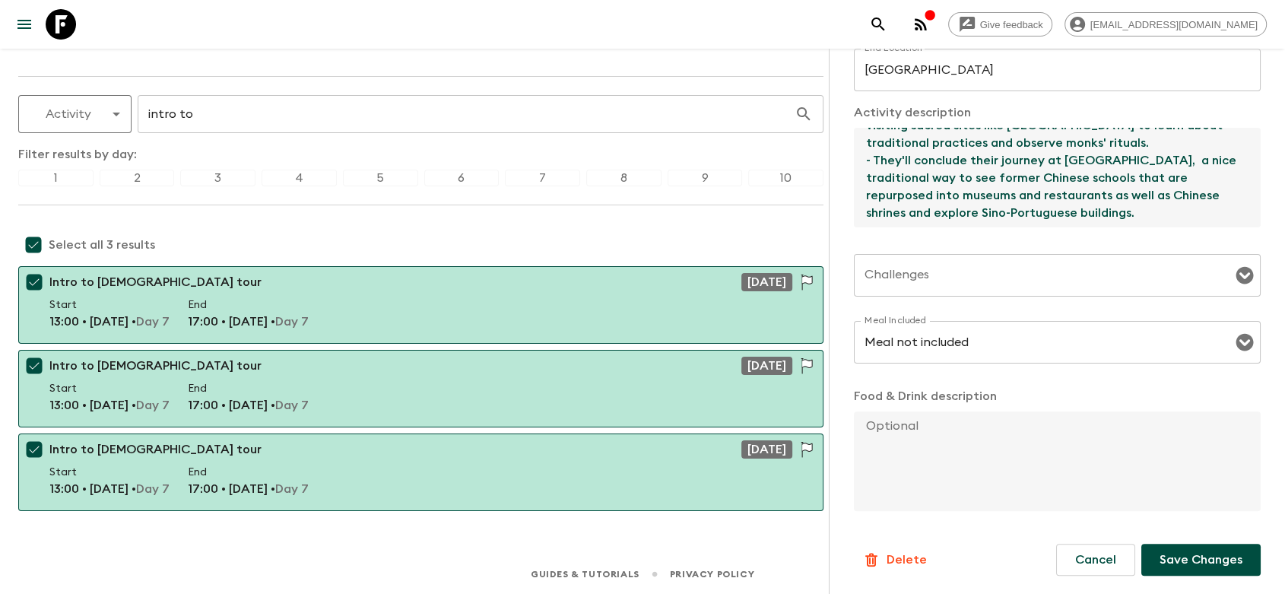
type textarea "- Flashpackers will embark on a [DEMOGRAPHIC_DATA] tour, visiting sacred sites …"
click at [1172, 551] on p "Save Changes" at bounding box center [1200, 559] width 83 height 18
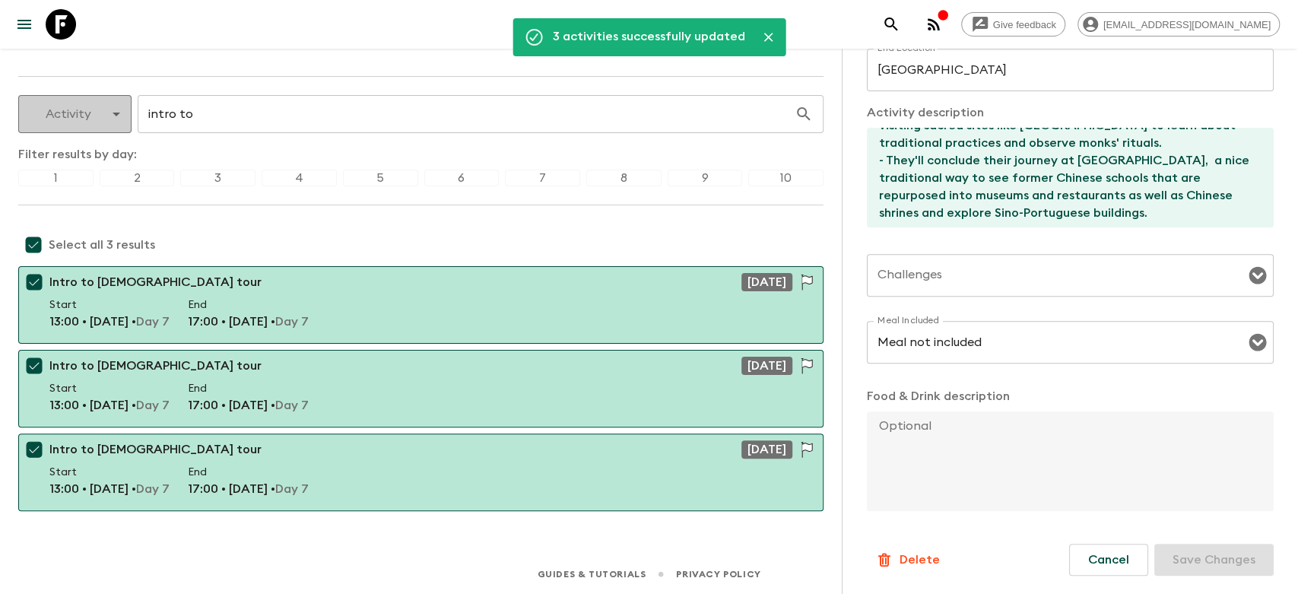
click at [101, 115] on body "Give feedback bopit@exotravel.com 3 activities successfully updated Thailand: P…" at bounding box center [649, 256] width 1298 height 677
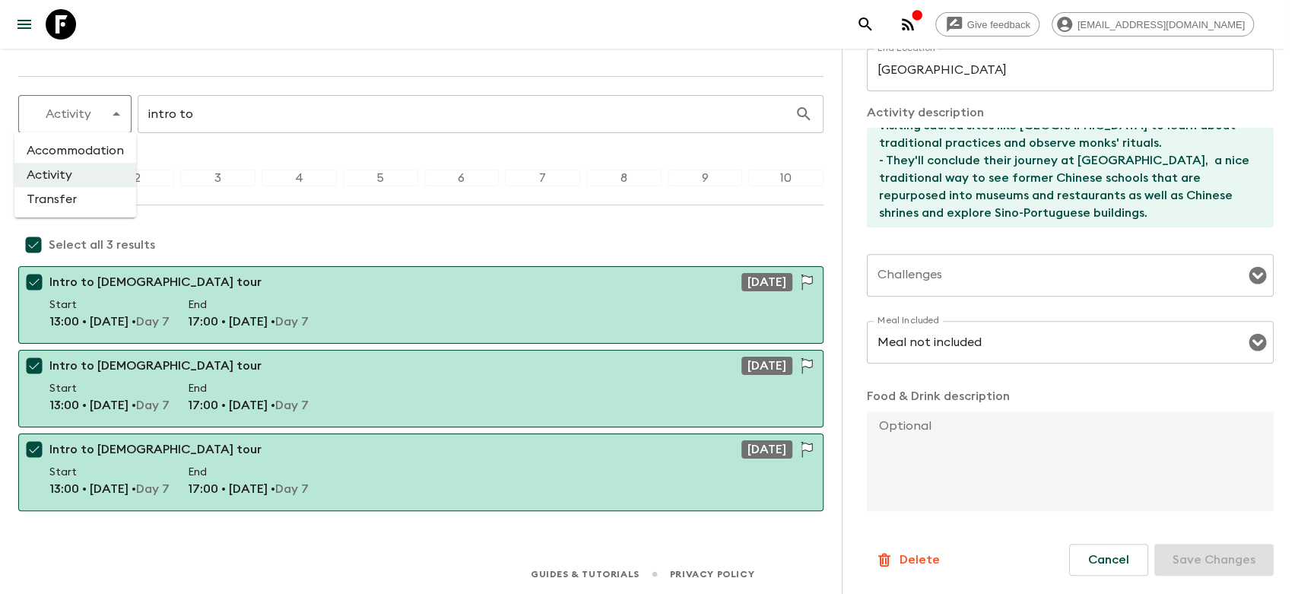
drag, startPoint x: 208, startPoint y: 115, endPoint x: 141, endPoint y: 114, distance: 66.9
click at [141, 114] on div at bounding box center [649, 297] width 1298 height 594
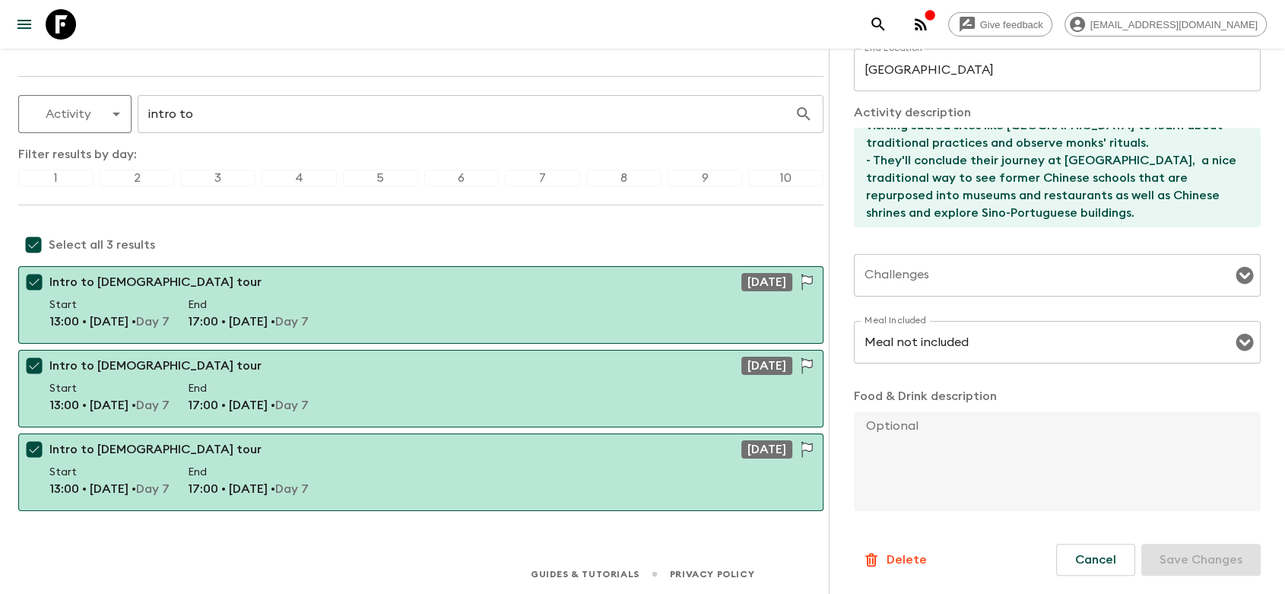
click at [182, 109] on input "intro to" at bounding box center [466, 114] width 657 height 43
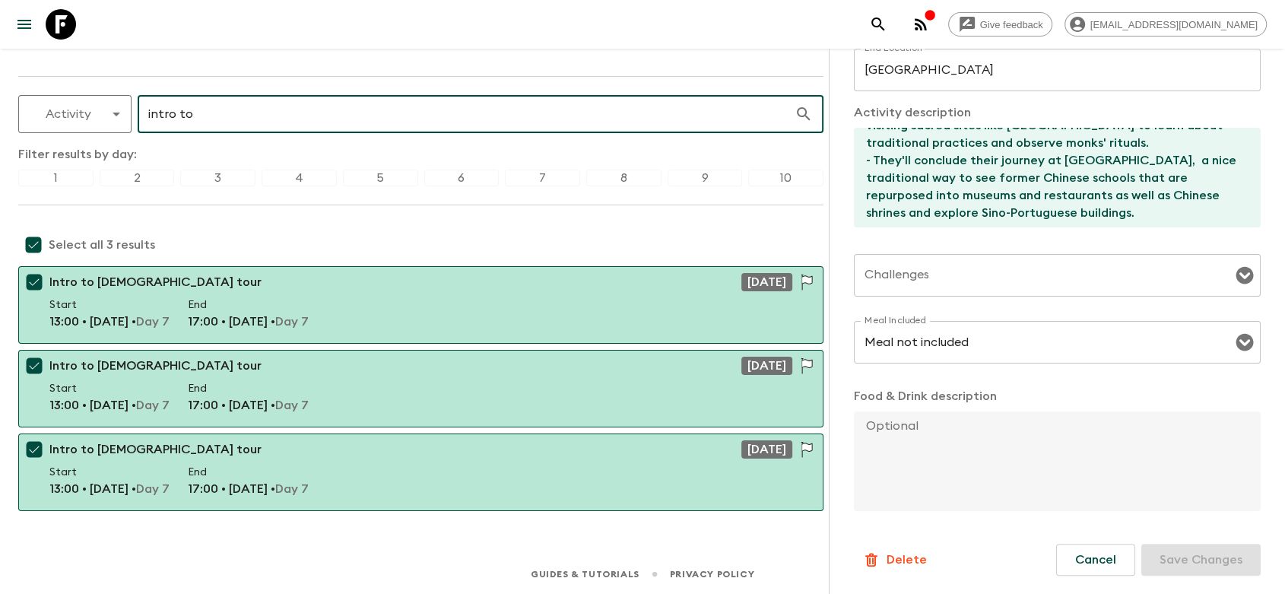
drag, startPoint x: 199, startPoint y: 109, endPoint x: 146, endPoint y: 112, distance: 53.3
click at [146, 112] on input "intro to" at bounding box center [466, 114] width 657 height 43
type input "fare"
checkbox input "false"
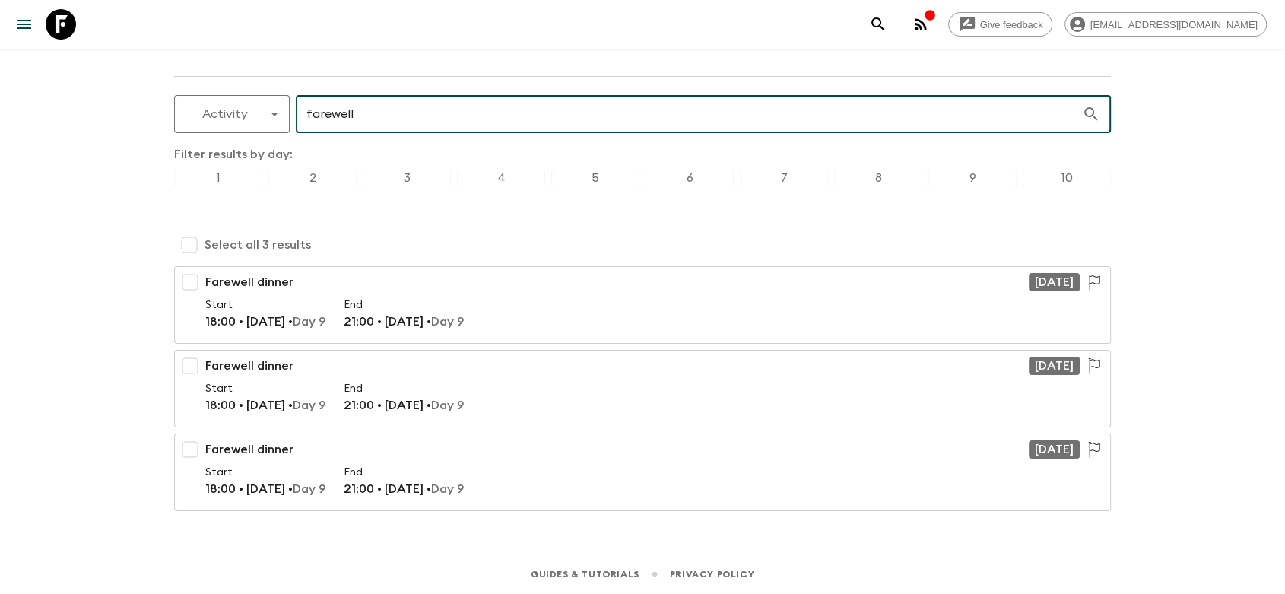
type input "farewell"
click at [194, 249] on input "checkbox" at bounding box center [189, 245] width 30 height 30
checkbox input "true"
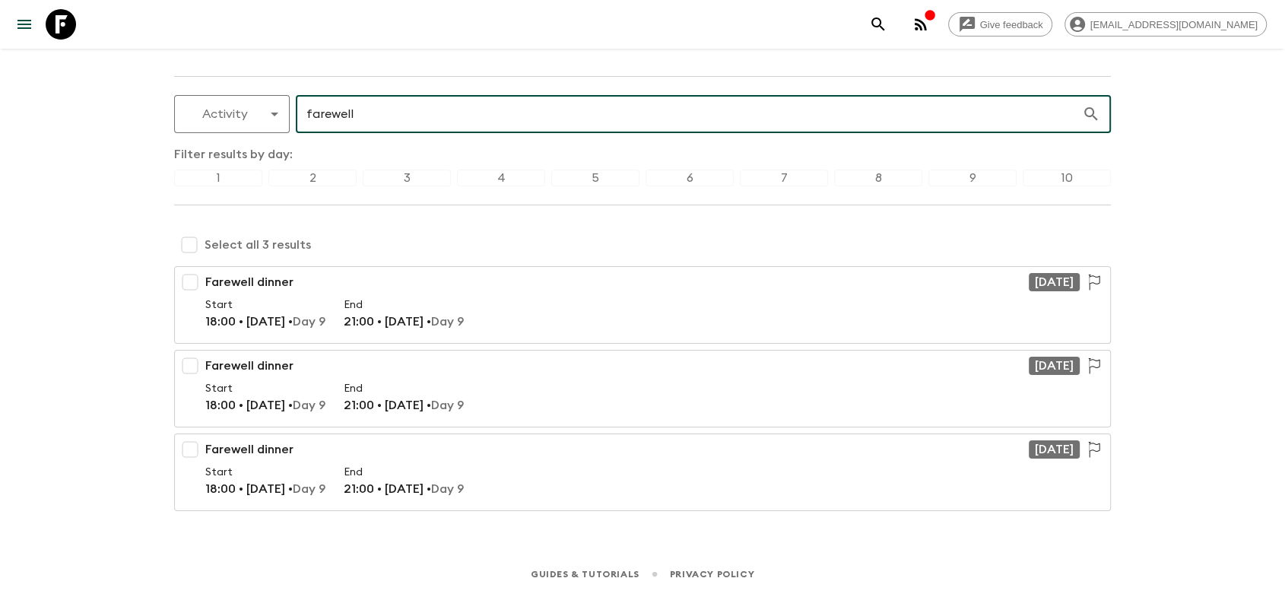
checkbox input "true"
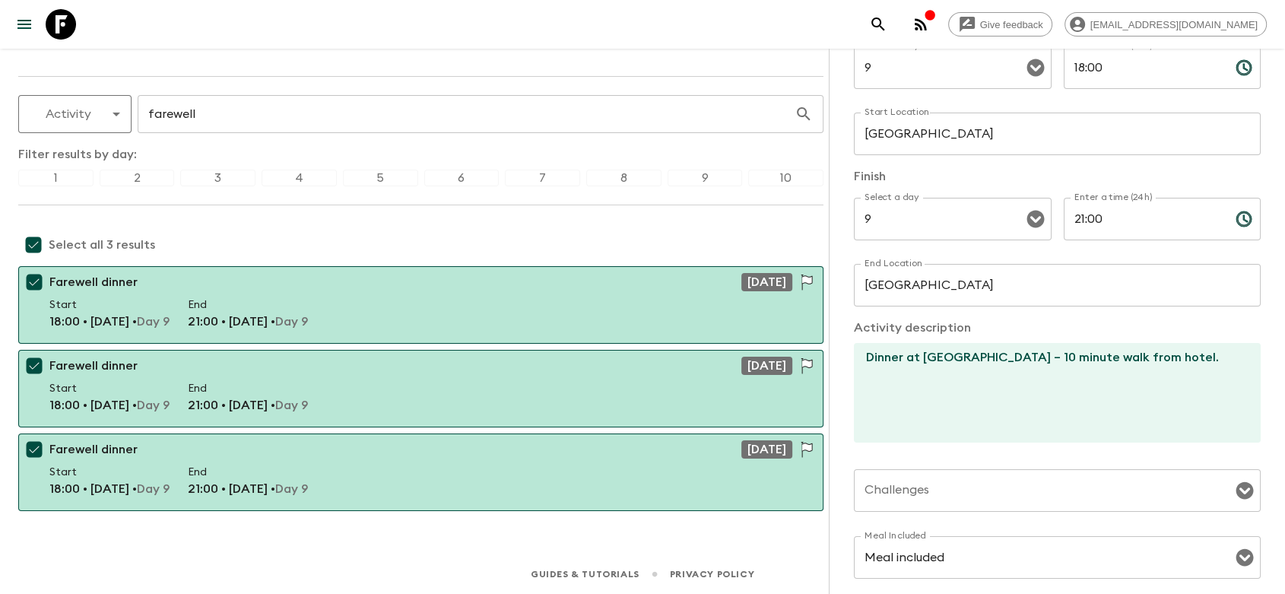
scroll to position [253, 0]
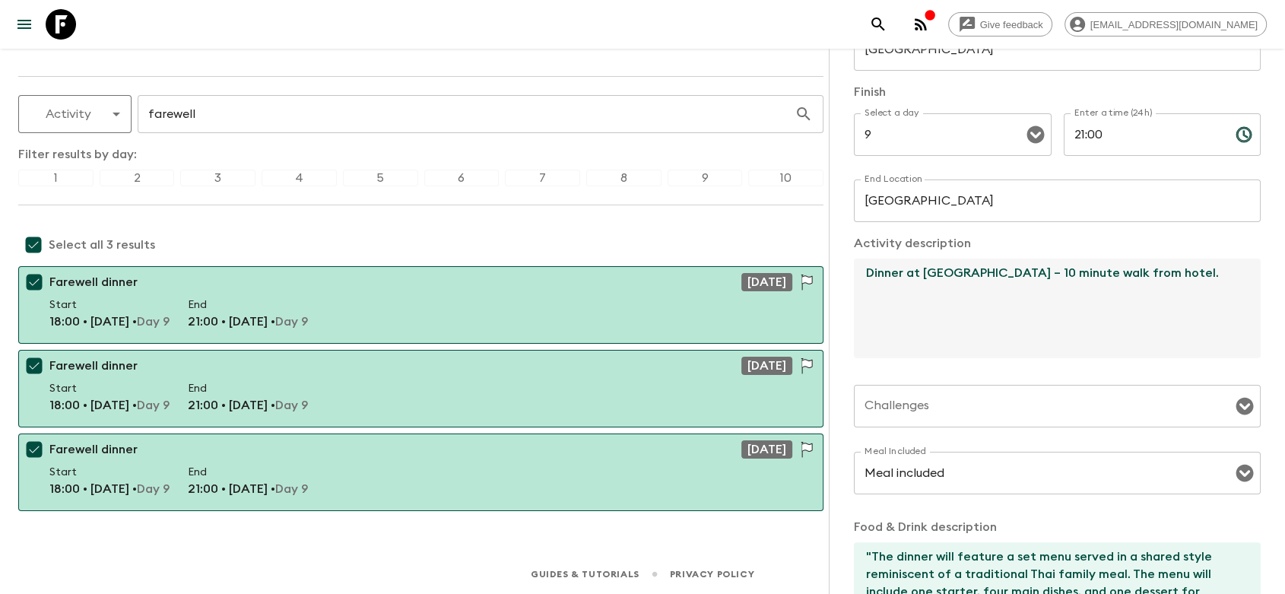
paste textarea "Meg Khram the Sunshine & Submarine 223 Bar – 15 minute drive"
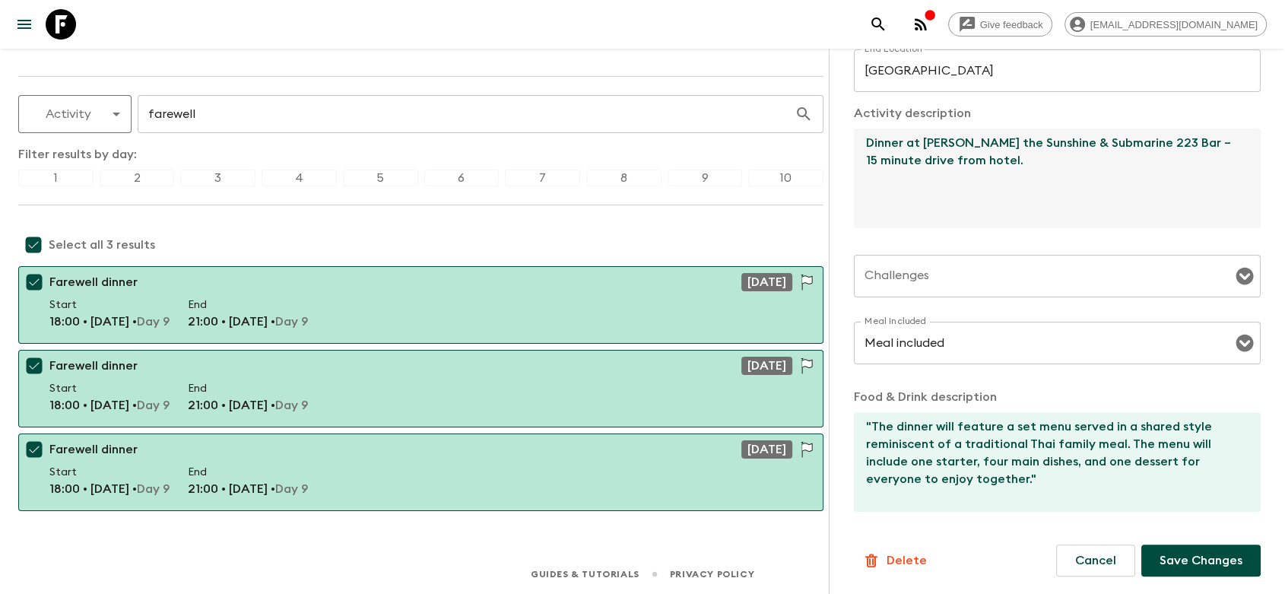
scroll to position [384, 0]
type textarea "Dinner at [PERSON_NAME] the Sunshine & Submarine 223 Bar – 15 minute drive from…"
click at [1168, 563] on p "Save Changes" at bounding box center [1200, 559] width 83 height 18
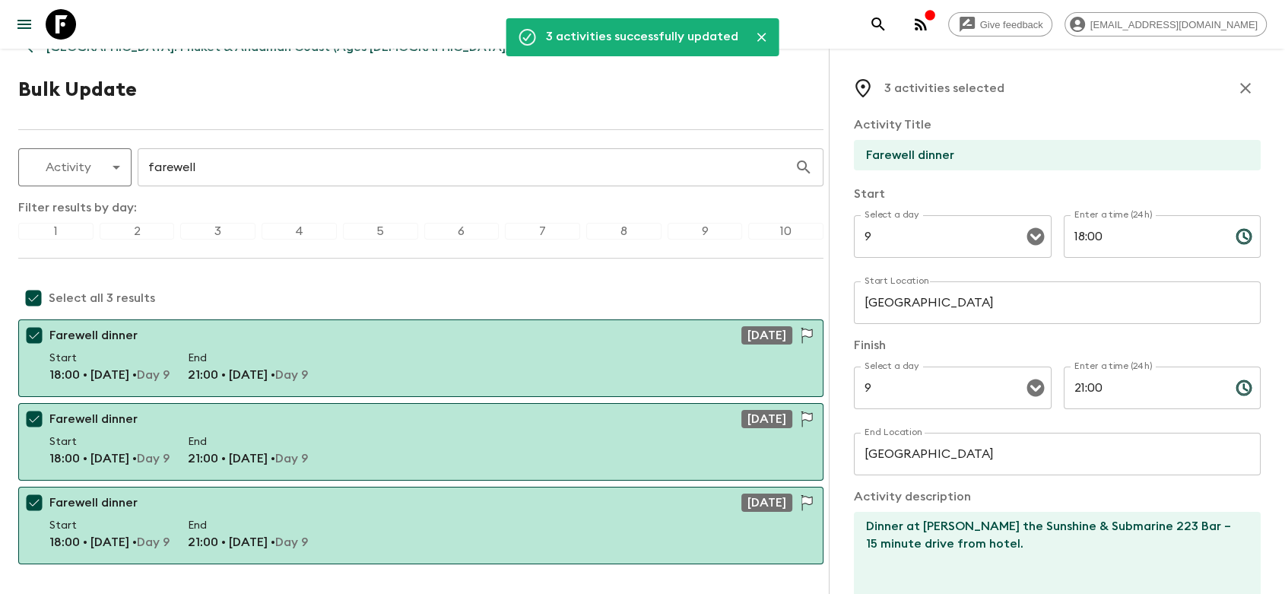
scroll to position [0, 0]
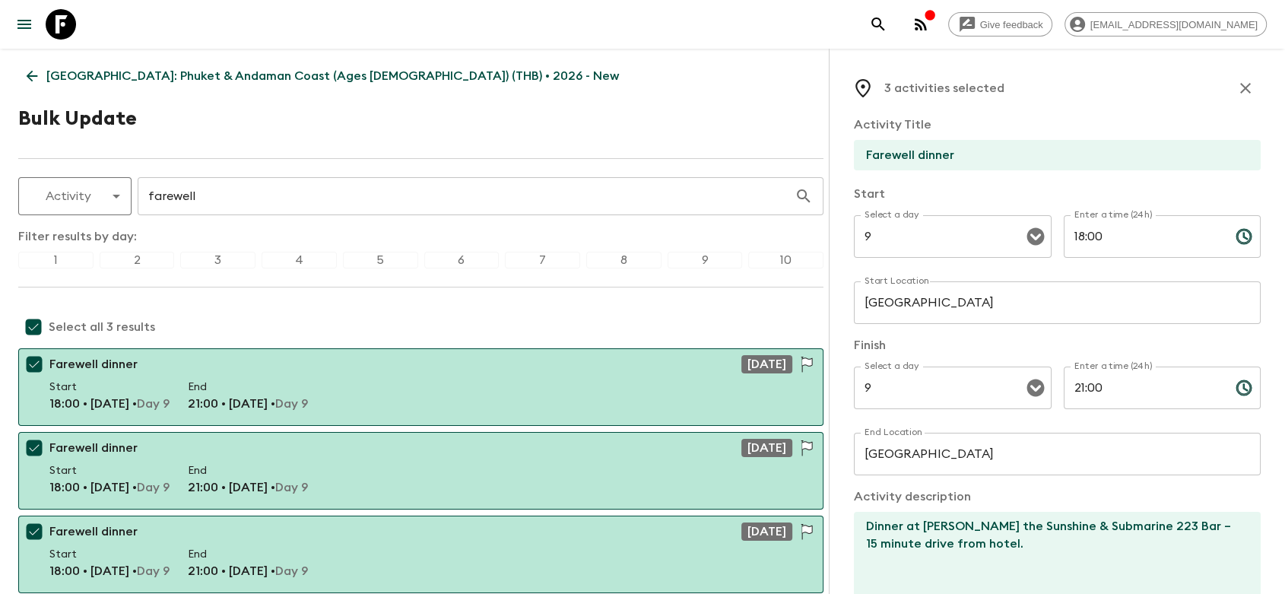
click at [27, 71] on icon at bounding box center [32, 76] width 17 height 17
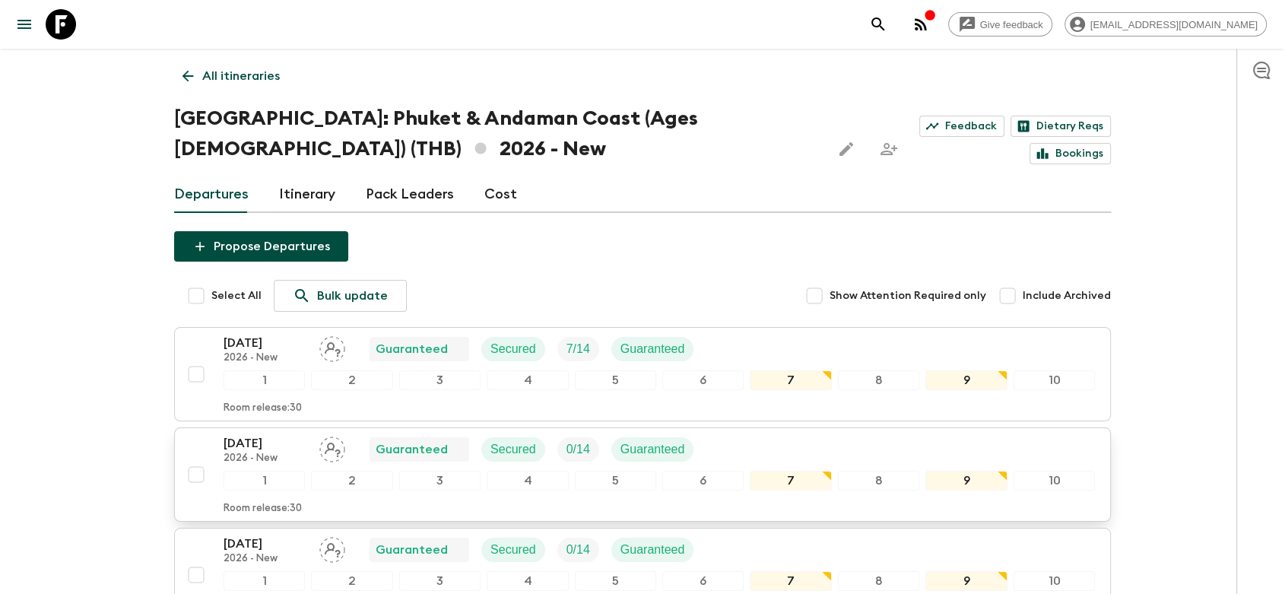
scroll to position [164, 0]
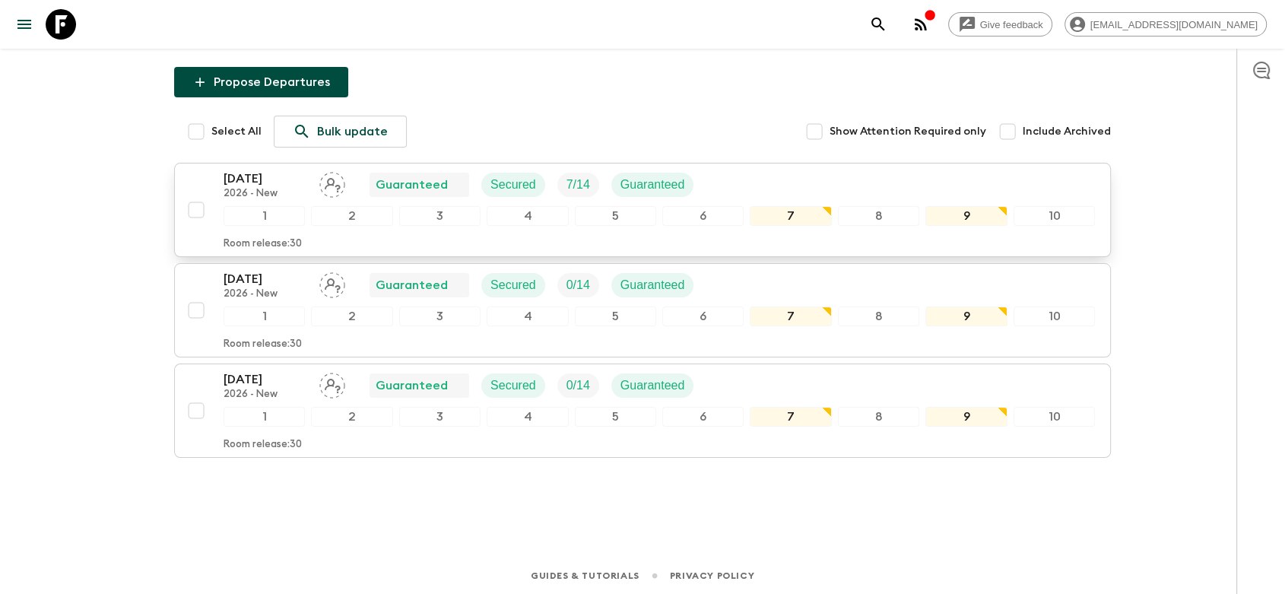
click at [802, 184] on div "17 Jan 2026 2026 - New Guaranteed Secured 7 / 14 Guaranteed" at bounding box center [658, 185] width 871 height 30
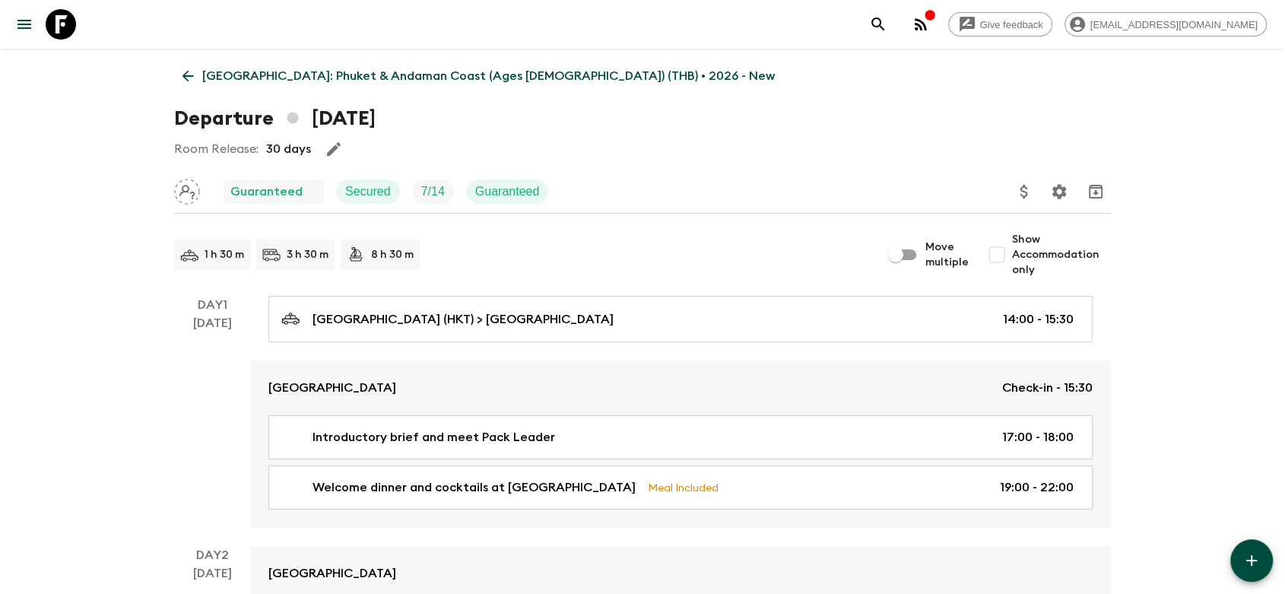
click at [195, 76] on icon at bounding box center [187, 76] width 17 height 17
